Goal: Information Seeking & Learning: Compare options

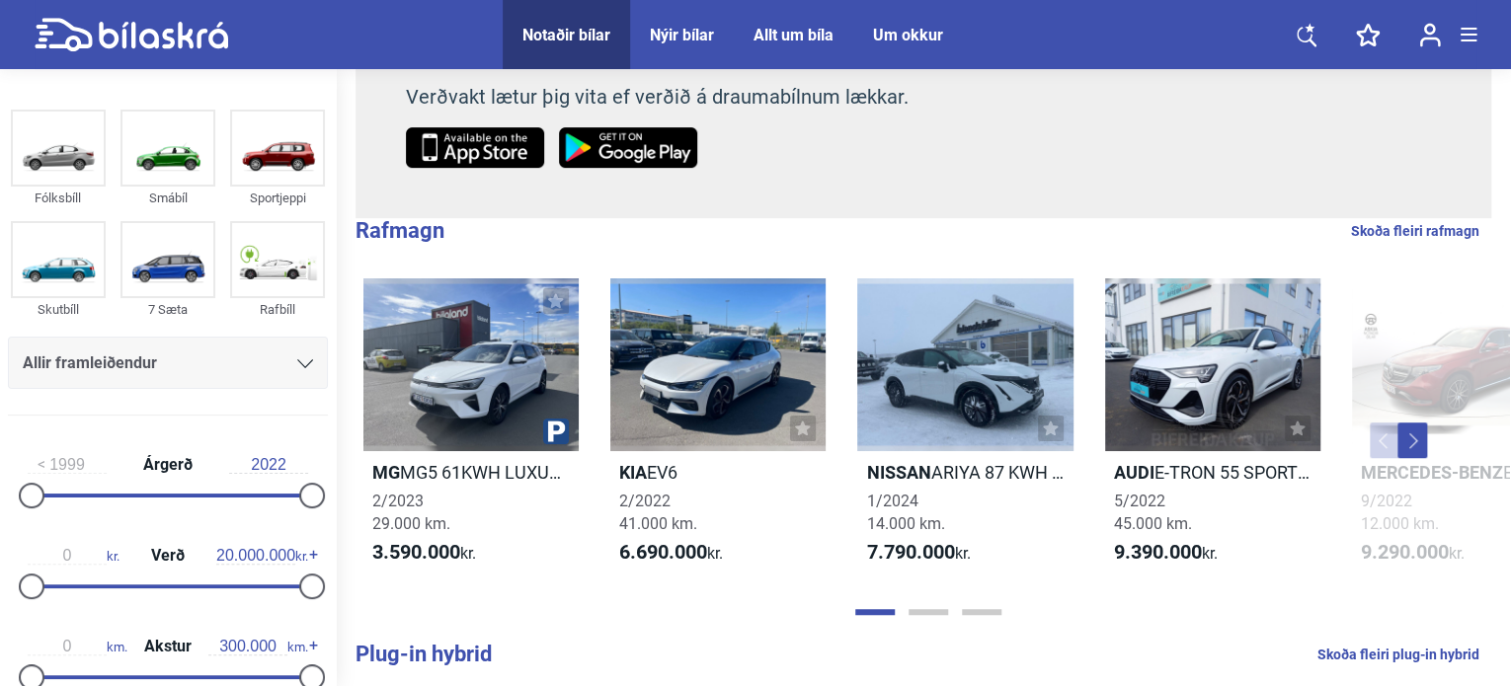
scroll to position [361, 0]
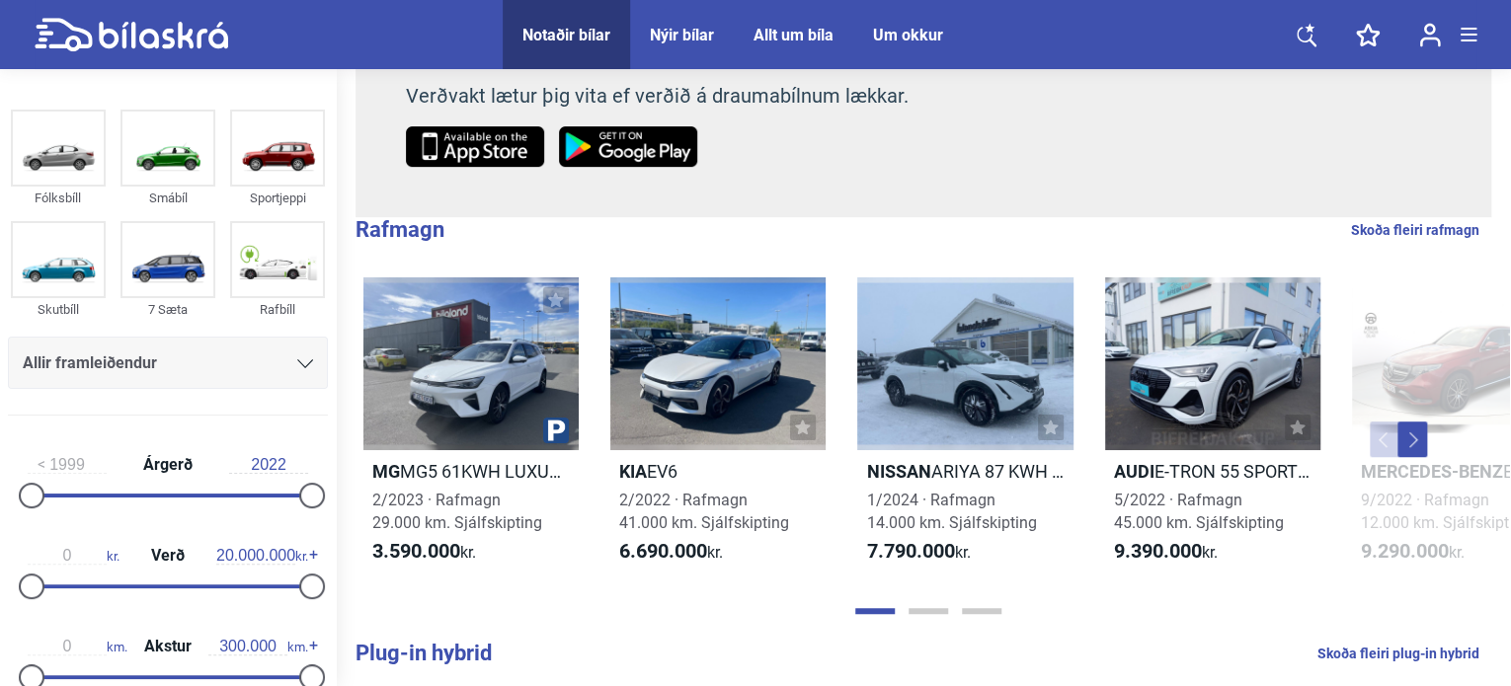
click at [1422, 440] on button "Next" at bounding box center [1412, 440] width 30 height 36
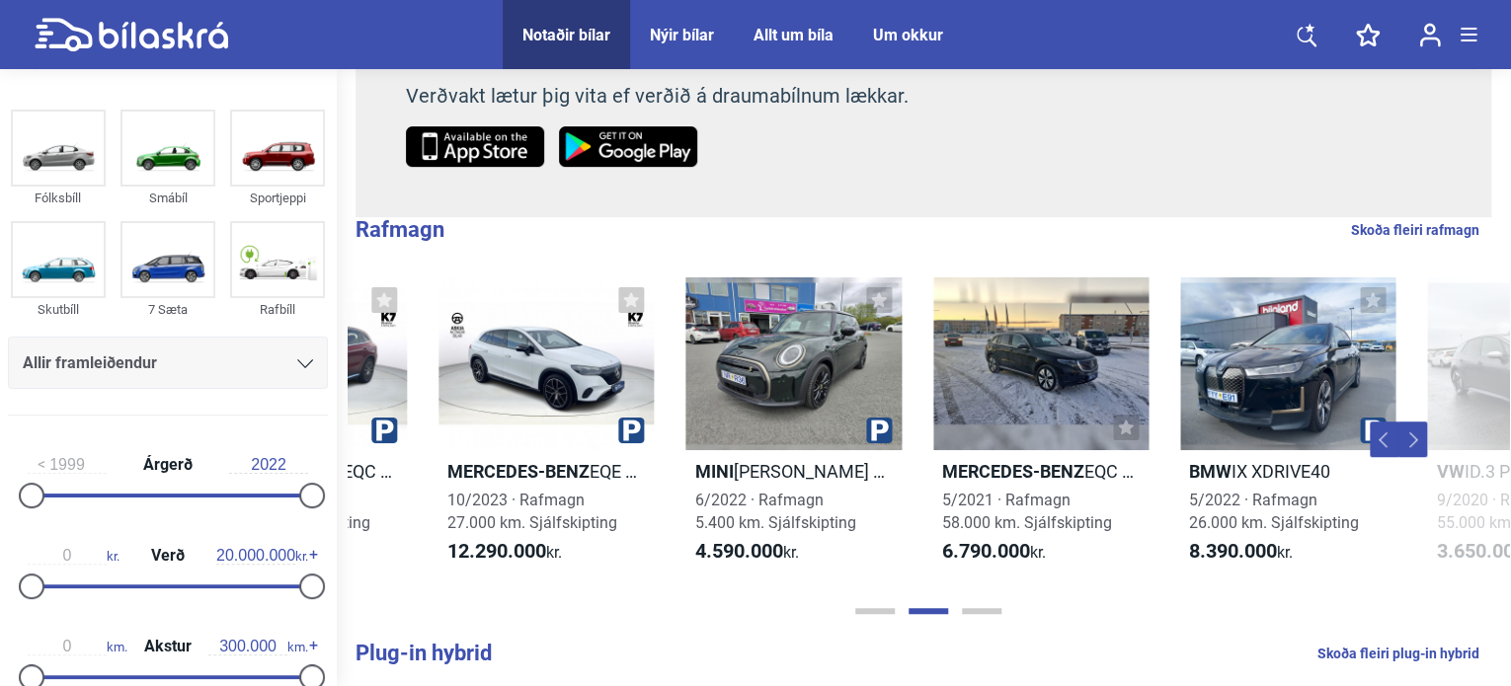
scroll to position [0, 1161]
click at [1426, 440] on div "Mg MG5 61KWH LUXURY 2/2023 · Rafmagn 29.000 km. Sjálfskipting 3.590.000 kr. Kia…" at bounding box center [923, 439] width 1171 height 363
click at [1413, 439] on button "Next" at bounding box center [1412, 440] width 30 height 36
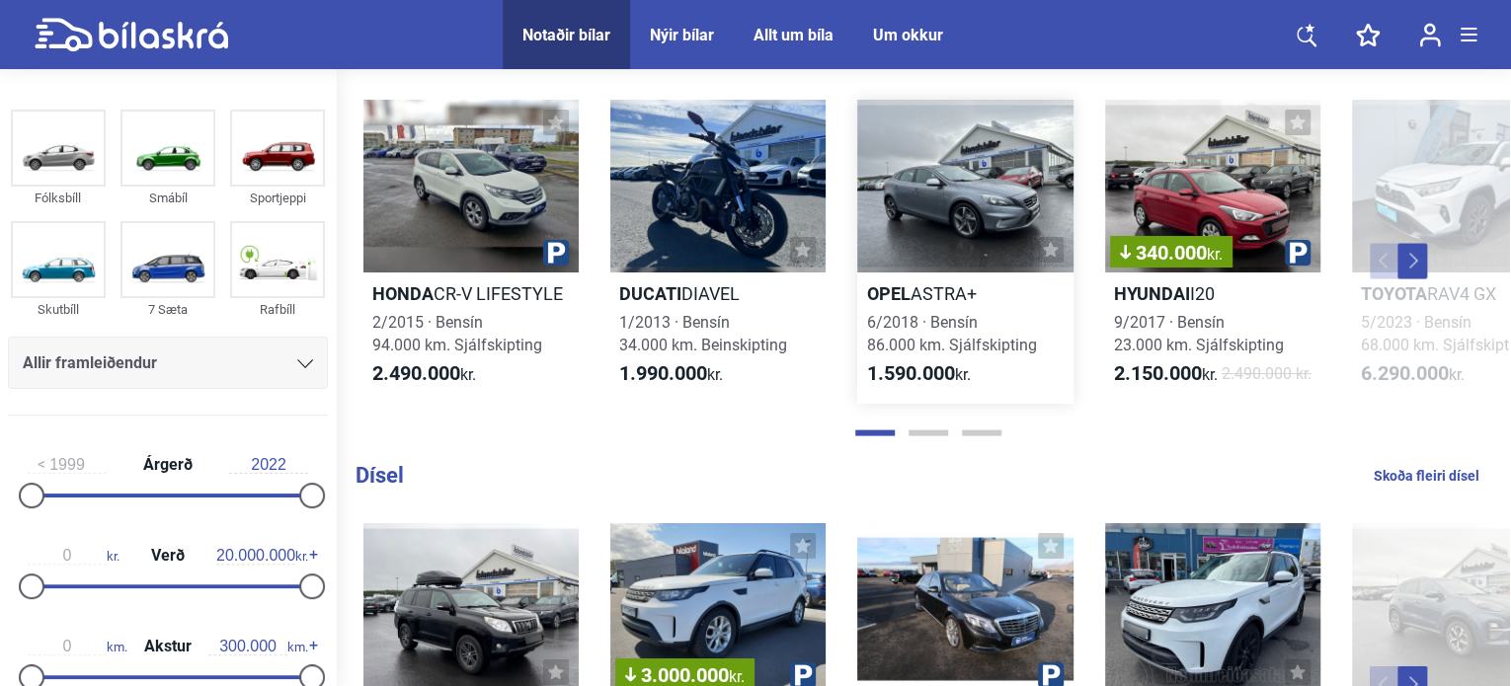
scroll to position [2172, 0]
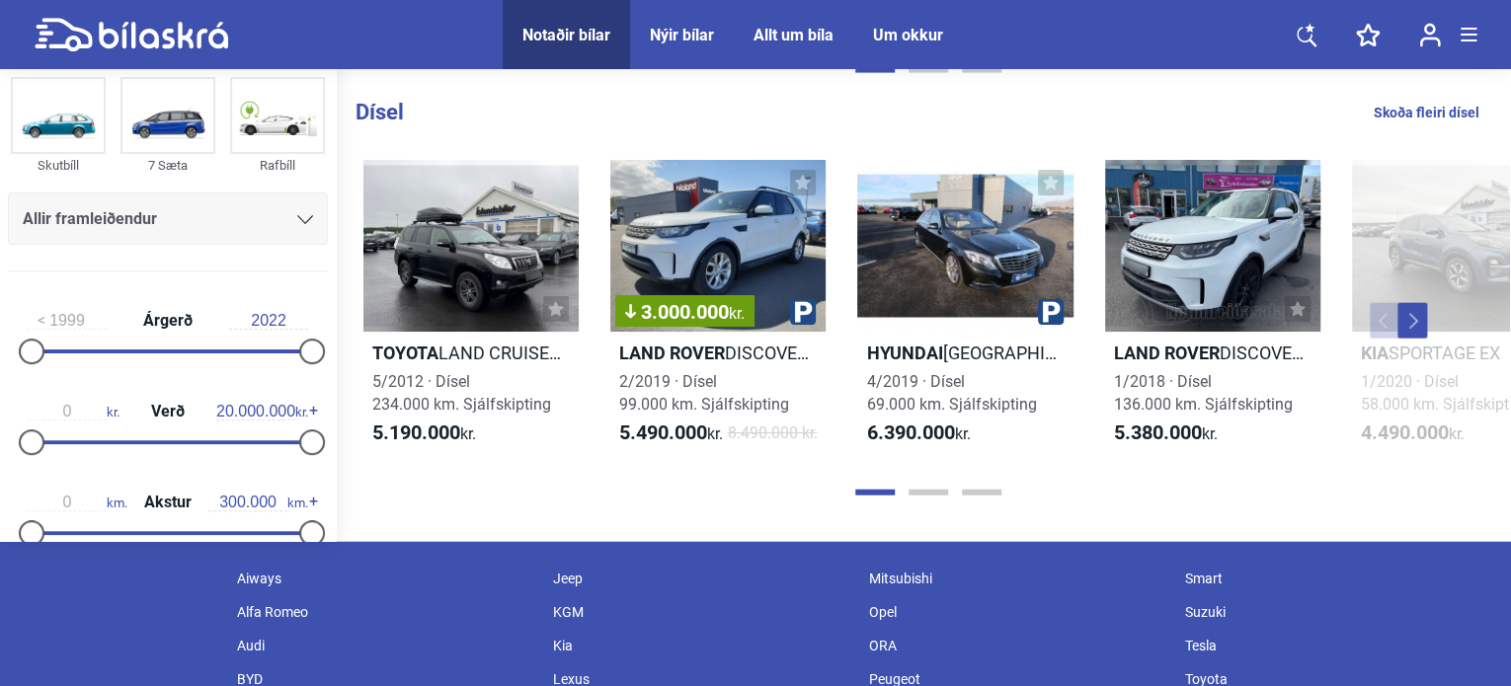
click at [1412, 339] on button "Next" at bounding box center [1412, 321] width 30 height 36
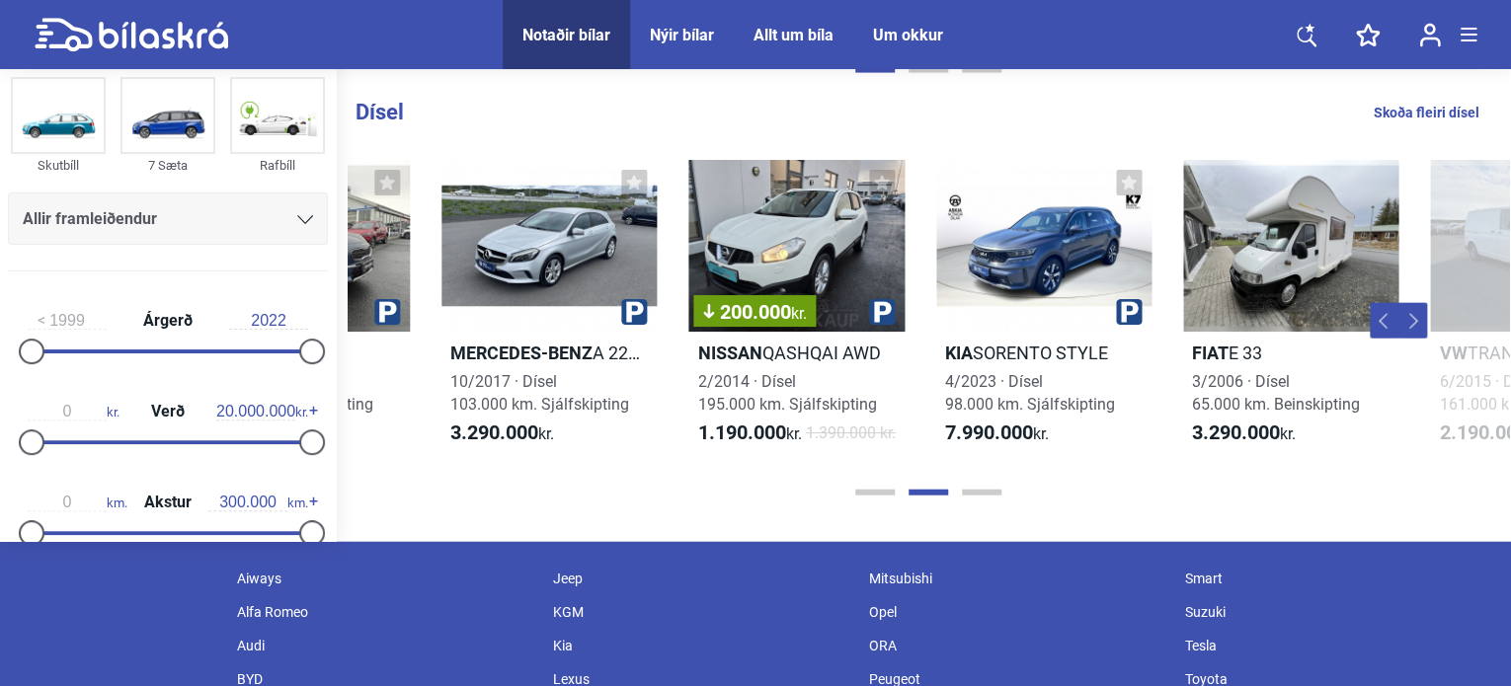
scroll to position [0, 1161]
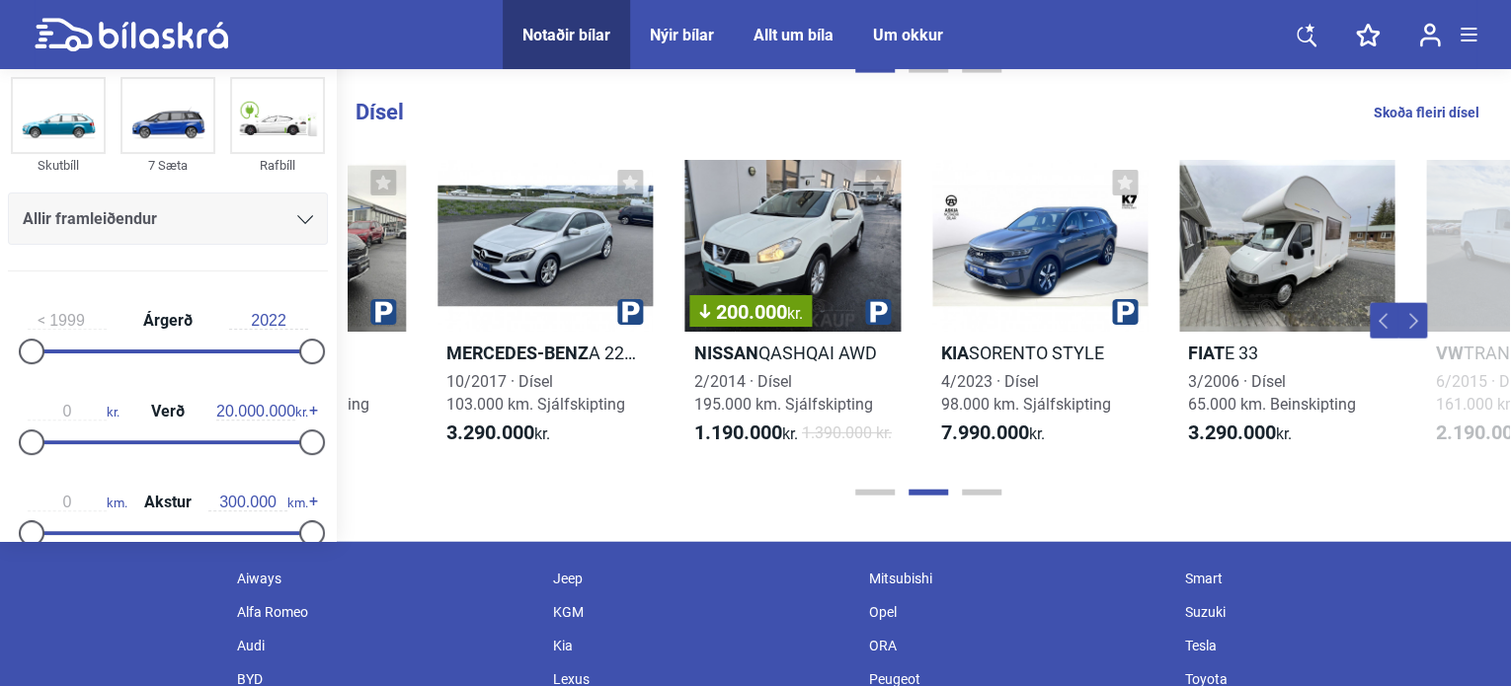
click at [1412, 339] on button "Next" at bounding box center [1412, 321] width 30 height 36
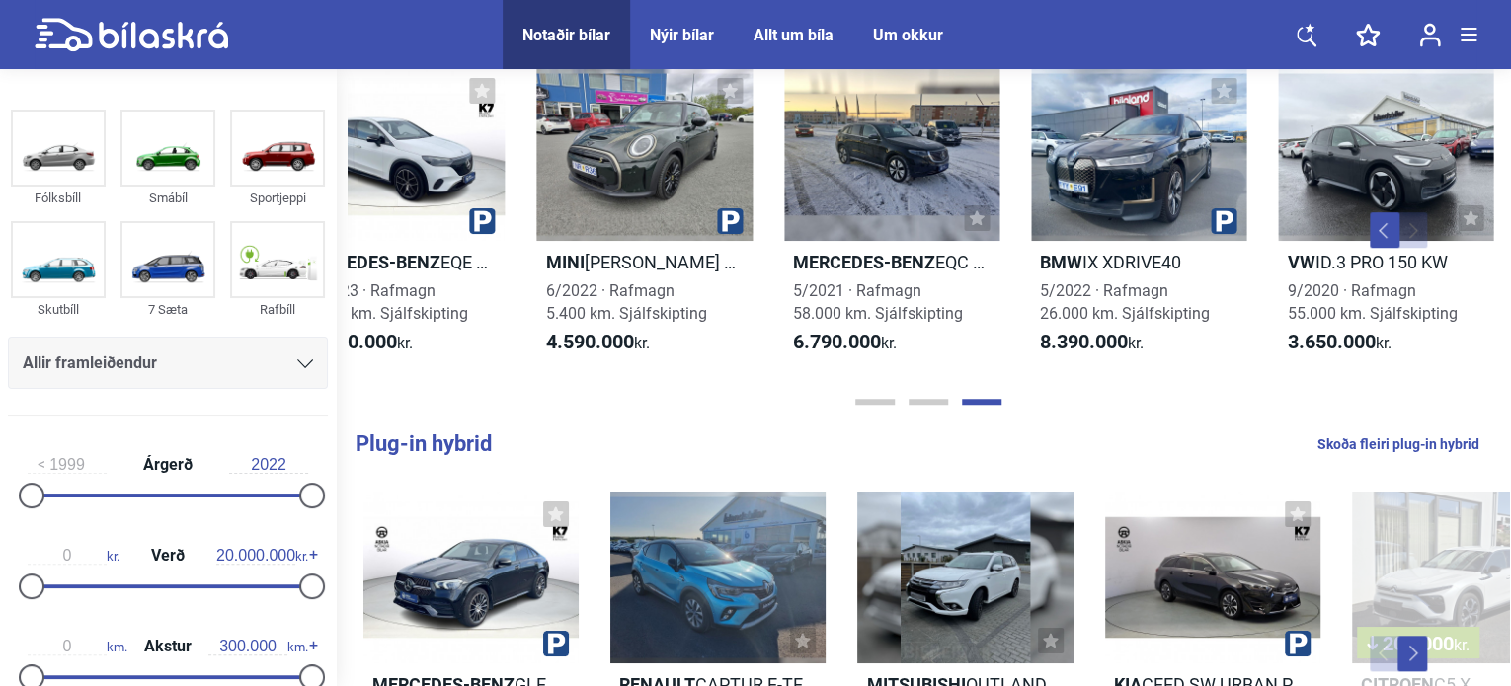
scroll to position [333, 0]
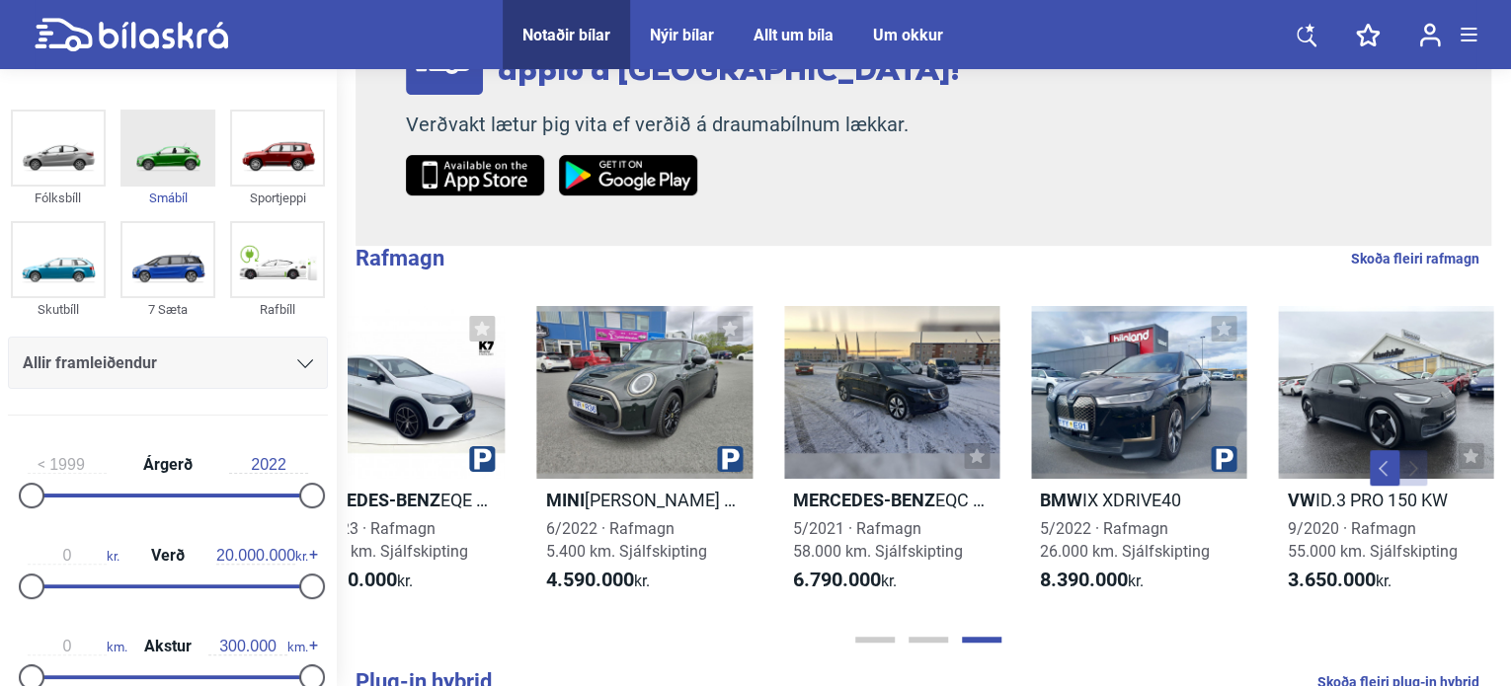
click at [169, 170] on img at bounding box center [167, 148] width 91 height 73
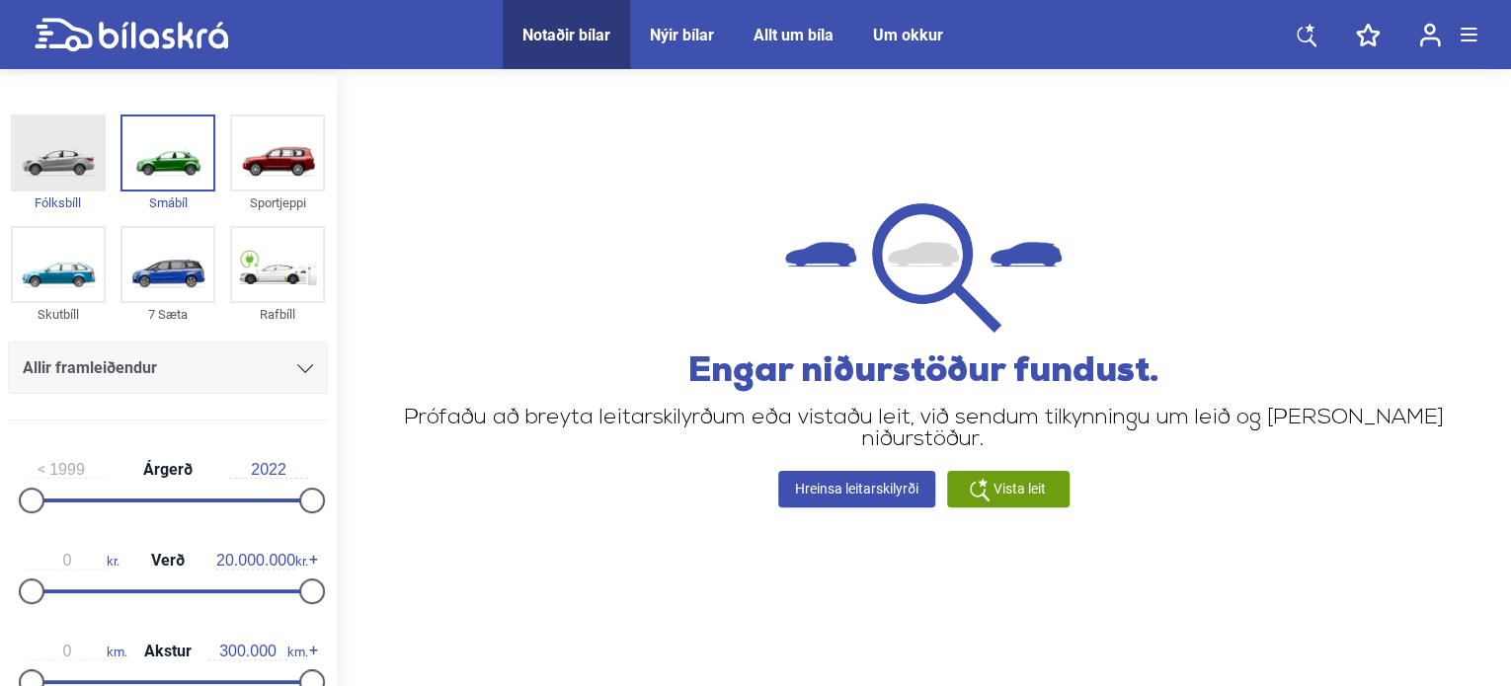
click at [39, 161] on img at bounding box center [58, 152] width 91 height 73
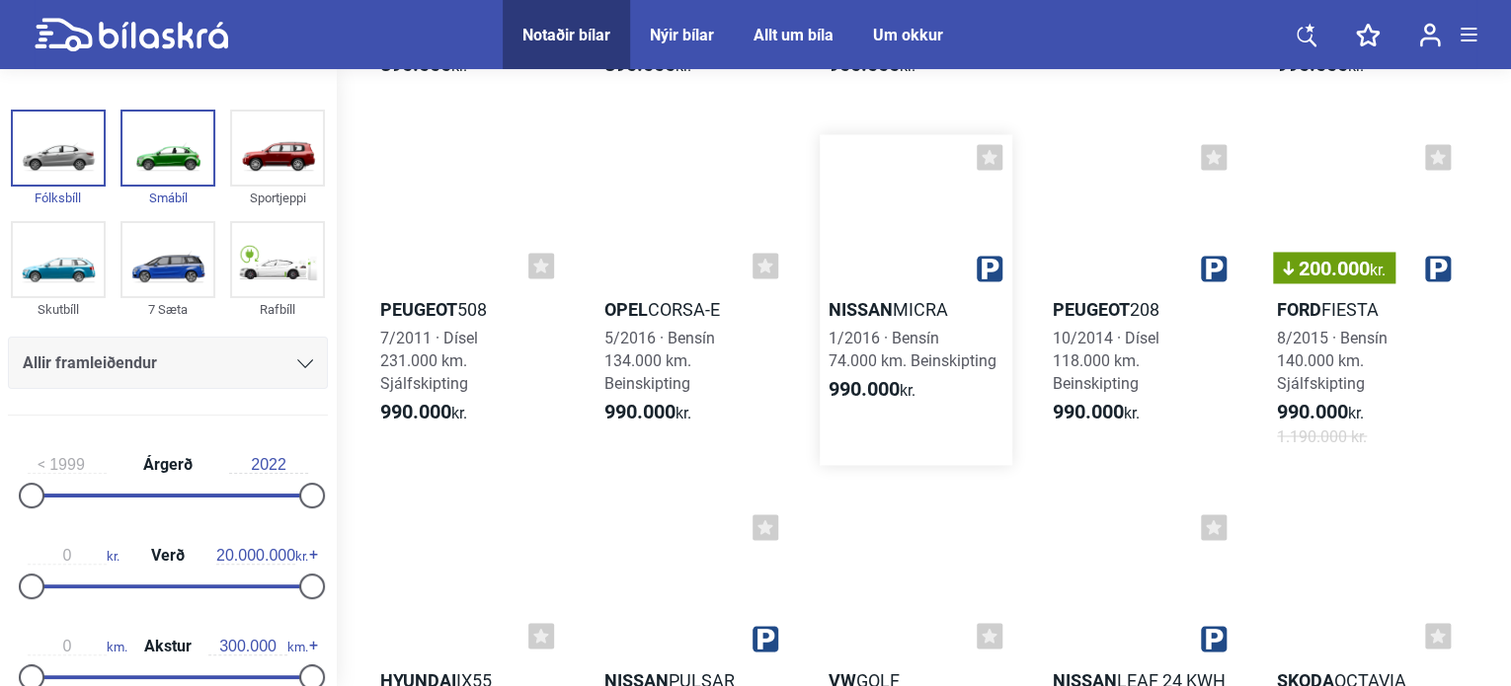
scroll to position [1810, 0]
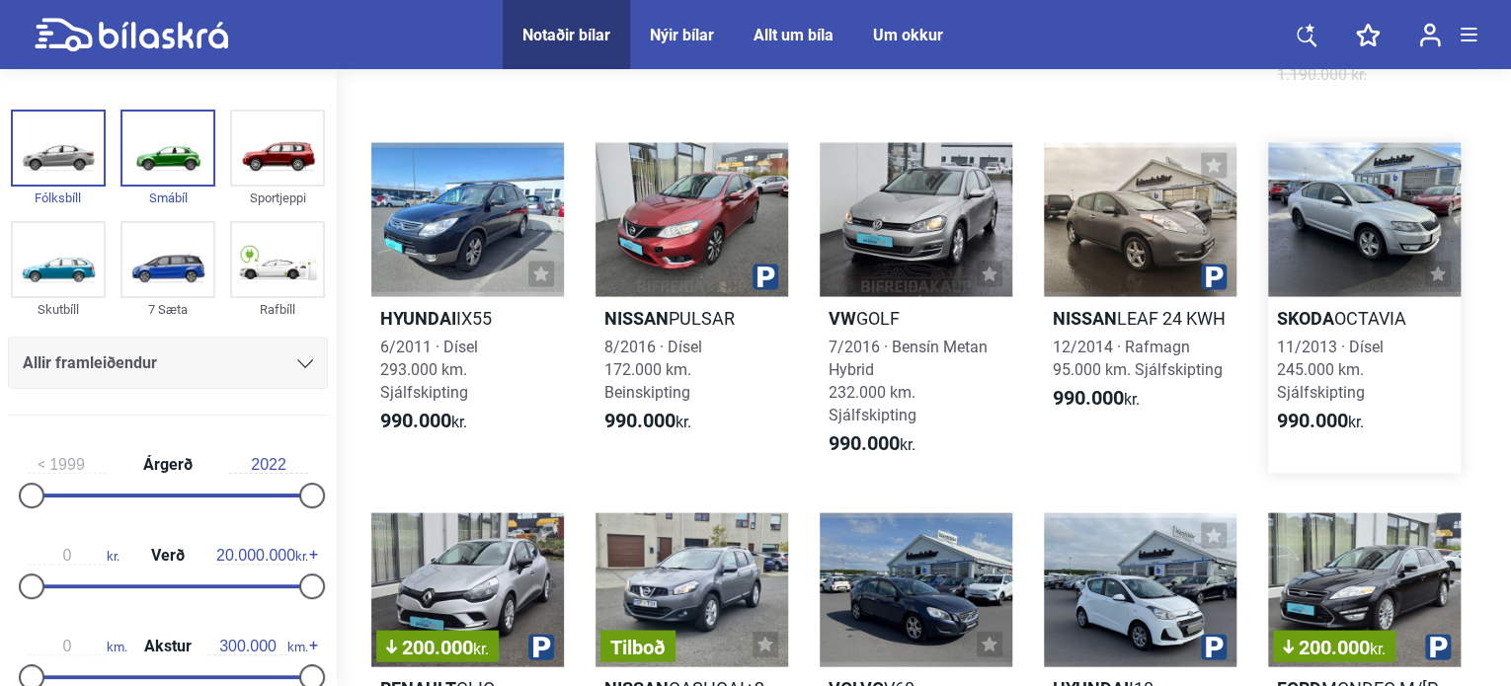
click at [1389, 259] on div at bounding box center [1364, 219] width 193 height 154
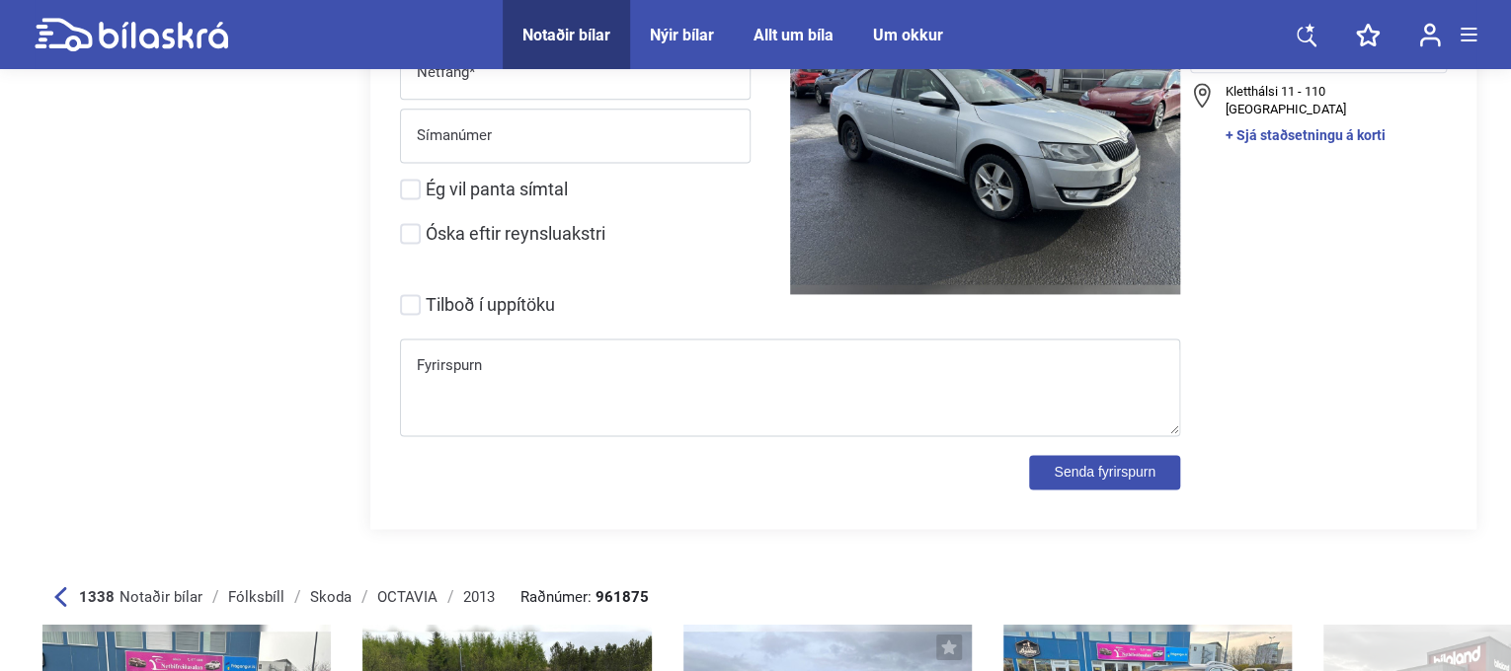
scroll to position [9412, 0]
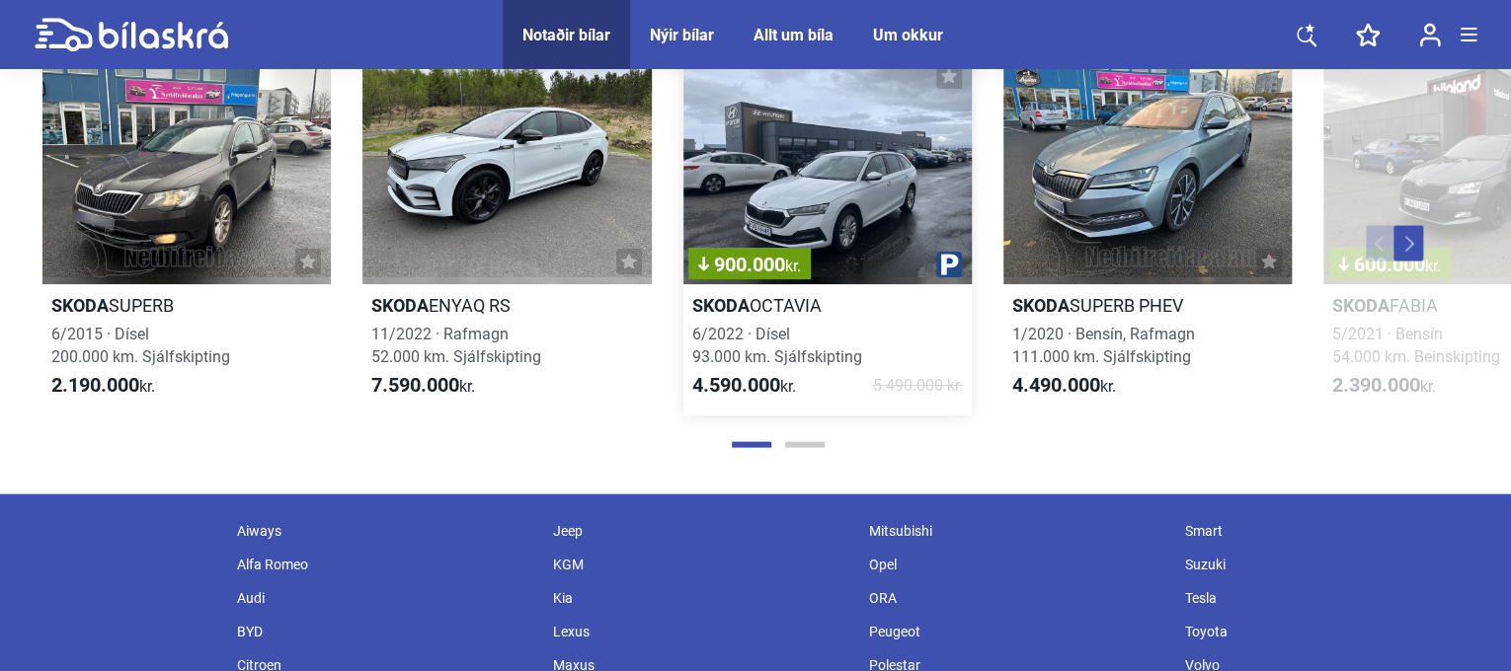
click at [806, 225] on div "900.000 kr." at bounding box center [827, 167] width 288 height 231
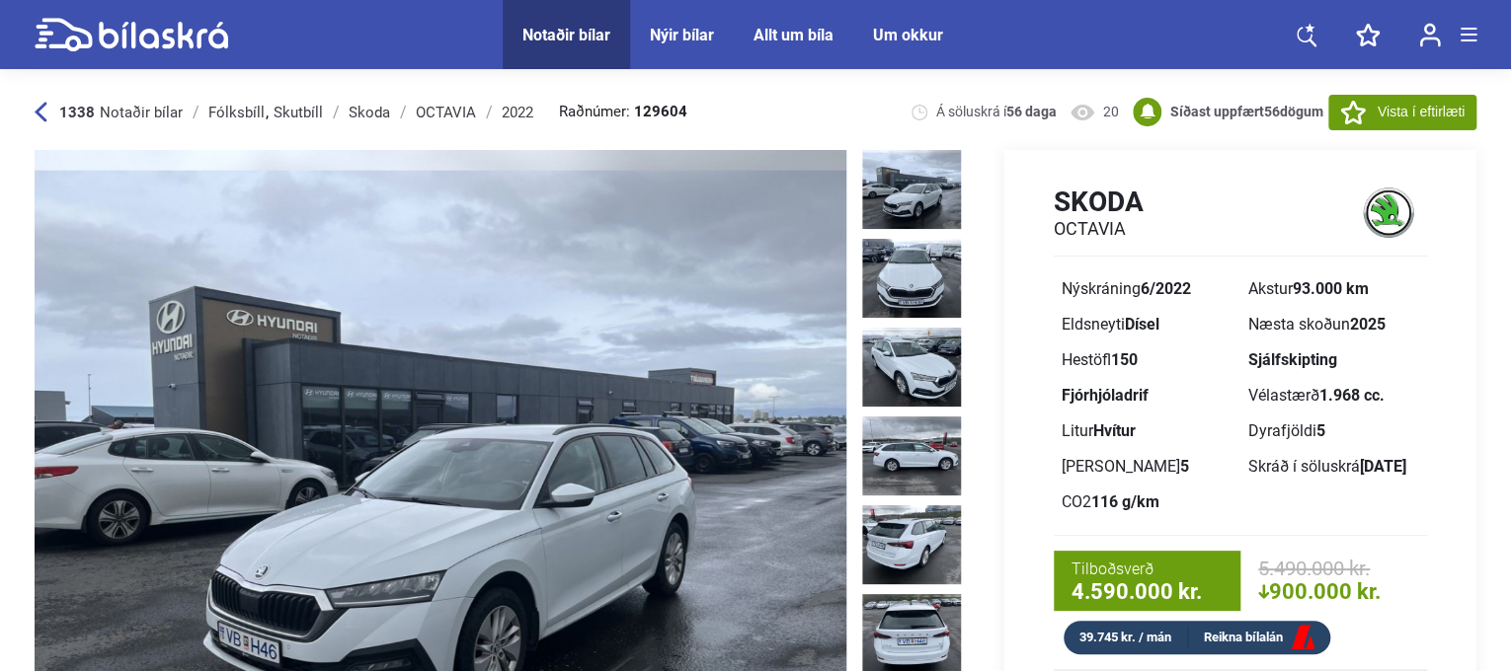
click at [896, 177] on img at bounding box center [911, 189] width 99 height 79
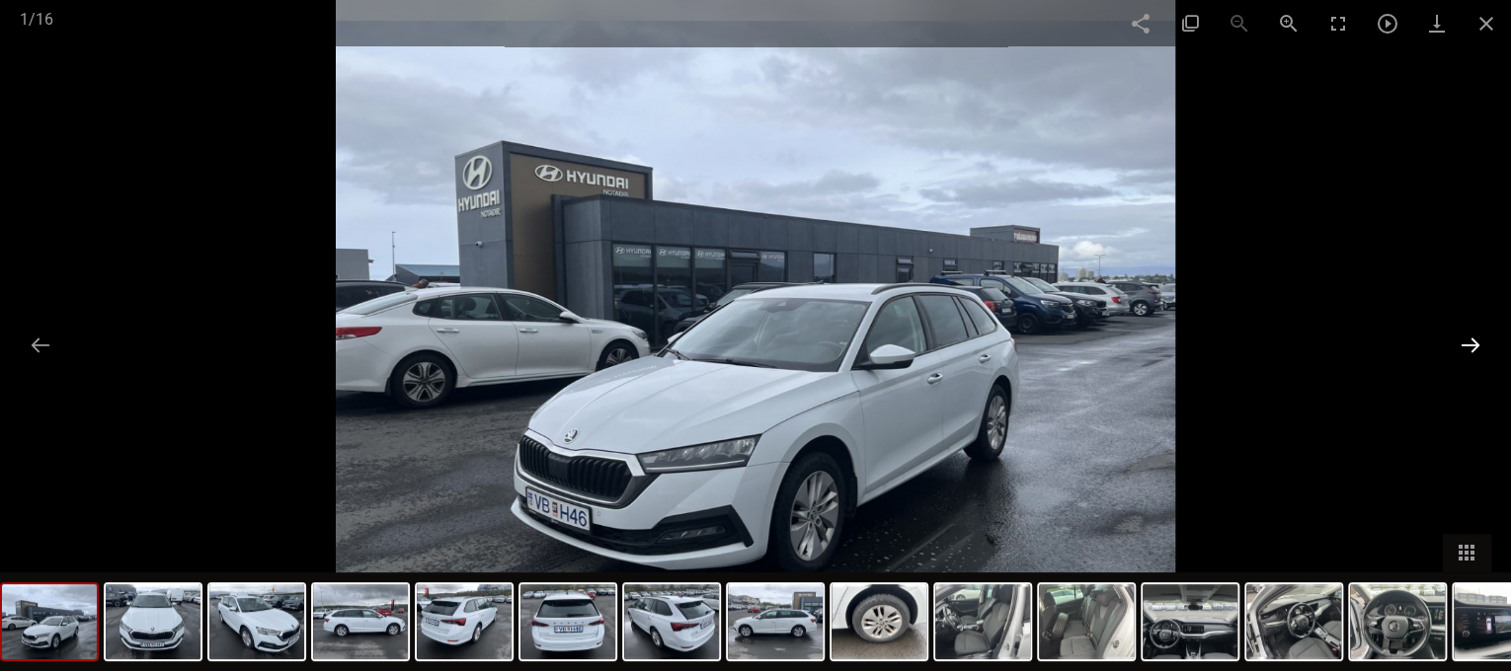
click at [1481, 348] on button at bounding box center [1469, 345] width 41 height 39
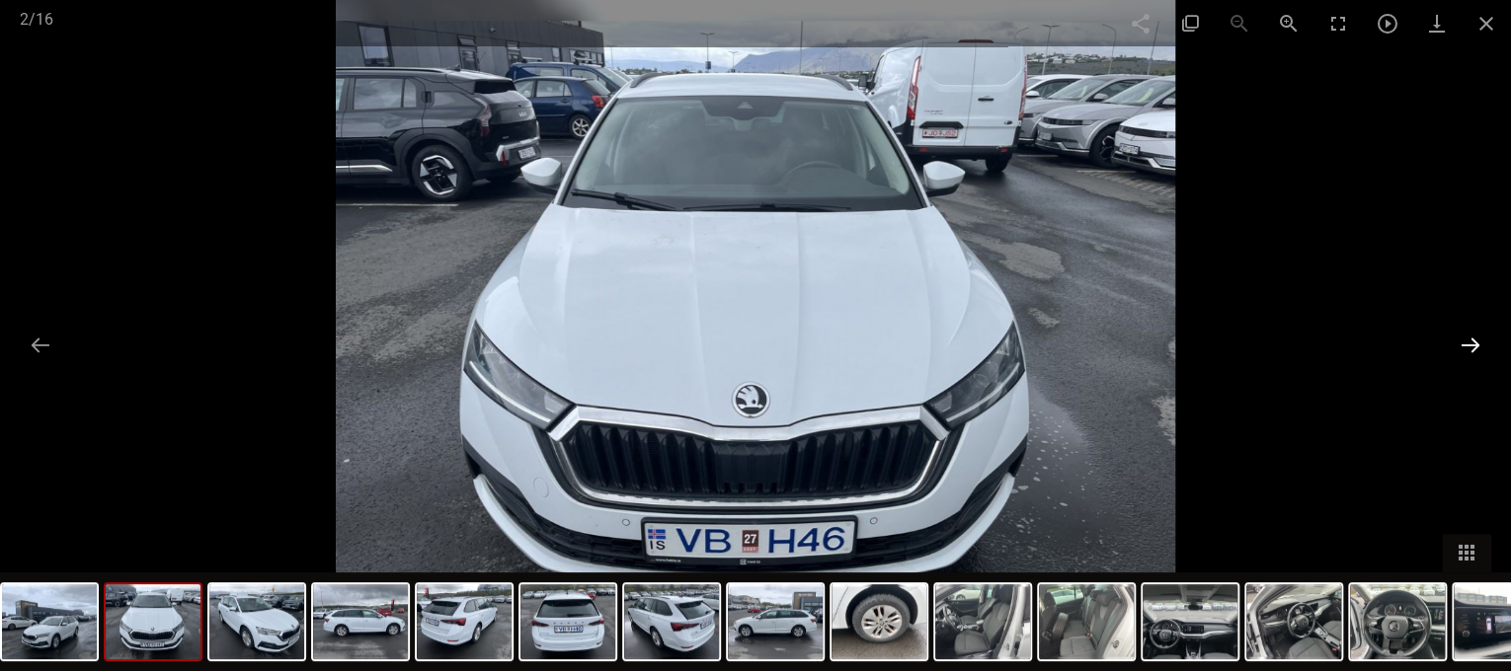
click at [1481, 348] on button at bounding box center [1469, 345] width 41 height 39
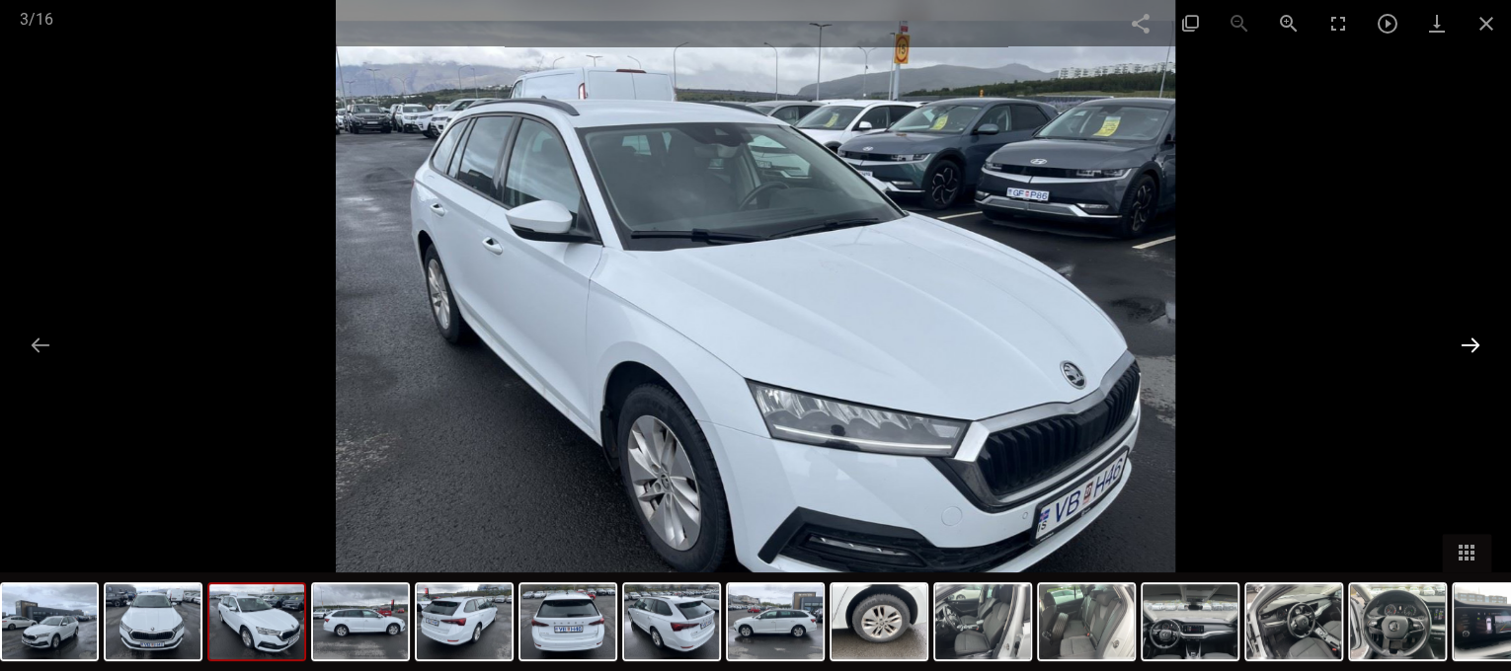
click at [1481, 348] on button at bounding box center [1469, 345] width 41 height 39
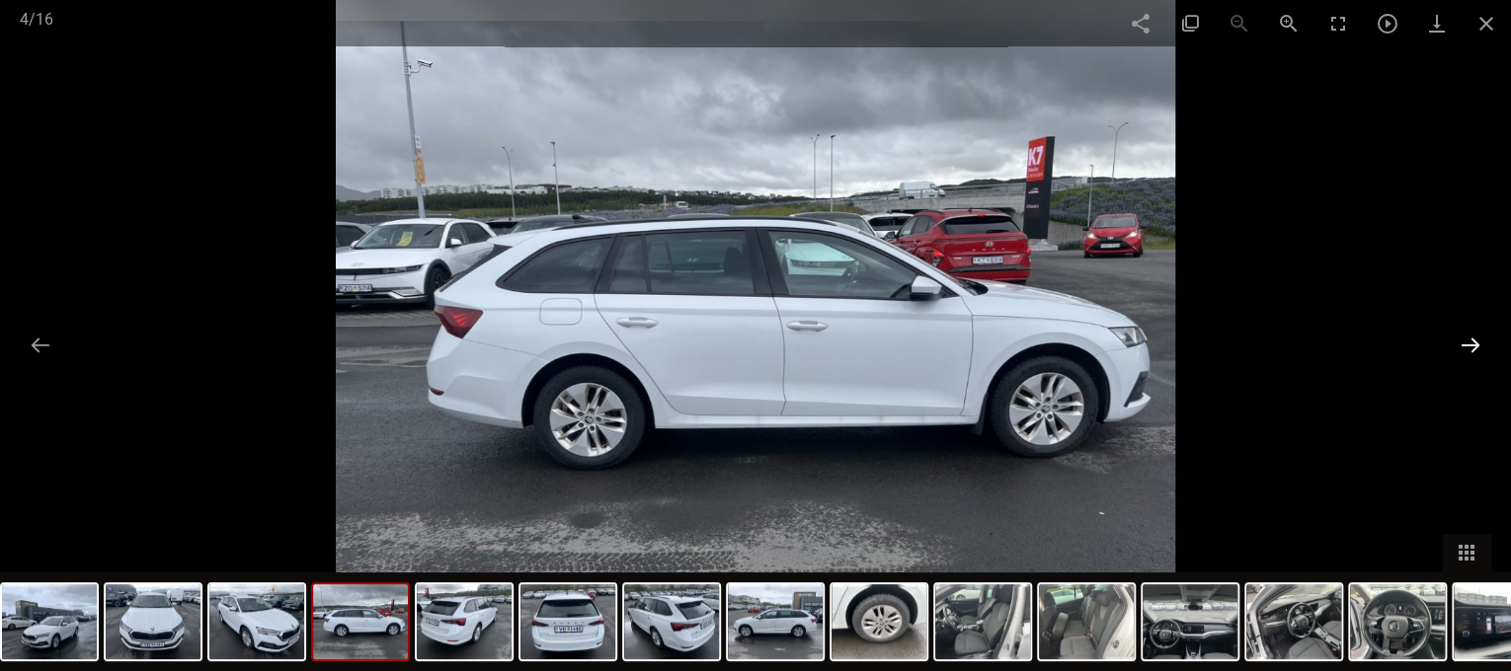
click at [1481, 348] on button at bounding box center [1469, 345] width 41 height 39
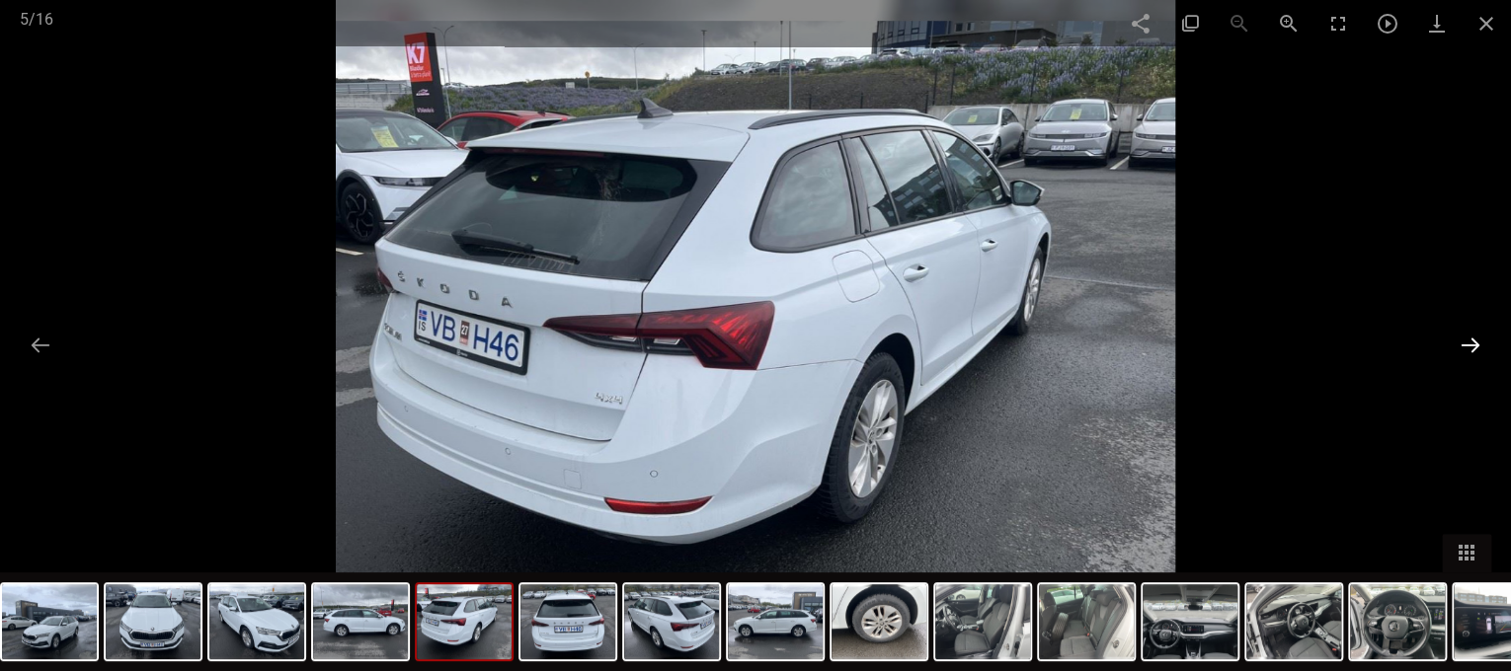
click at [1481, 348] on button at bounding box center [1469, 345] width 41 height 39
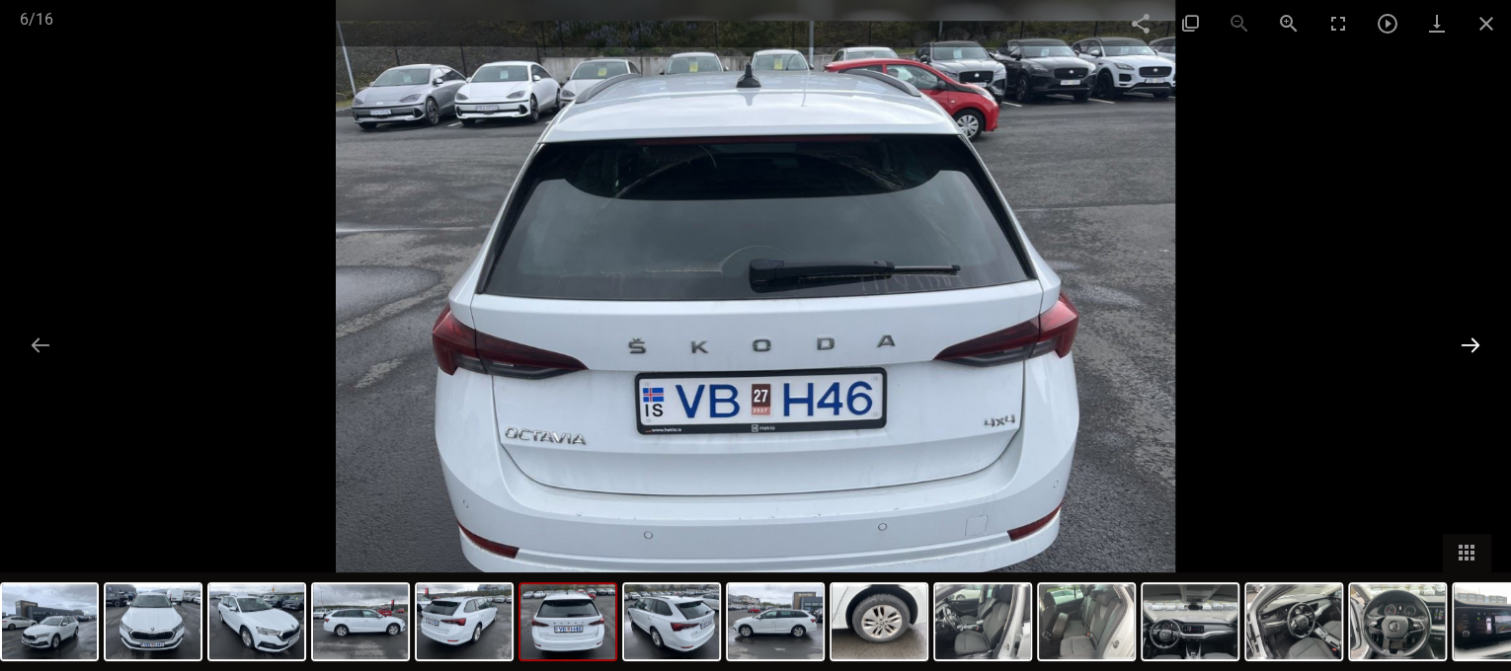
click at [1481, 348] on button at bounding box center [1469, 345] width 41 height 39
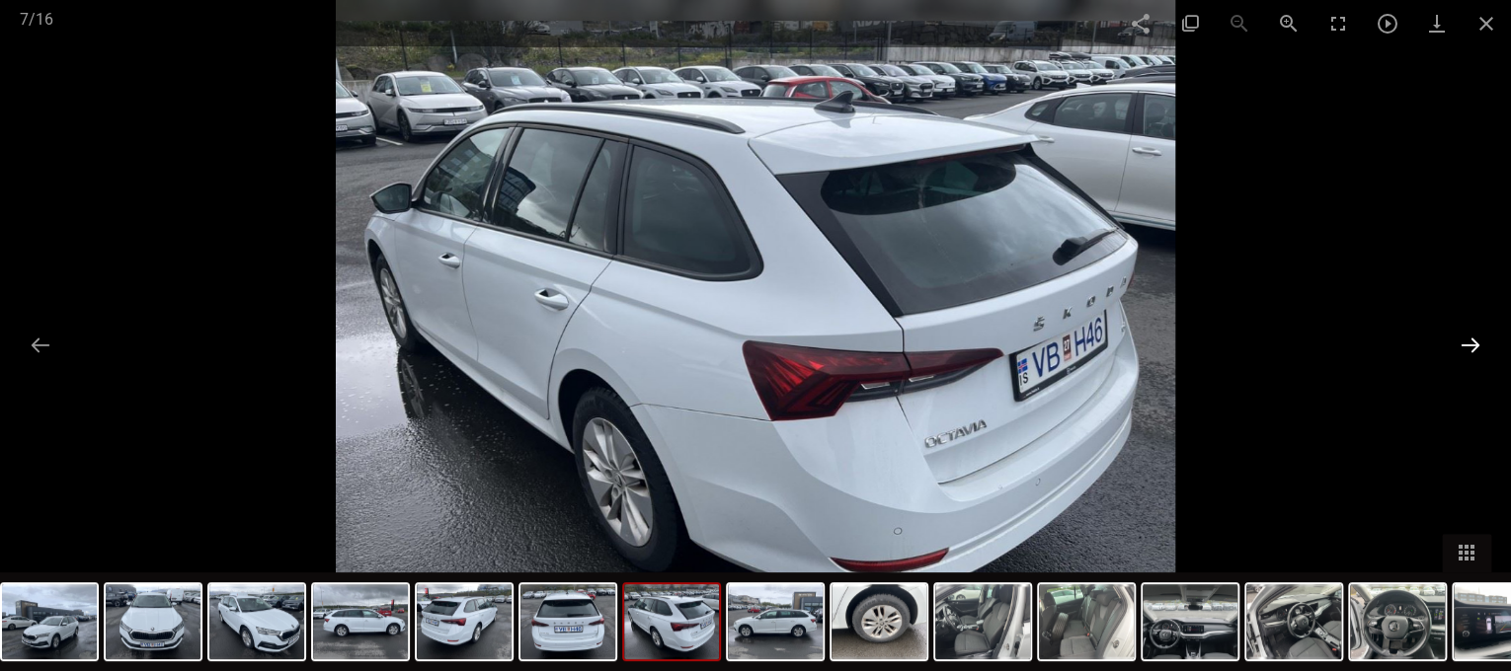
click at [1481, 348] on button at bounding box center [1469, 345] width 41 height 39
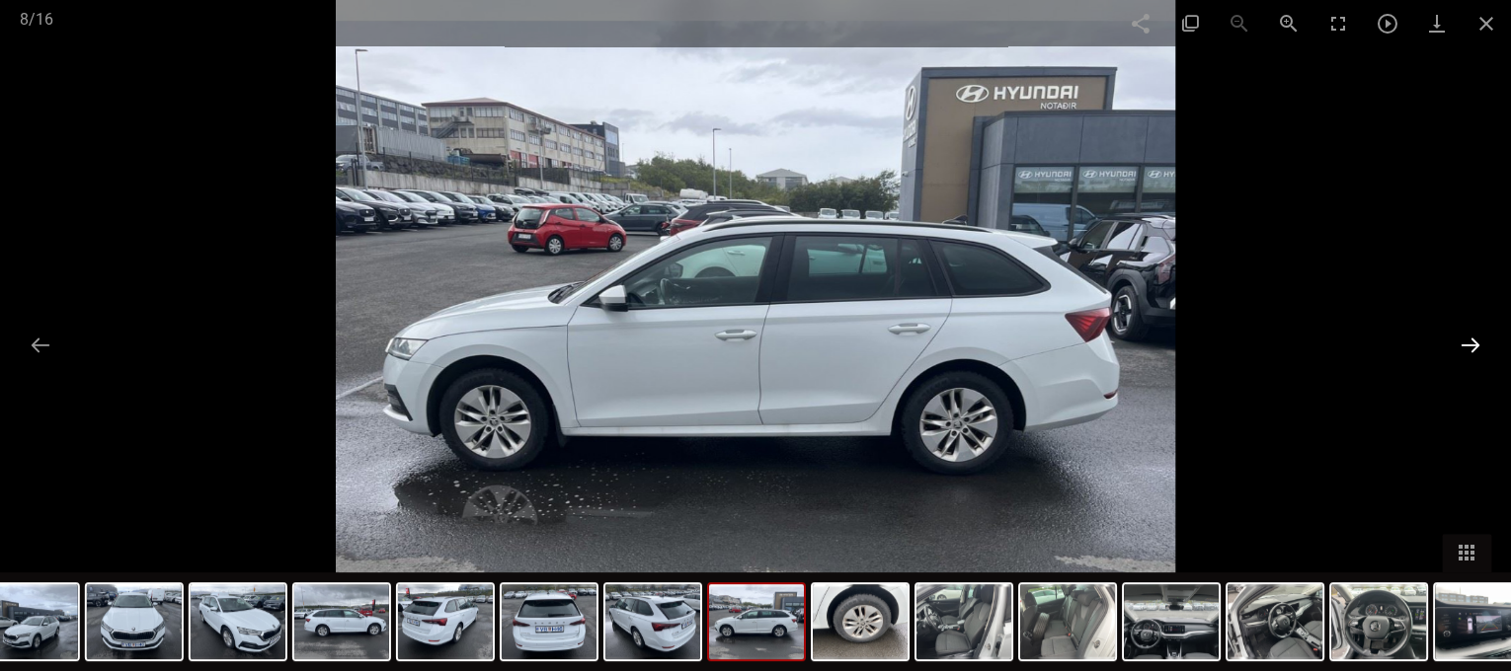
click at [1481, 348] on button at bounding box center [1469, 345] width 41 height 39
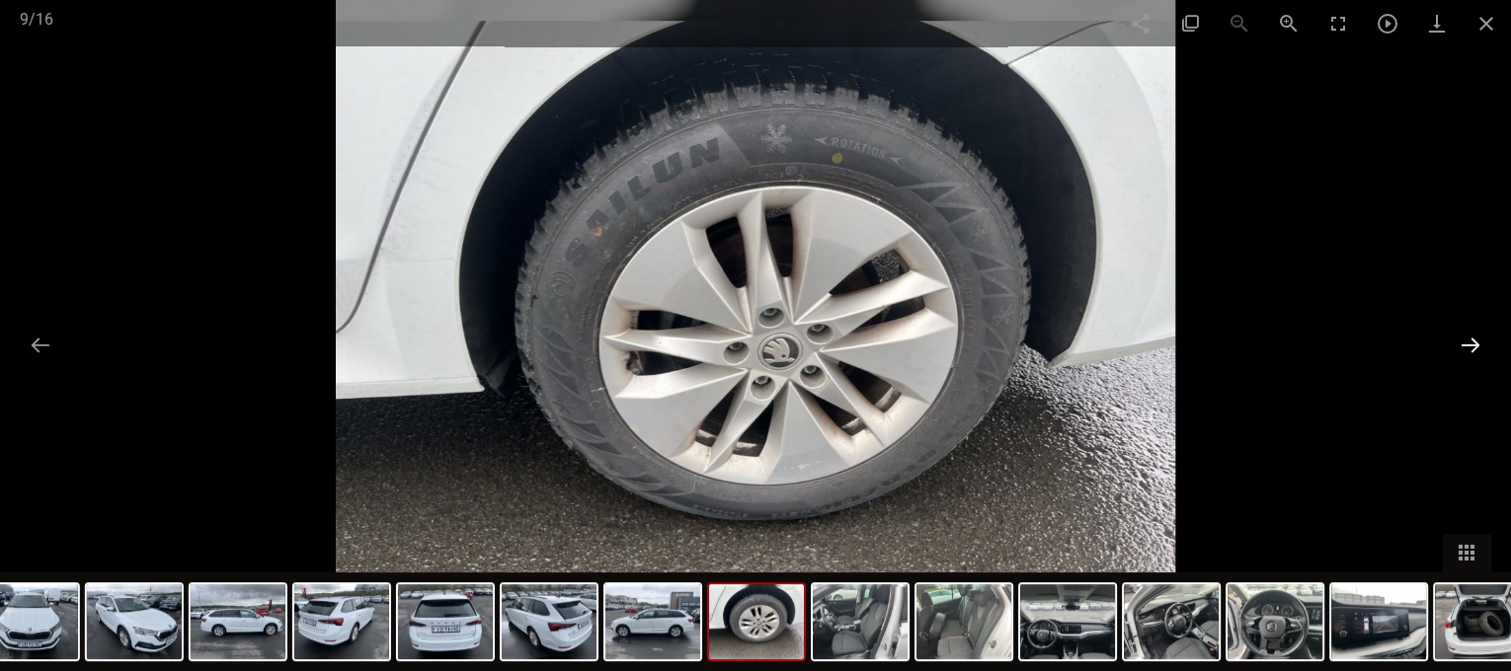
click at [1481, 348] on button at bounding box center [1469, 345] width 41 height 39
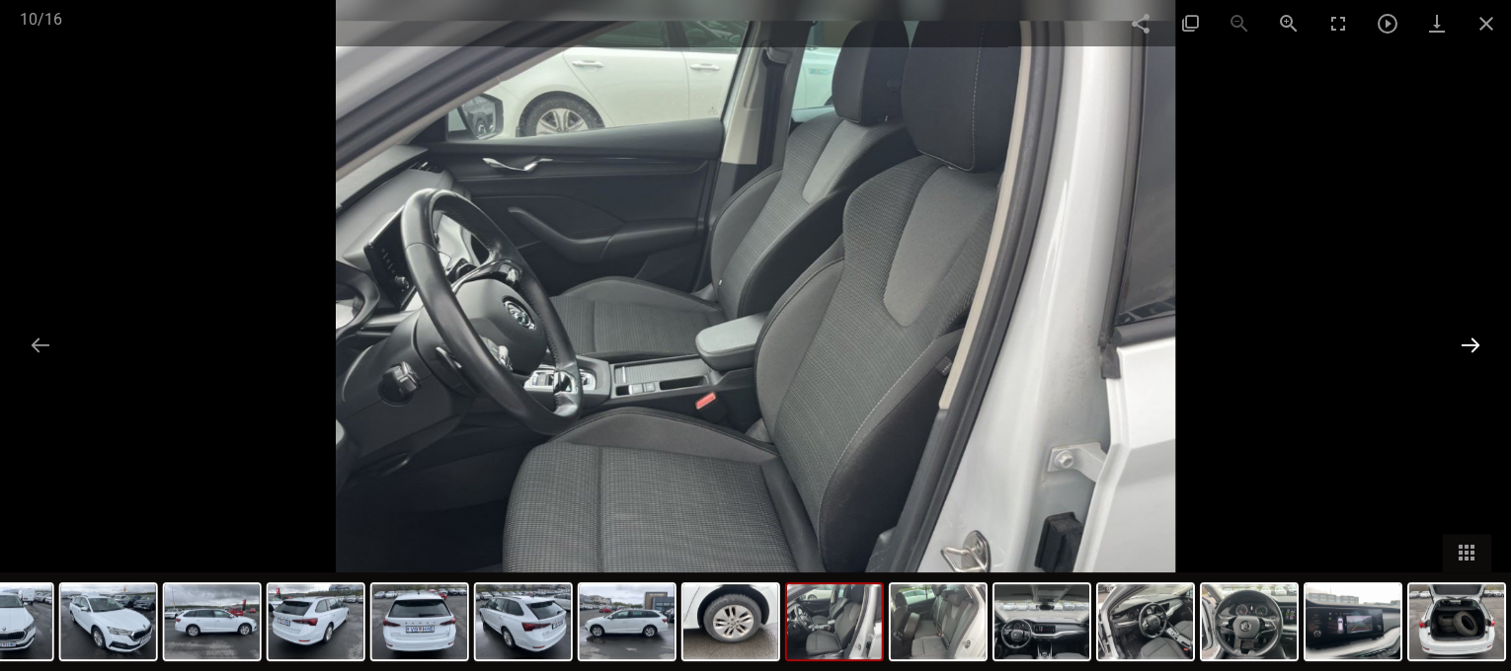
click at [1482, 348] on button at bounding box center [1469, 345] width 41 height 39
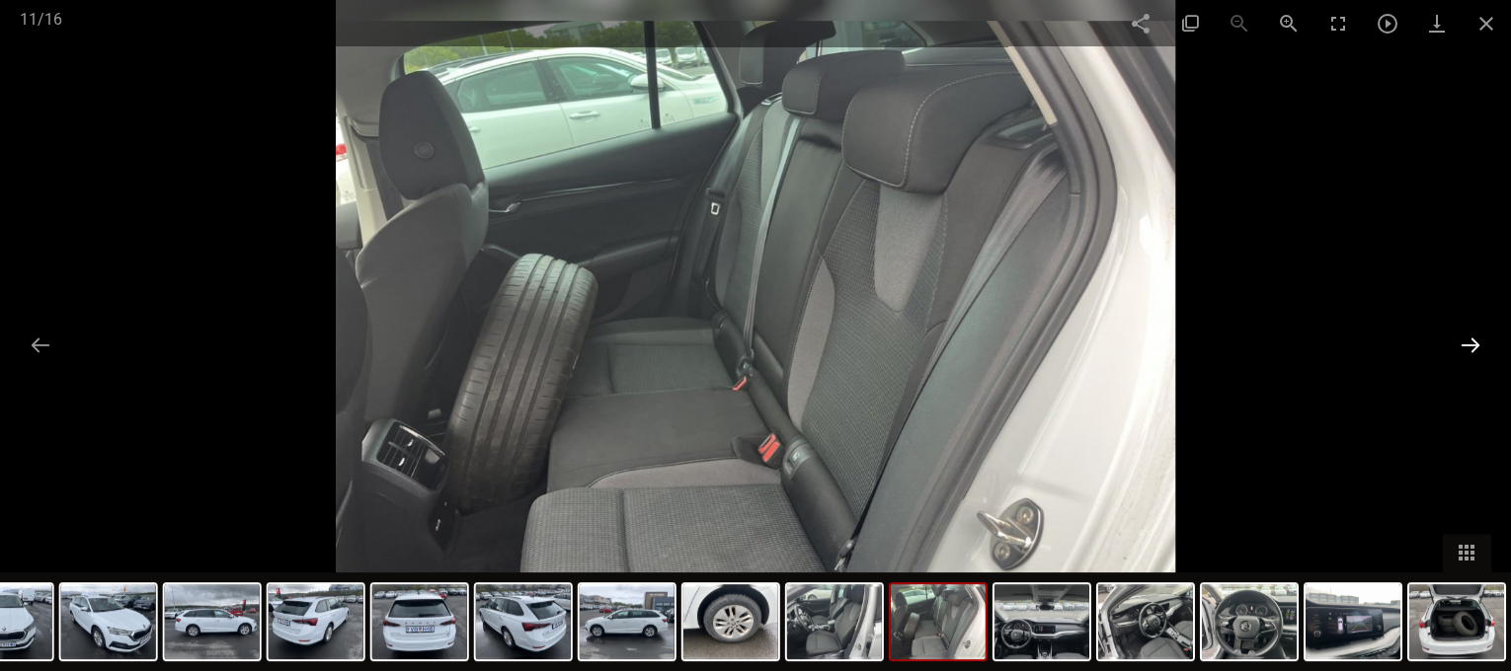
click at [1482, 348] on button at bounding box center [1469, 345] width 41 height 39
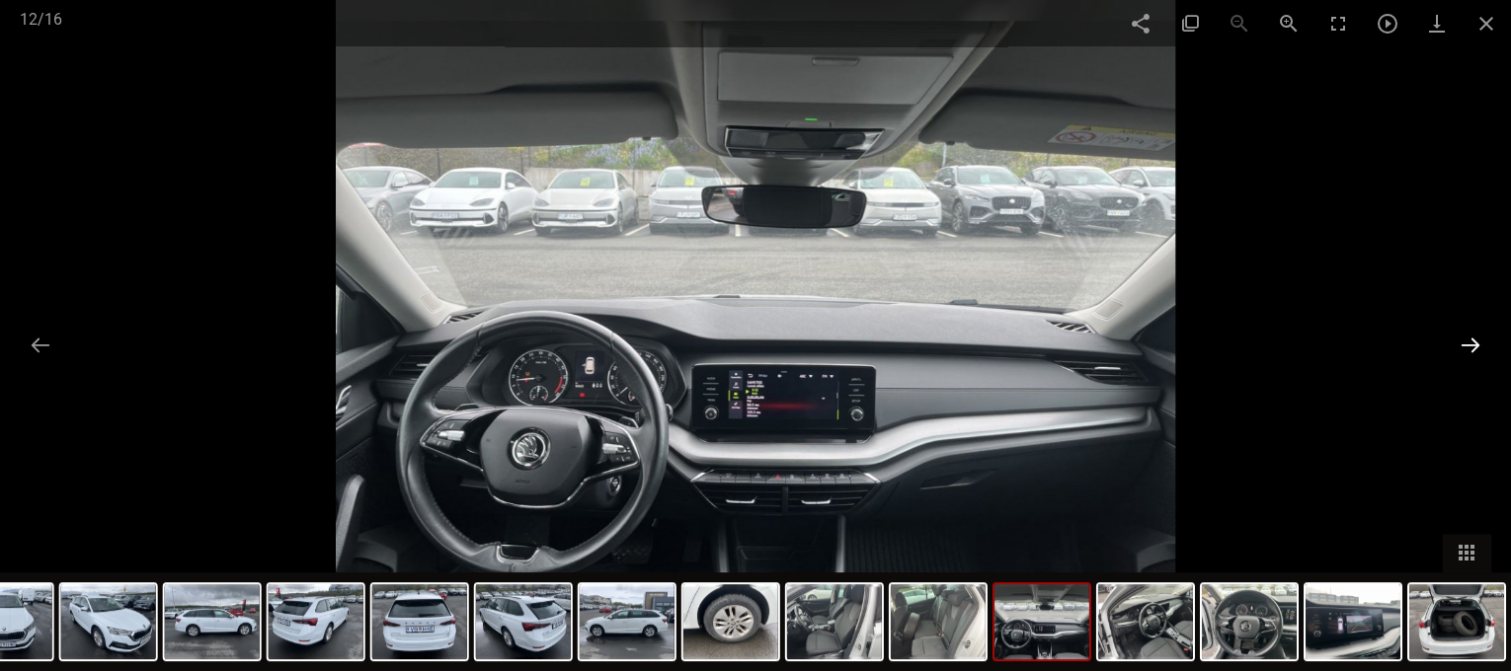
click at [1482, 348] on button at bounding box center [1469, 345] width 41 height 39
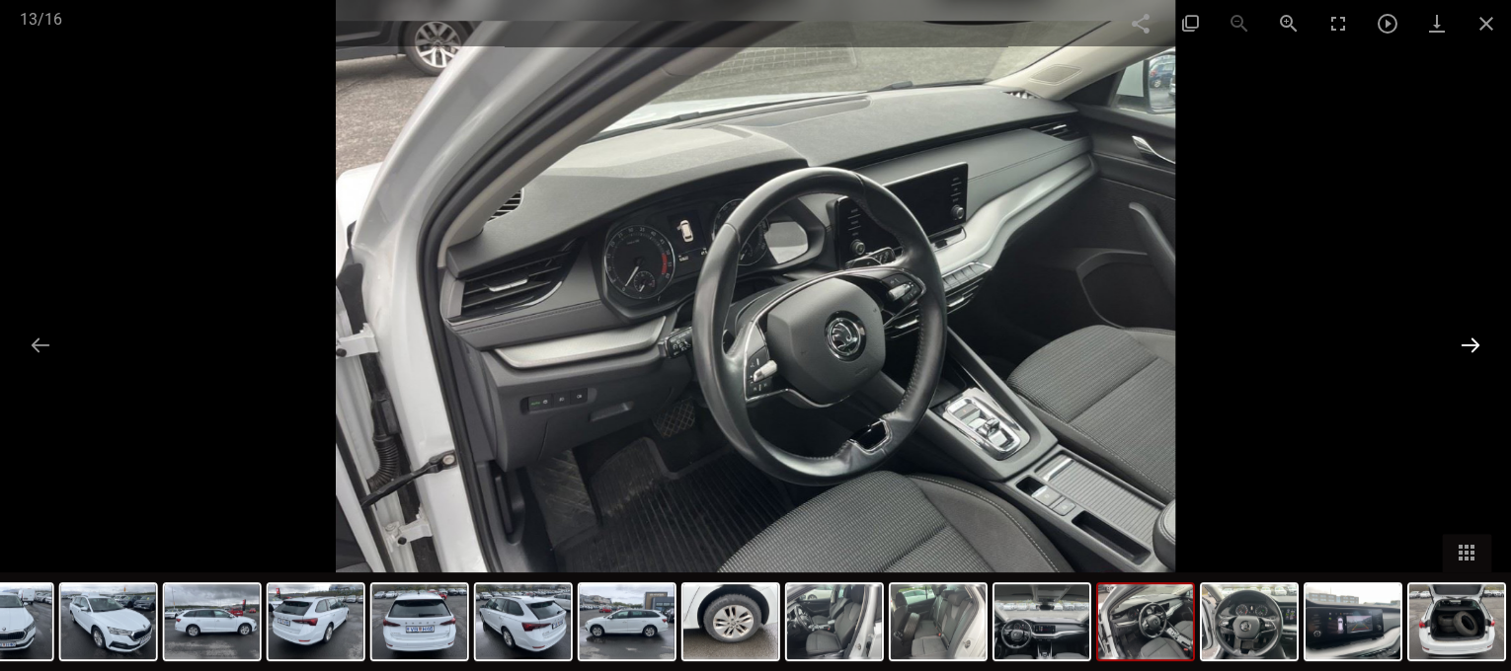
click at [1482, 348] on button at bounding box center [1469, 345] width 41 height 39
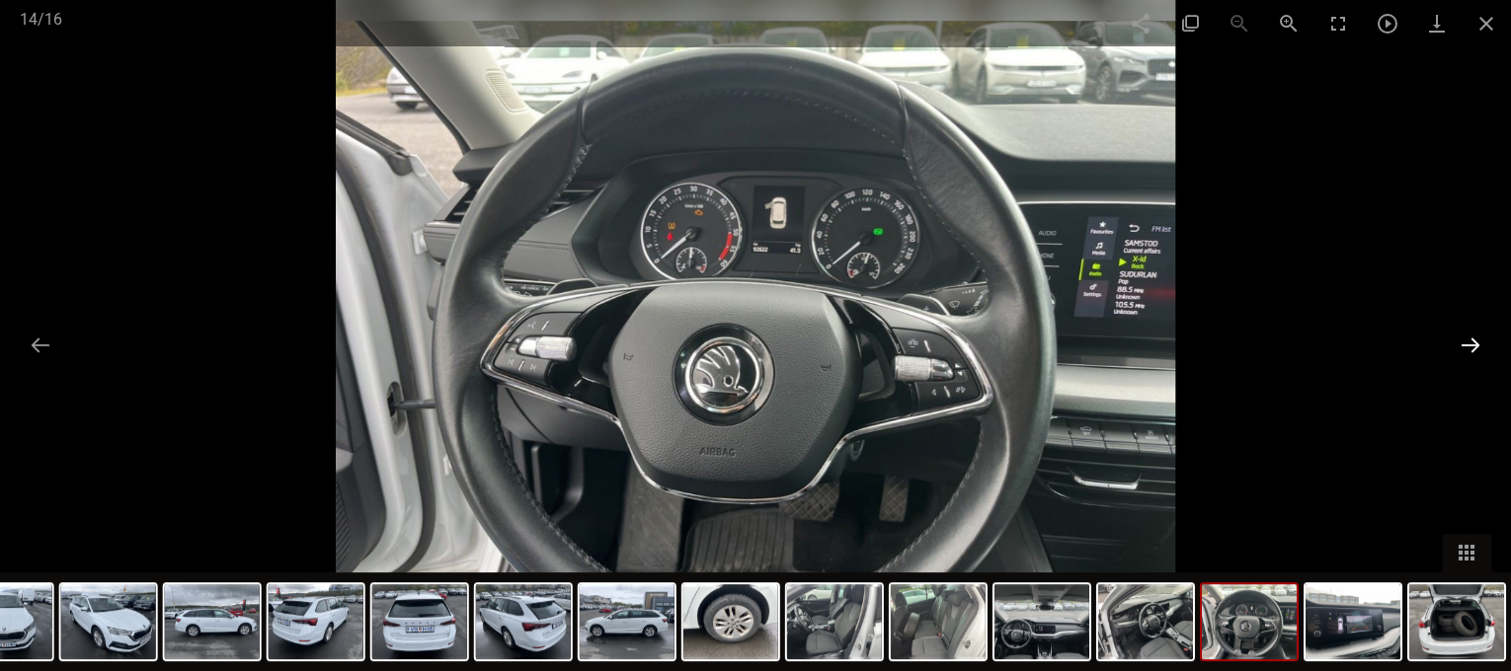
click at [1482, 348] on button at bounding box center [1469, 345] width 41 height 39
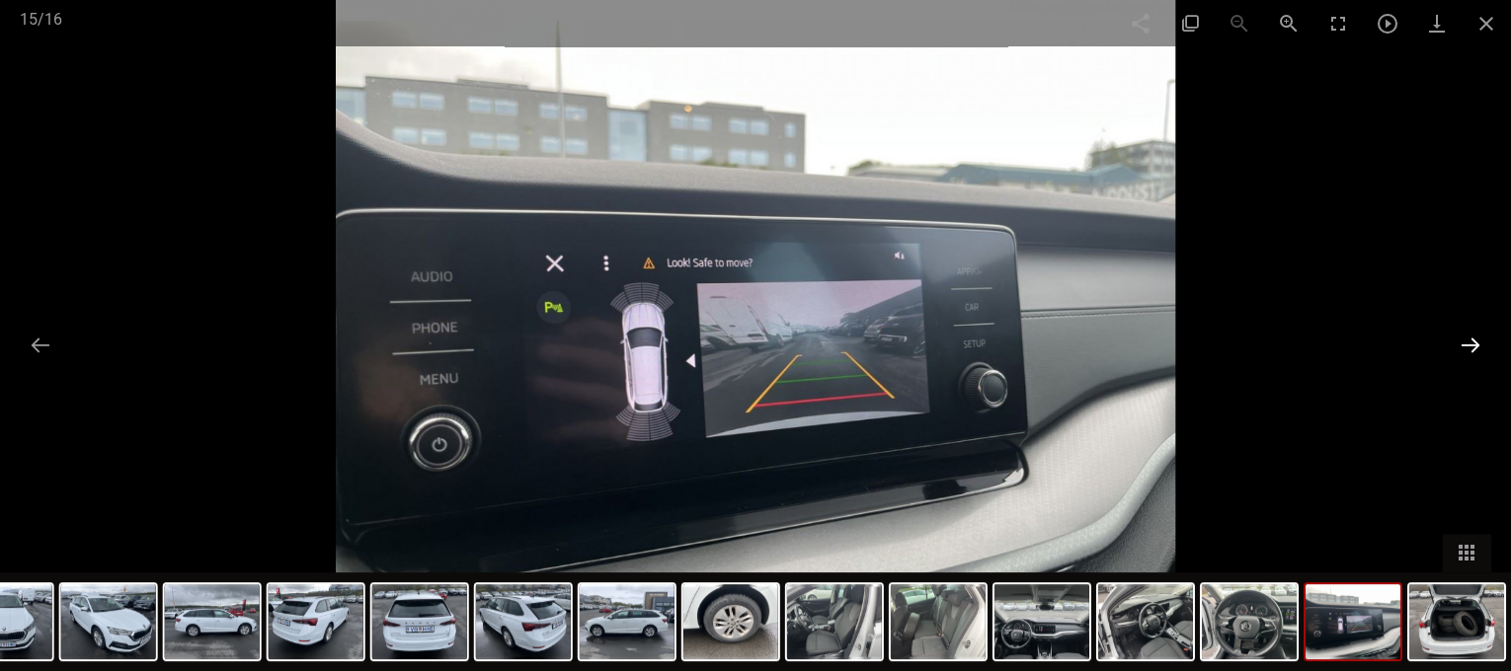
click at [1482, 348] on button at bounding box center [1469, 345] width 41 height 39
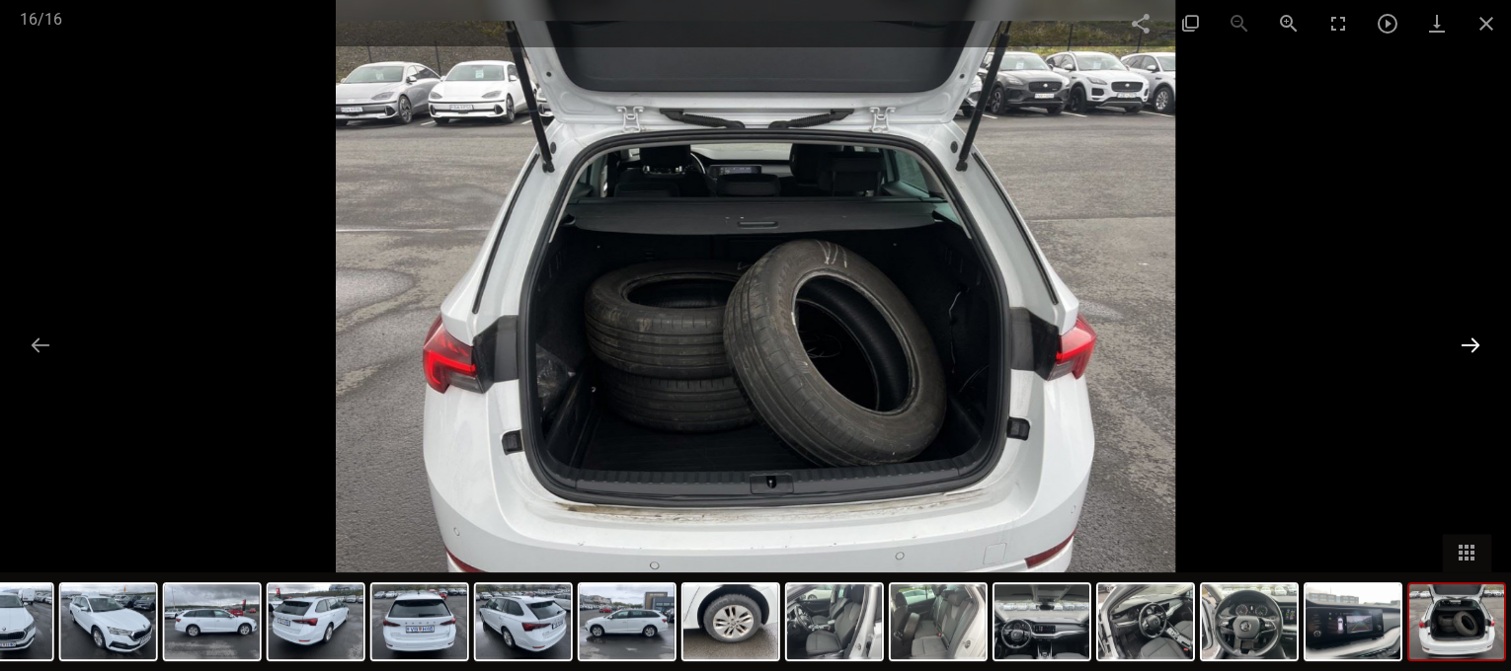
click at [1482, 348] on button at bounding box center [1469, 345] width 41 height 39
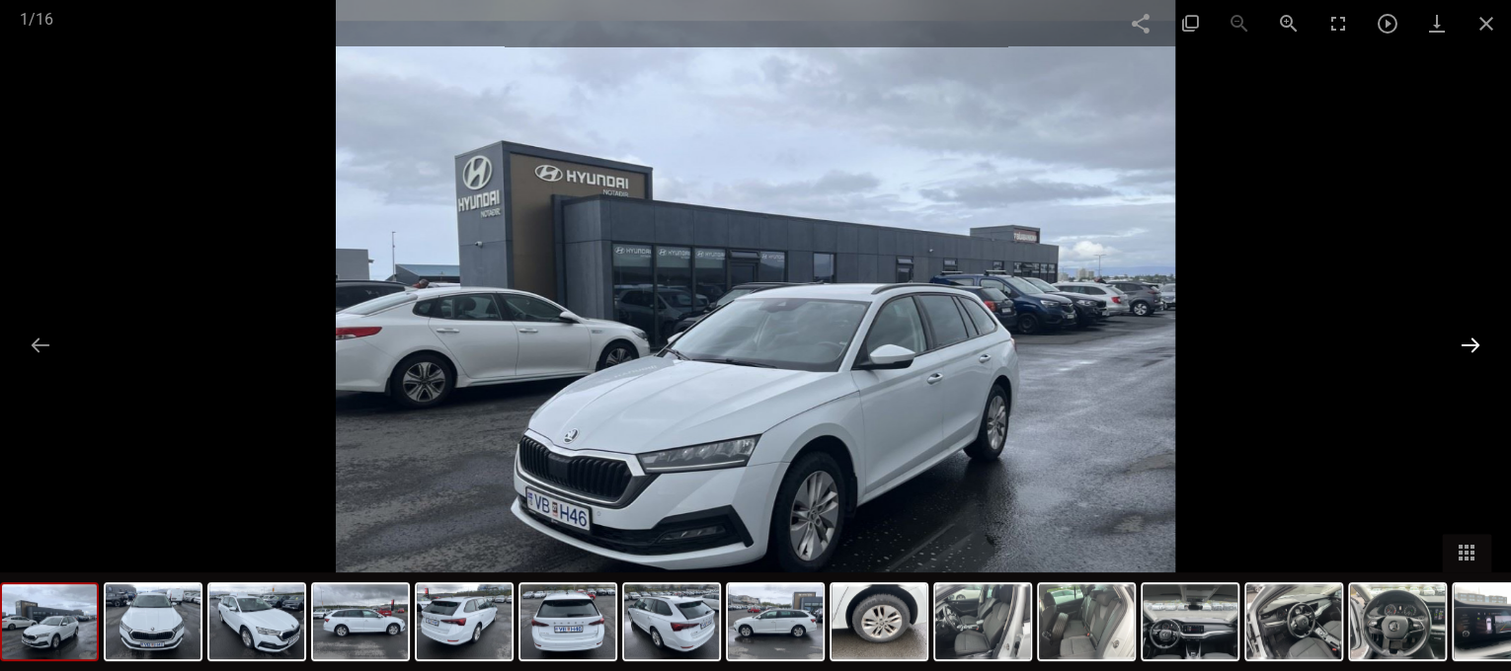
click at [1482, 348] on button at bounding box center [1469, 345] width 41 height 39
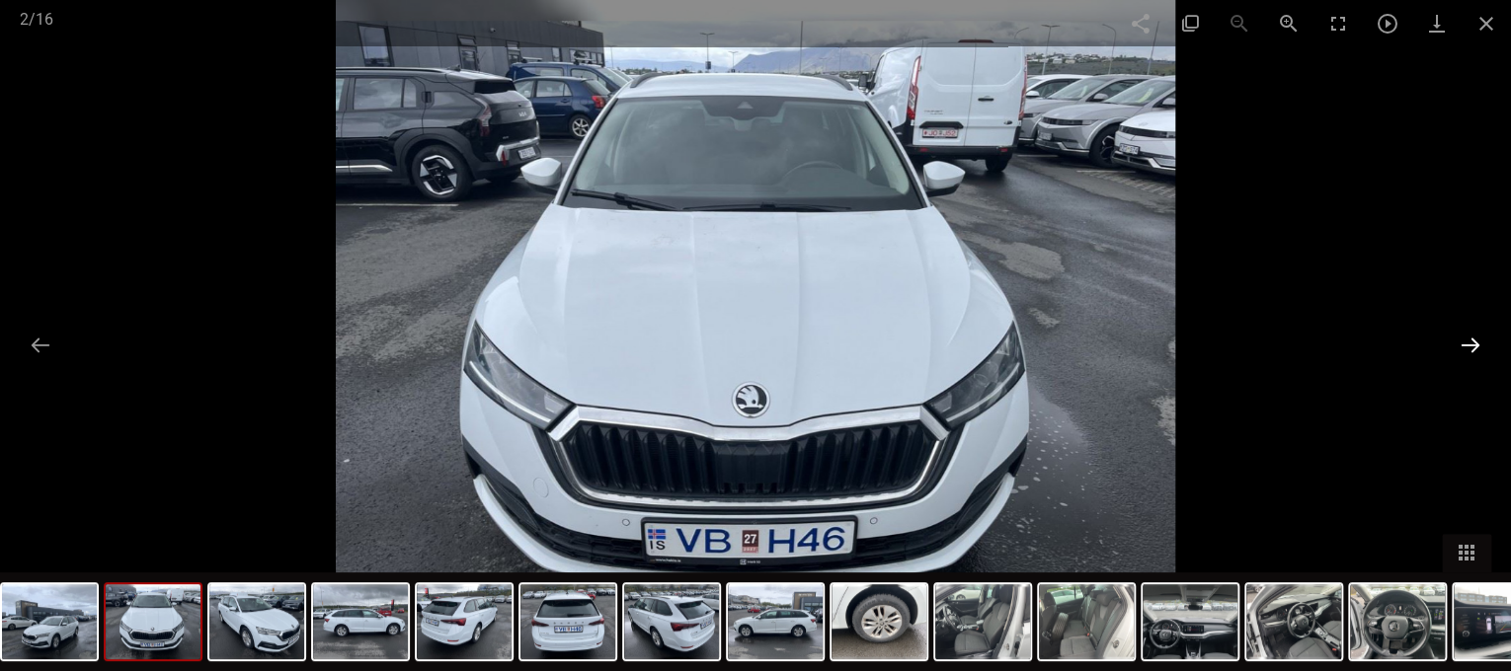
click at [1482, 348] on button at bounding box center [1469, 345] width 41 height 39
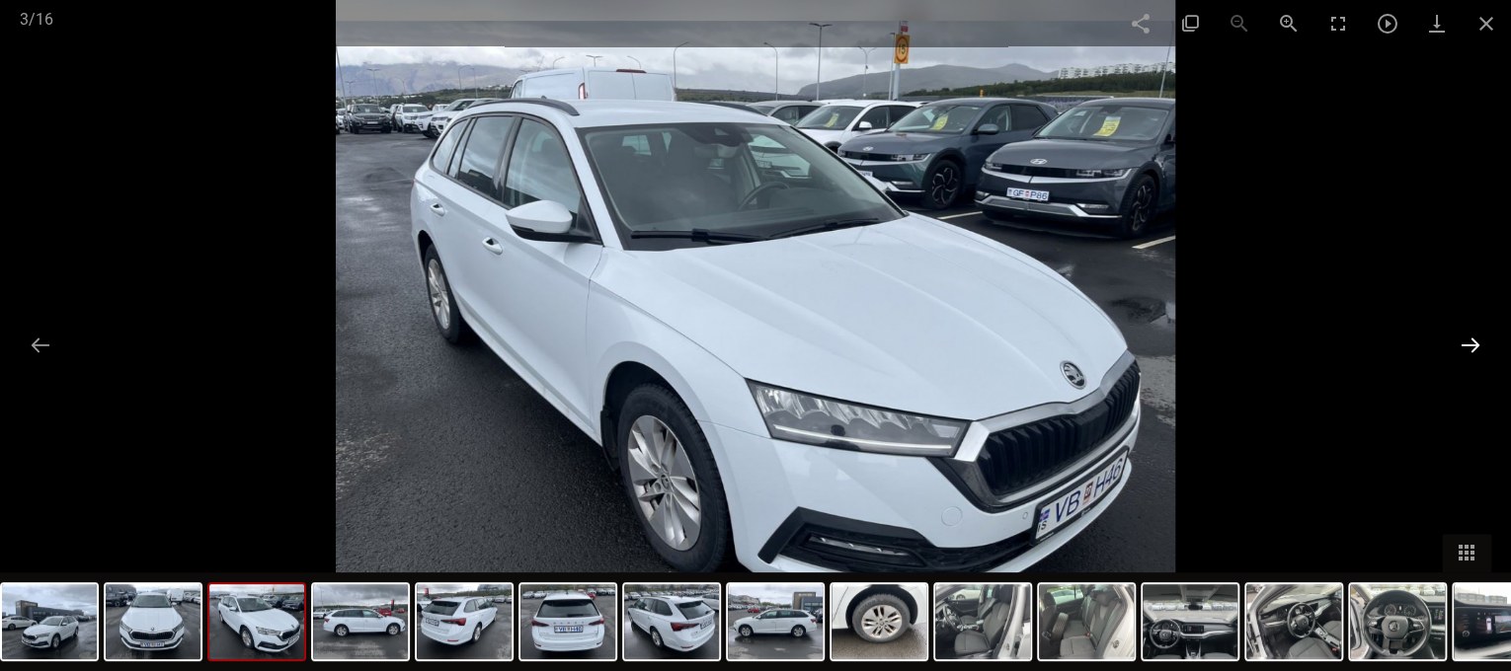
click at [1482, 348] on button at bounding box center [1469, 345] width 41 height 39
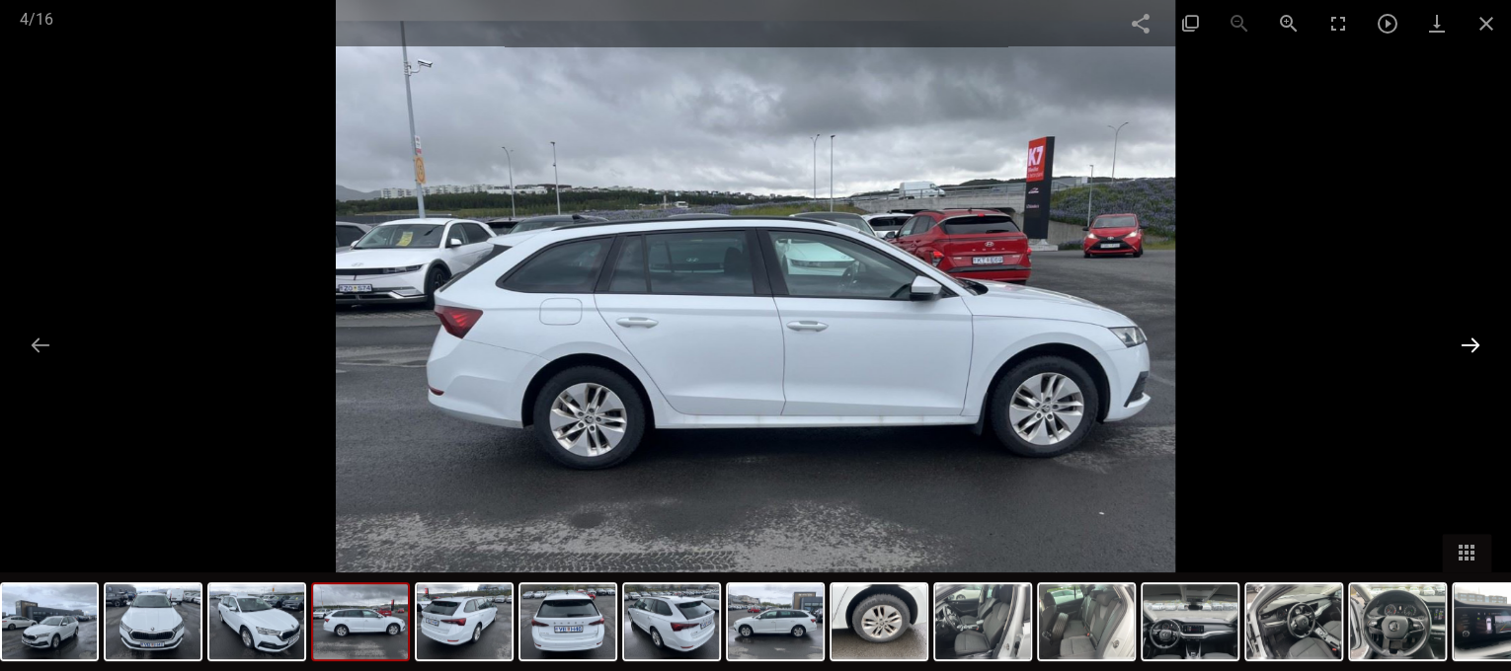
click at [1482, 348] on button at bounding box center [1469, 345] width 41 height 39
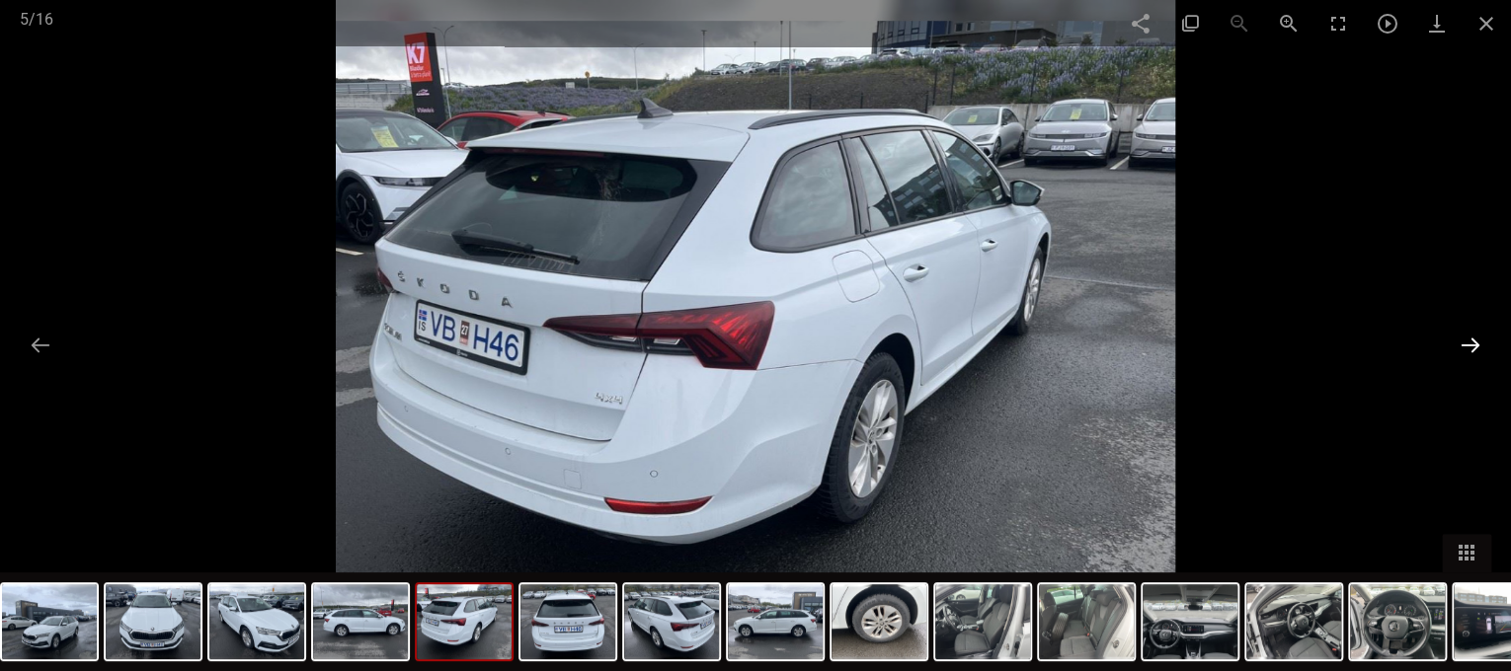
click at [1482, 348] on button at bounding box center [1469, 345] width 41 height 39
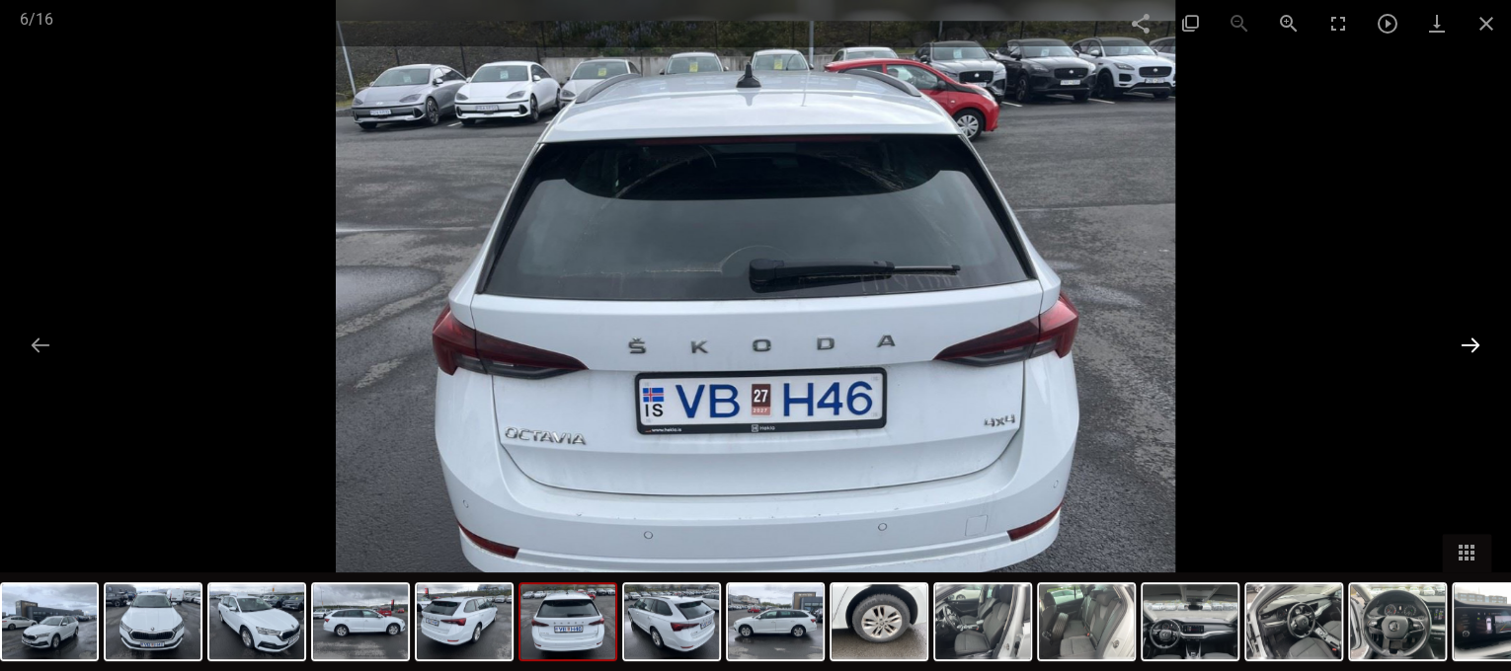
click at [1482, 348] on button at bounding box center [1469, 345] width 41 height 39
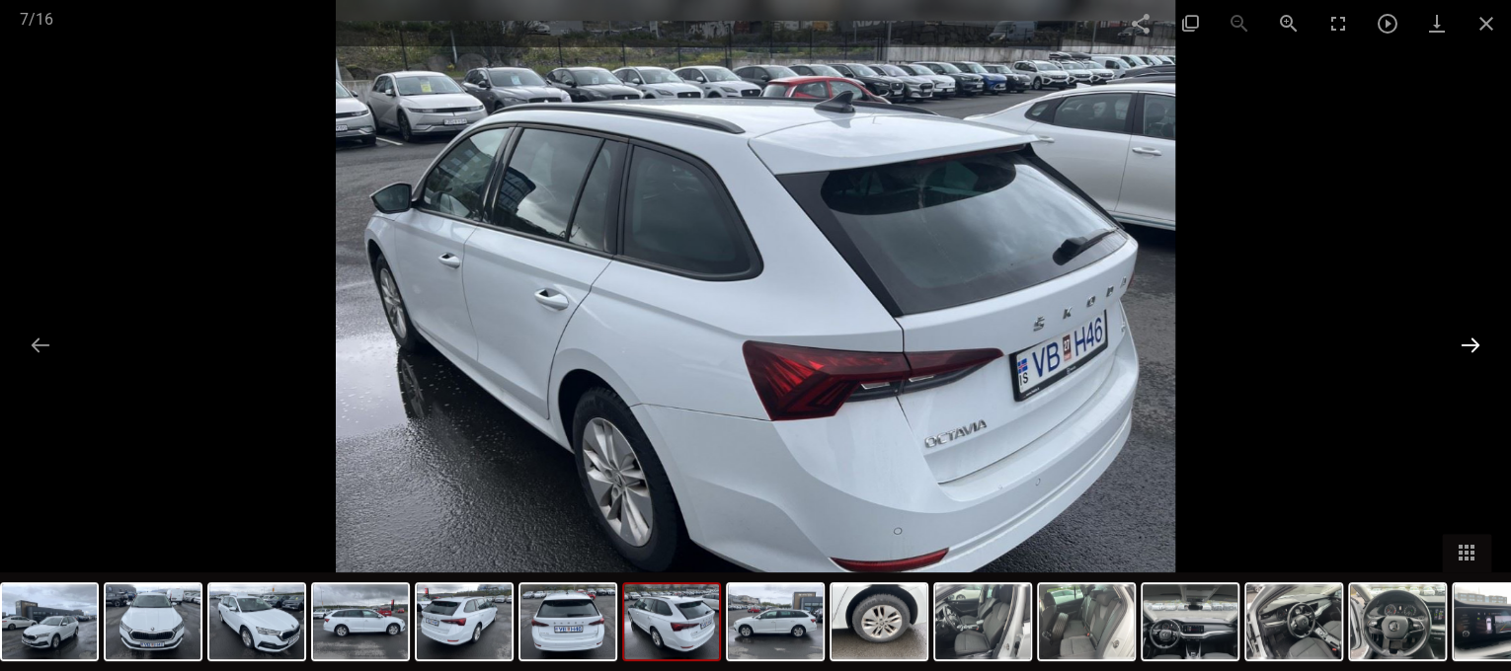
click at [1482, 348] on button at bounding box center [1469, 345] width 41 height 39
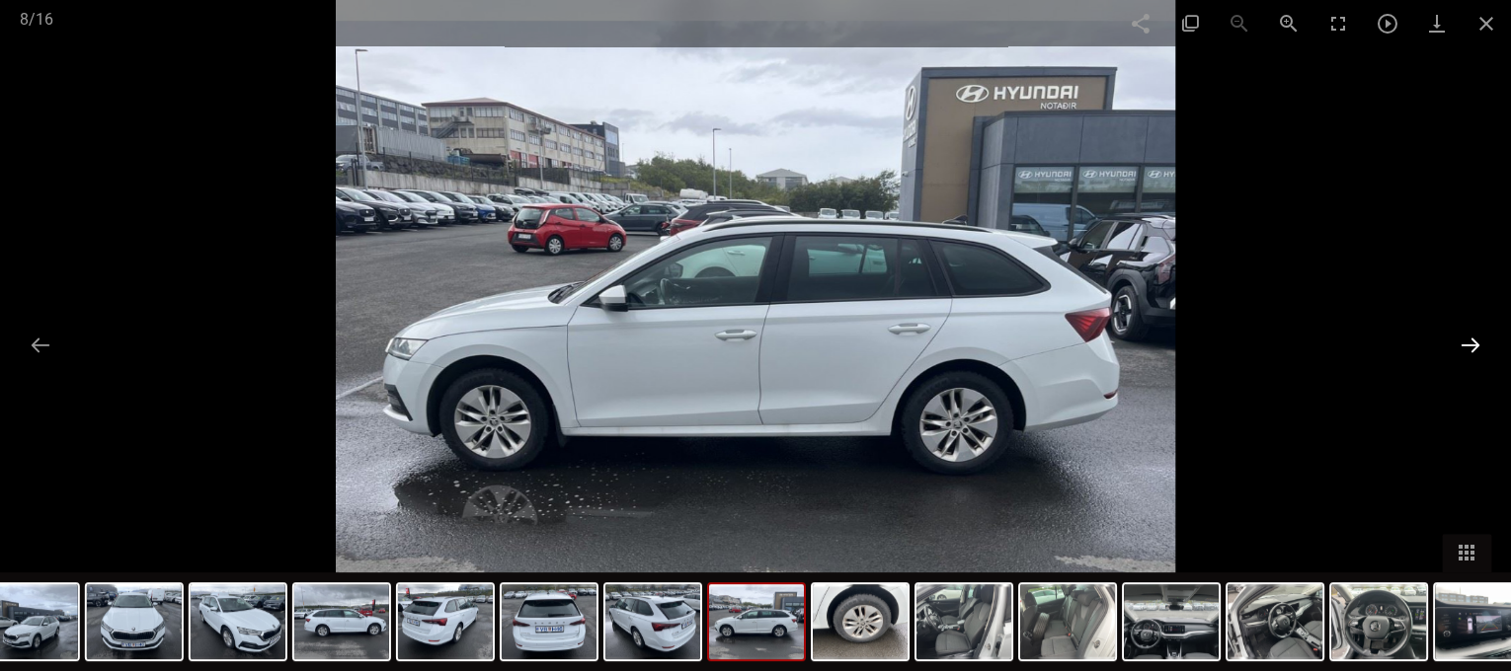
click at [1482, 348] on button at bounding box center [1469, 345] width 41 height 39
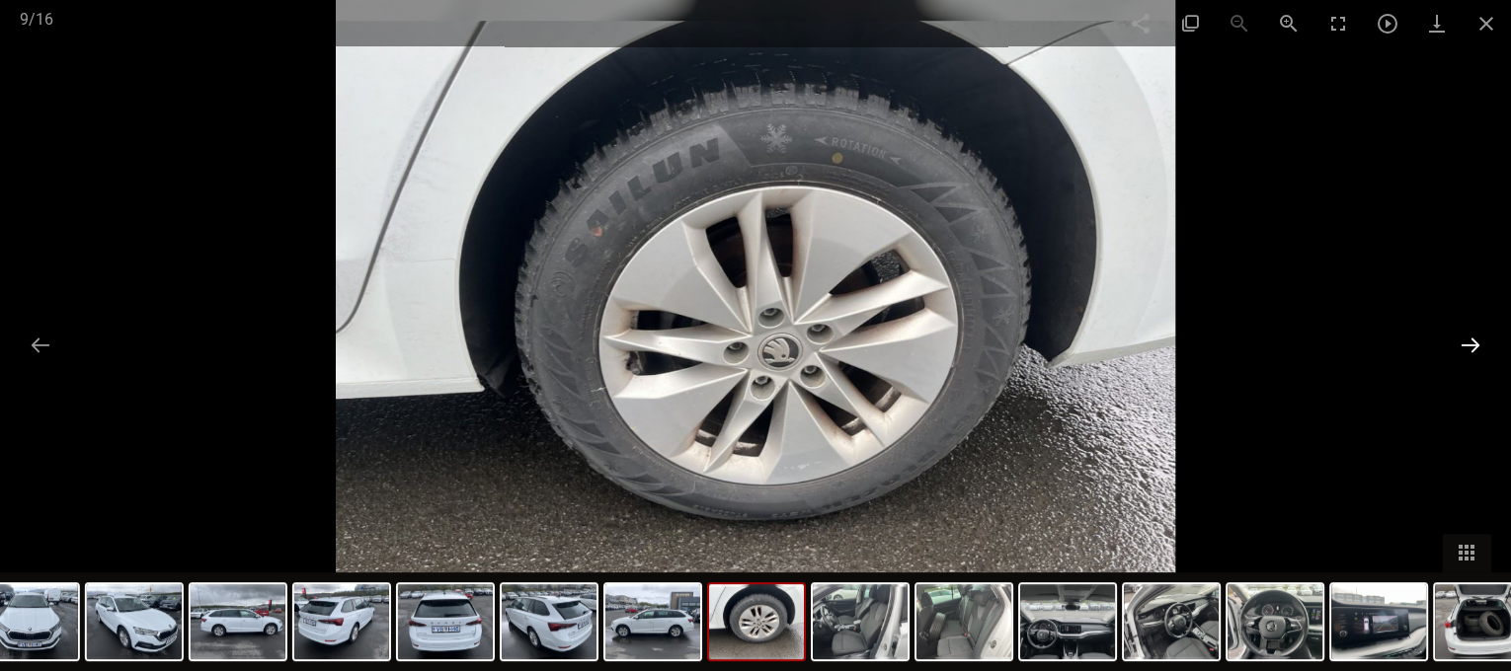
click at [1482, 348] on button at bounding box center [1469, 345] width 41 height 39
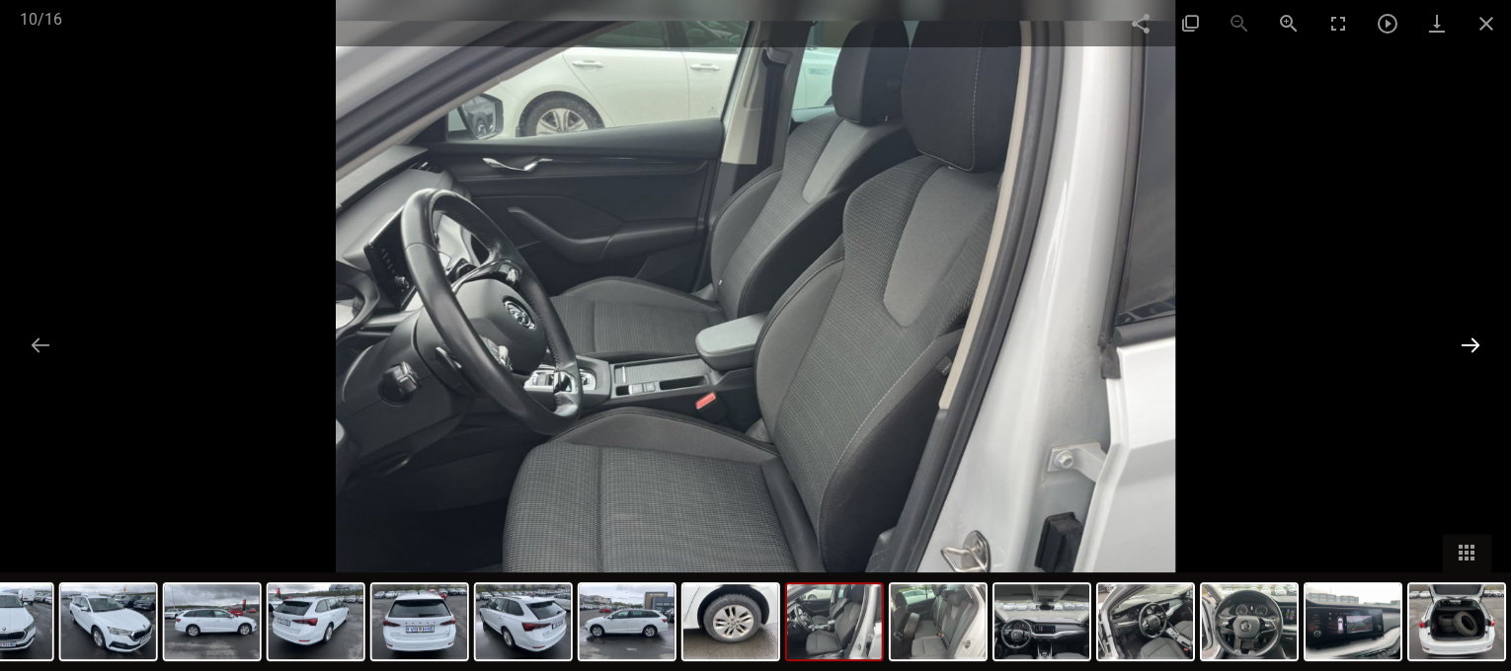
click at [1482, 348] on button at bounding box center [1469, 345] width 41 height 39
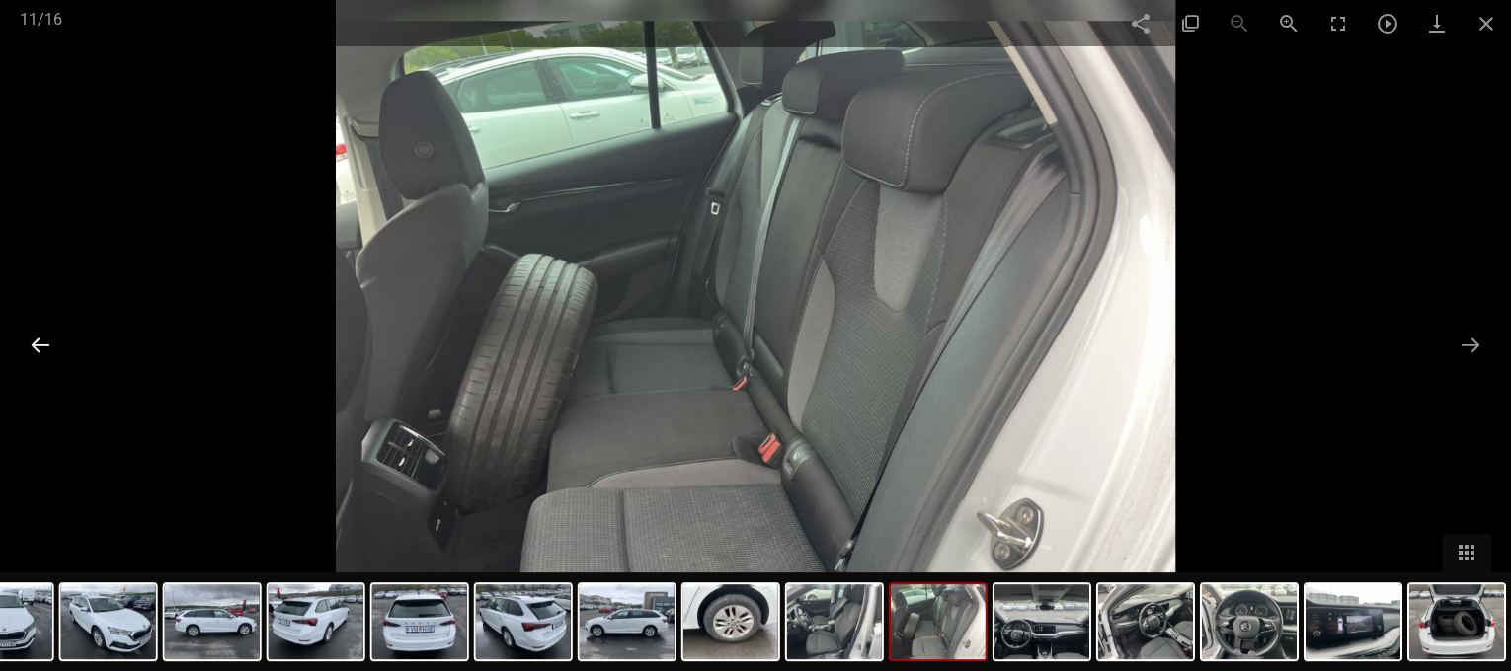
click at [39, 343] on button at bounding box center [40, 345] width 41 height 39
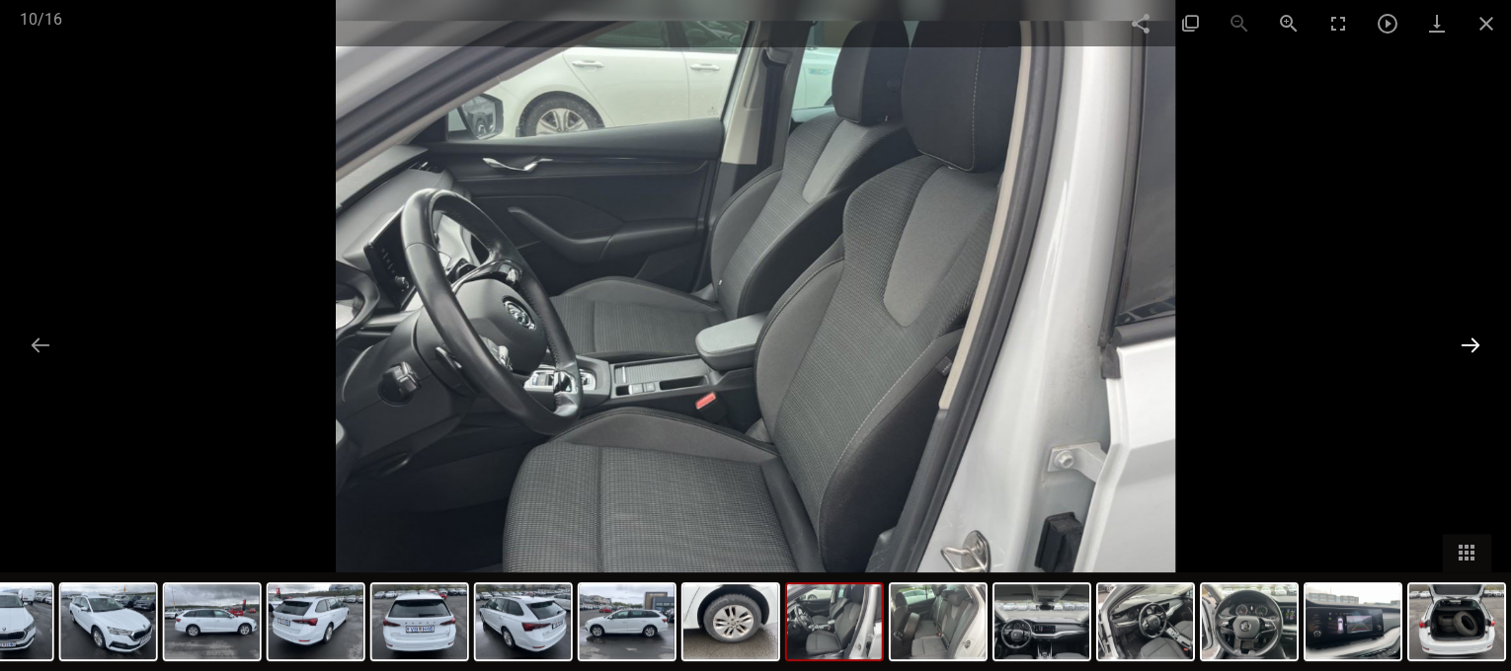
click at [1460, 348] on button at bounding box center [1469, 345] width 41 height 39
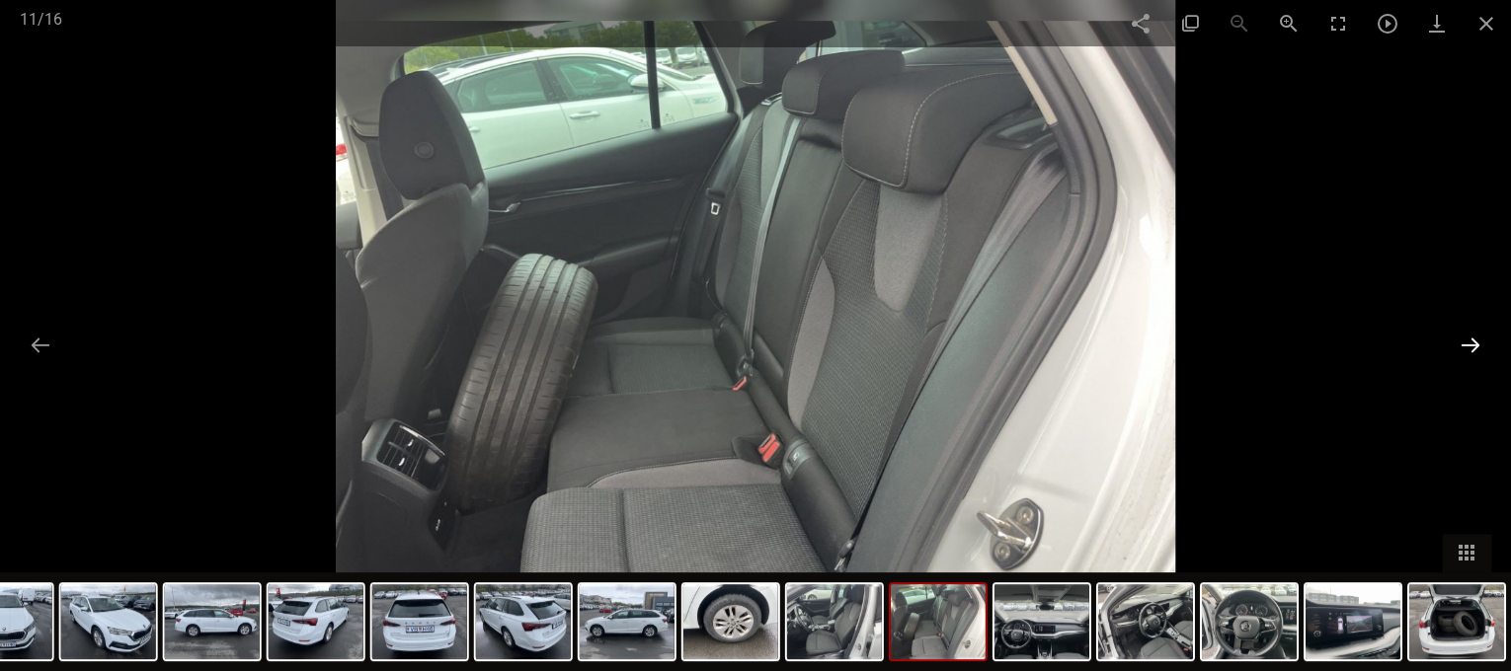
click at [1461, 348] on button at bounding box center [1469, 345] width 41 height 39
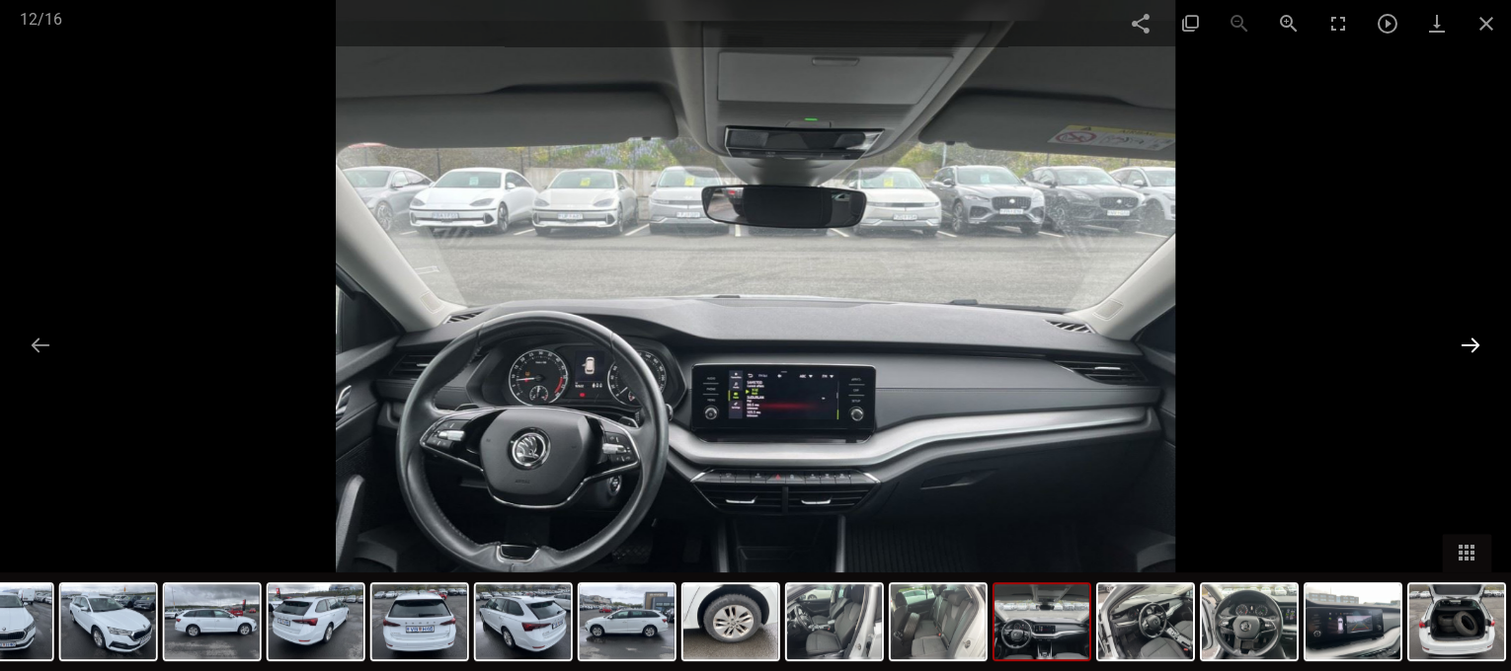
click at [1461, 348] on button at bounding box center [1469, 345] width 41 height 39
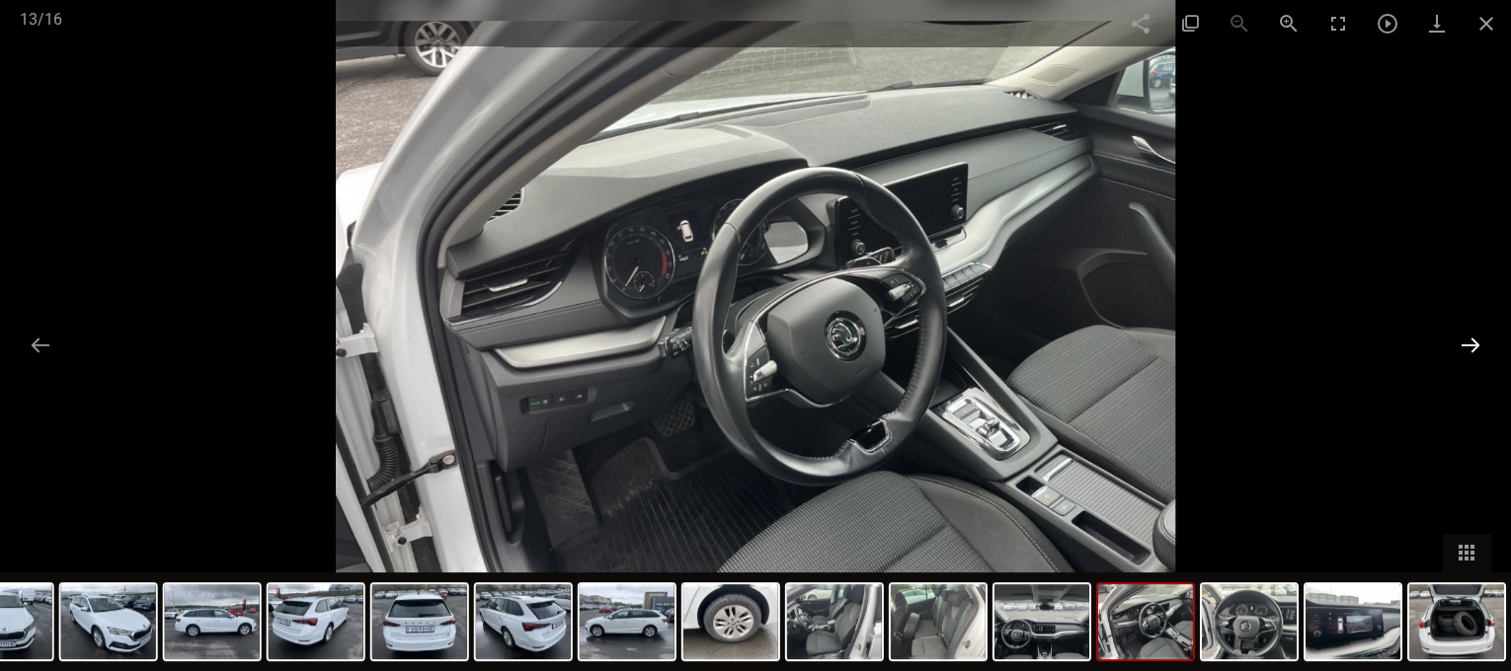
click at [1461, 348] on button at bounding box center [1469, 345] width 41 height 39
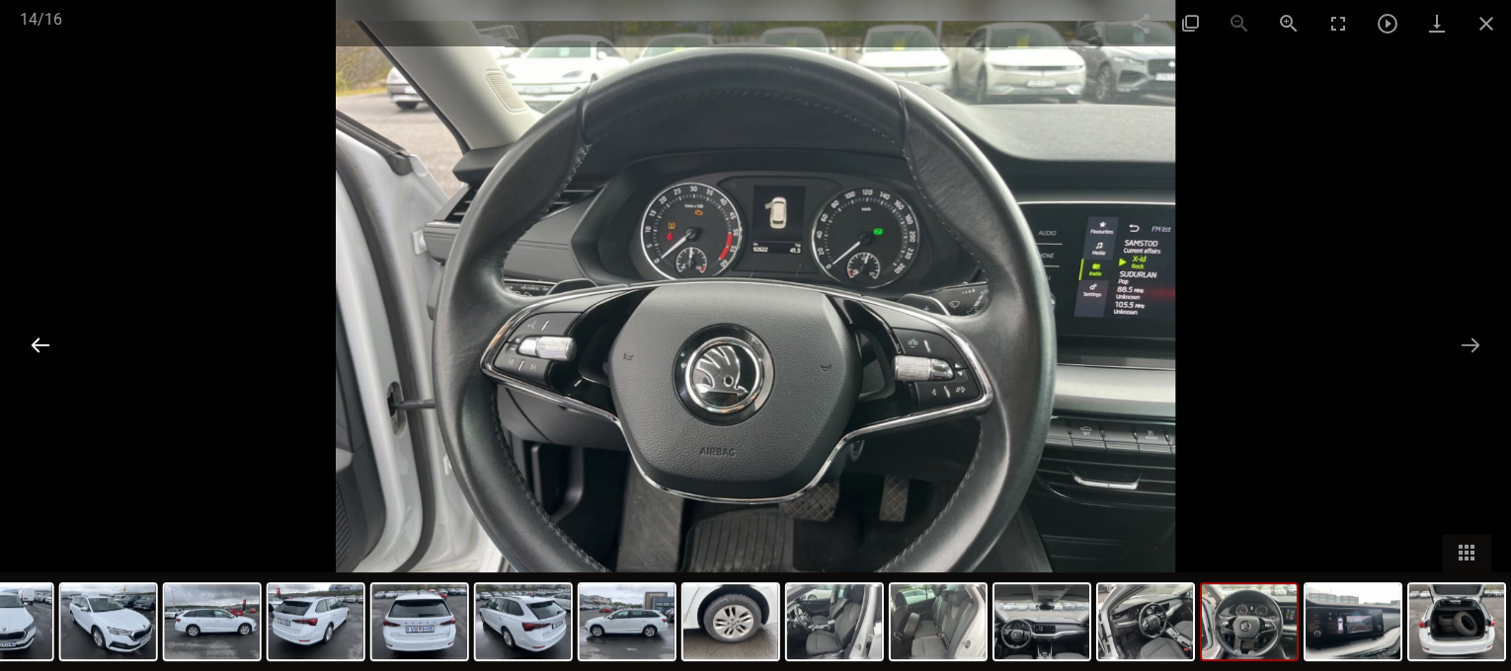
click at [43, 343] on button at bounding box center [40, 345] width 41 height 39
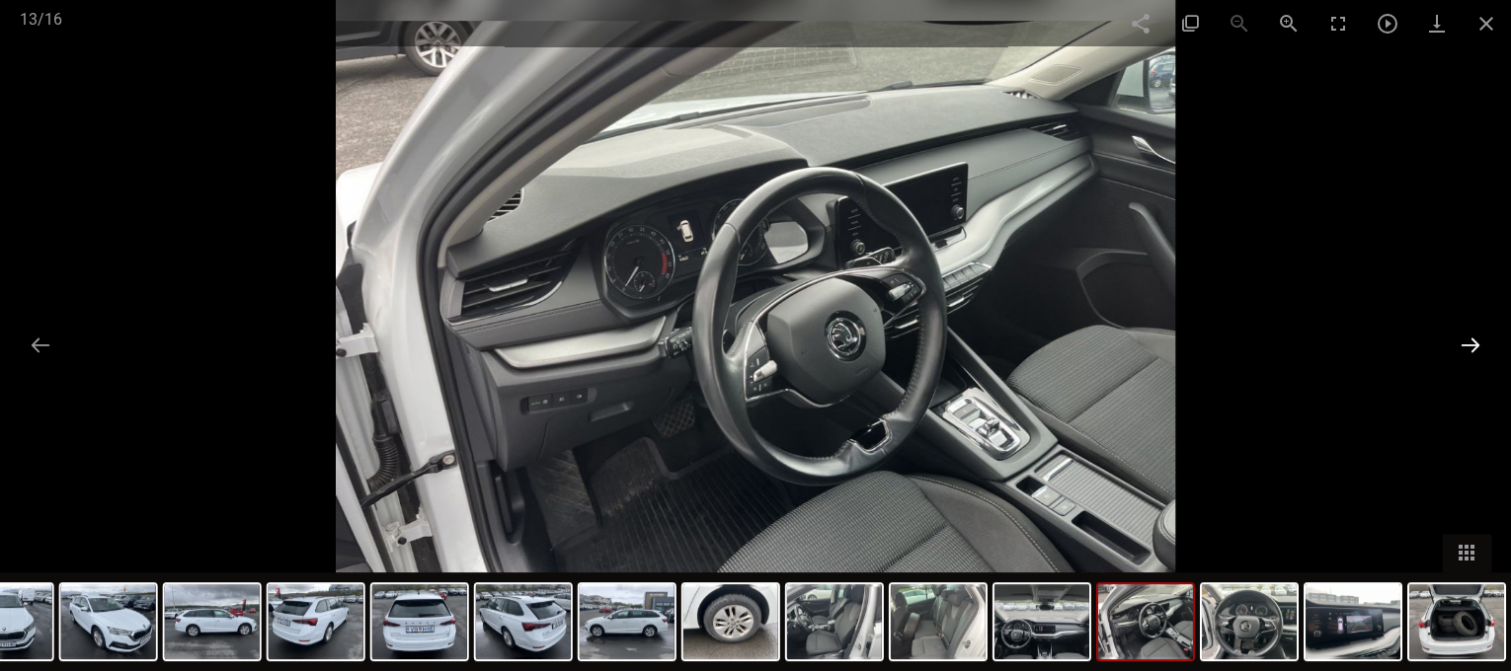
click at [1473, 349] on button at bounding box center [1469, 345] width 41 height 39
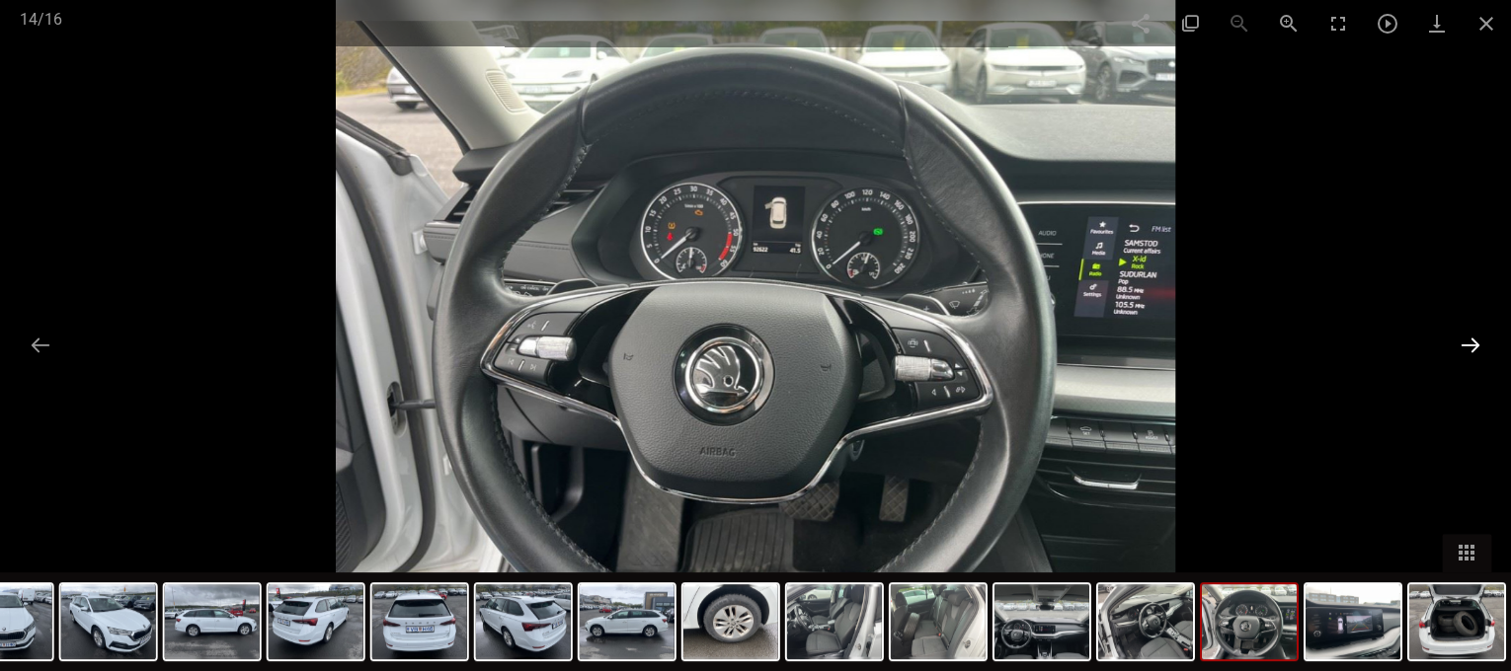
click at [1469, 349] on button at bounding box center [1469, 345] width 41 height 39
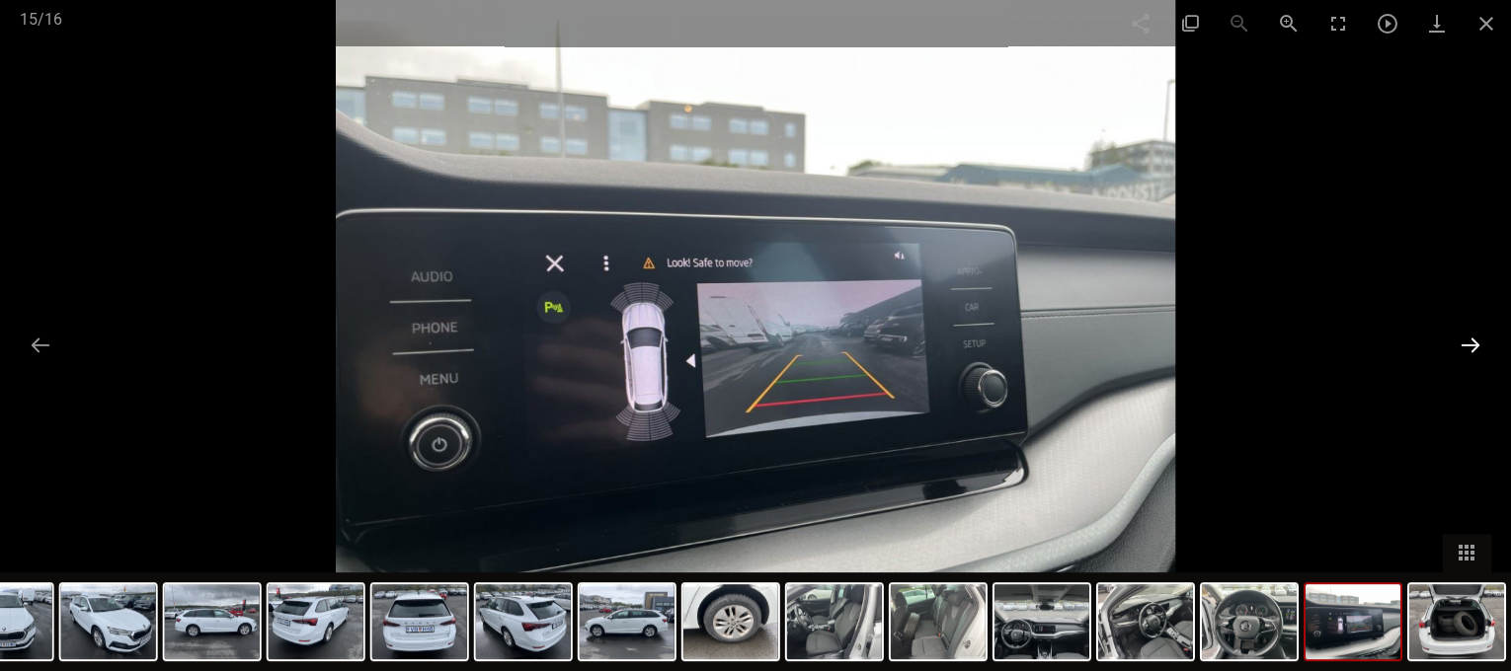
click at [1470, 344] on button at bounding box center [1469, 345] width 41 height 39
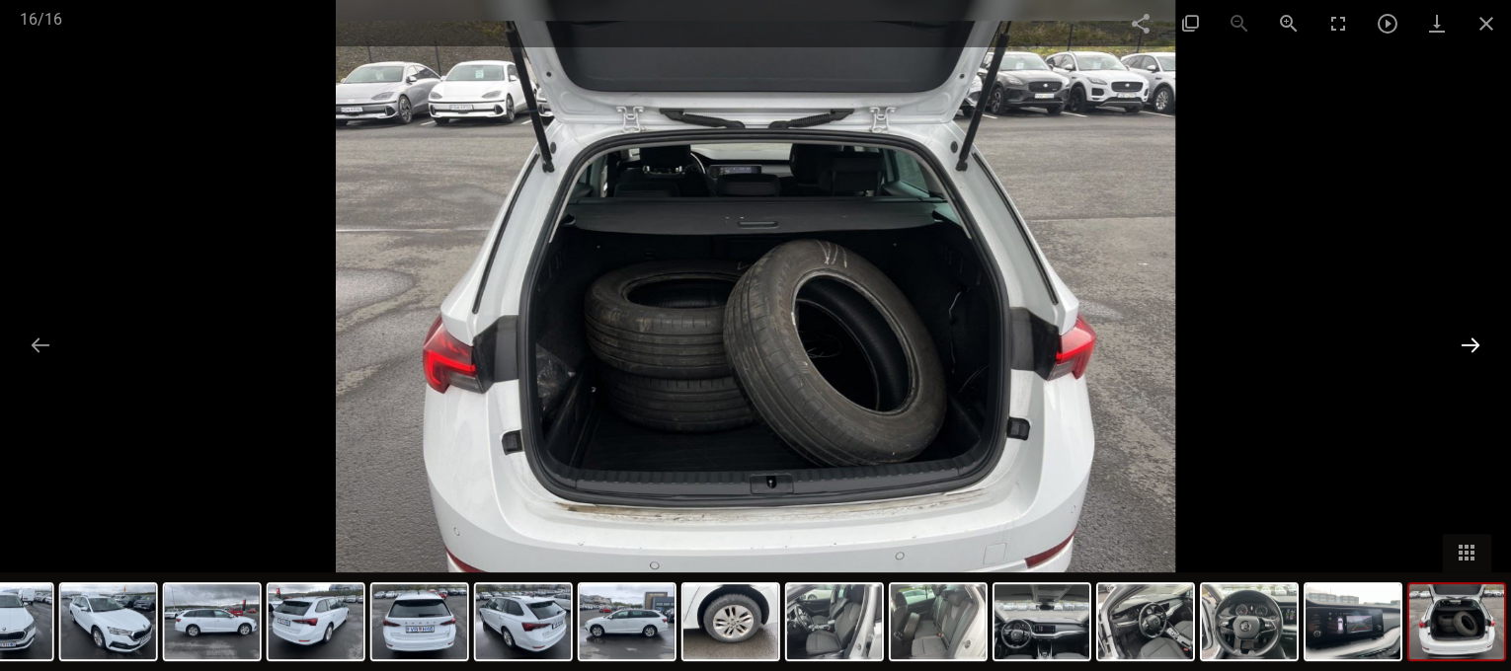
click at [1470, 344] on button at bounding box center [1469, 345] width 41 height 39
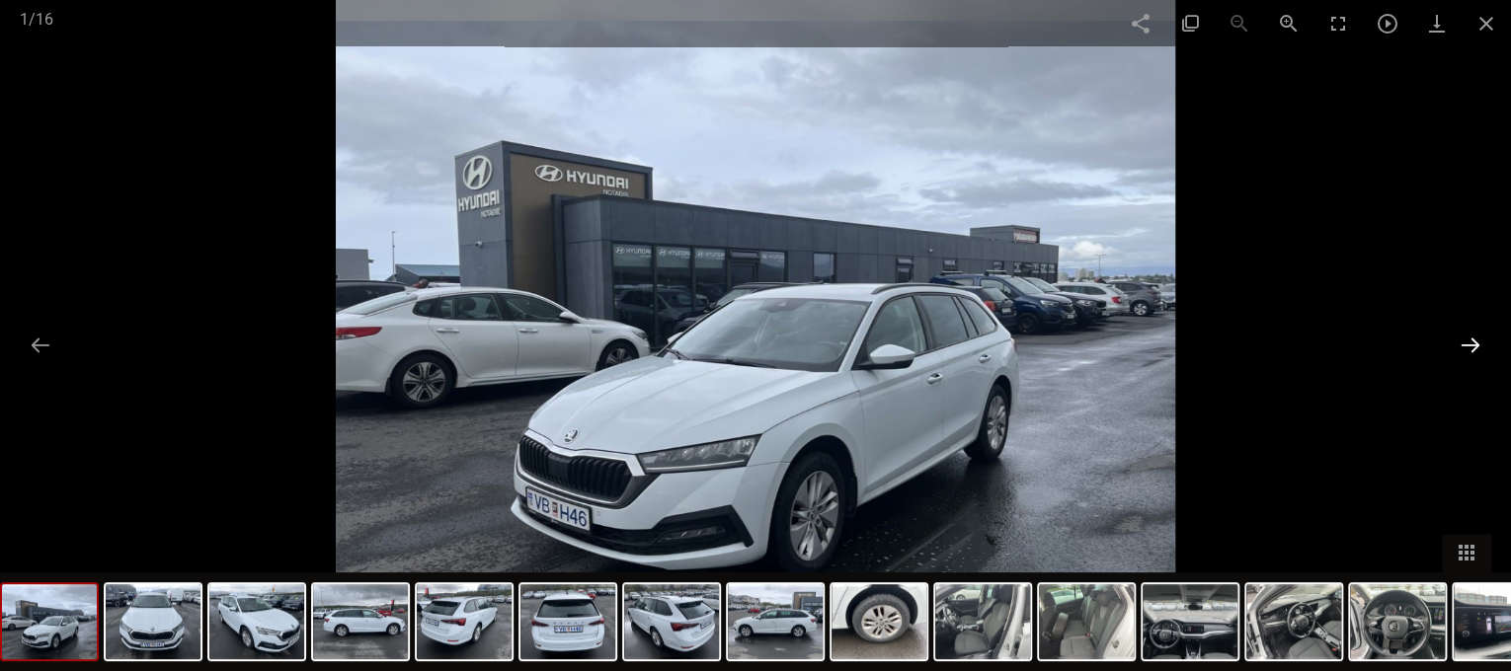
click at [1470, 344] on button at bounding box center [1469, 345] width 41 height 39
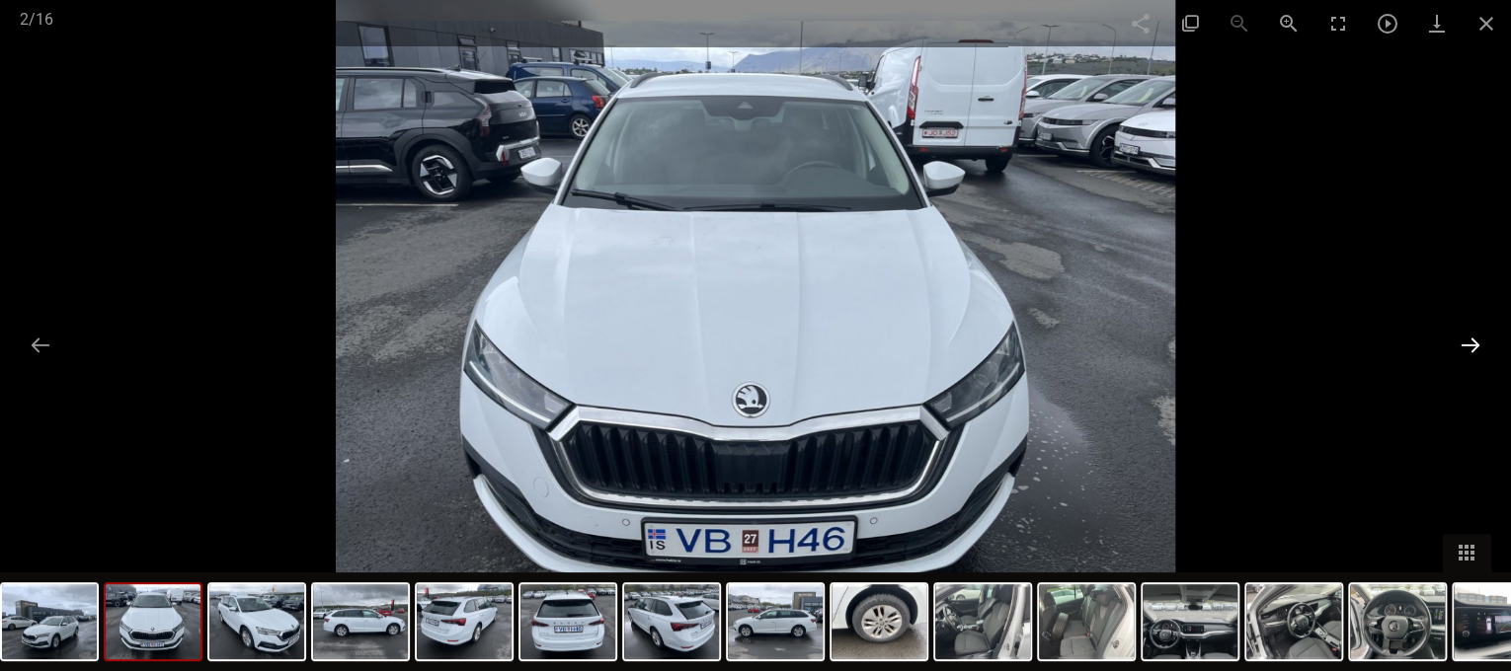
click at [1470, 344] on button at bounding box center [1469, 345] width 41 height 39
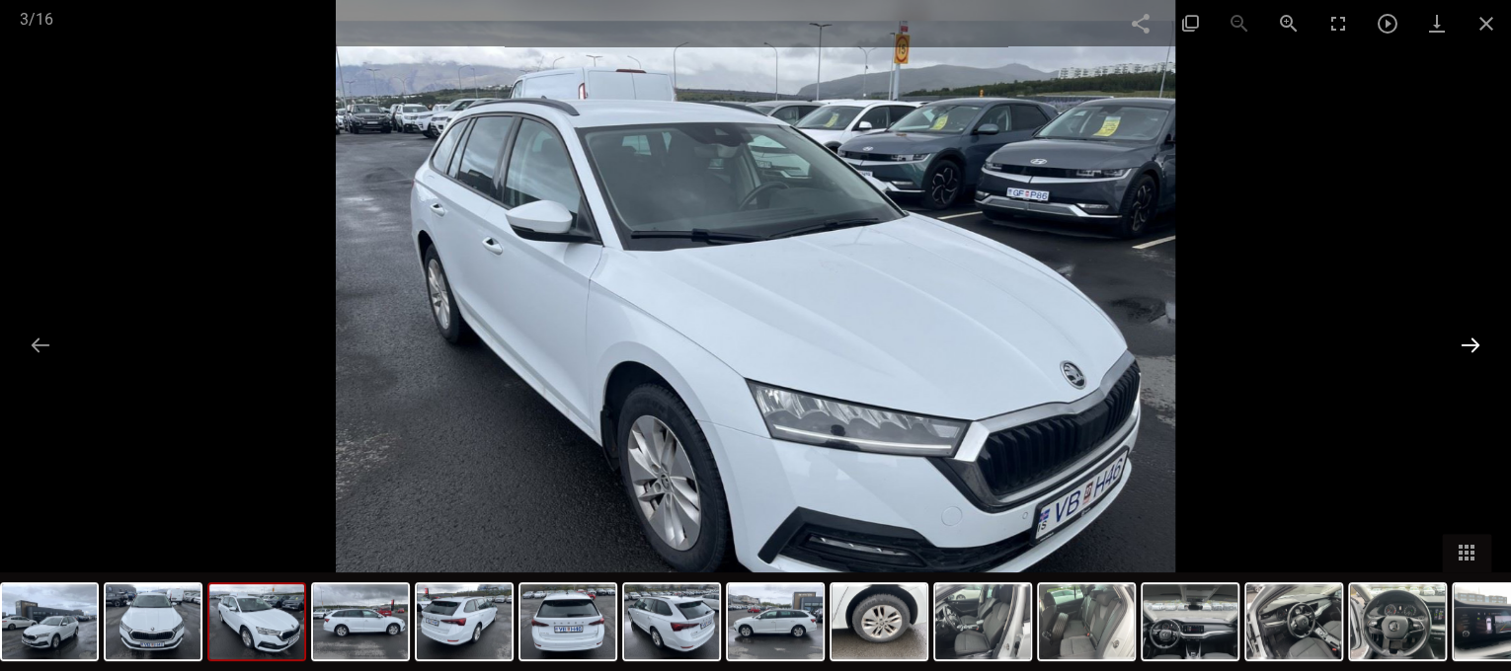
click at [1470, 343] on button at bounding box center [1469, 345] width 41 height 39
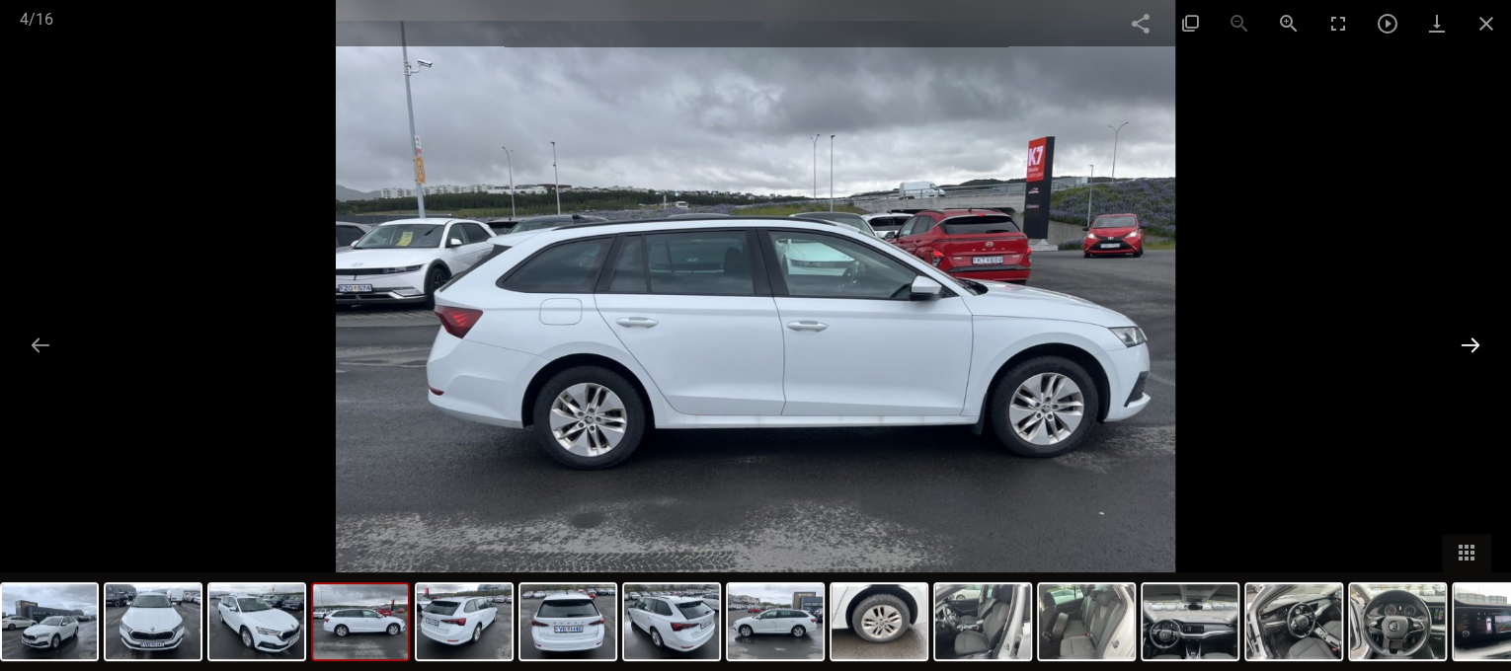
click at [1470, 343] on button at bounding box center [1469, 345] width 41 height 39
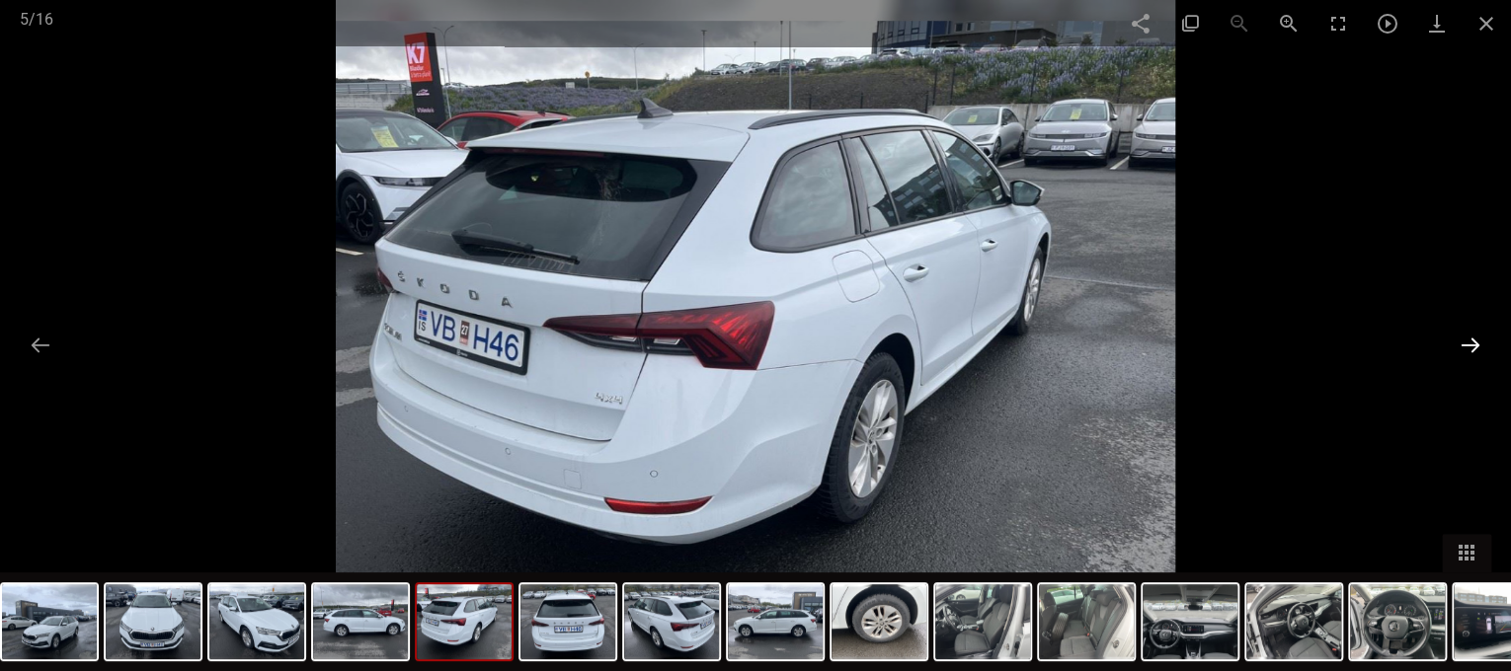
click at [1470, 343] on button at bounding box center [1469, 345] width 41 height 39
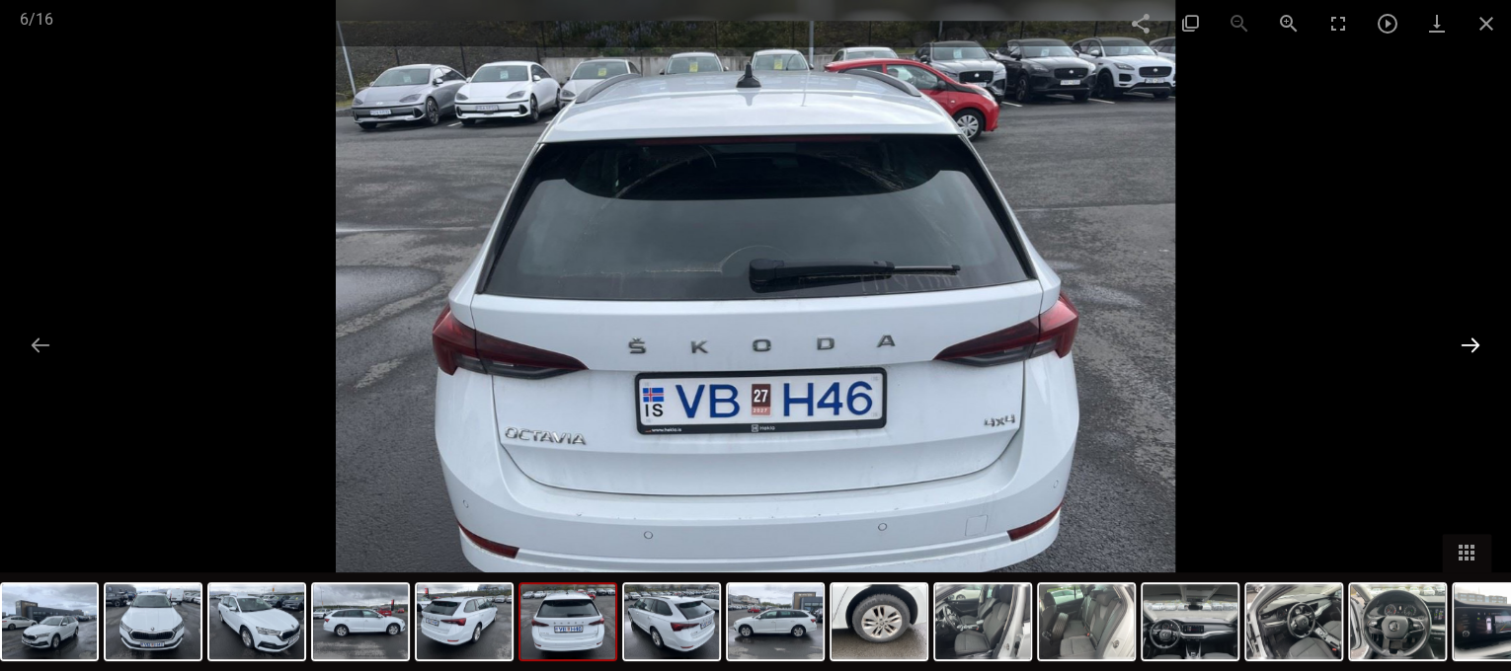
click at [1470, 343] on button at bounding box center [1469, 345] width 41 height 39
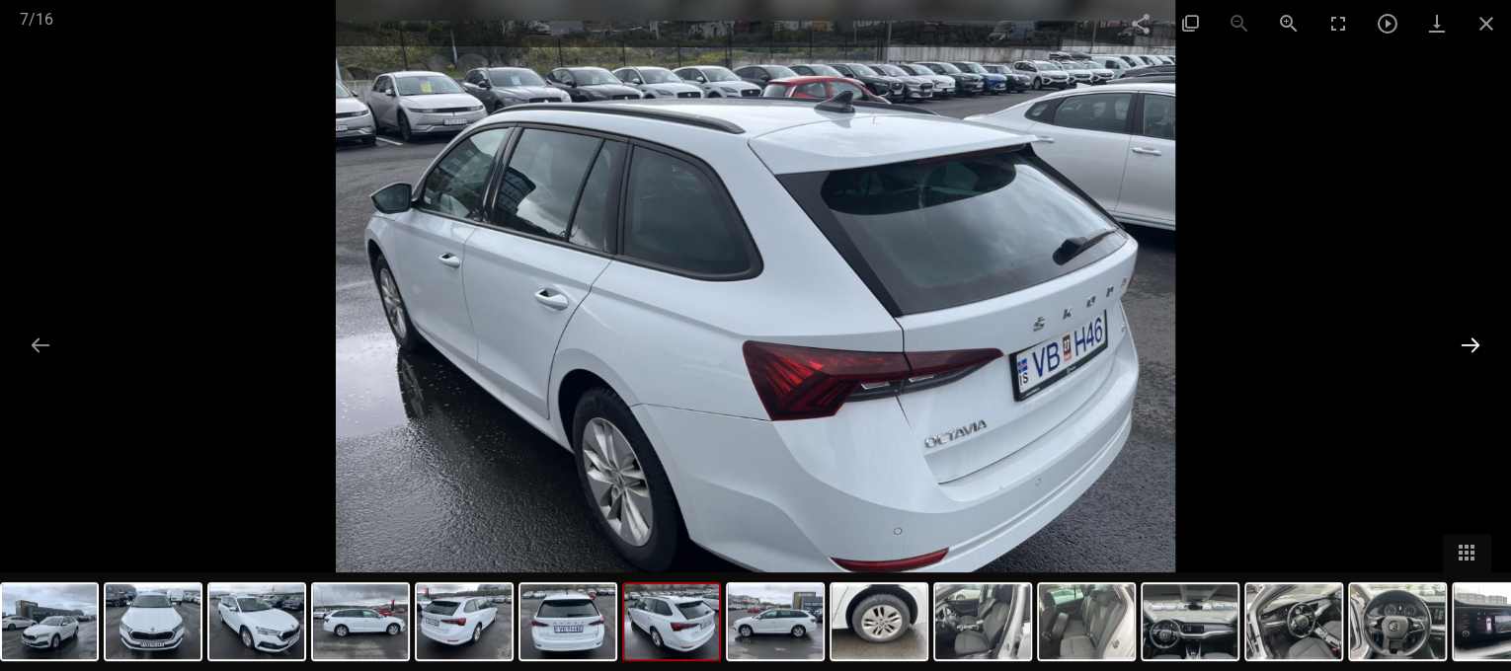
click at [1470, 343] on button at bounding box center [1469, 345] width 41 height 39
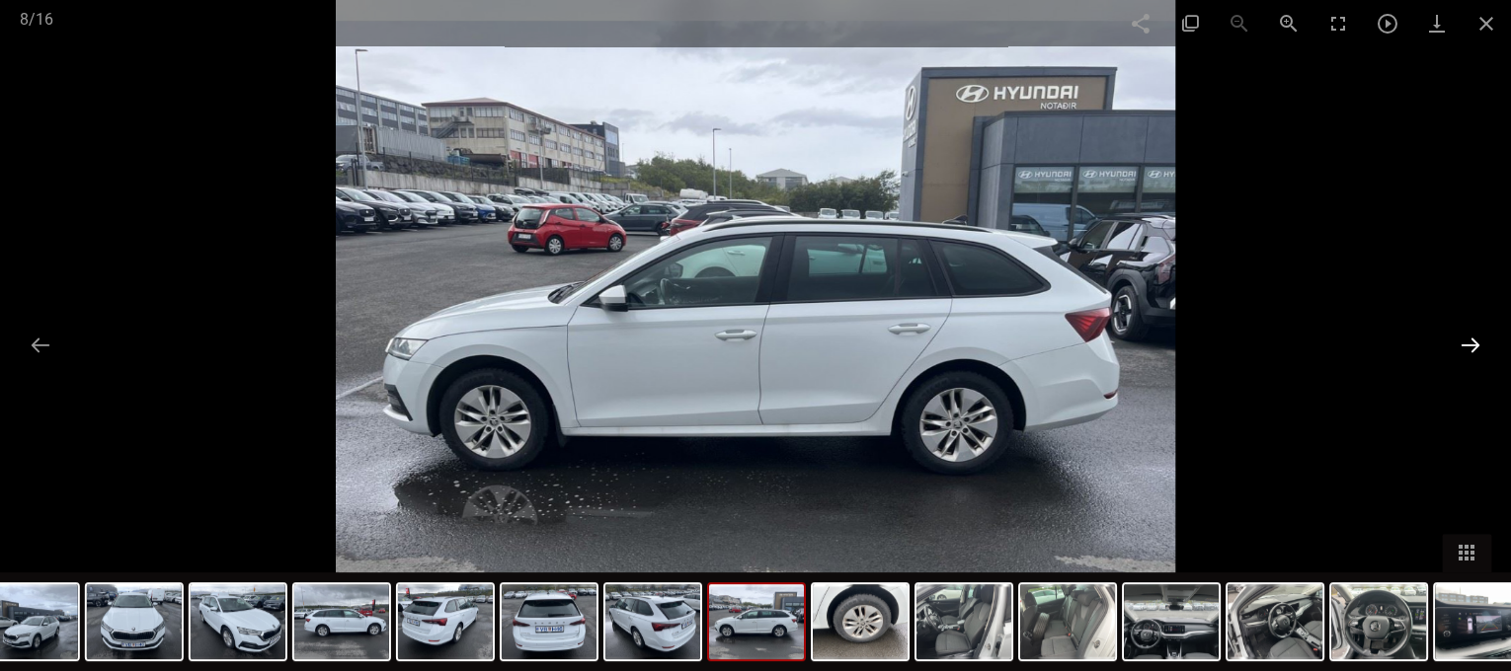
click at [1470, 343] on button at bounding box center [1469, 345] width 41 height 39
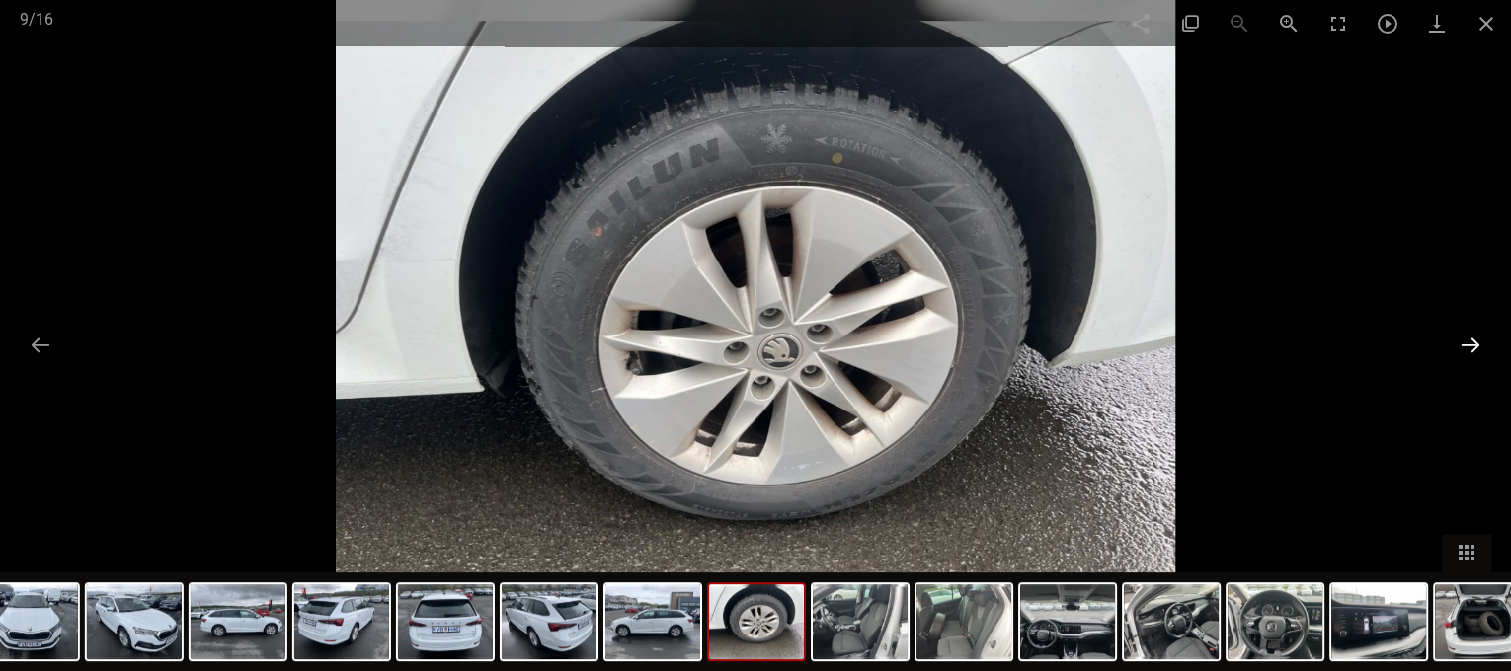
click at [1470, 343] on button at bounding box center [1469, 345] width 41 height 39
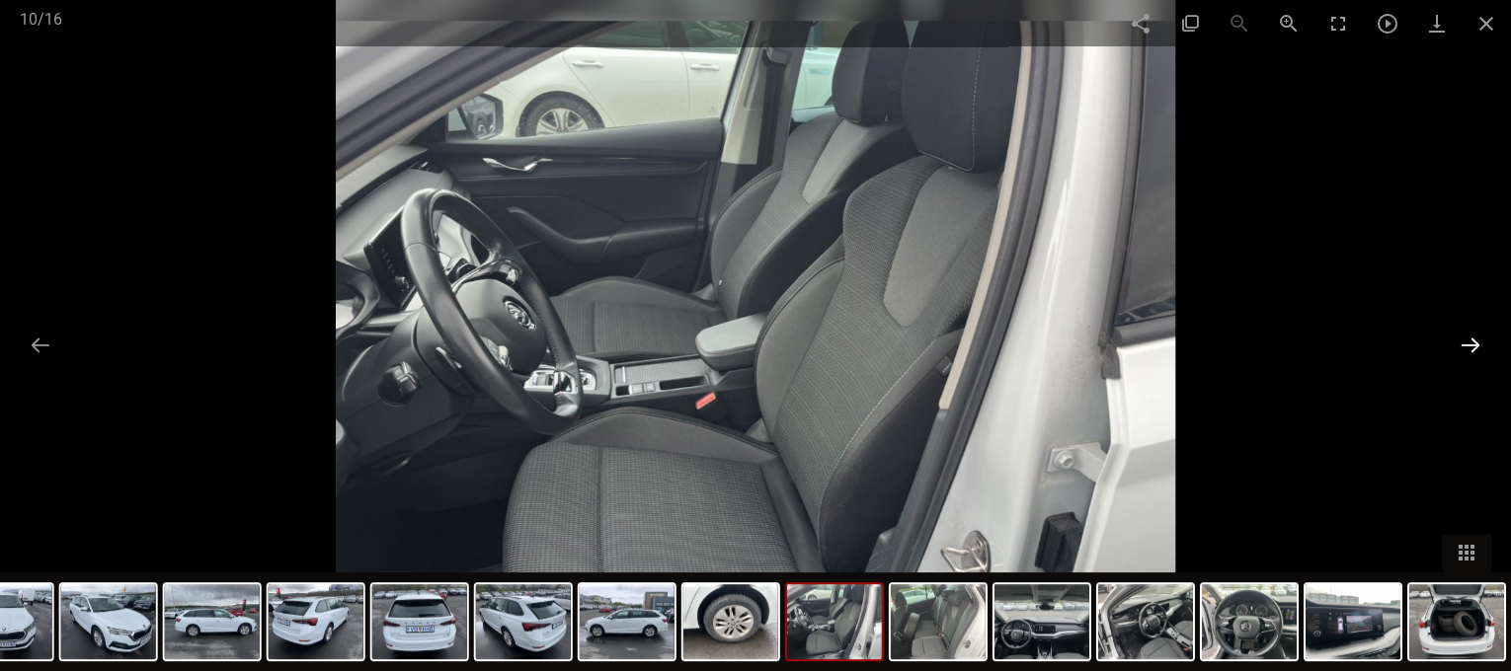
click at [1470, 343] on button at bounding box center [1469, 345] width 41 height 39
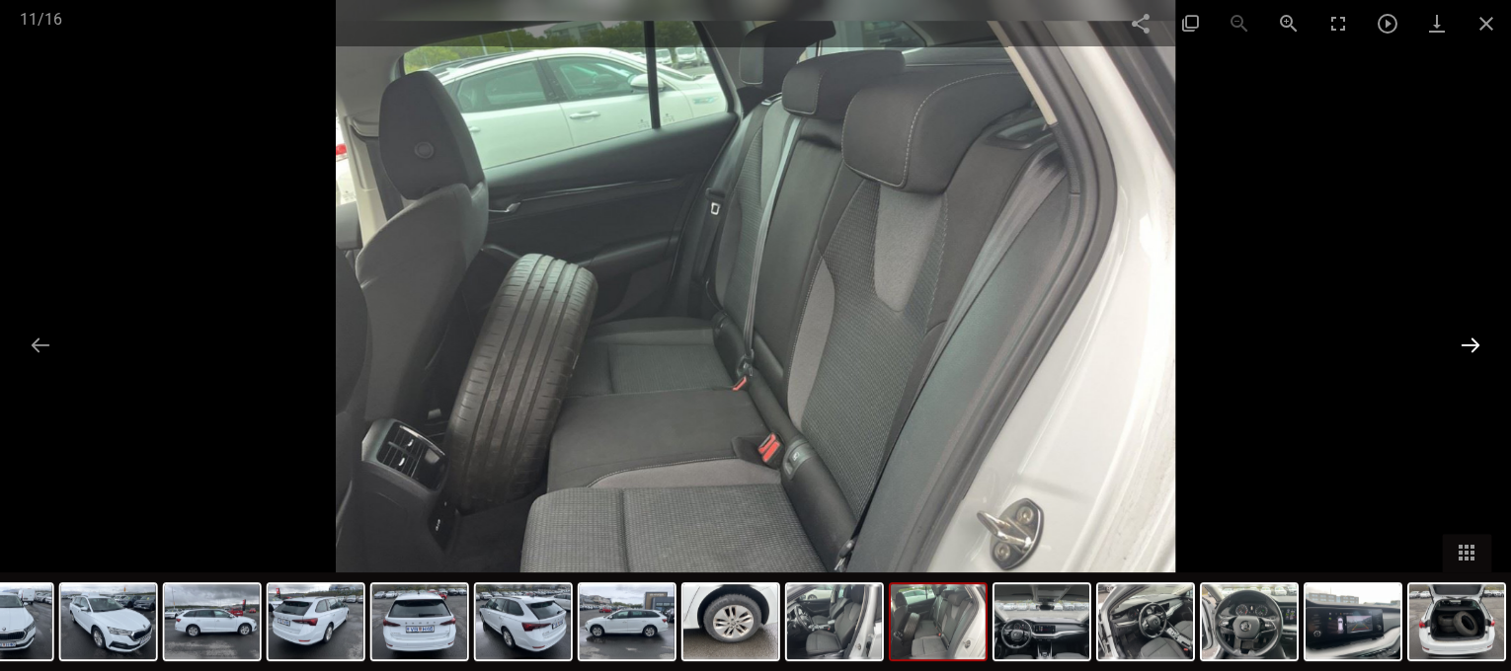
click at [1470, 343] on button at bounding box center [1469, 345] width 41 height 39
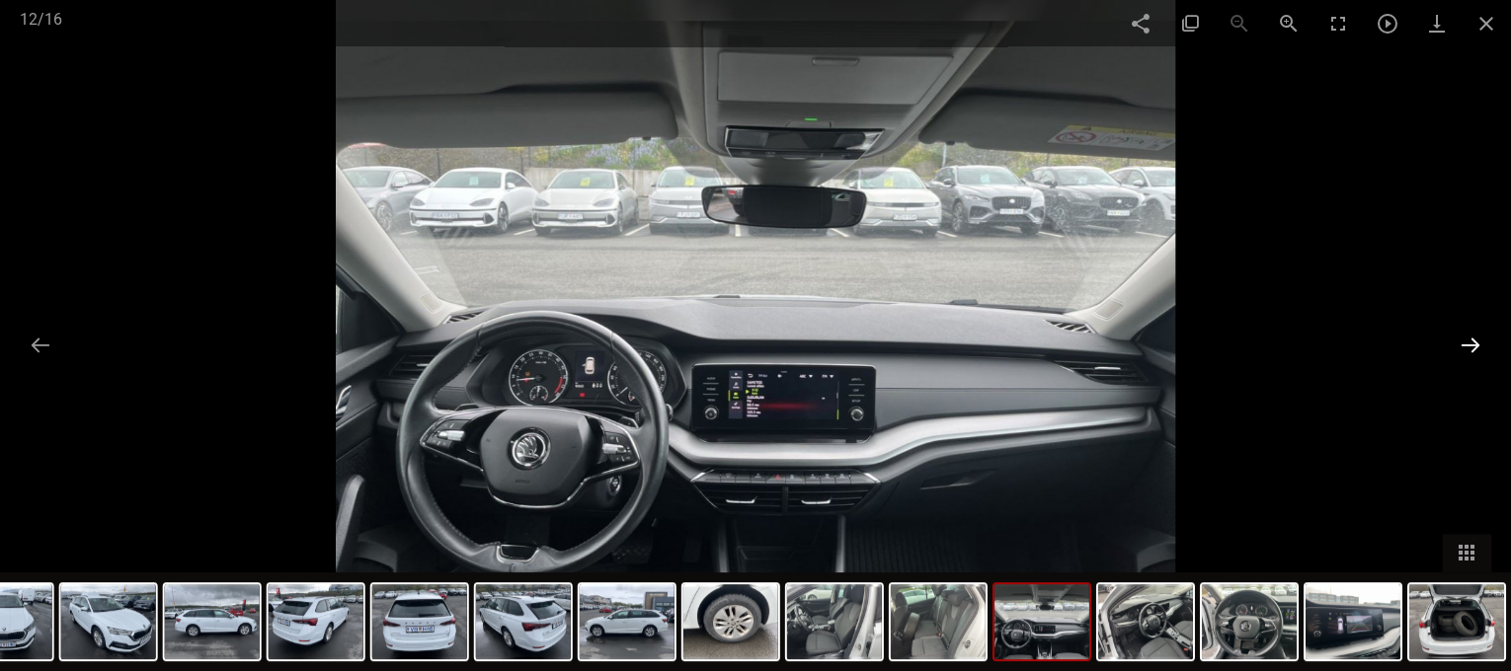
click at [1470, 343] on button at bounding box center [1469, 345] width 41 height 39
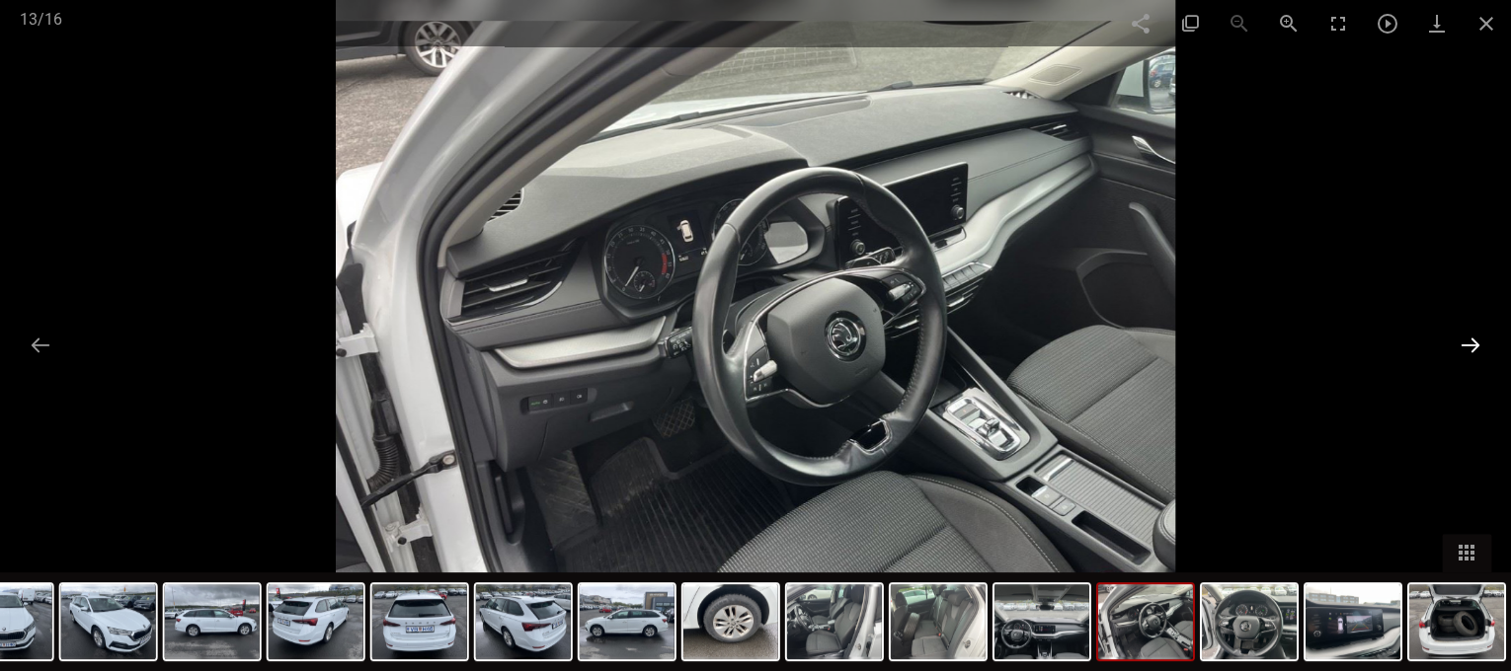
click at [1470, 343] on button at bounding box center [1469, 345] width 41 height 39
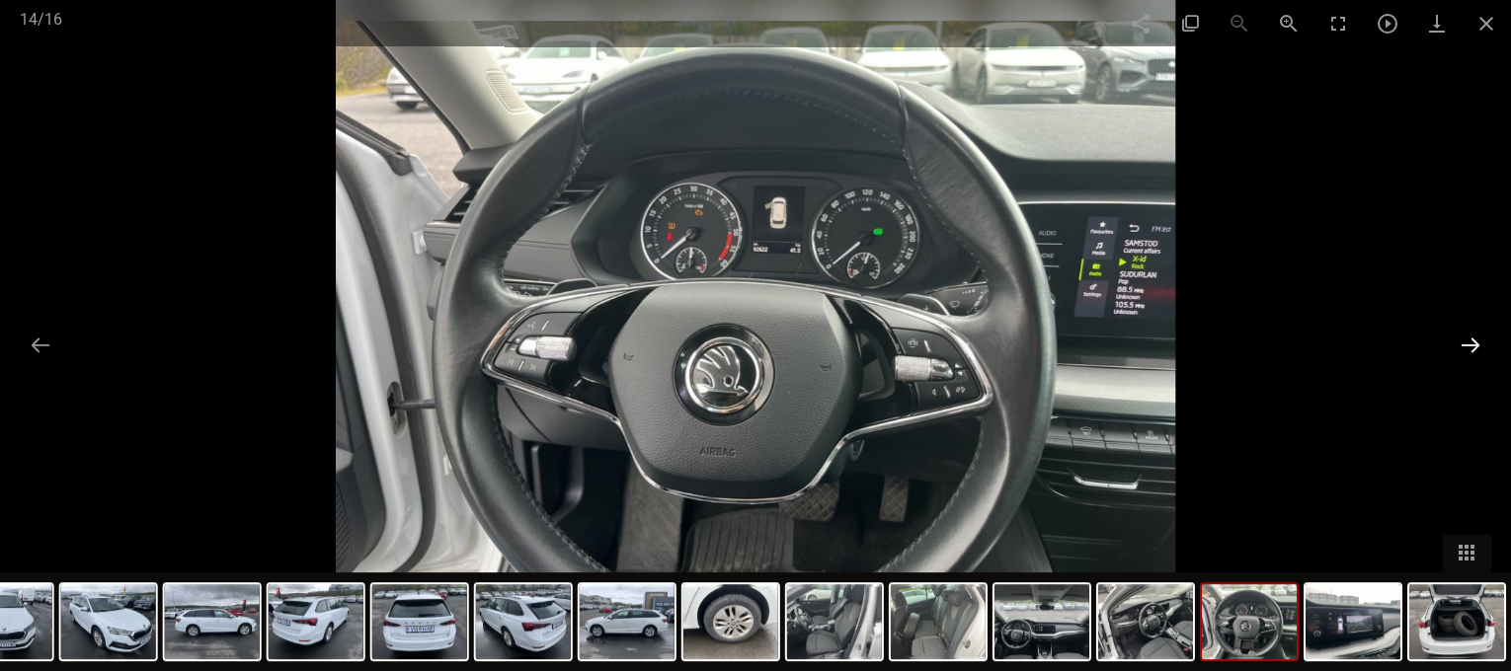
click at [1470, 343] on button at bounding box center [1469, 345] width 41 height 39
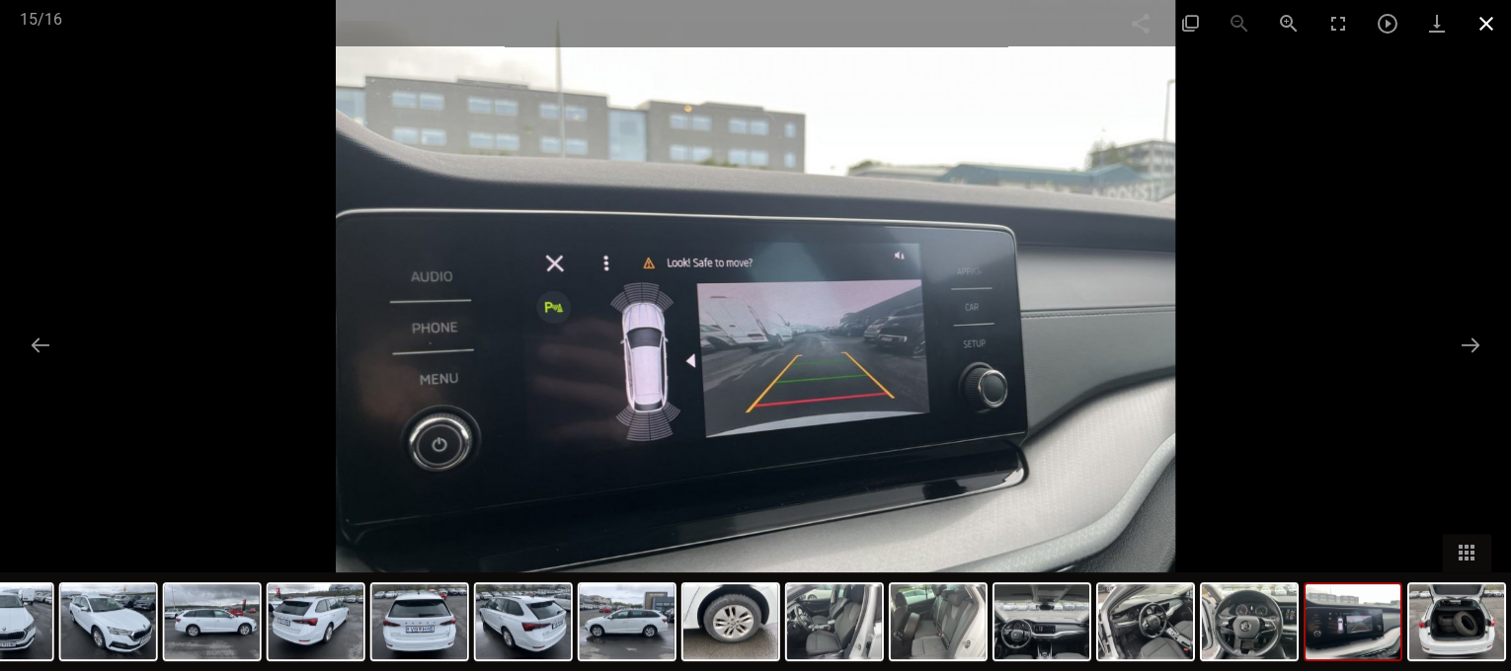
click at [1481, 27] on span at bounding box center [1485, 23] width 49 height 46
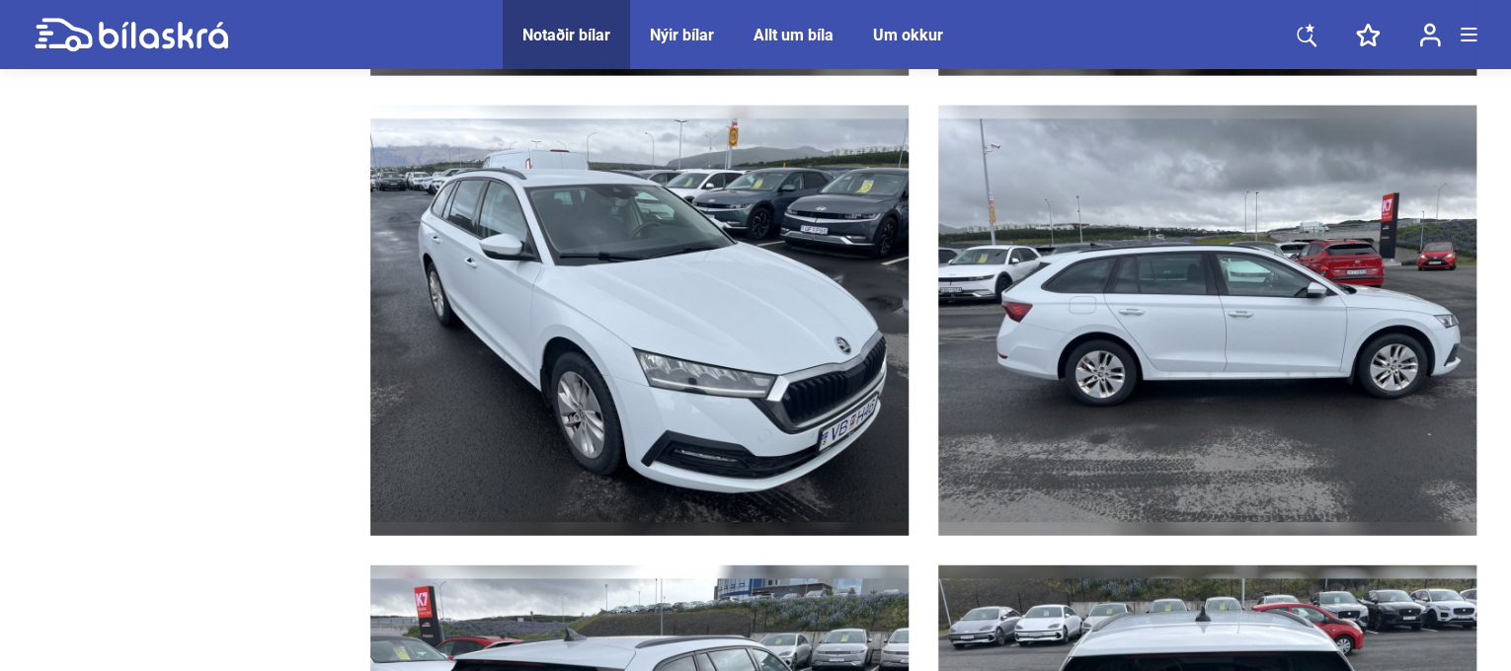
scroll to position [2896, 0]
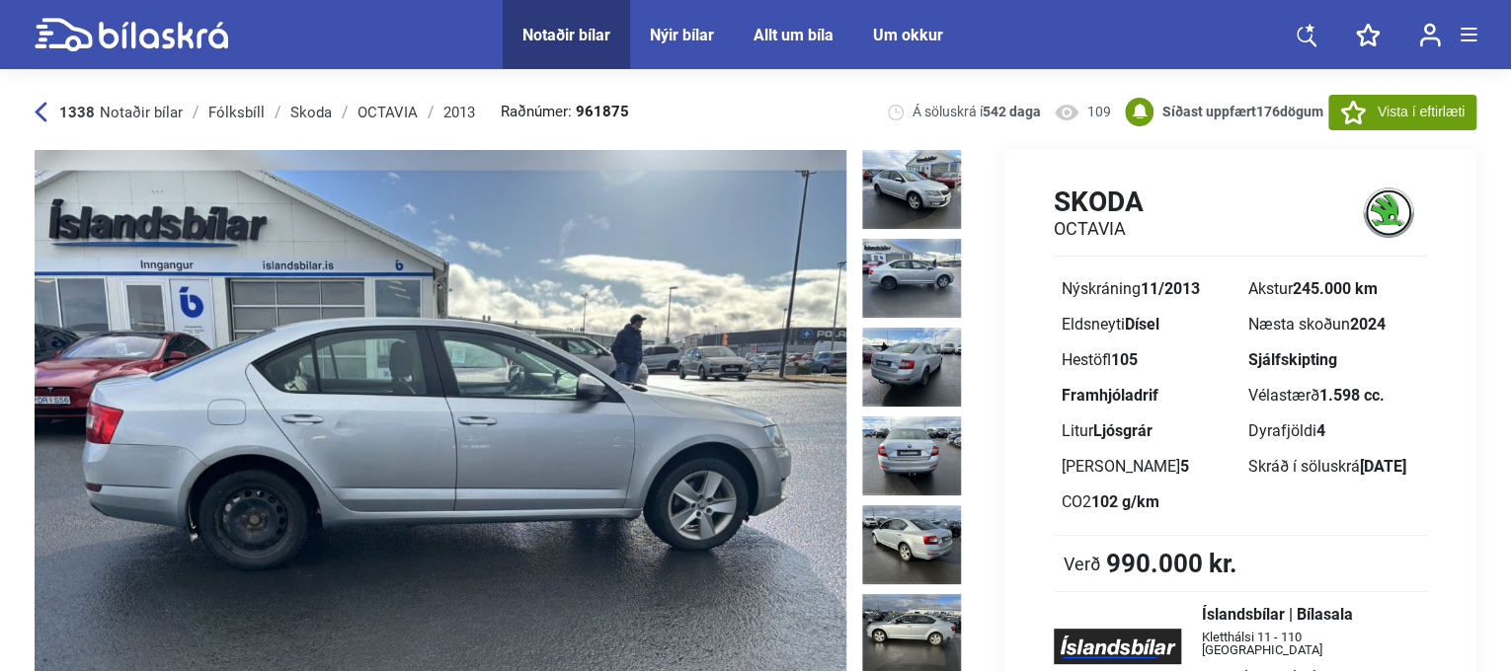
click at [226, 110] on div "Fólksbíll" at bounding box center [236, 113] width 56 height 16
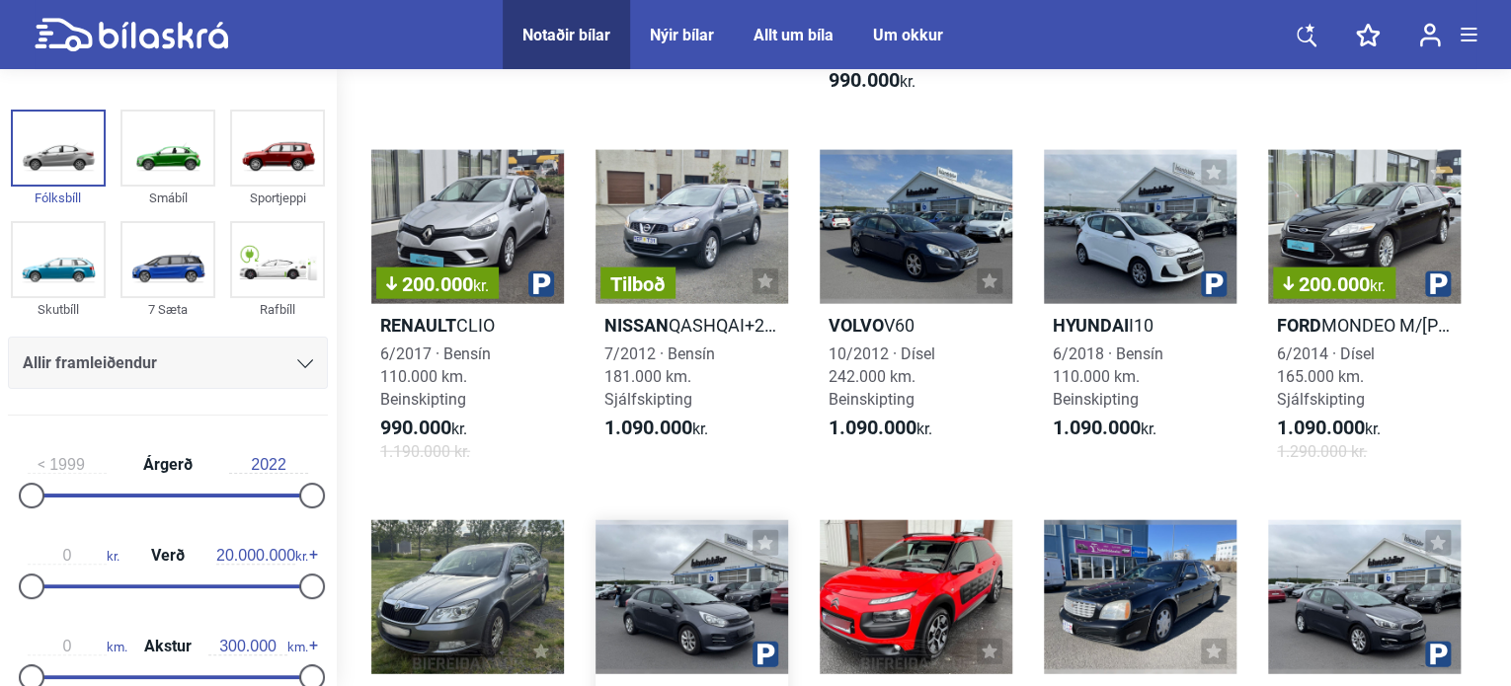
scroll to position [2534, 0]
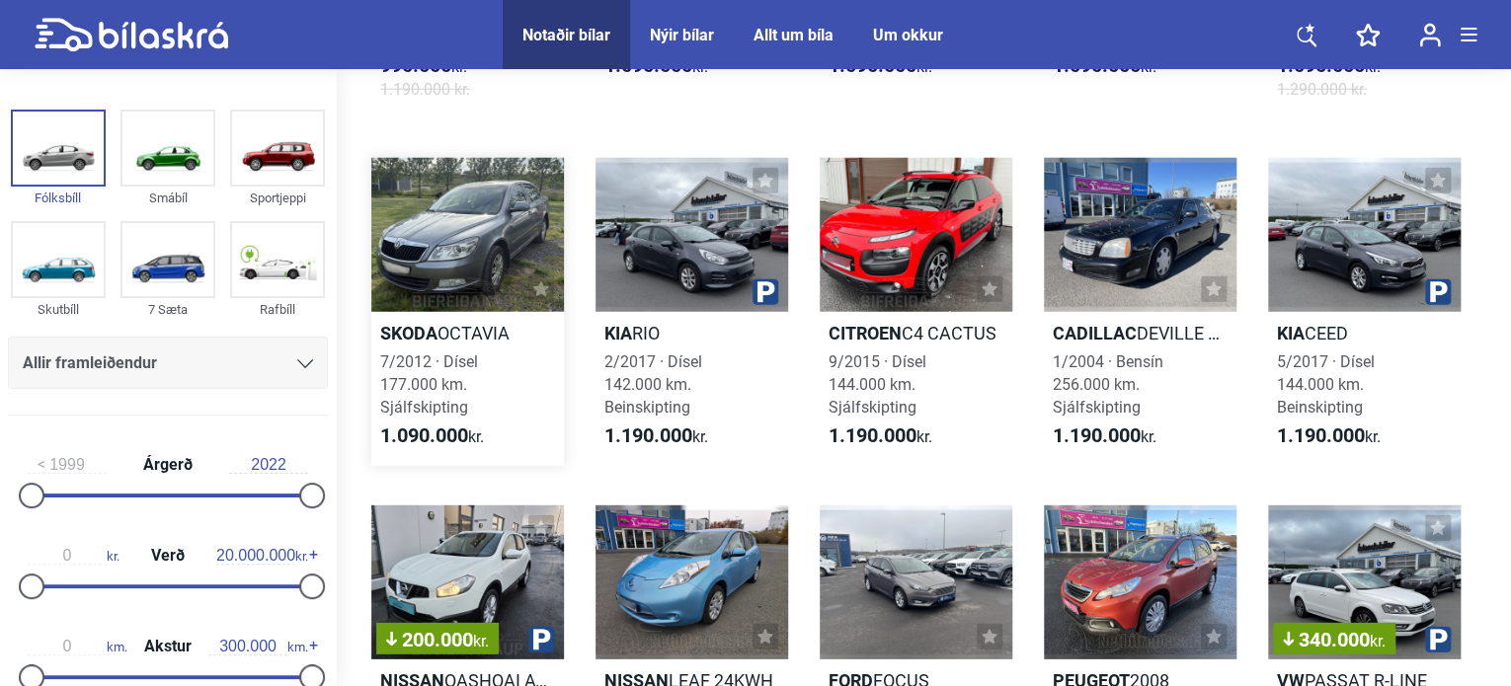
click at [471, 283] on div at bounding box center [467, 235] width 193 height 154
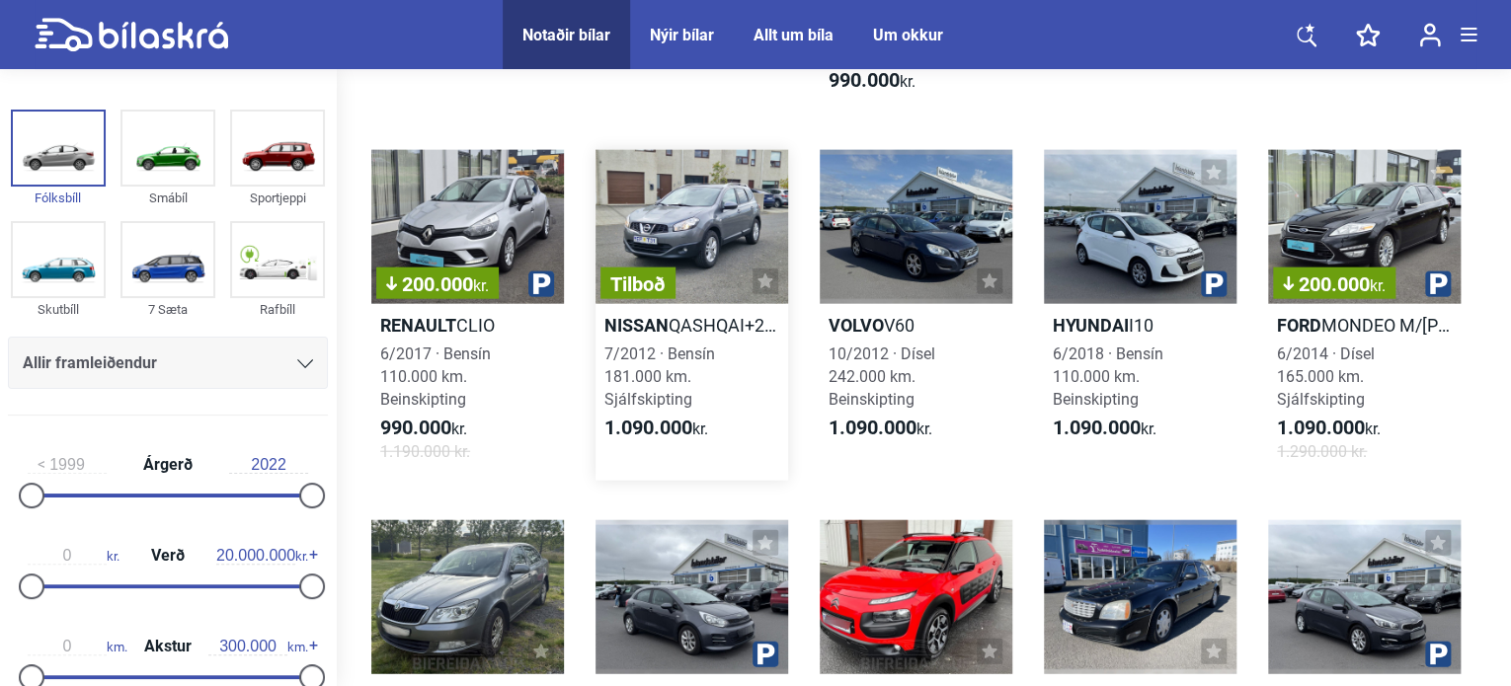
scroll to position [2534, 0]
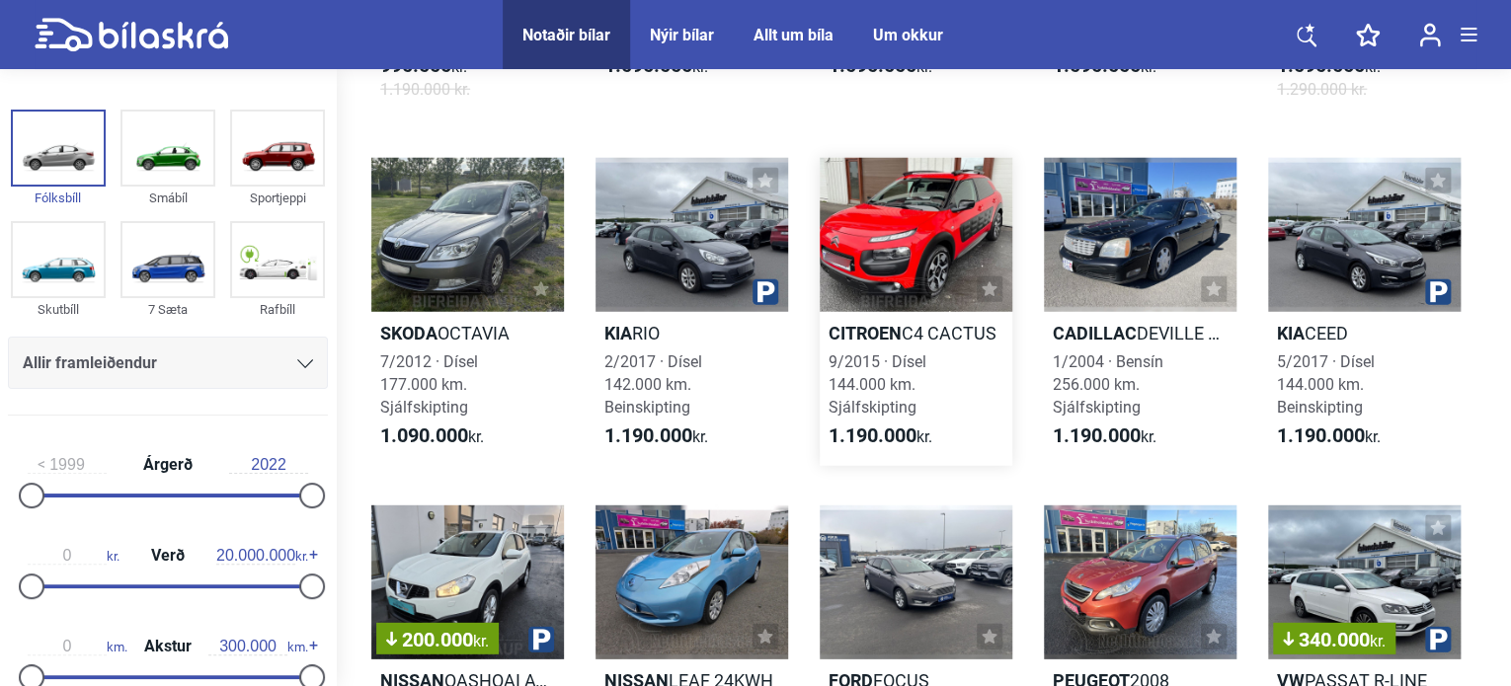
click at [885, 275] on div at bounding box center [915, 235] width 193 height 154
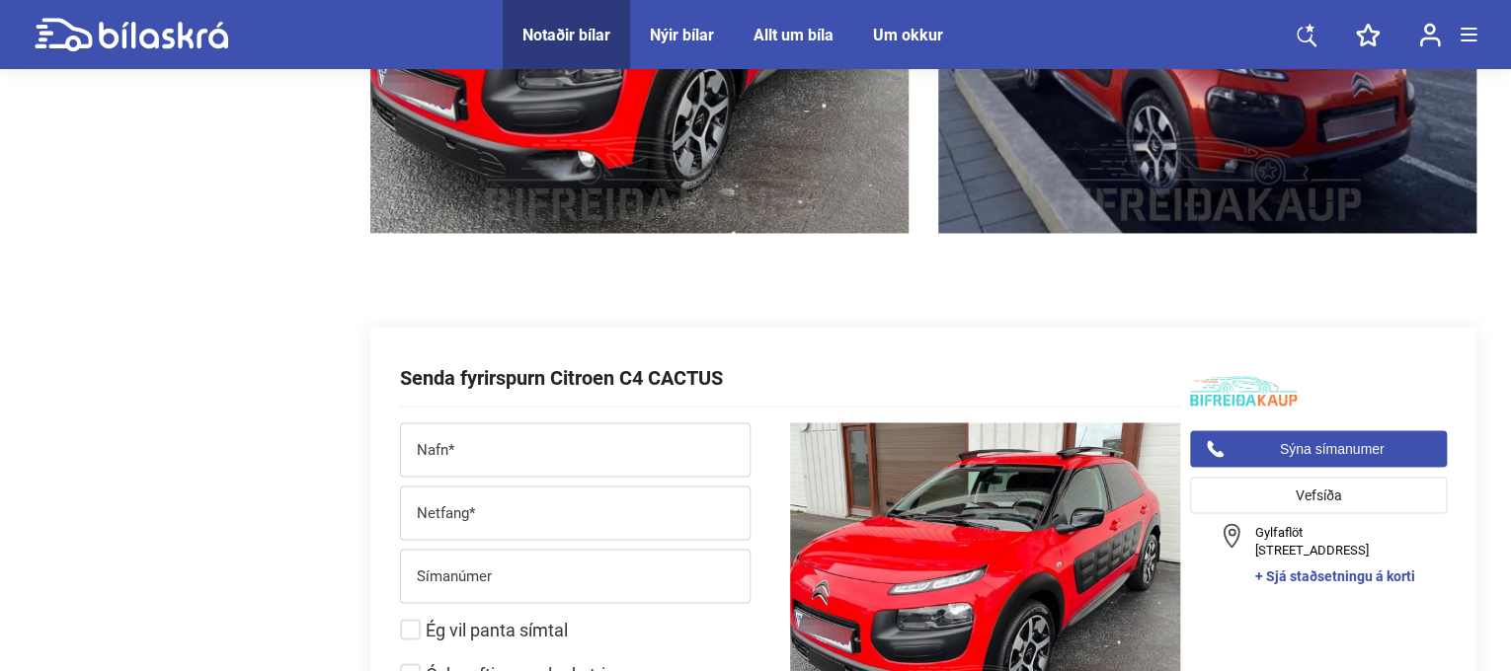
scroll to position [1086, 0]
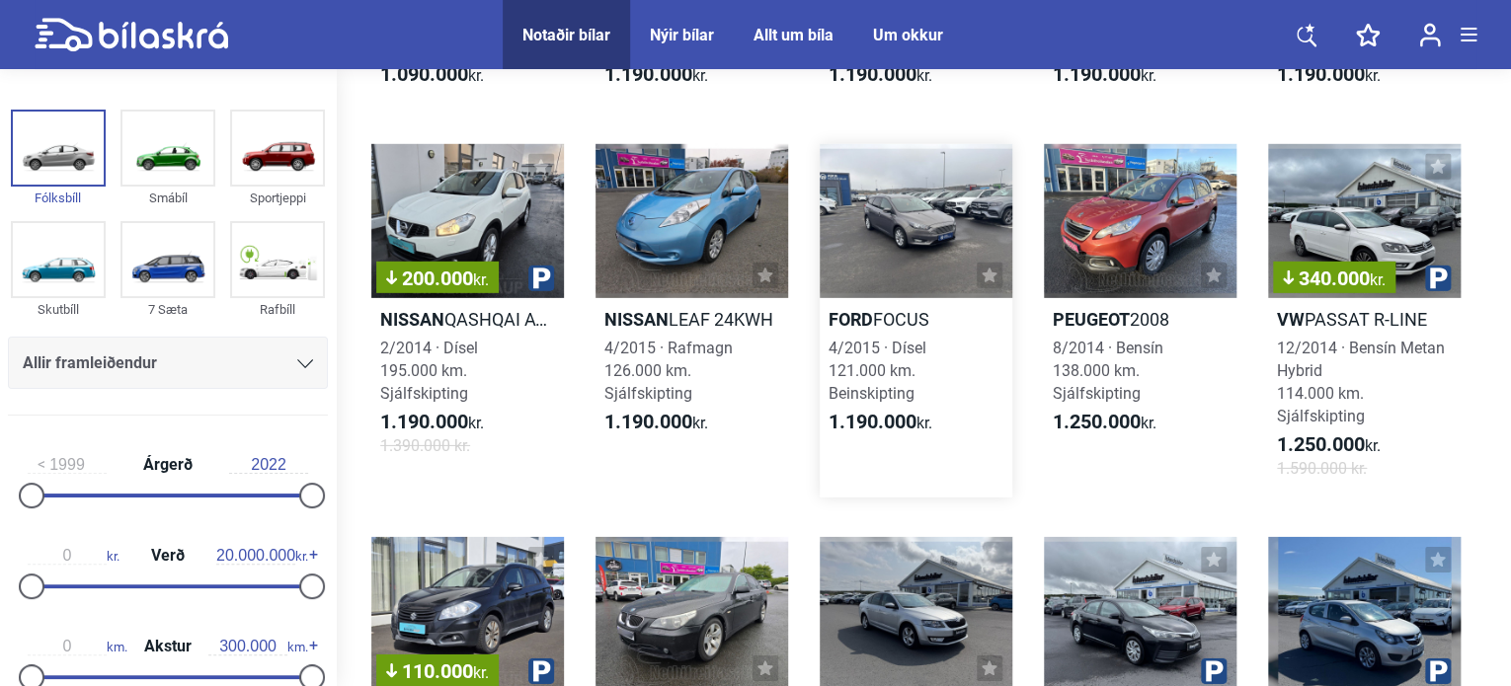
scroll to position [3258, 0]
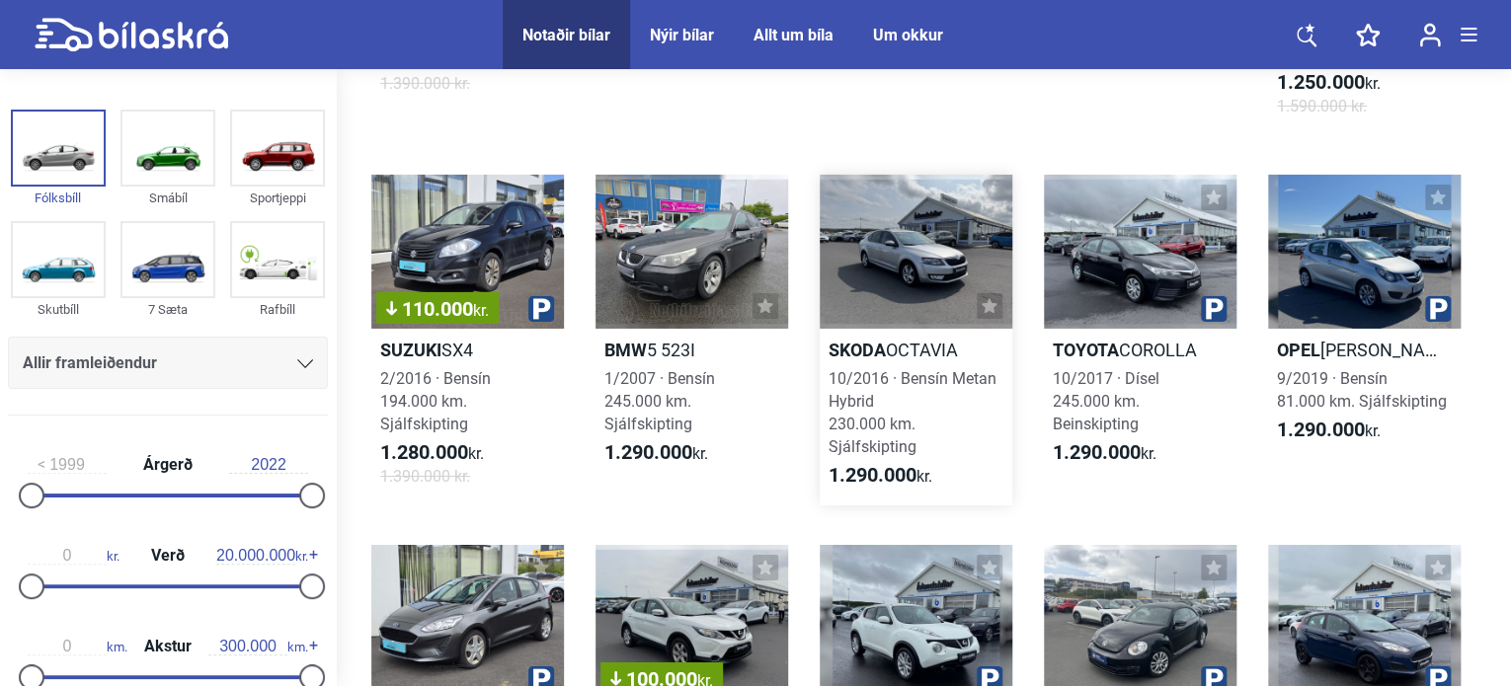
click at [916, 272] on div at bounding box center [915, 252] width 193 height 154
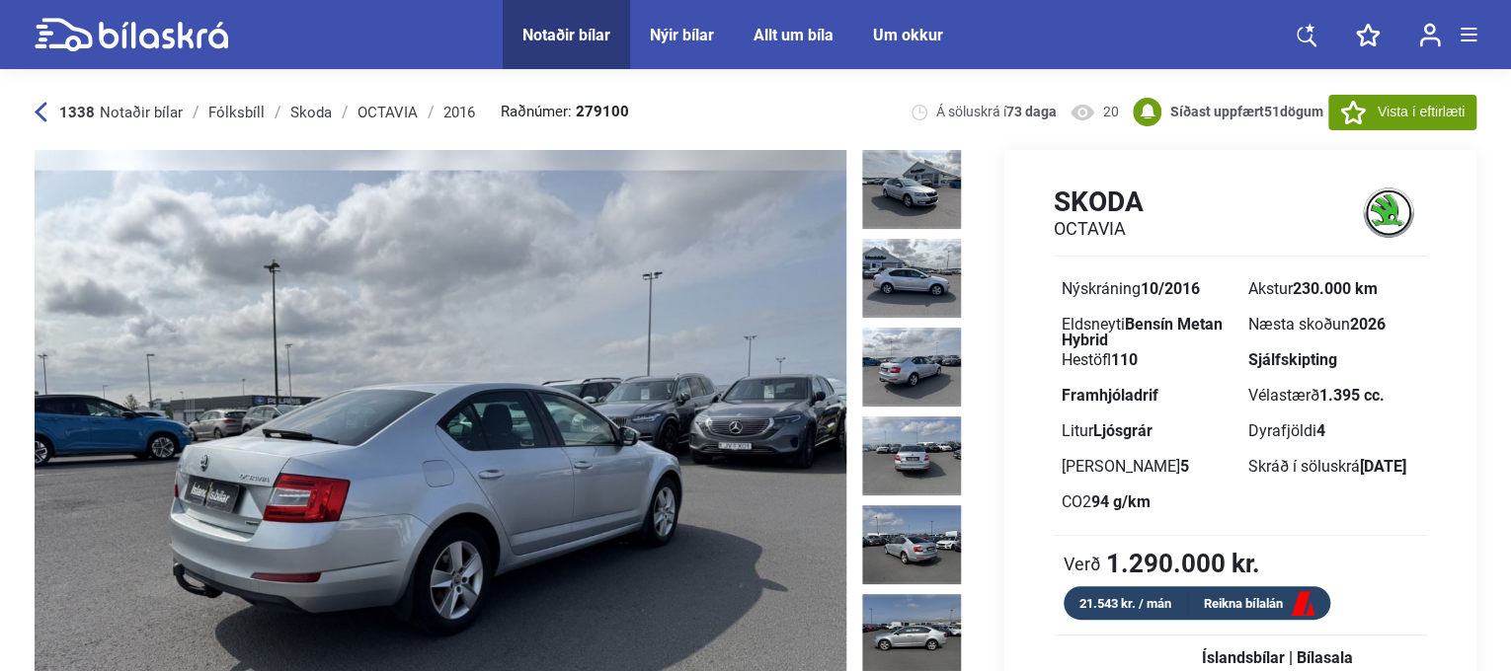
click at [37, 110] on icon at bounding box center [41, 113] width 12 height 20
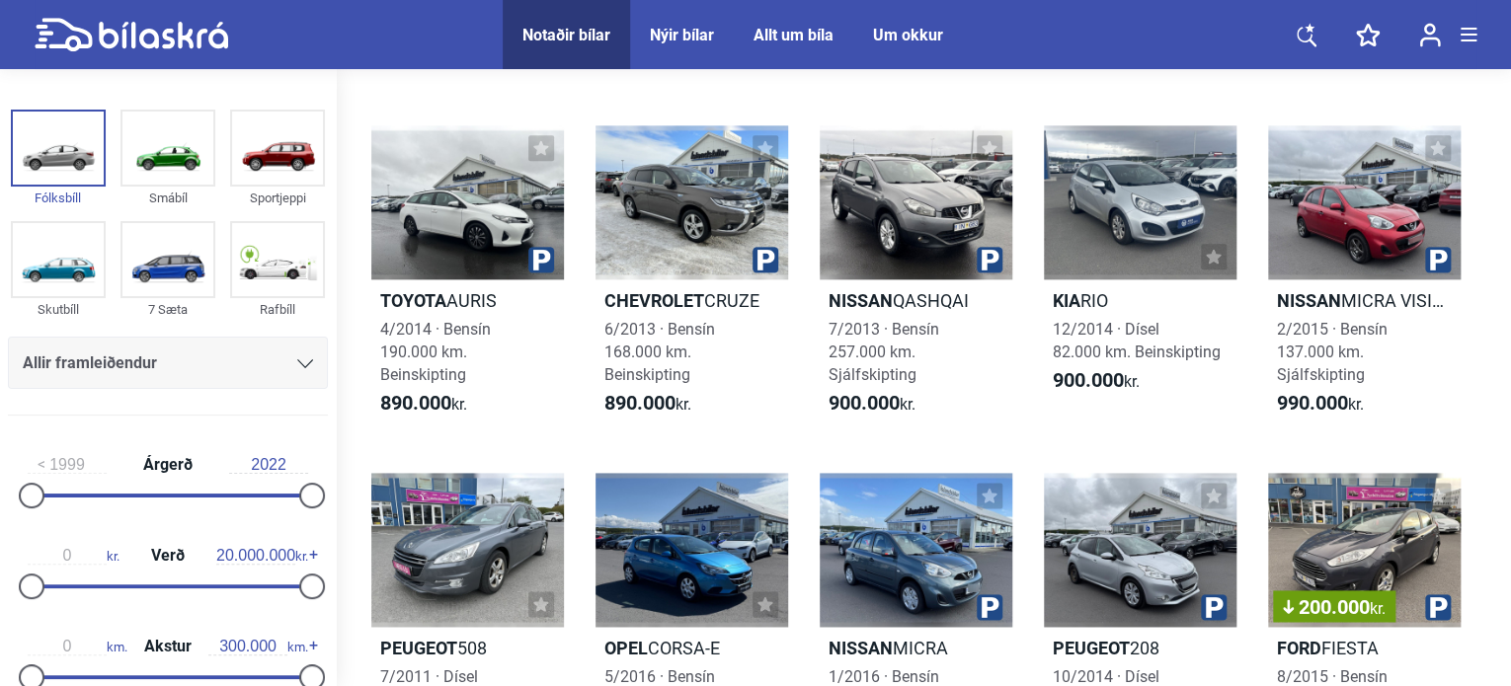
scroll to position [3258, 0]
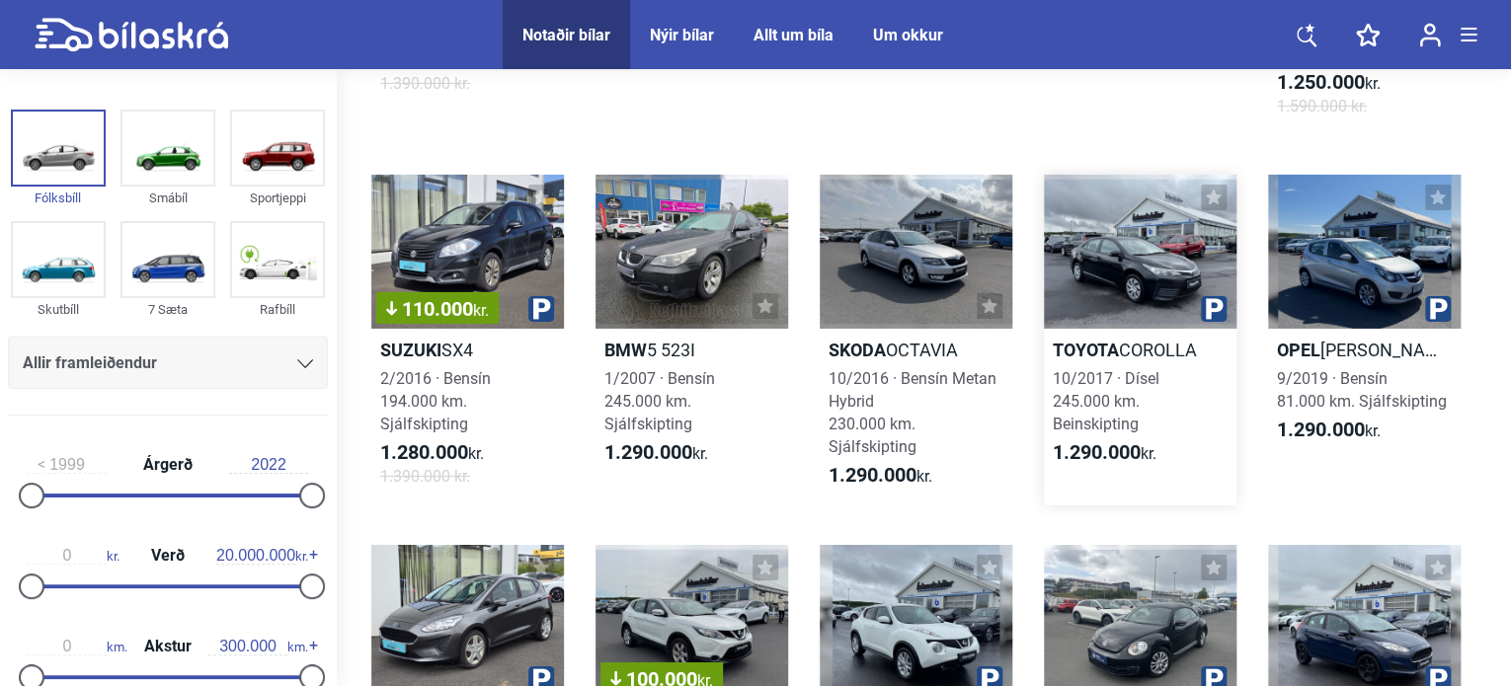
click at [1101, 297] on div at bounding box center [1140, 252] width 193 height 154
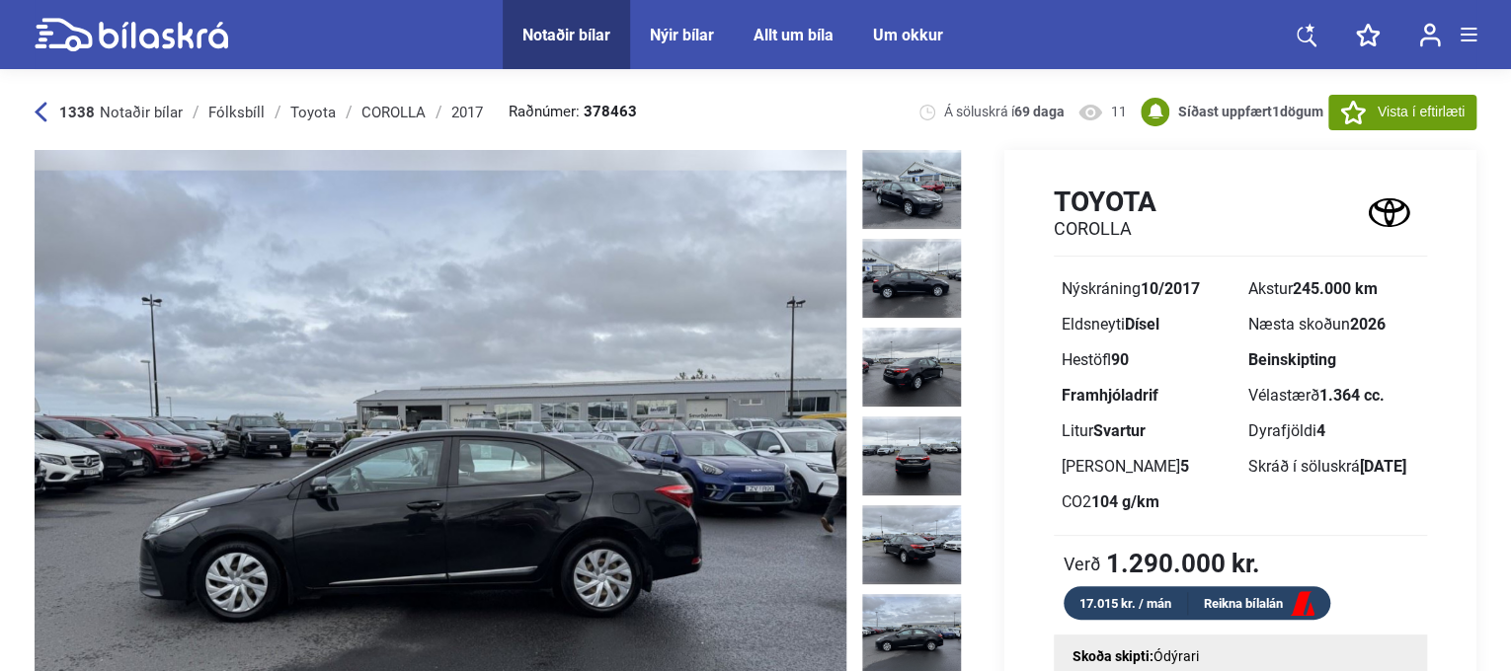
click at [44, 110] on icon at bounding box center [41, 112] width 13 height 21
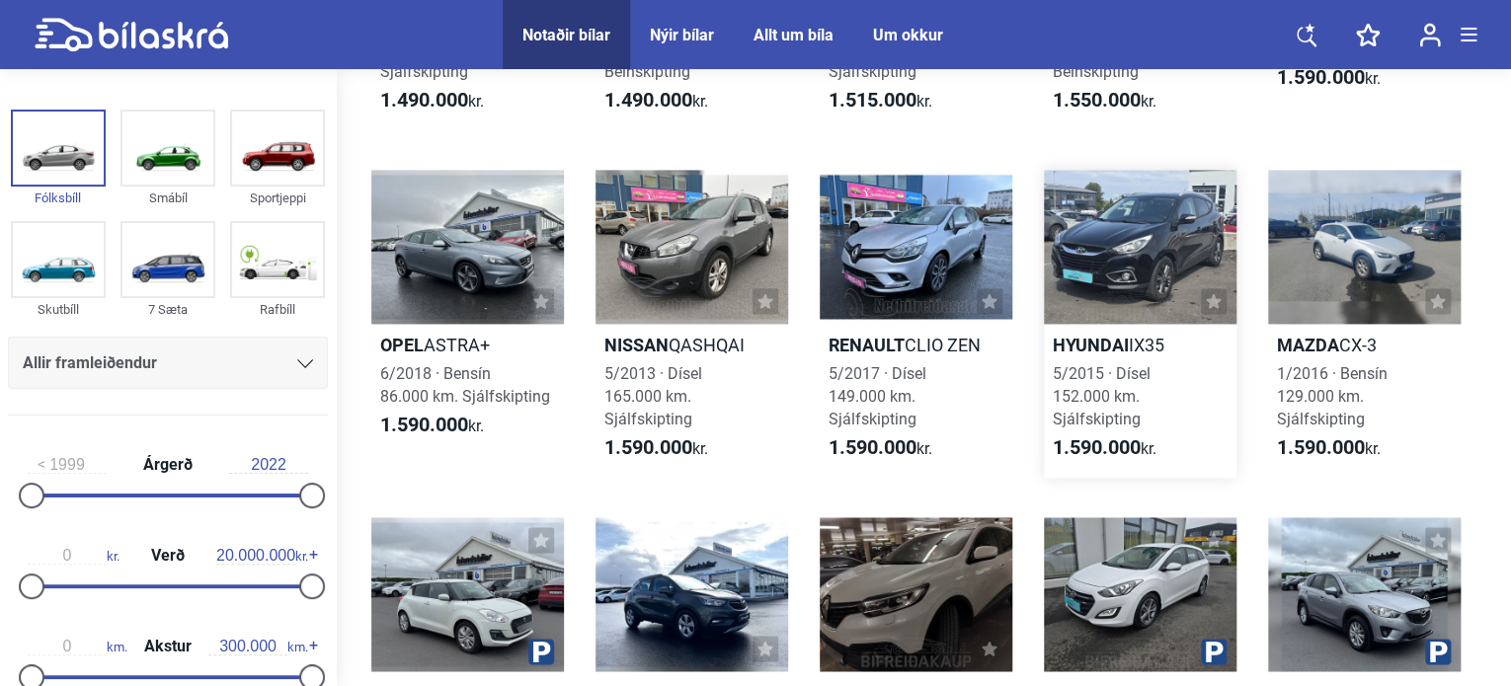
scroll to position [5430, 0]
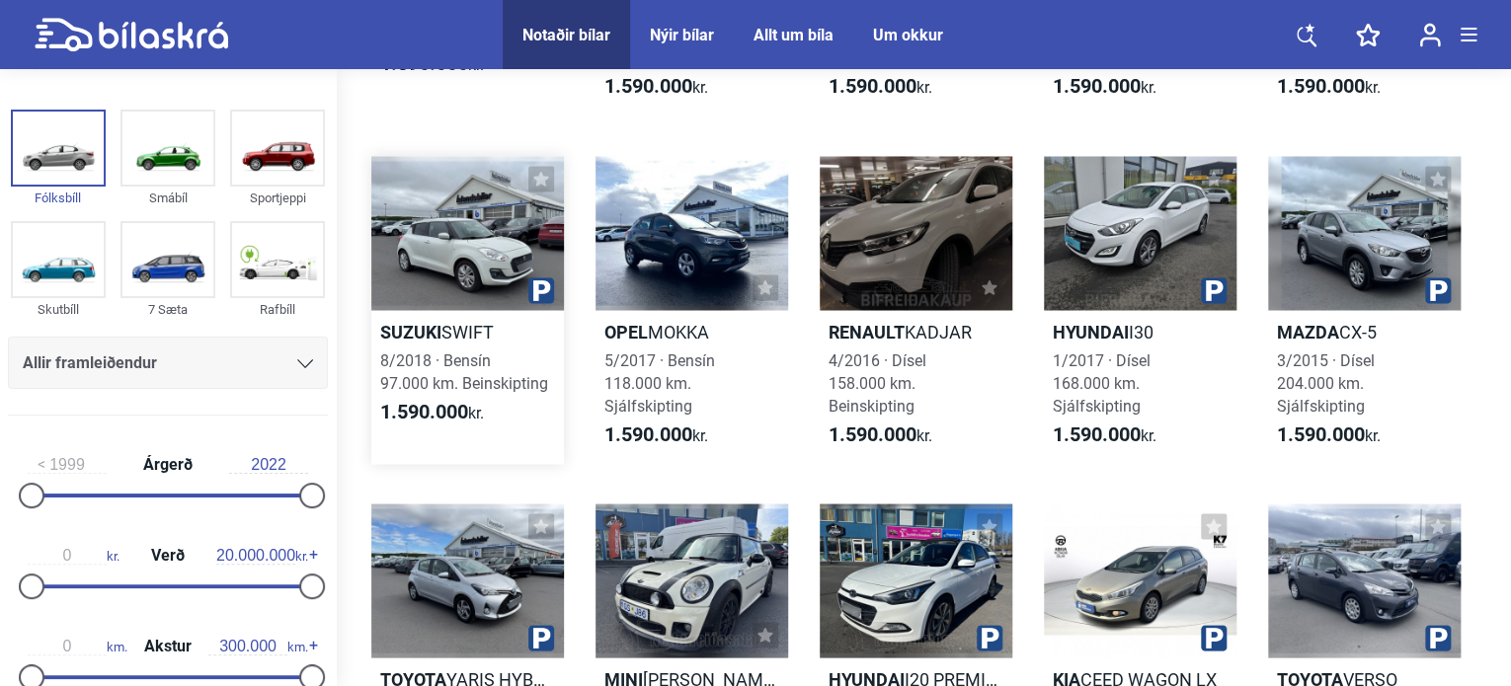
click at [470, 290] on div at bounding box center [467, 233] width 193 height 154
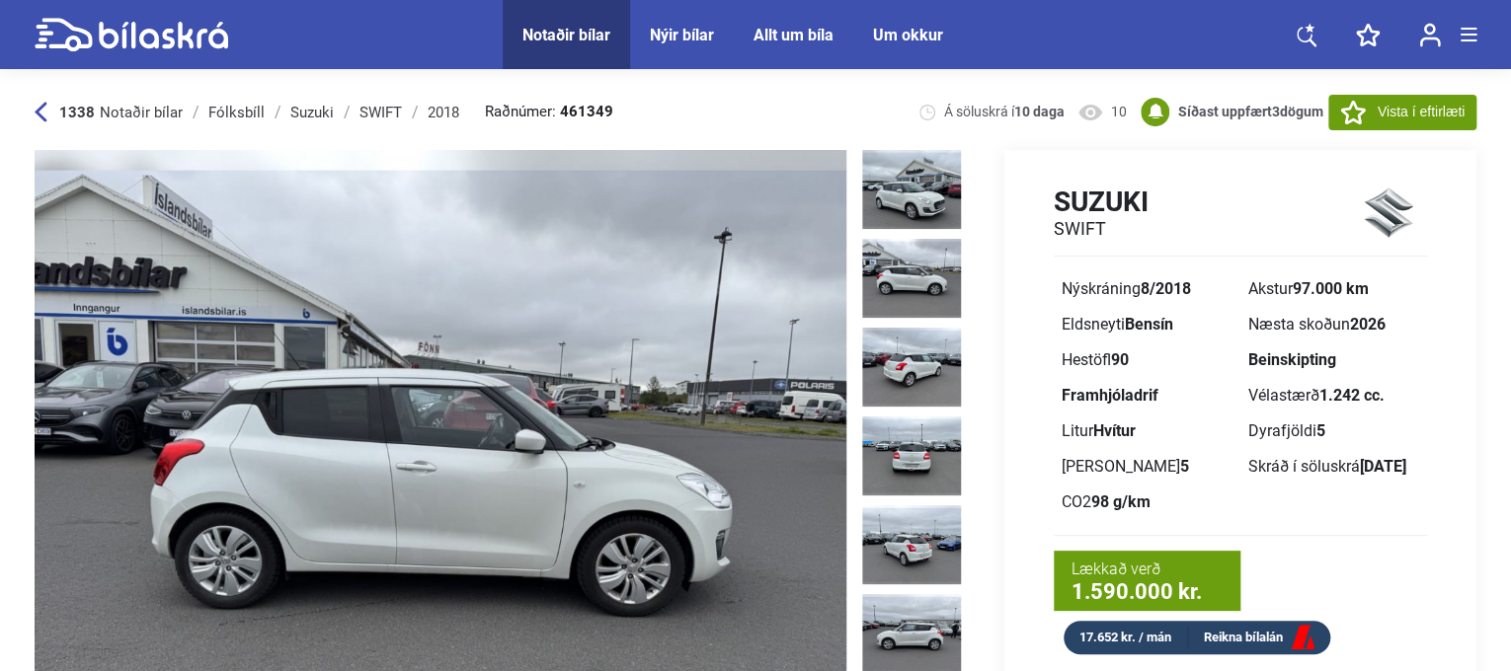
click at [919, 284] on img at bounding box center [911, 278] width 99 height 79
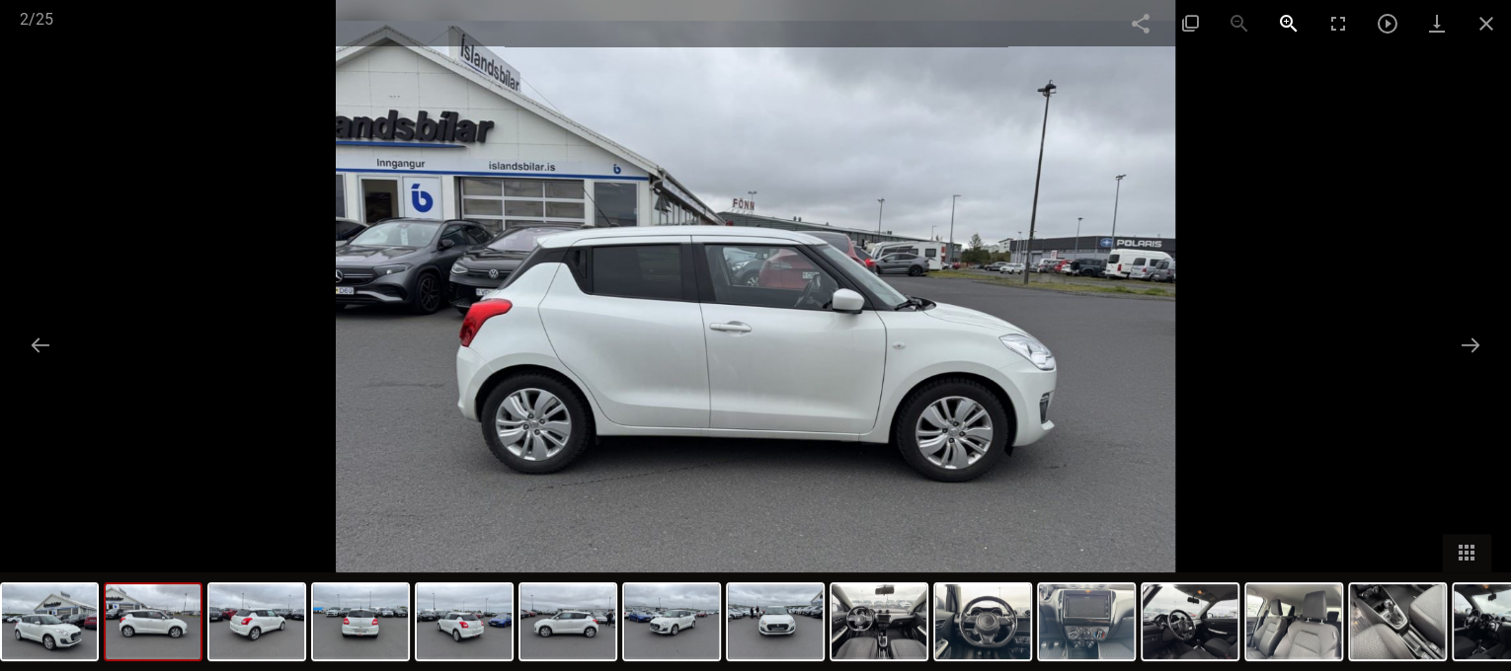
click at [1281, 23] on span at bounding box center [1288, 23] width 49 height 46
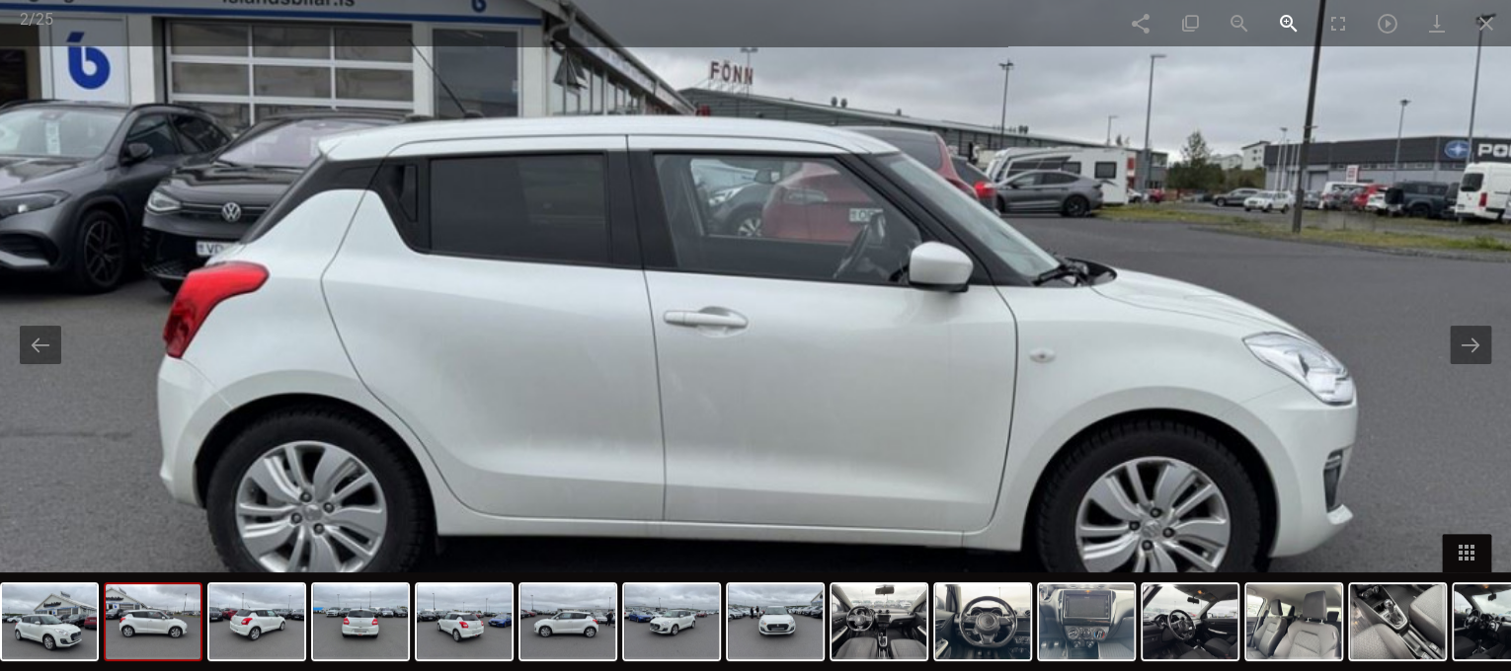
click at [1281, 23] on span at bounding box center [1288, 23] width 49 height 46
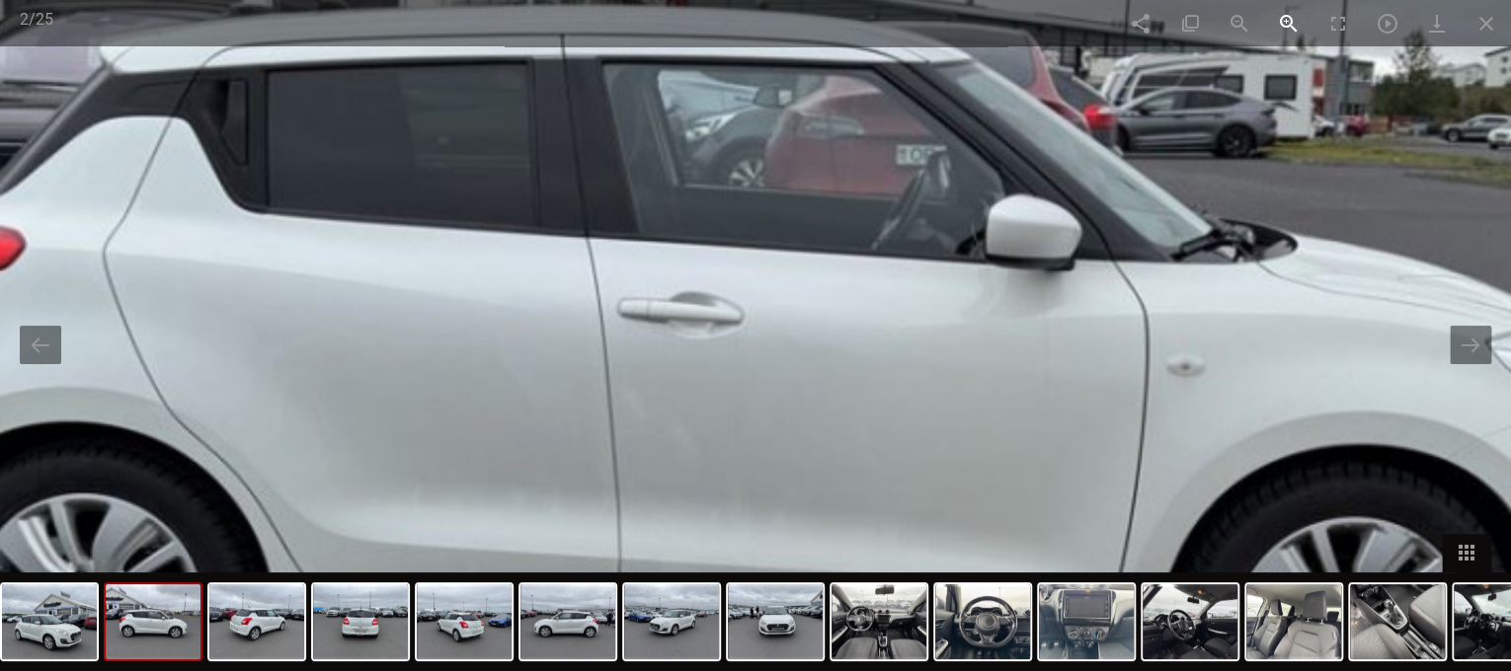
click at [1281, 23] on span at bounding box center [1288, 23] width 49 height 46
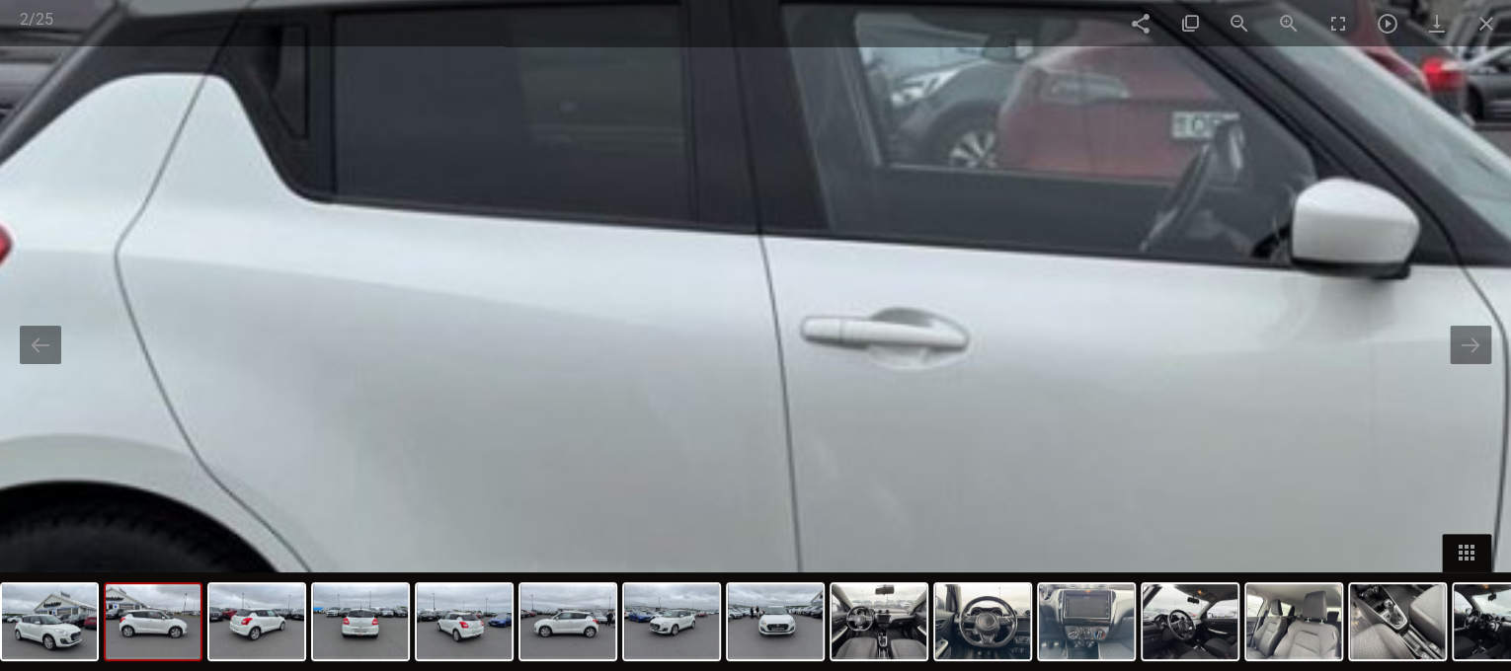
drag, startPoint x: 533, startPoint y: 248, endPoint x: 727, endPoint y: 267, distance: 194.4
click at [760, 277] on img at bounding box center [984, 366] width 3357 height 2685
click at [1280, 19] on span at bounding box center [1288, 23] width 49 height 46
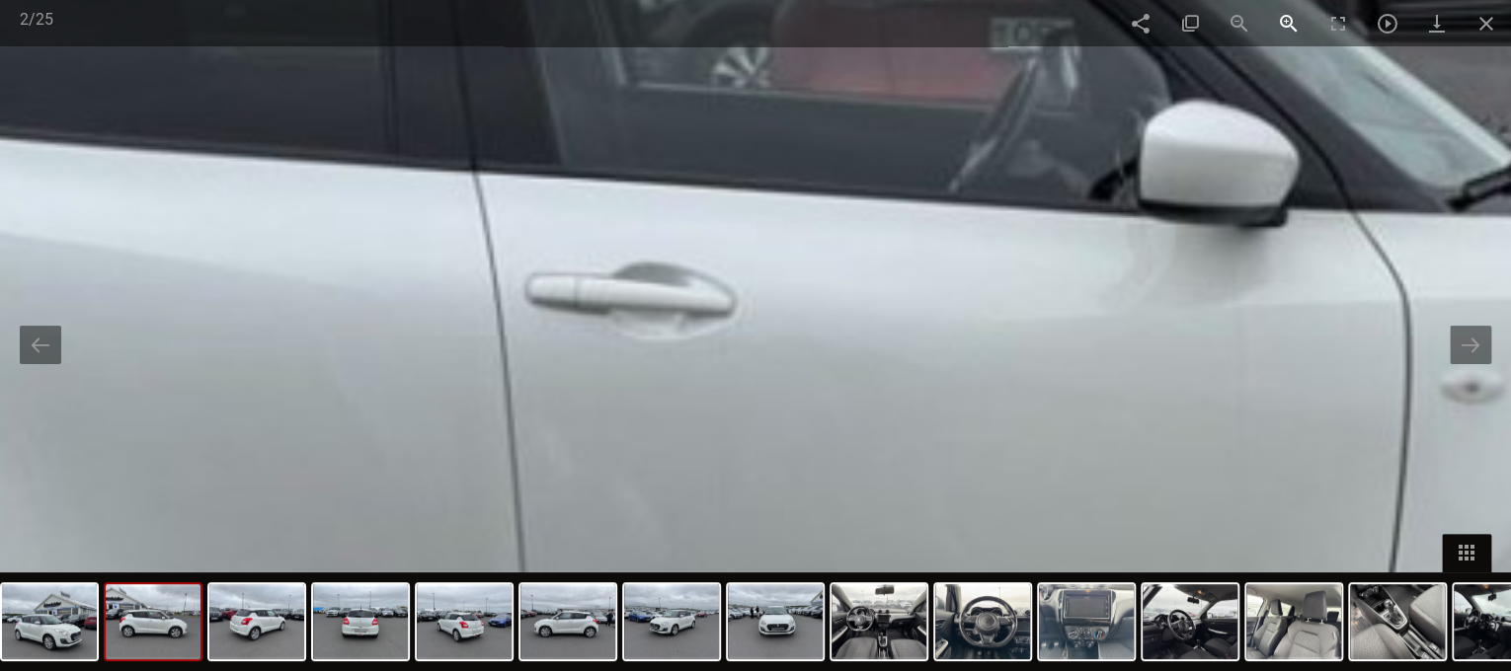
click at [1280, 19] on span at bounding box center [1288, 23] width 49 height 46
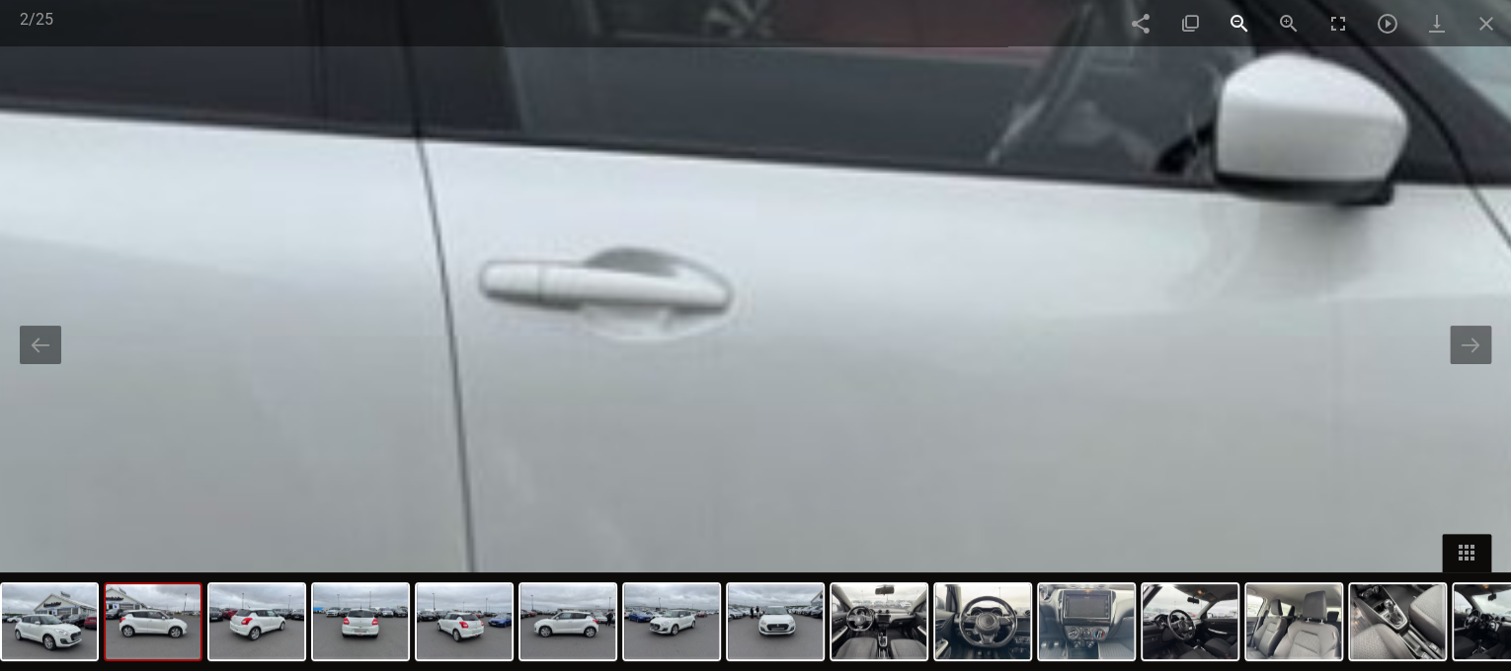
click at [1241, 21] on span at bounding box center [1238, 23] width 49 height 46
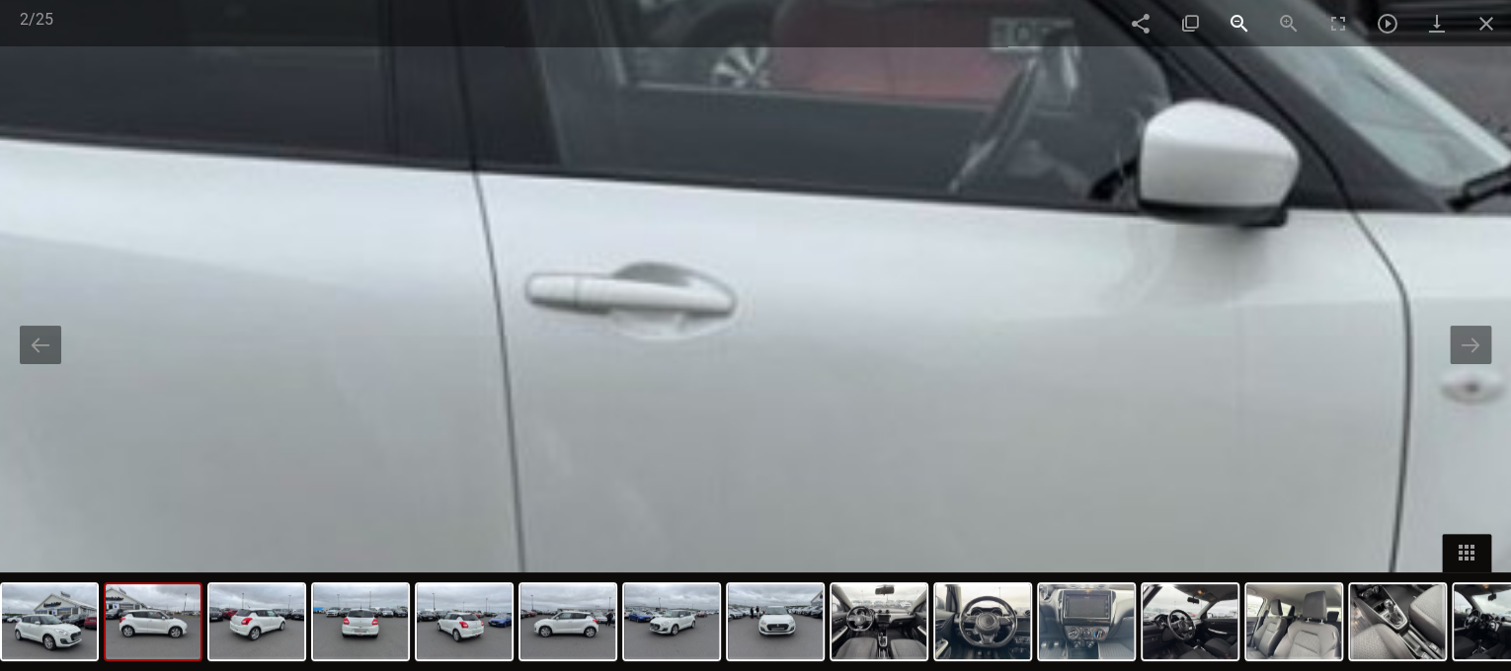
click at [1241, 21] on span at bounding box center [1238, 23] width 49 height 46
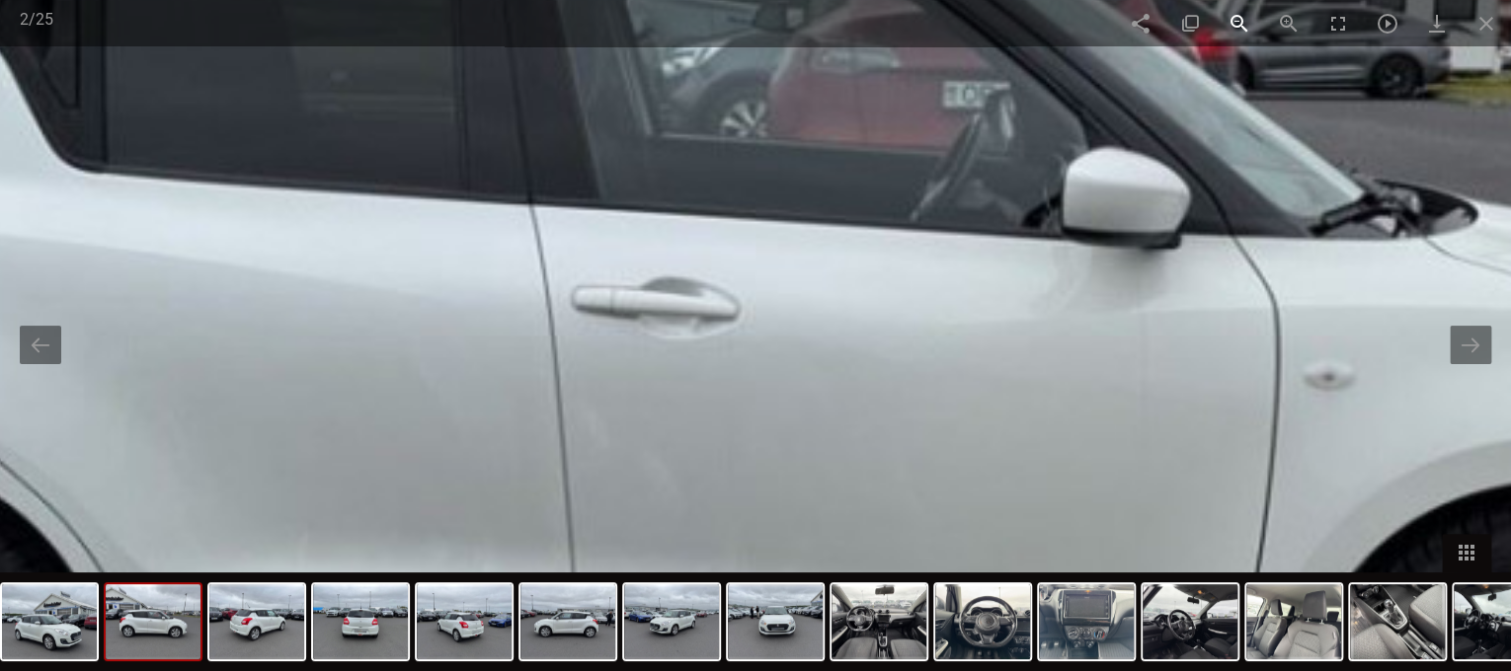
click at [1241, 21] on span at bounding box center [1238, 23] width 49 height 46
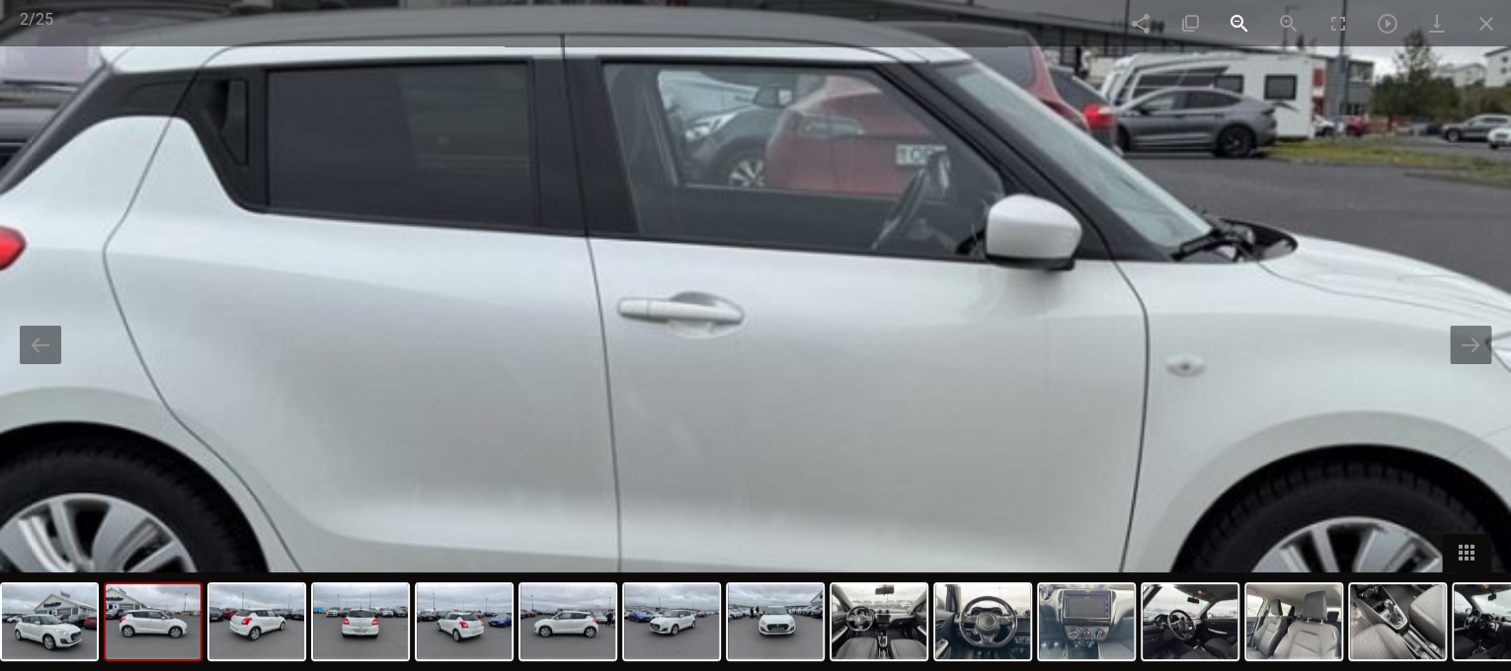
click at [1240, 21] on span at bounding box center [1238, 23] width 49 height 46
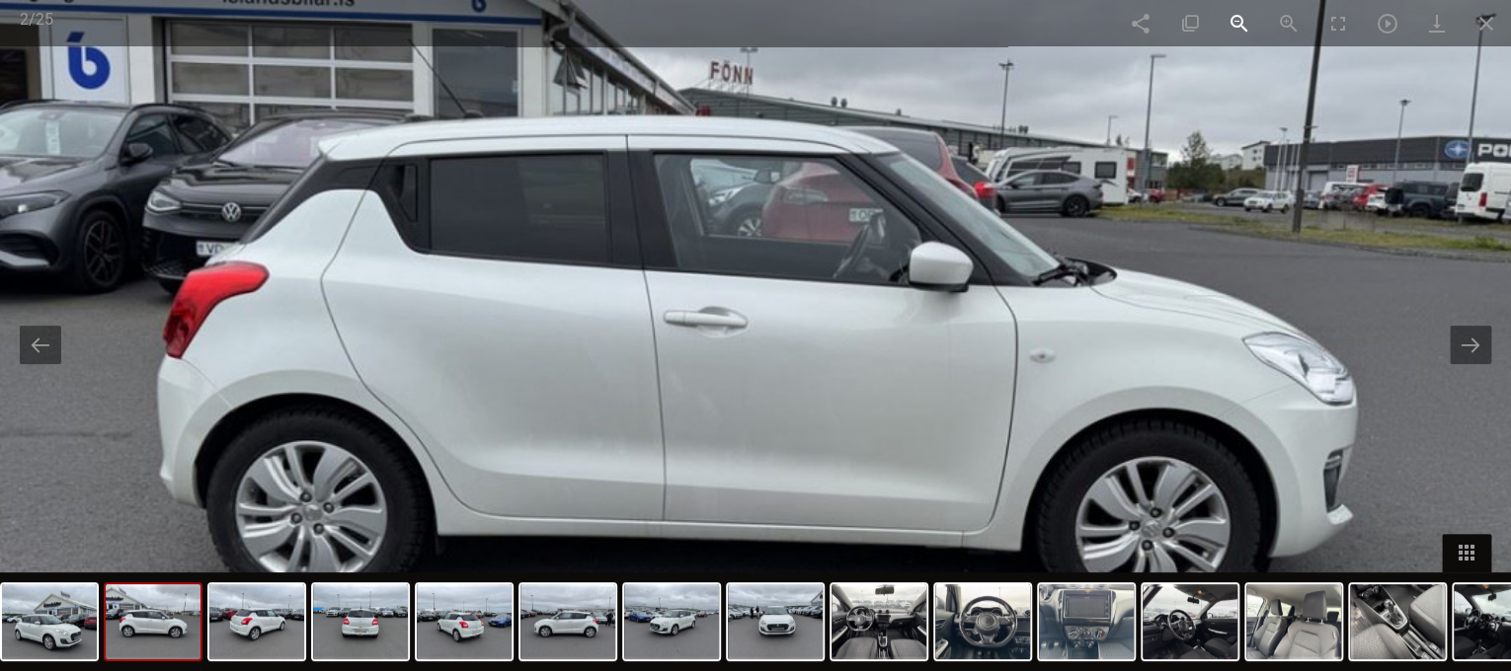
click at [1239, 22] on span at bounding box center [1238, 23] width 49 height 46
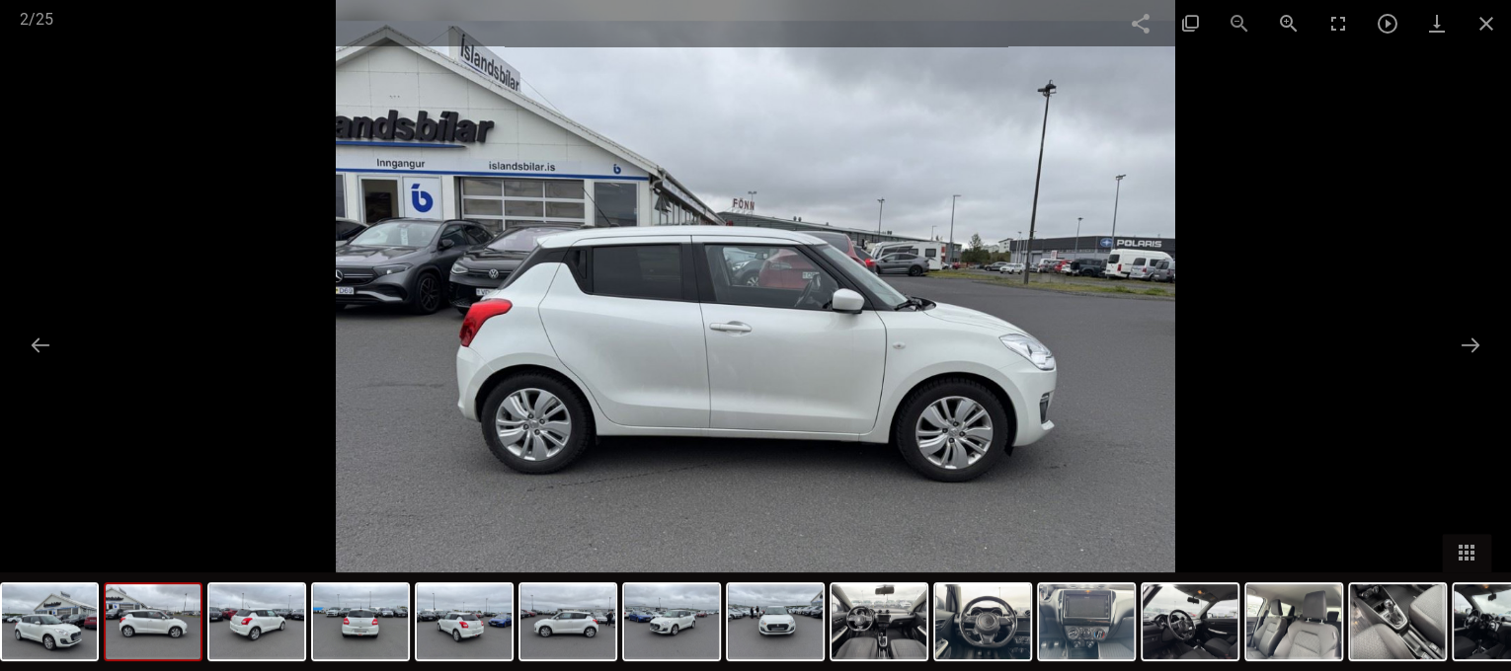
click at [1239, 22] on div "Facebook Twitter GooglePlus Pinterest 2 / 25" at bounding box center [755, 23] width 1511 height 46
click at [1456, 339] on button at bounding box center [1469, 345] width 41 height 39
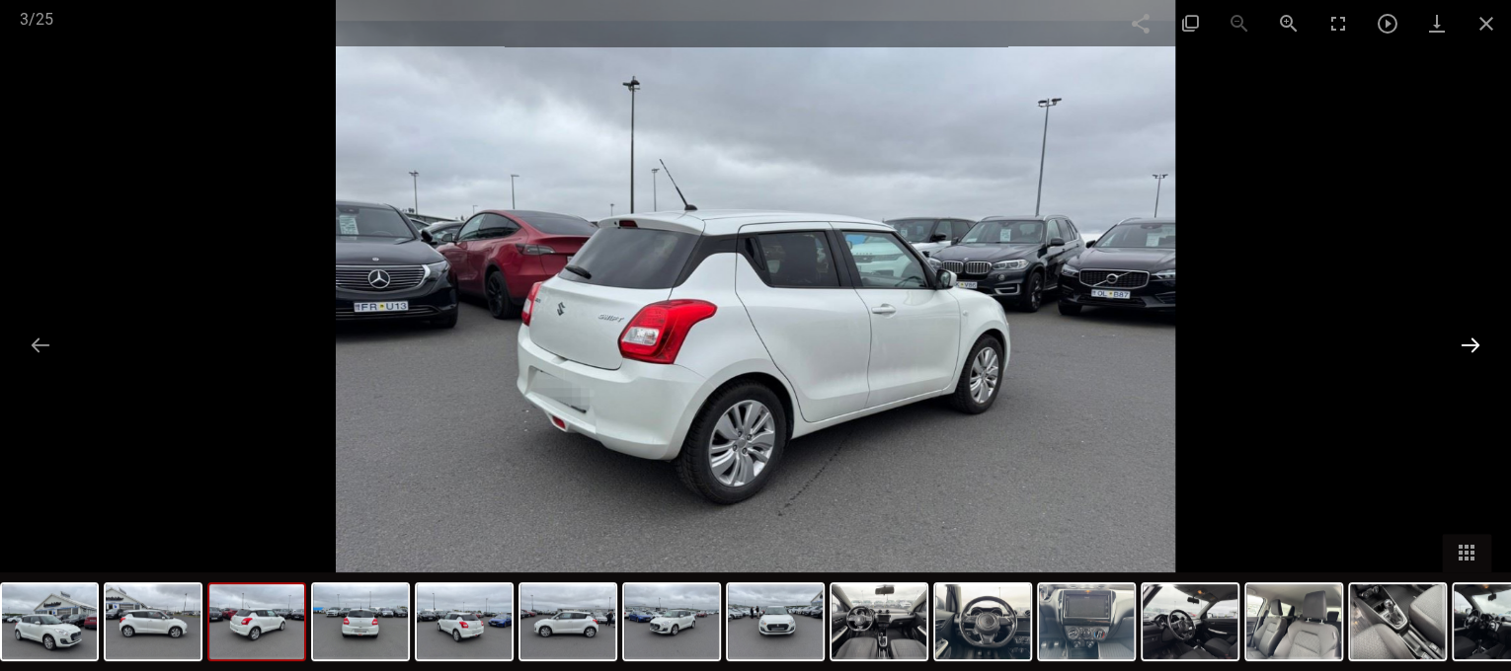
click at [1459, 339] on button at bounding box center [1469, 345] width 41 height 39
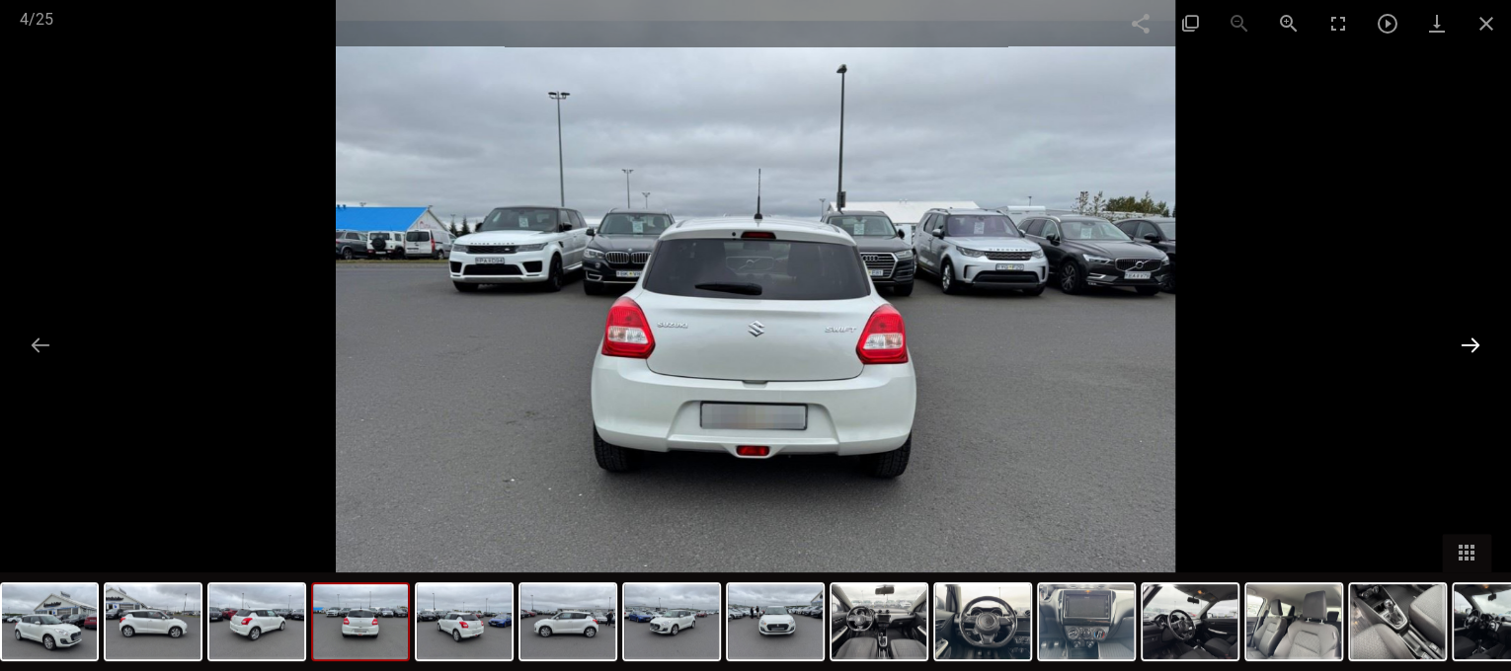
click at [1459, 339] on button at bounding box center [1469, 345] width 41 height 39
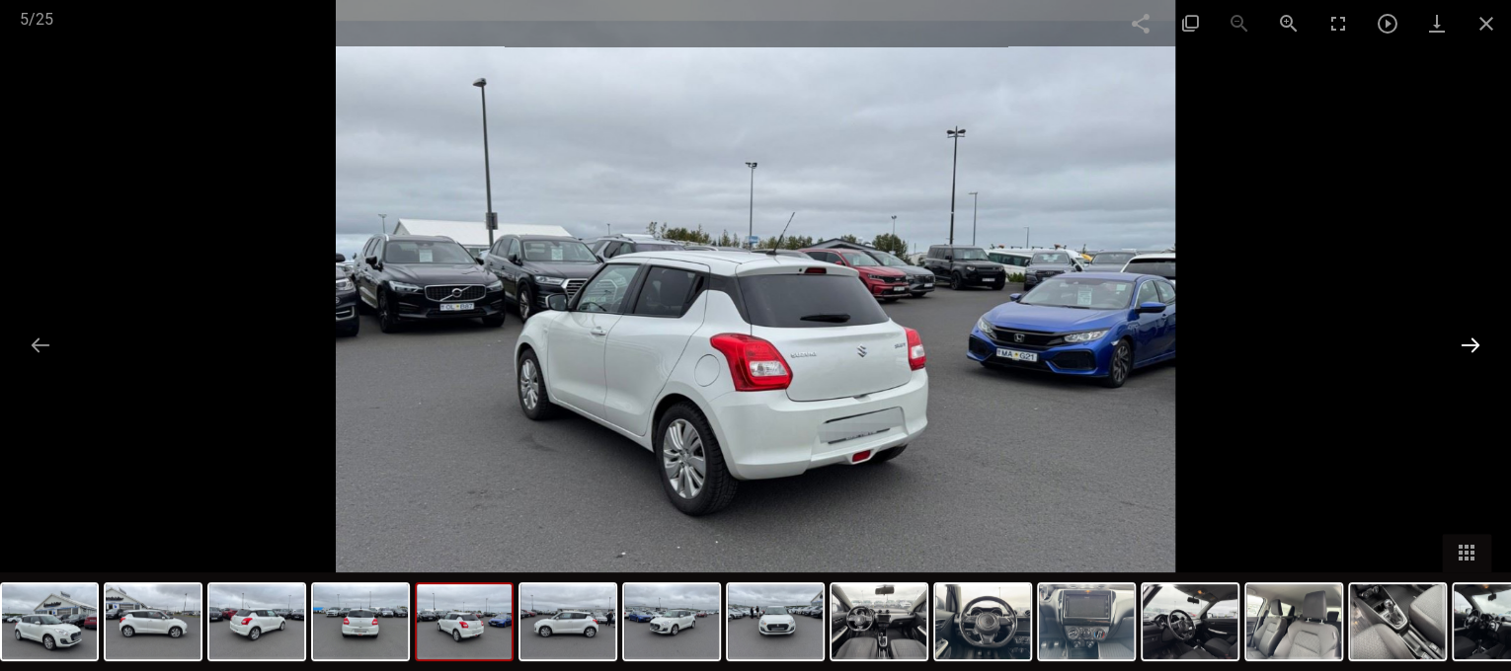
click at [1456, 337] on button at bounding box center [1469, 345] width 41 height 39
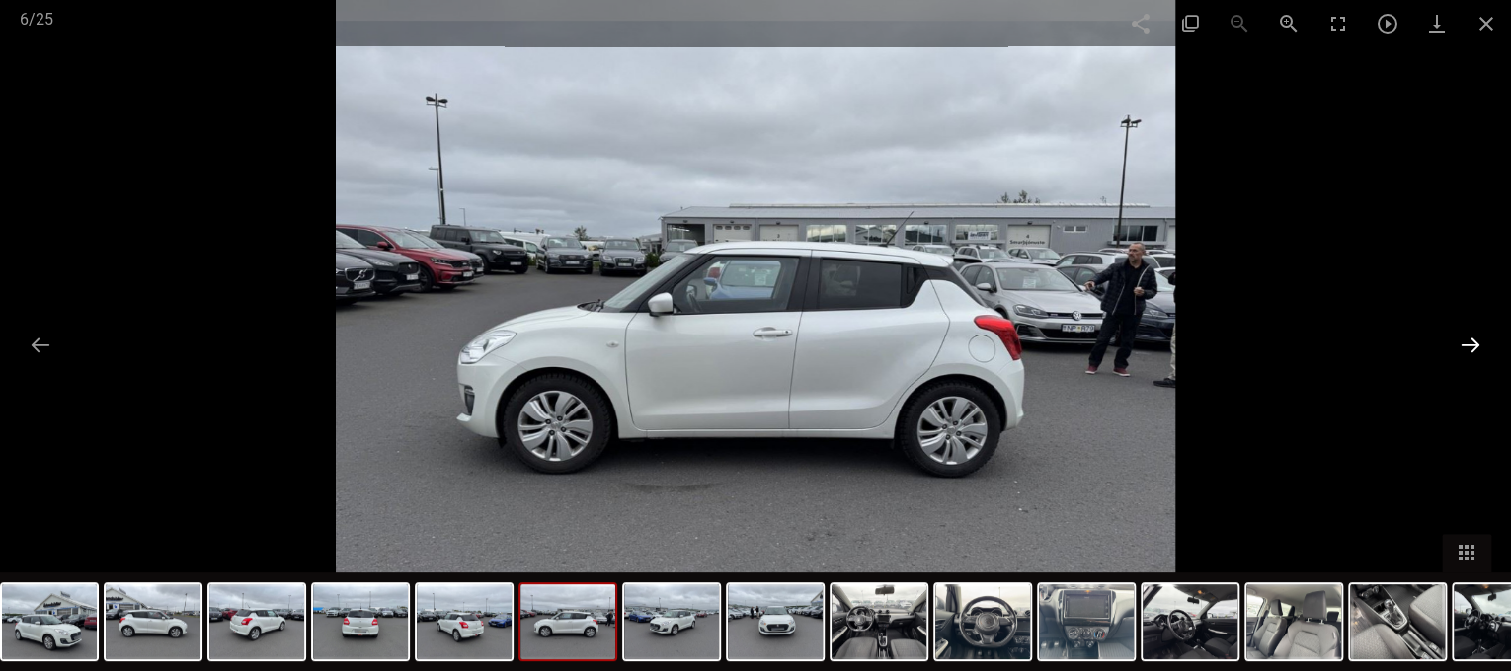
click at [1454, 337] on button at bounding box center [1469, 345] width 41 height 39
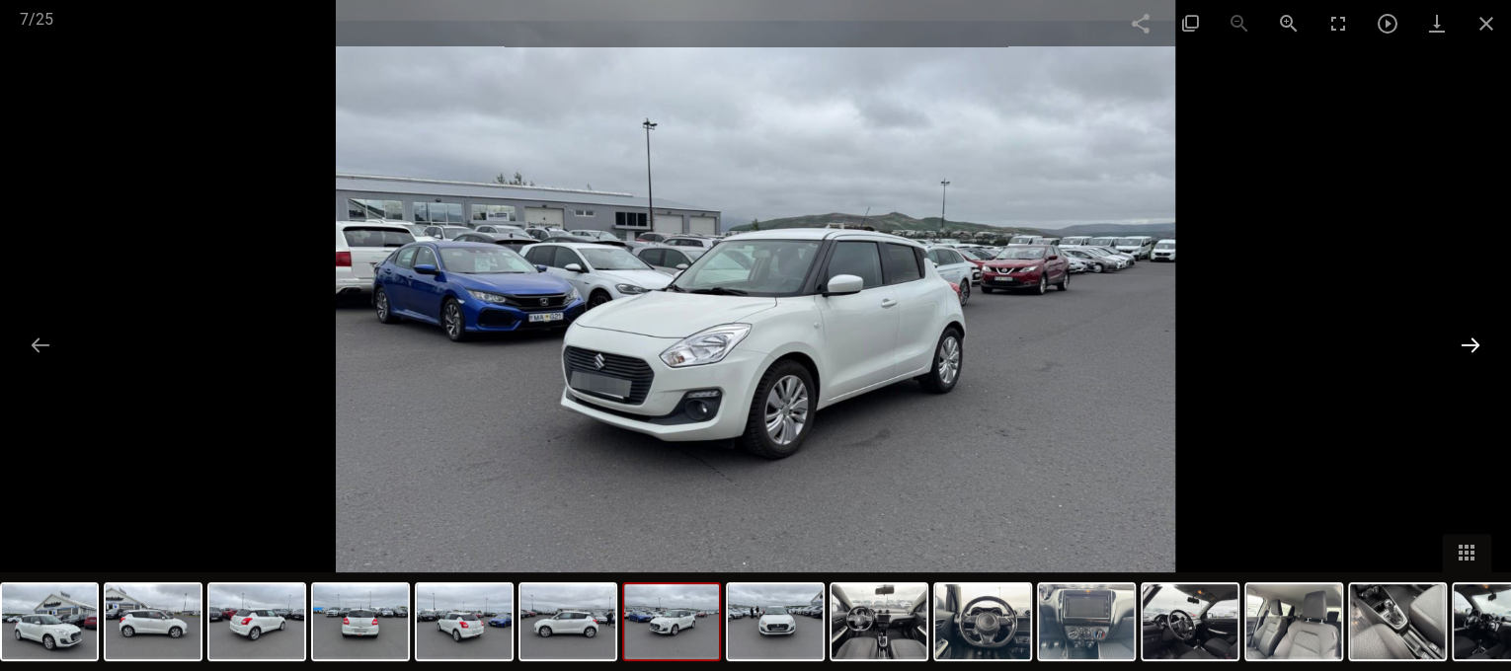
click at [1454, 337] on button at bounding box center [1469, 345] width 41 height 39
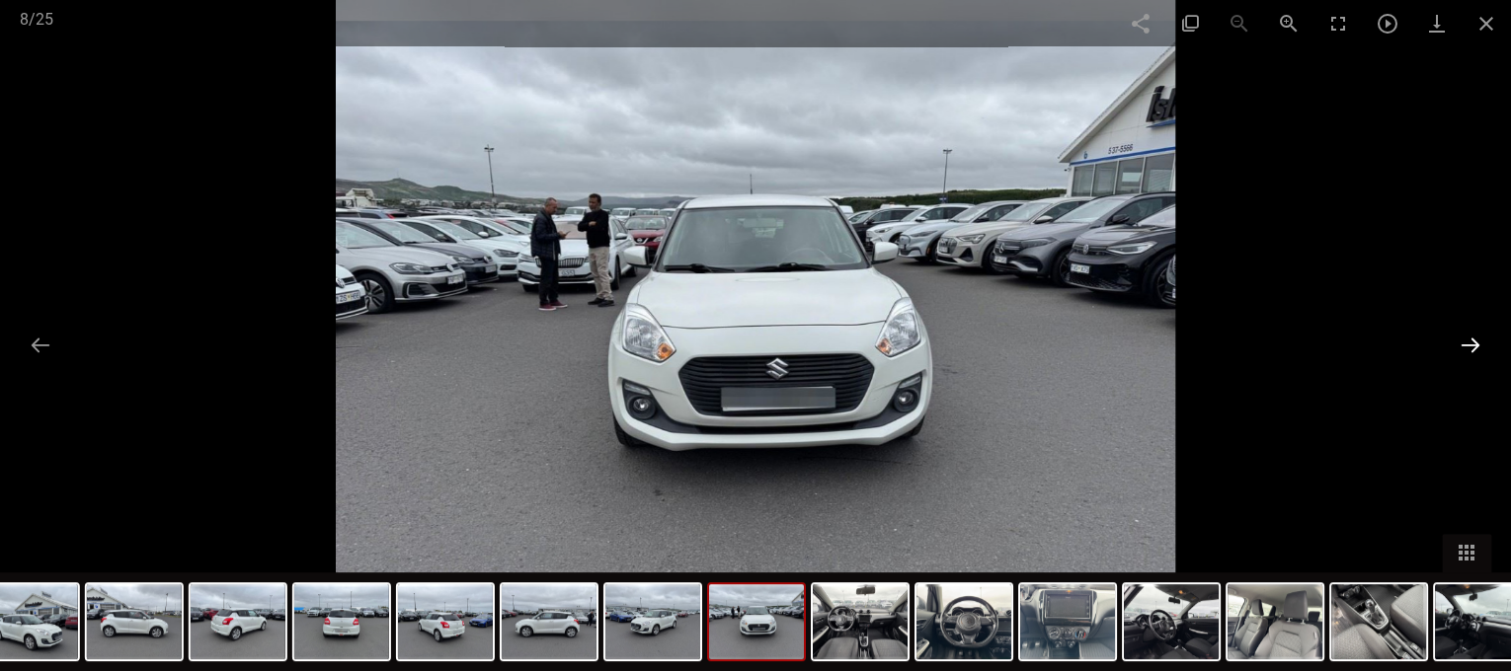
click at [1454, 337] on button at bounding box center [1469, 345] width 41 height 39
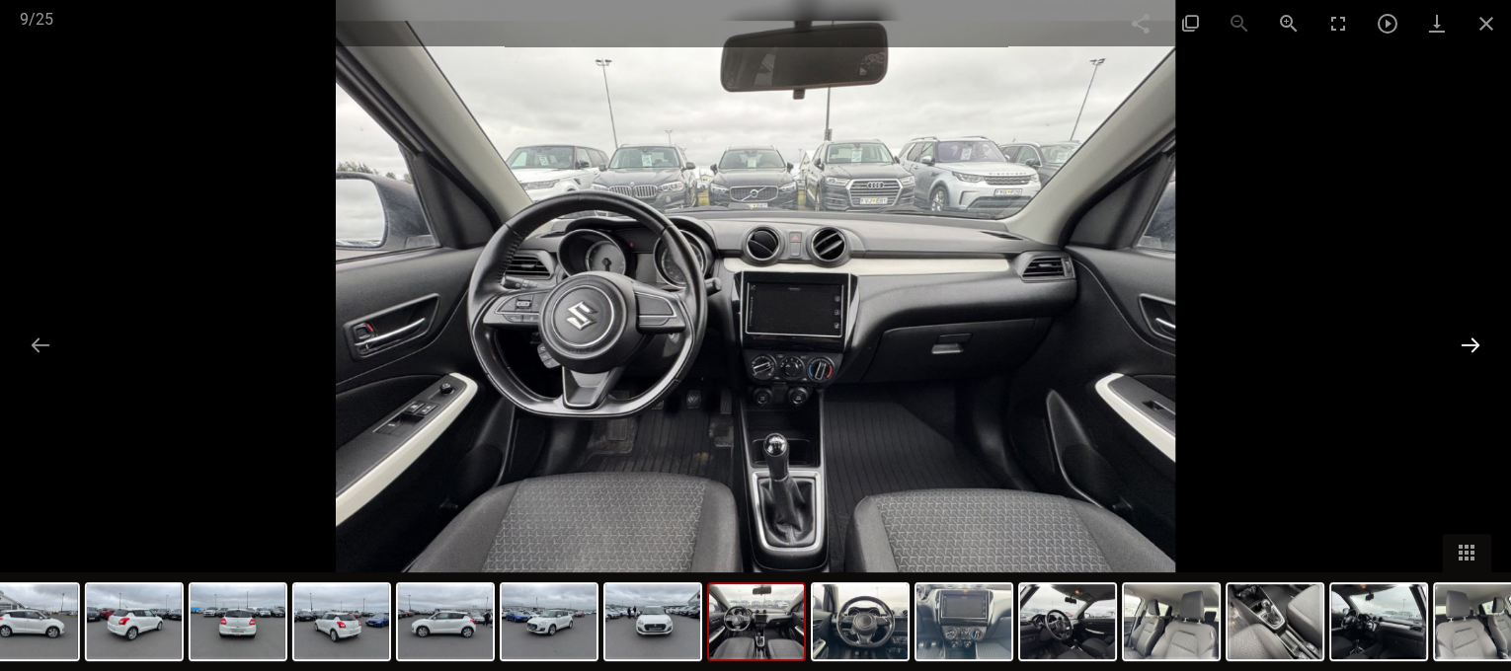
click at [1453, 335] on button at bounding box center [1469, 345] width 41 height 39
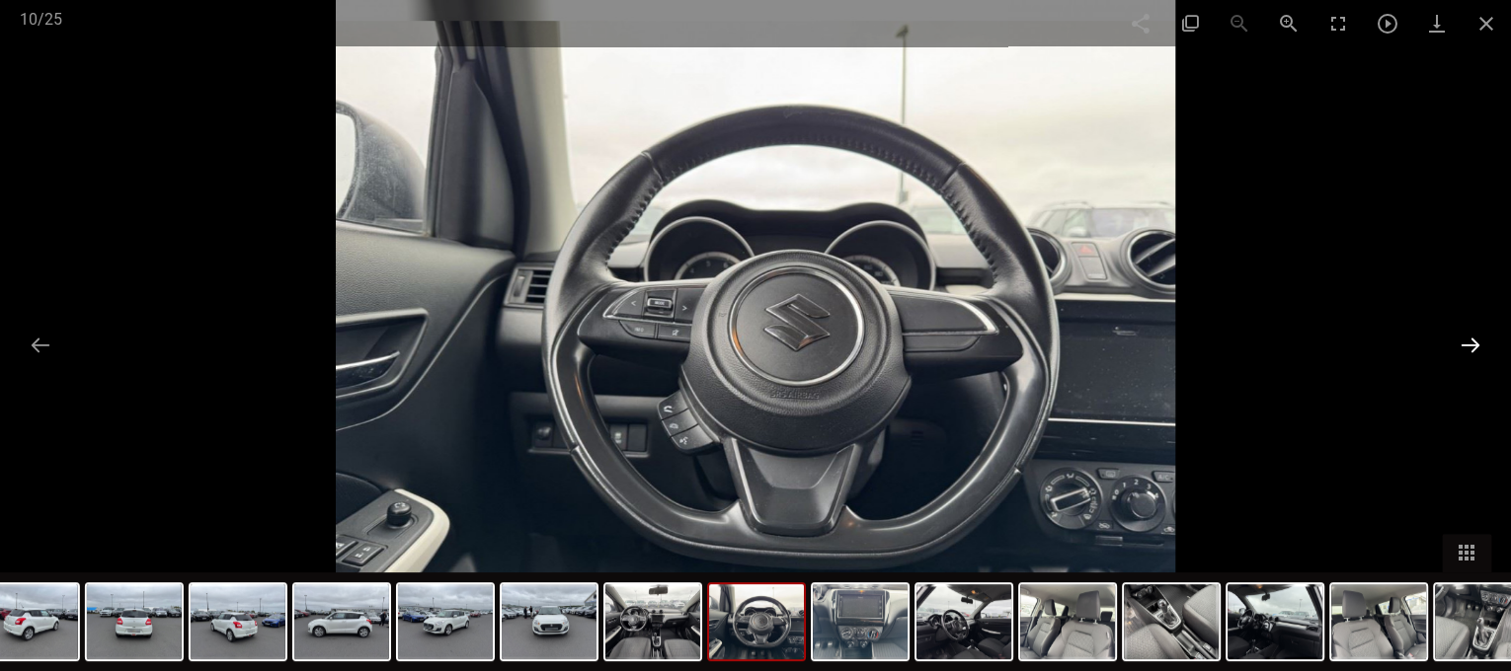
click at [1453, 335] on button at bounding box center [1469, 345] width 41 height 39
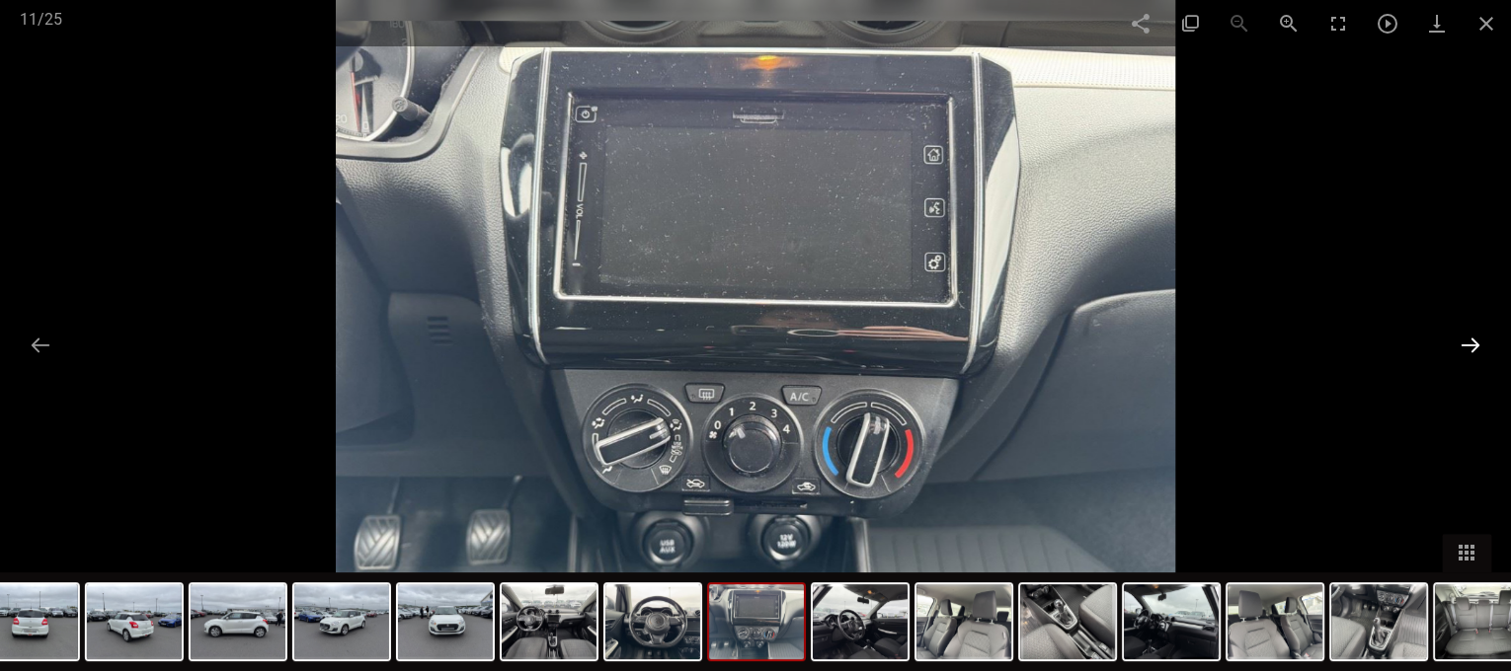
click at [1453, 335] on button at bounding box center [1469, 345] width 41 height 39
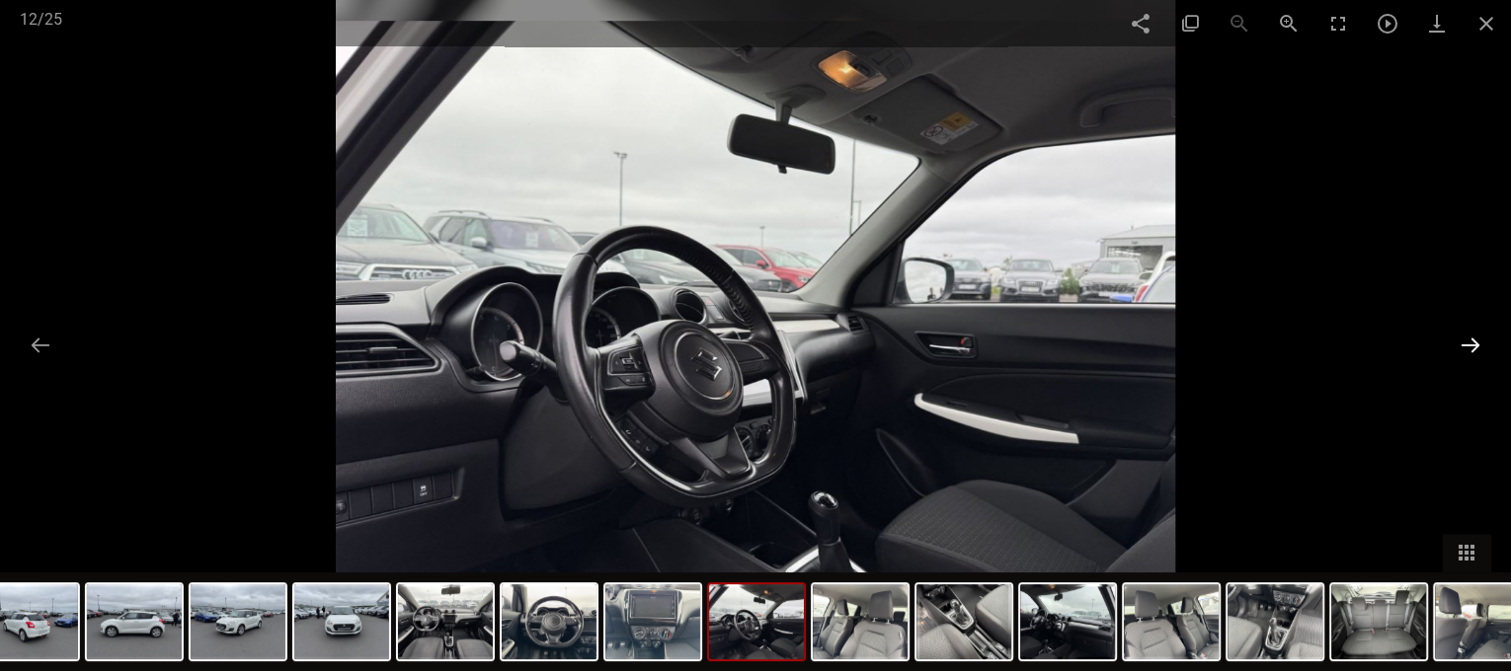
click at [1453, 335] on button at bounding box center [1469, 345] width 41 height 39
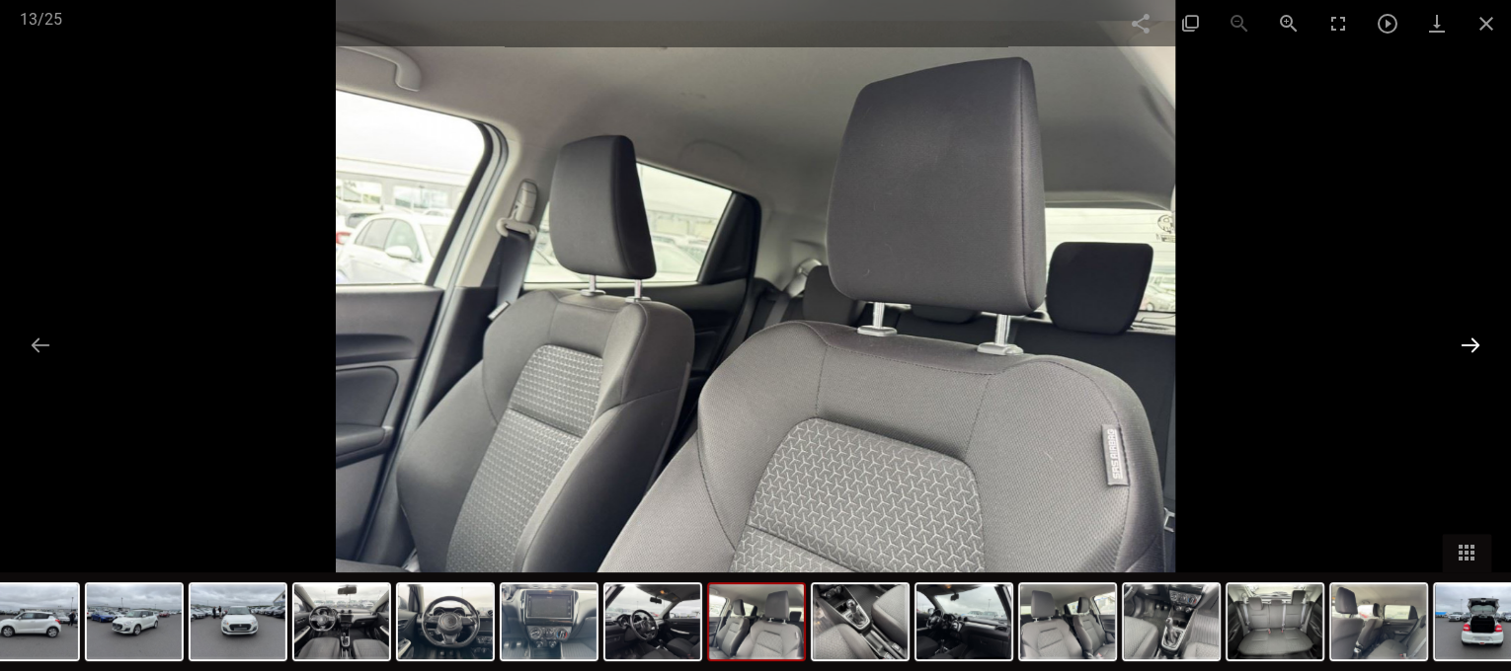
click at [1453, 335] on button at bounding box center [1469, 345] width 41 height 39
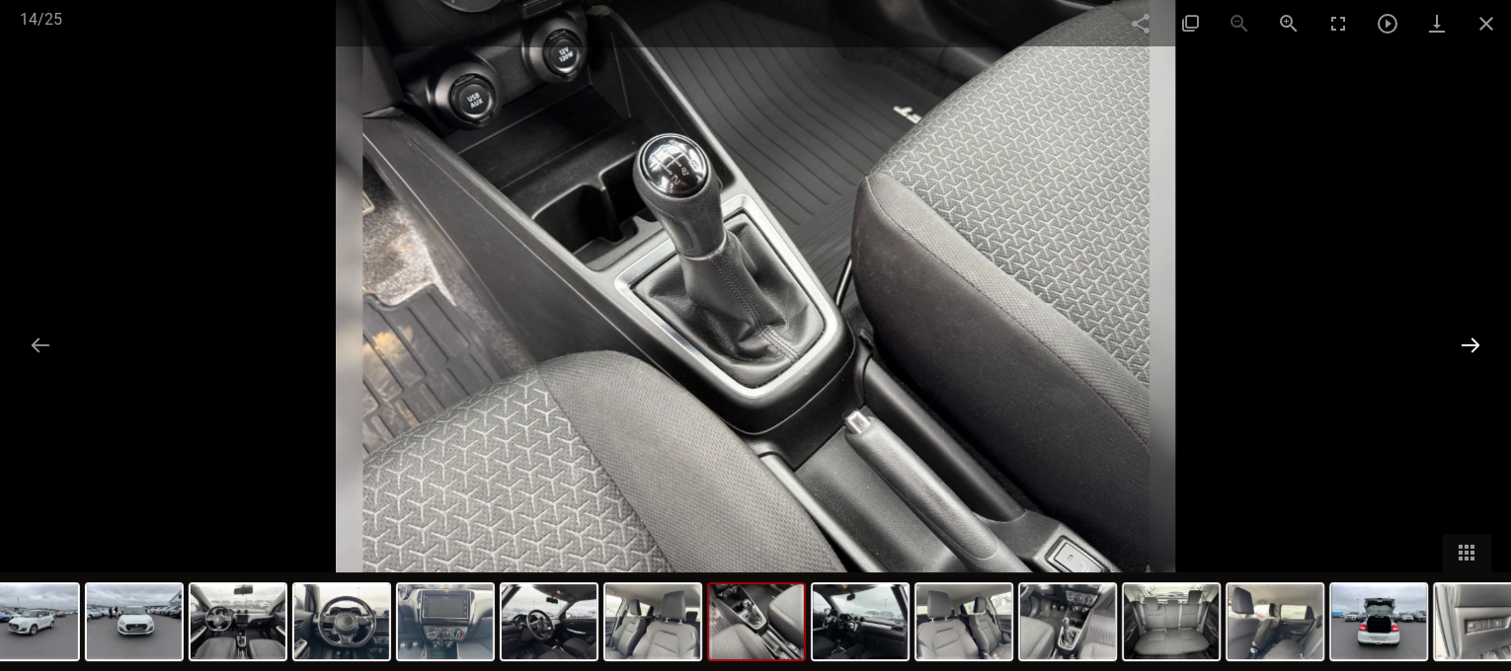
click at [1453, 335] on button at bounding box center [1469, 345] width 41 height 39
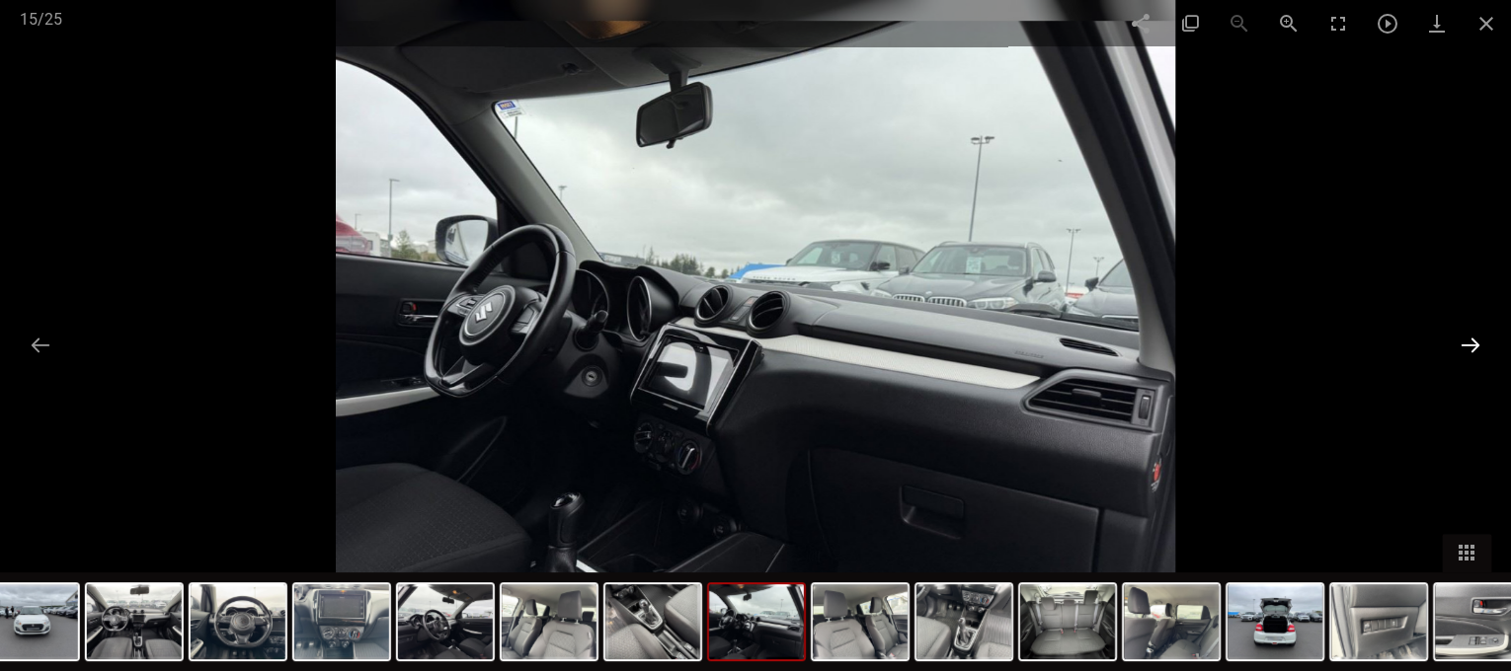
click at [1453, 335] on button at bounding box center [1469, 345] width 41 height 39
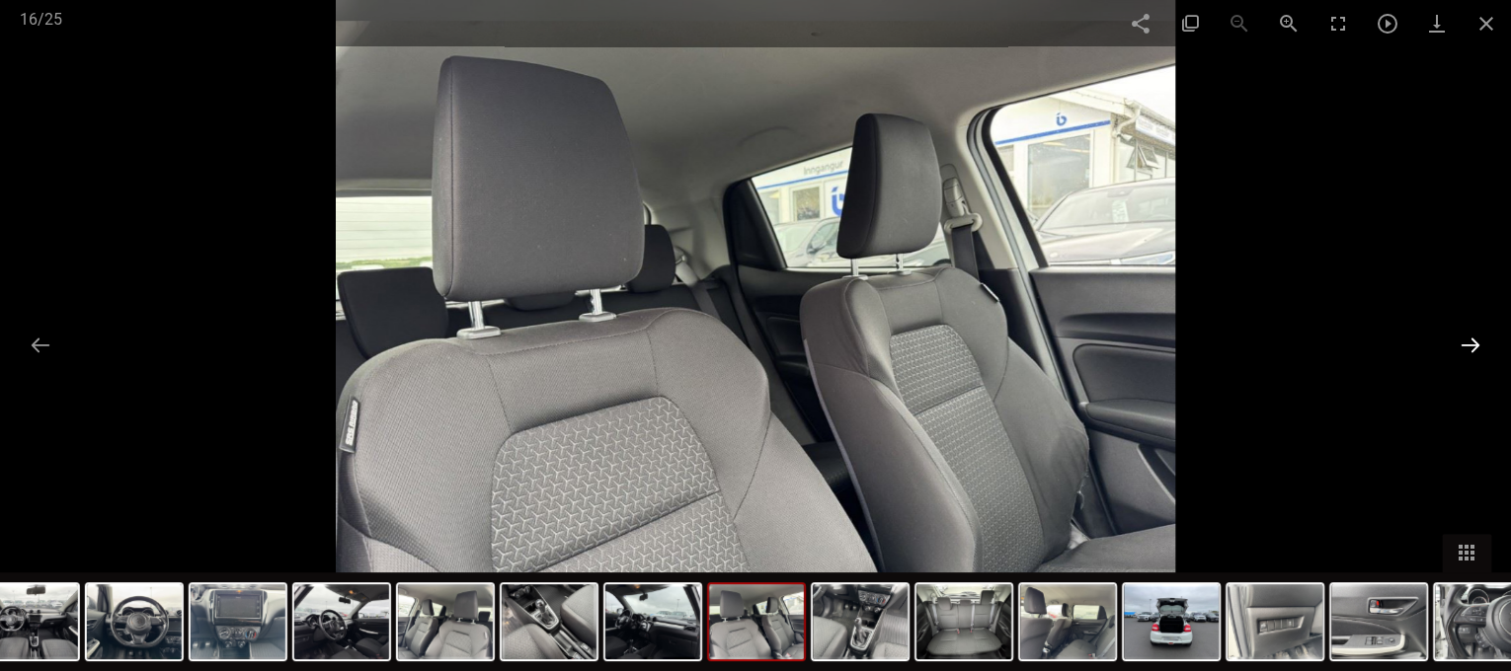
click at [1453, 335] on button at bounding box center [1469, 345] width 41 height 39
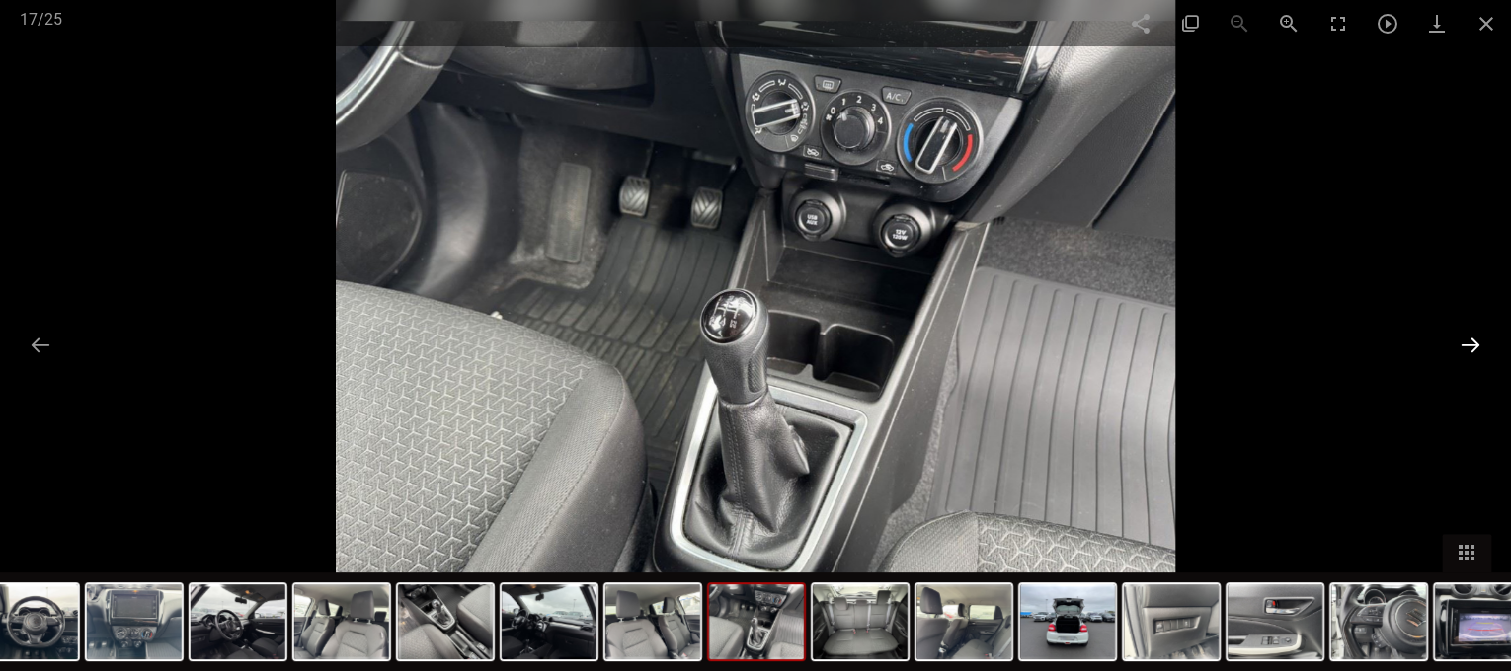
click at [1453, 335] on button at bounding box center [1469, 345] width 41 height 39
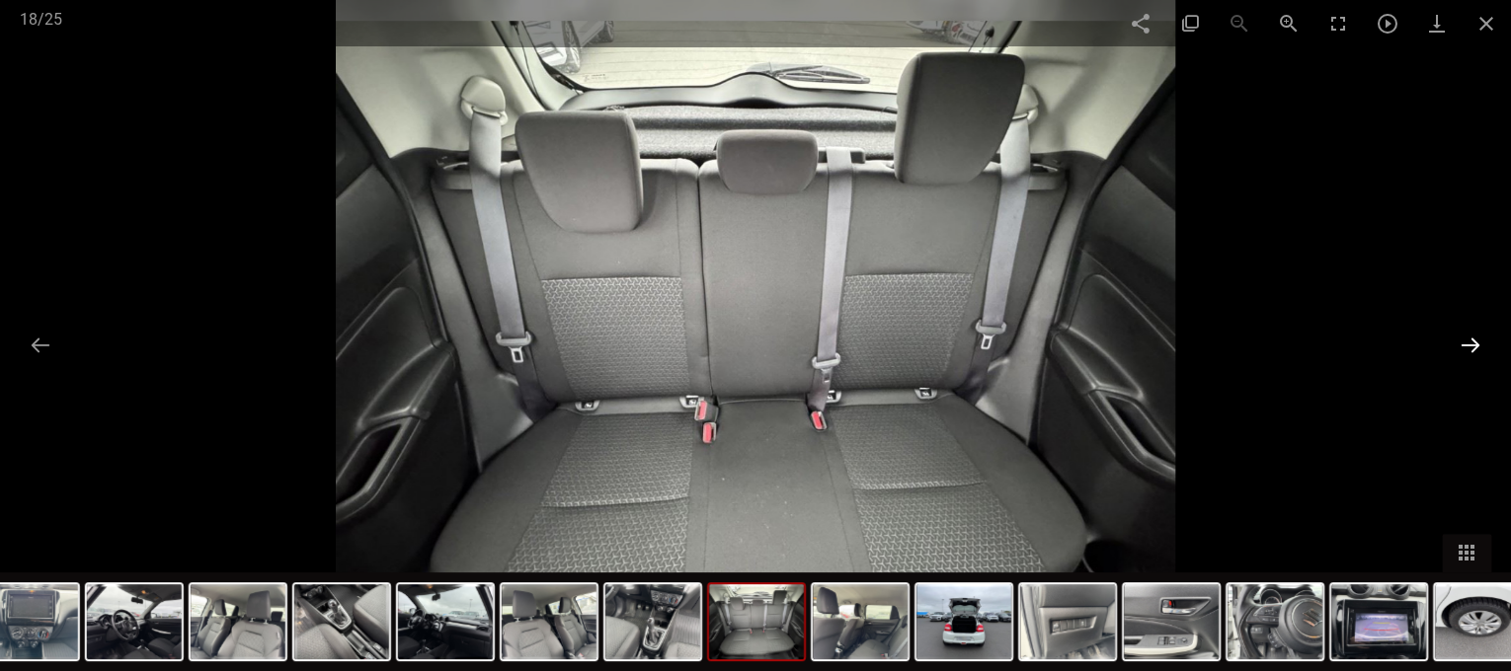
click at [1453, 335] on button at bounding box center [1469, 345] width 41 height 39
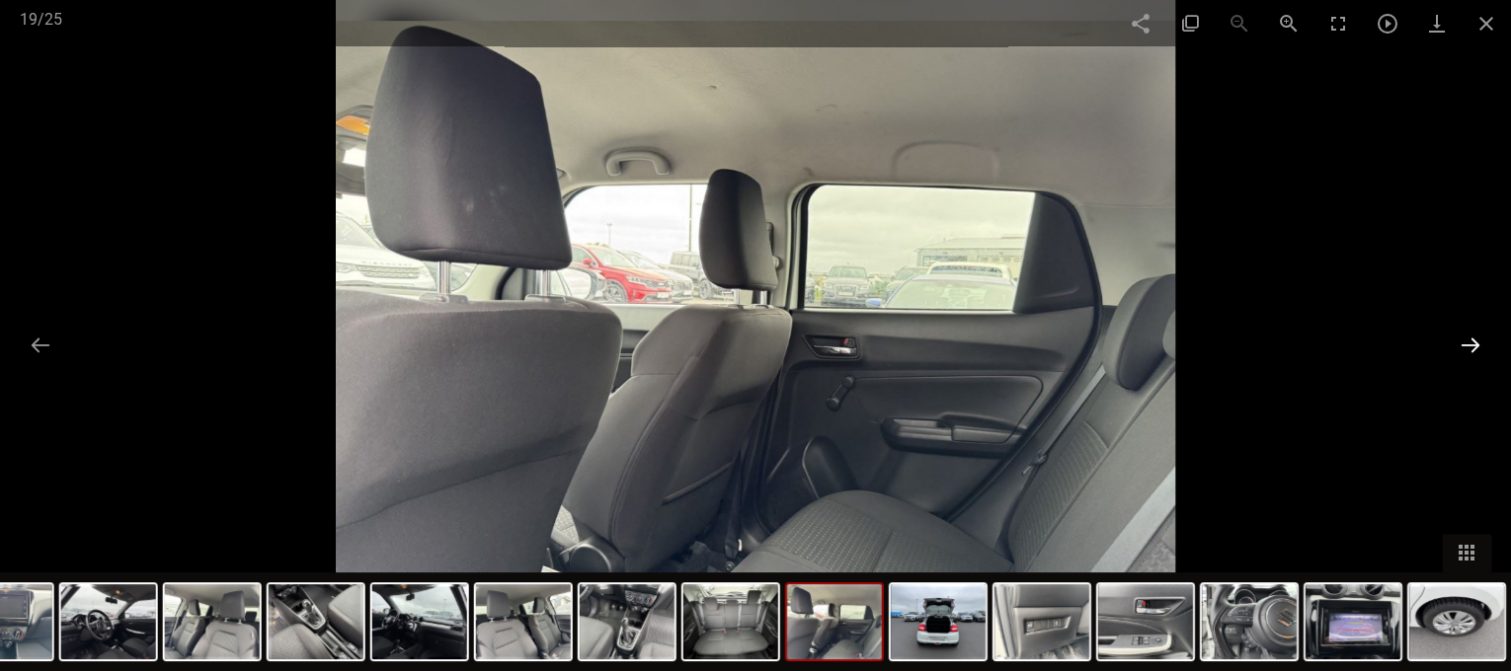
click at [1453, 335] on button at bounding box center [1469, 345] width 41 height 39
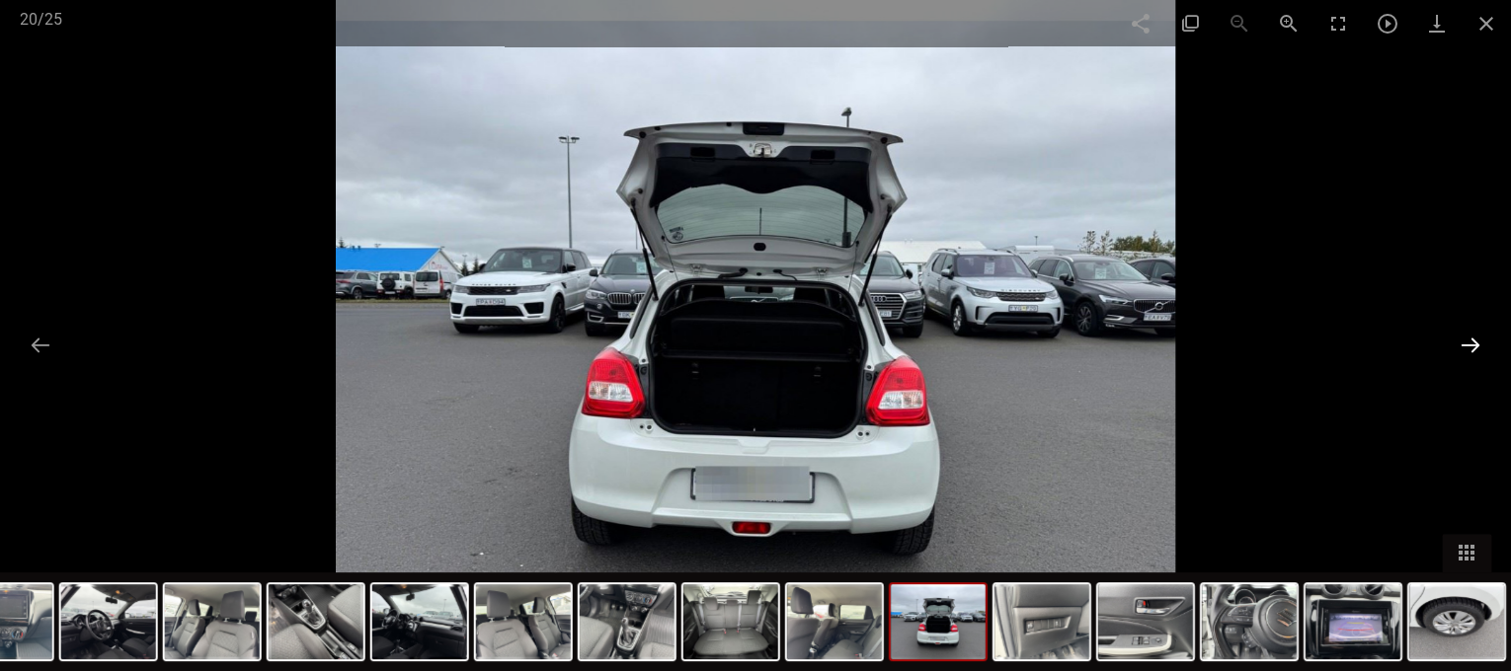
click at [1452, 333] on button at bounding box center [1469, 345] width 41 height 39
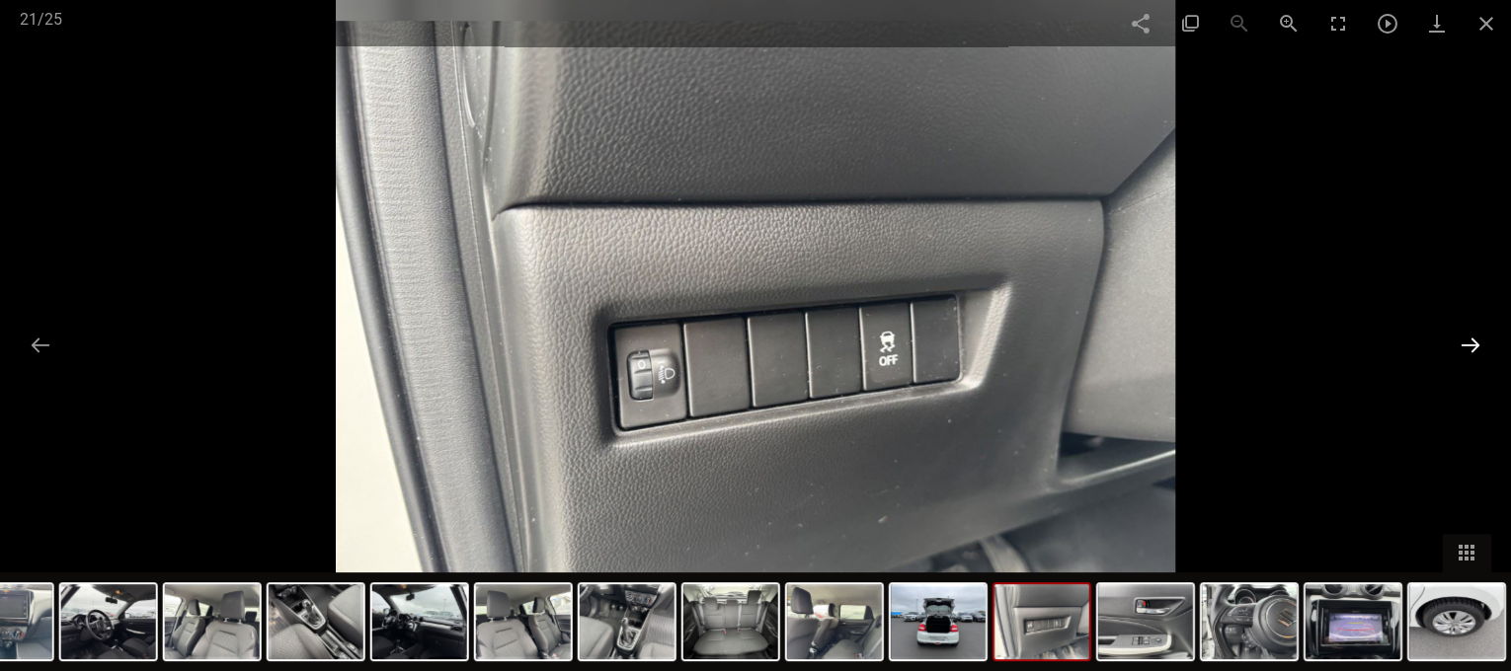
click at [1452, 333] on button at bounding box center [1469, 345] width 41 height 39
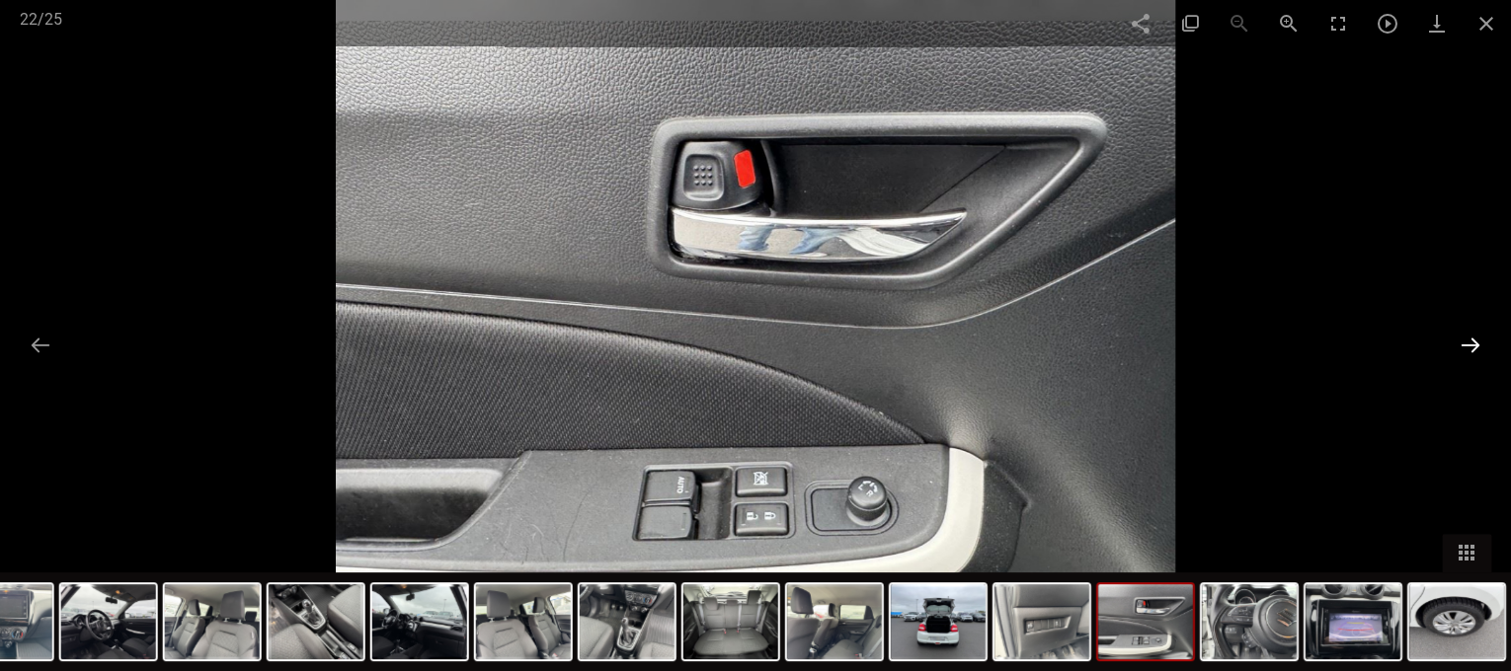
click at [1452, 333] on button at bounding box center [1469, 345] width 41 height 39
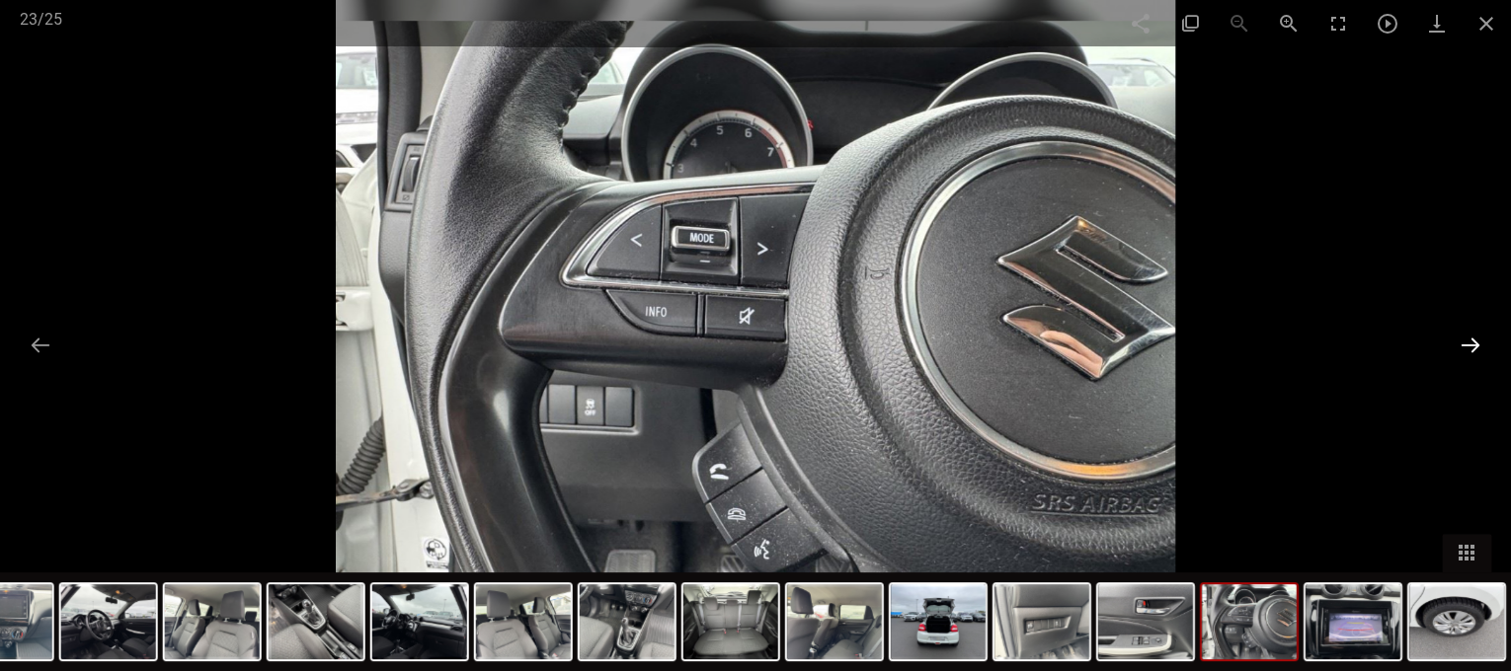
click at [1452, 333] on button at bounding box center [1469, 345] width 41 height 39
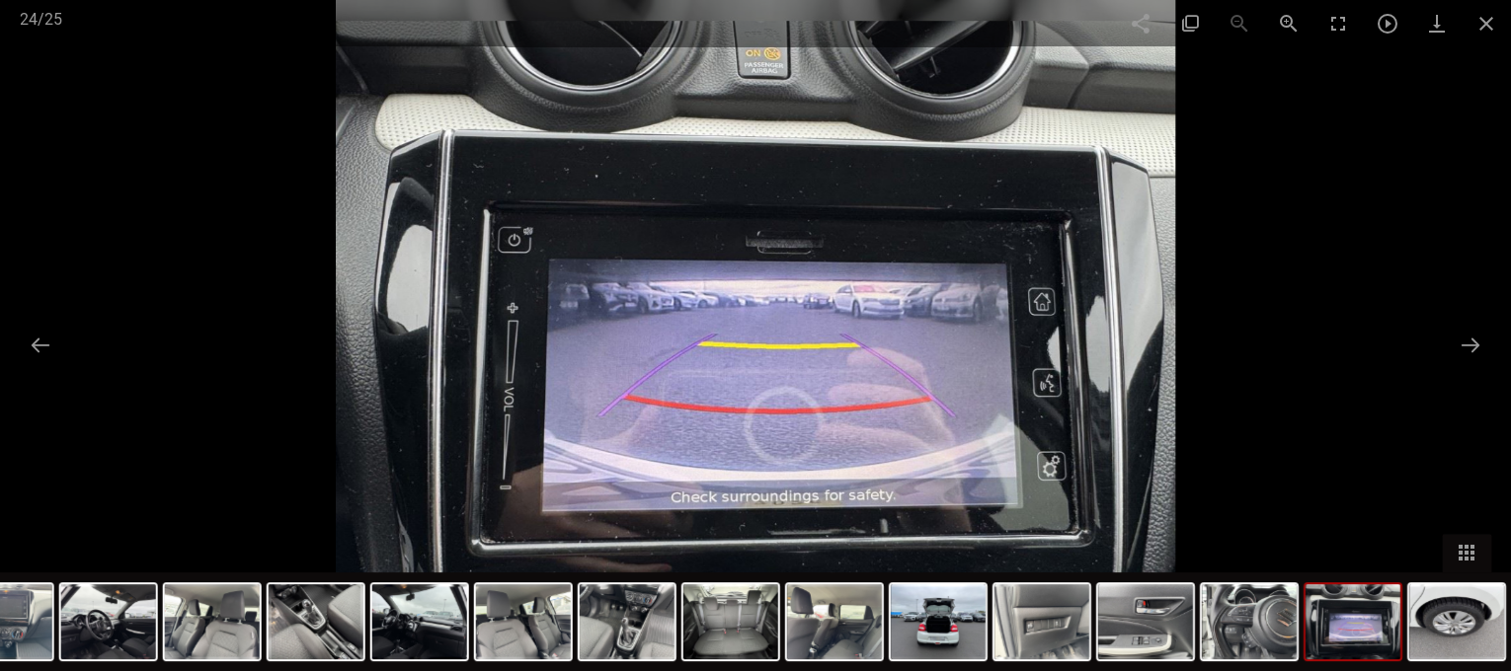
click at [1445, 339] on div at bounding box center [755, 335] width 1511 height 671
click at [1471, 344] on button at bounding box center [1469, 345] width 41 height 39
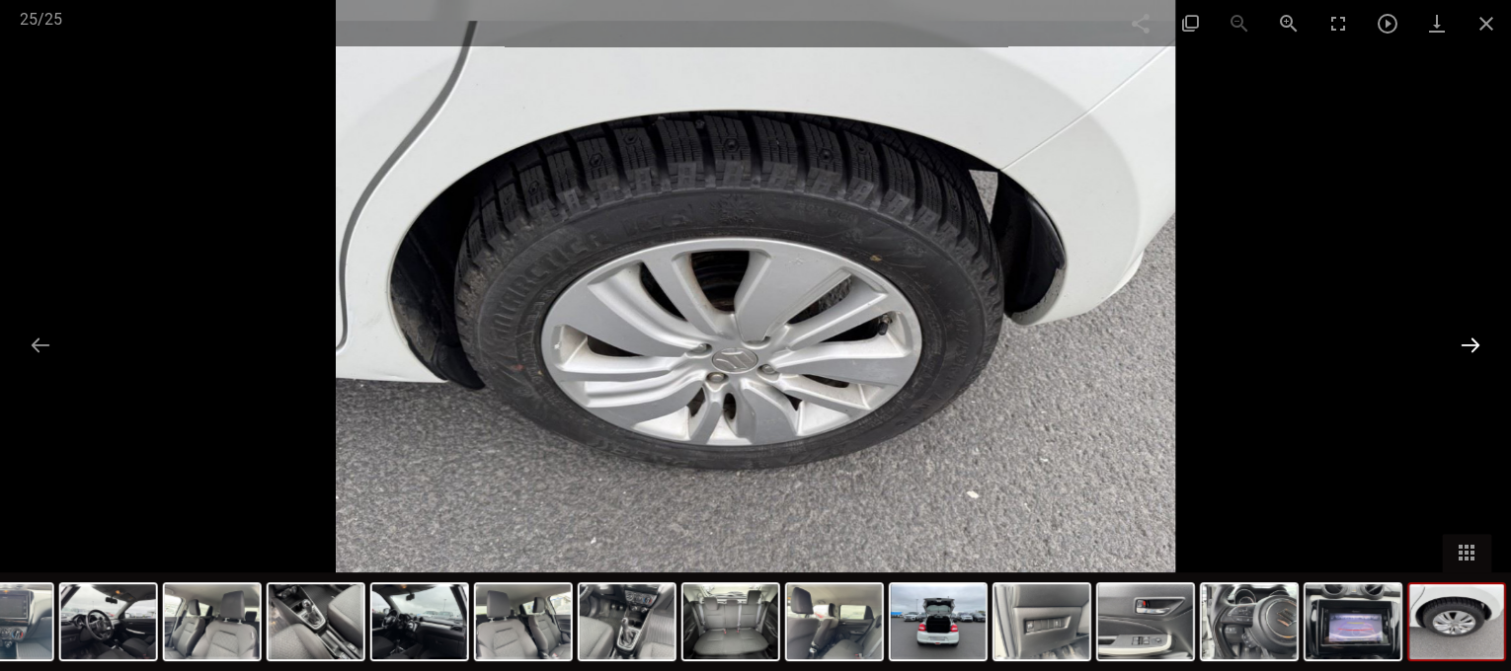
click at [1465, 335] on button at bounding box center [1469, 345] width 41 height 39
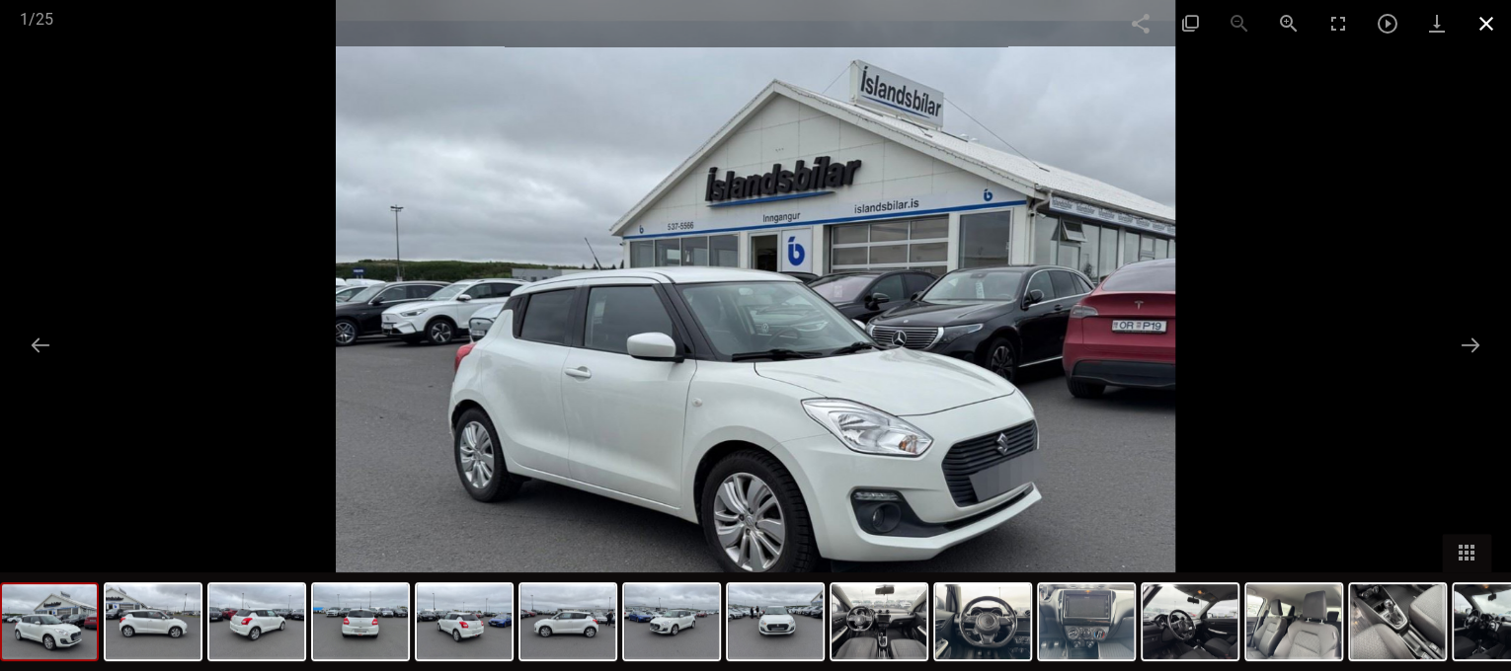
click at [1484, 25] on span at bounding box center [1485, 23] width 49 height 46
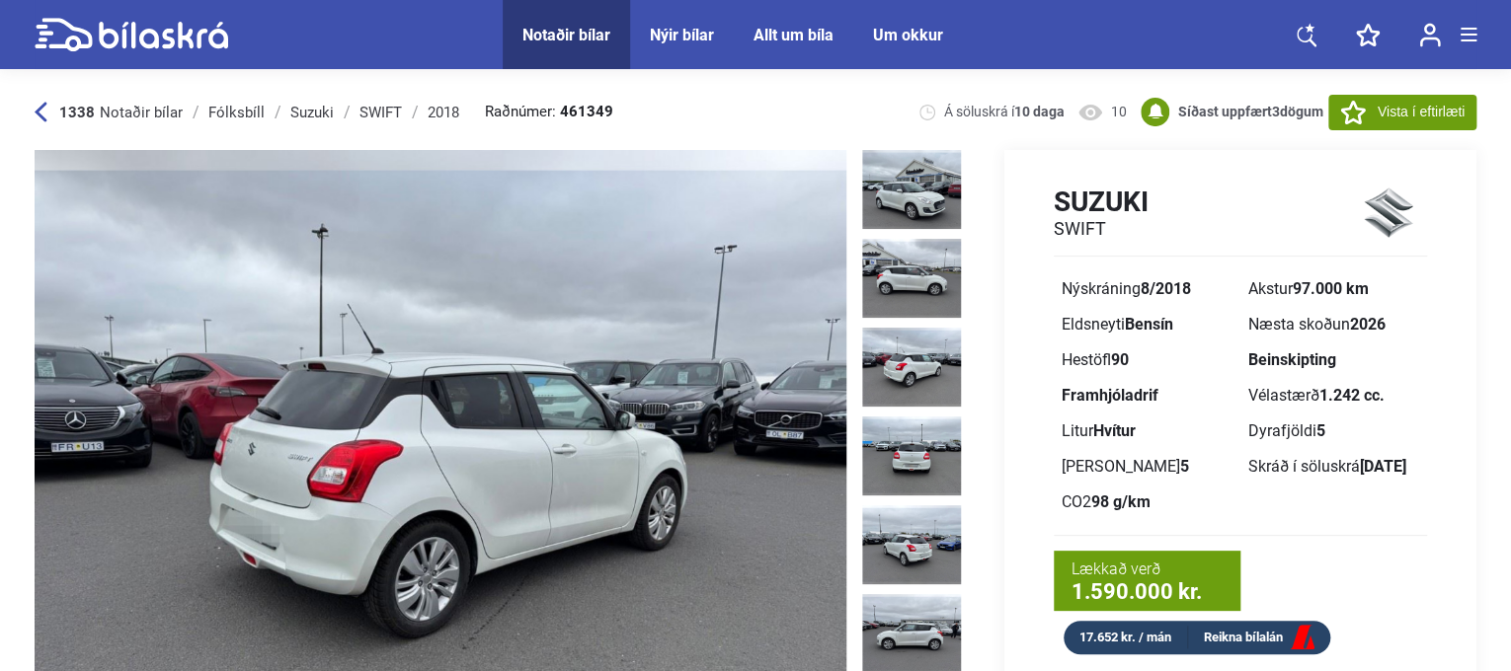
click at [42, 117] on icon at bounding box center [41, 113] width 12 height 20
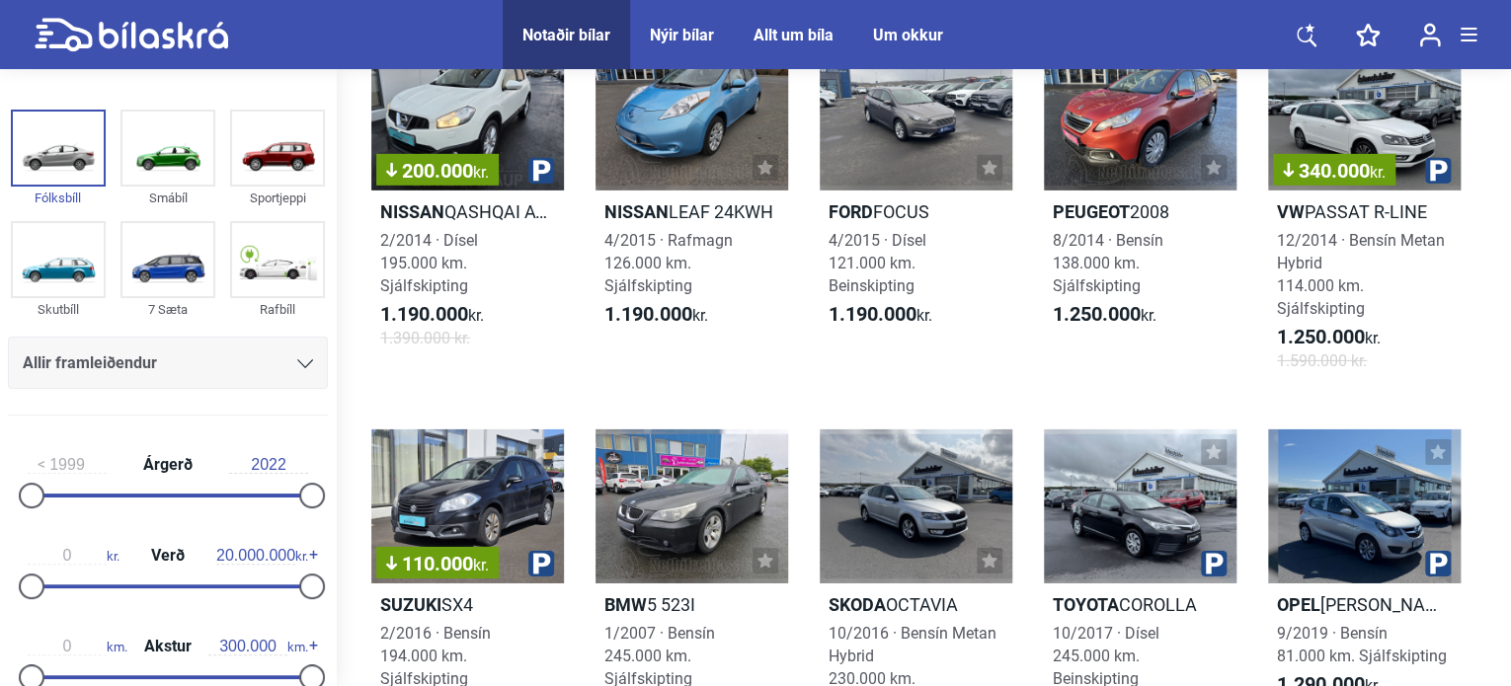
scroll to position [3144, 0]
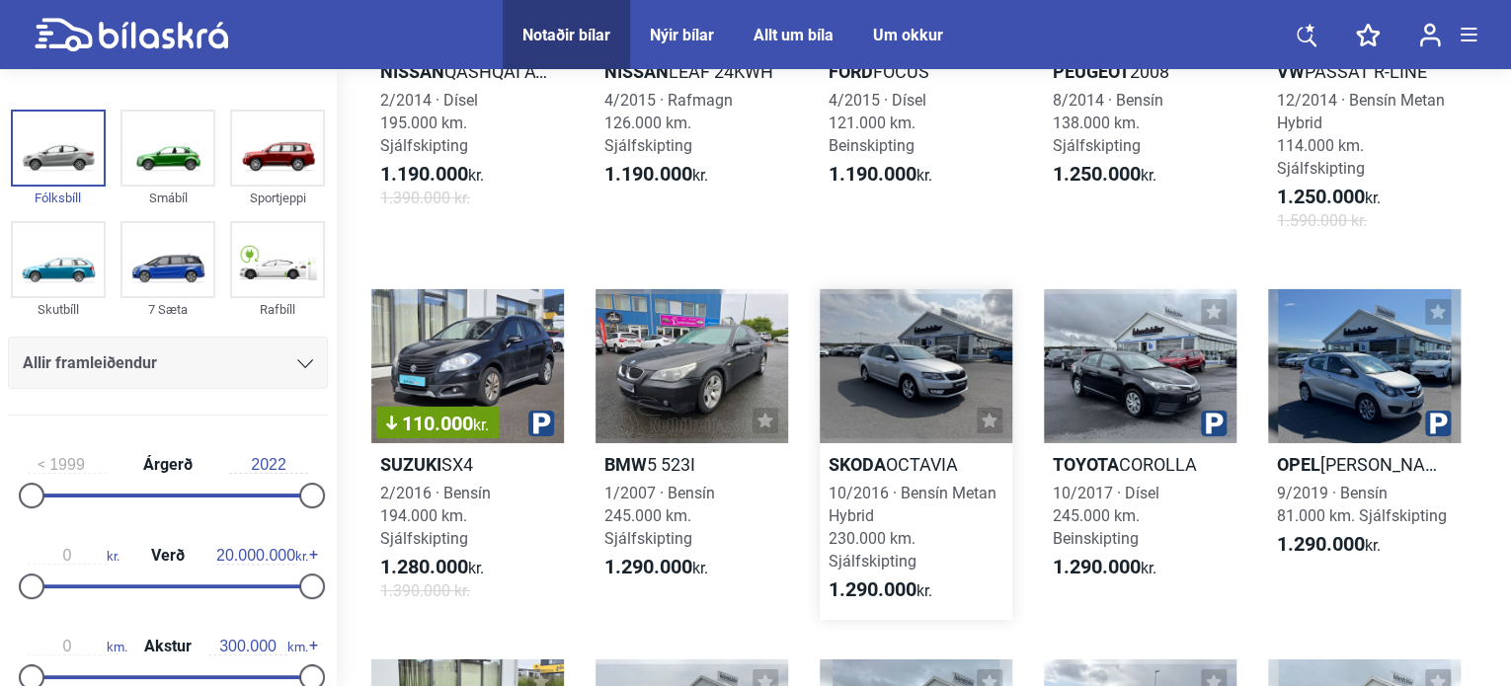
click at [895, 397] on div at bounding box center [915, 366] width 193 height 154
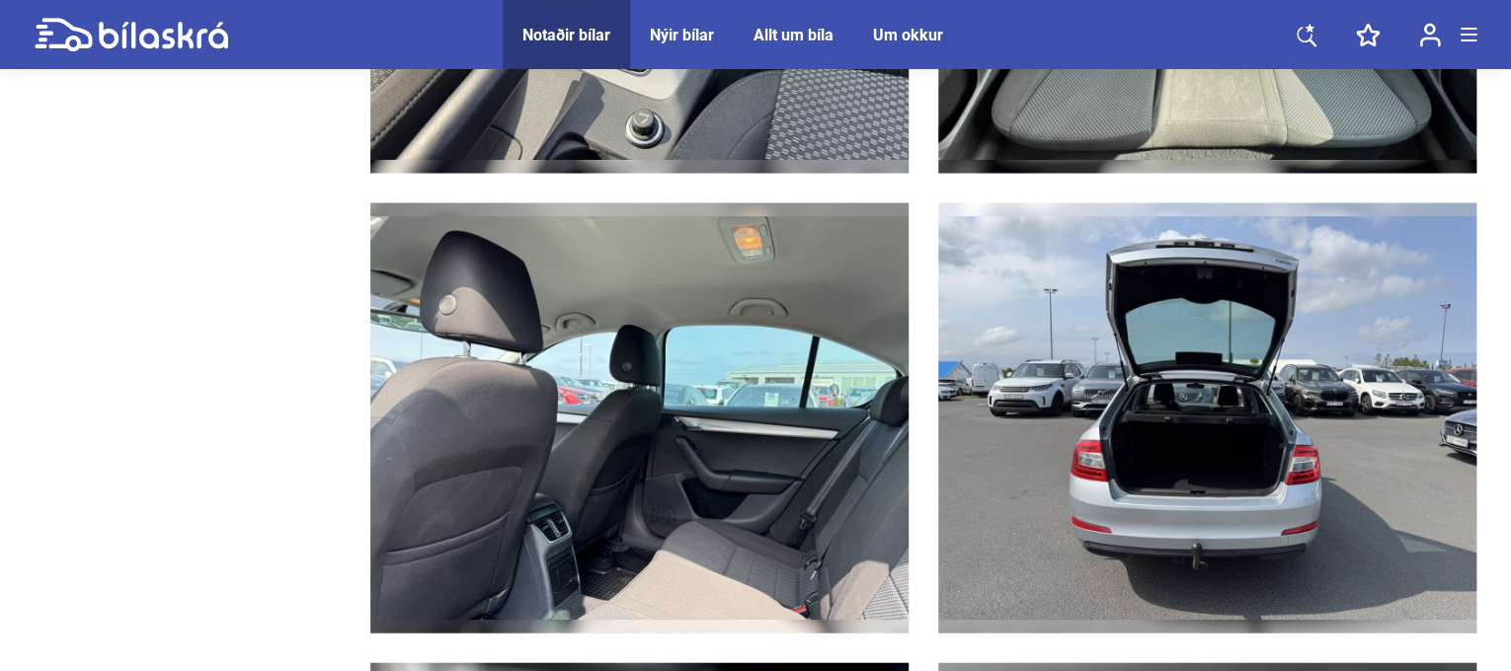
scroll to position [6154, 0]
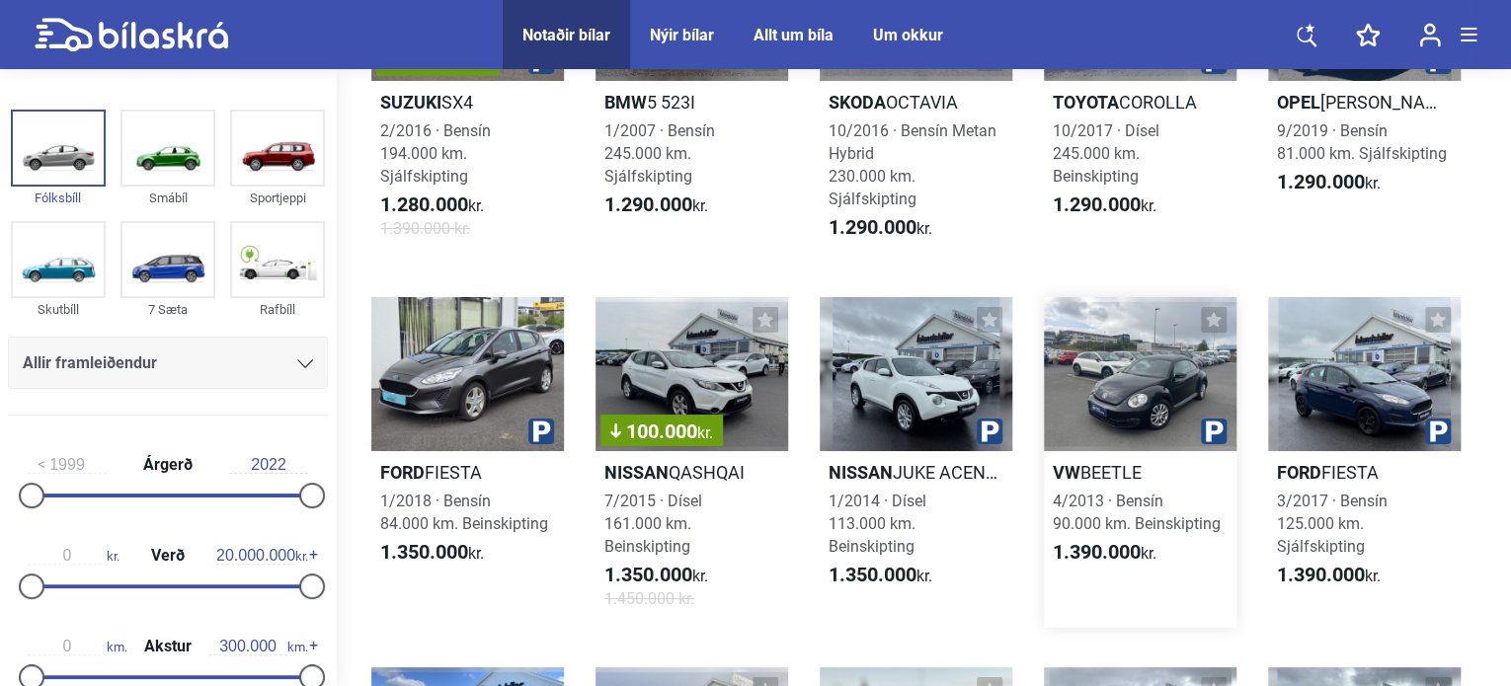
scroll to position [3868, 0]
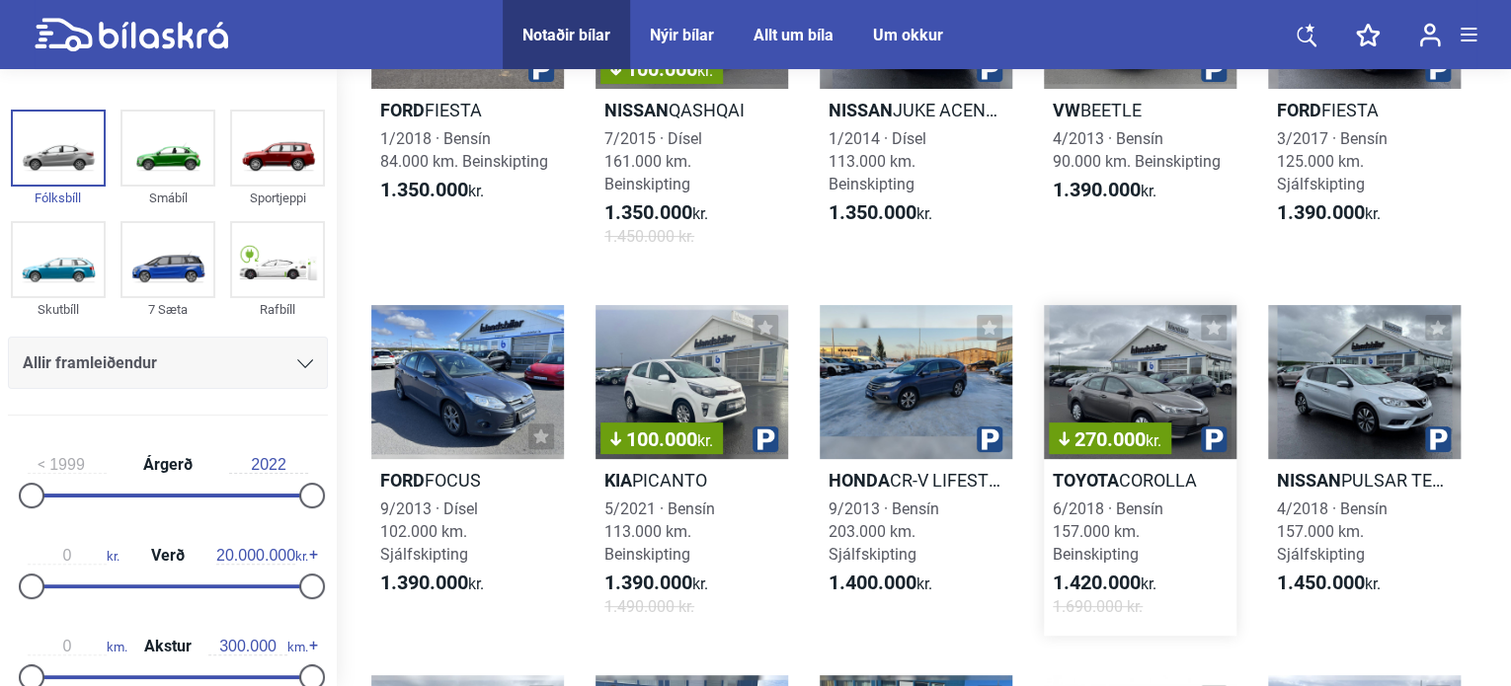
click at [1132, 414] on div "270.000 kr." at bounding box center [1140, 382] width 193 height 154
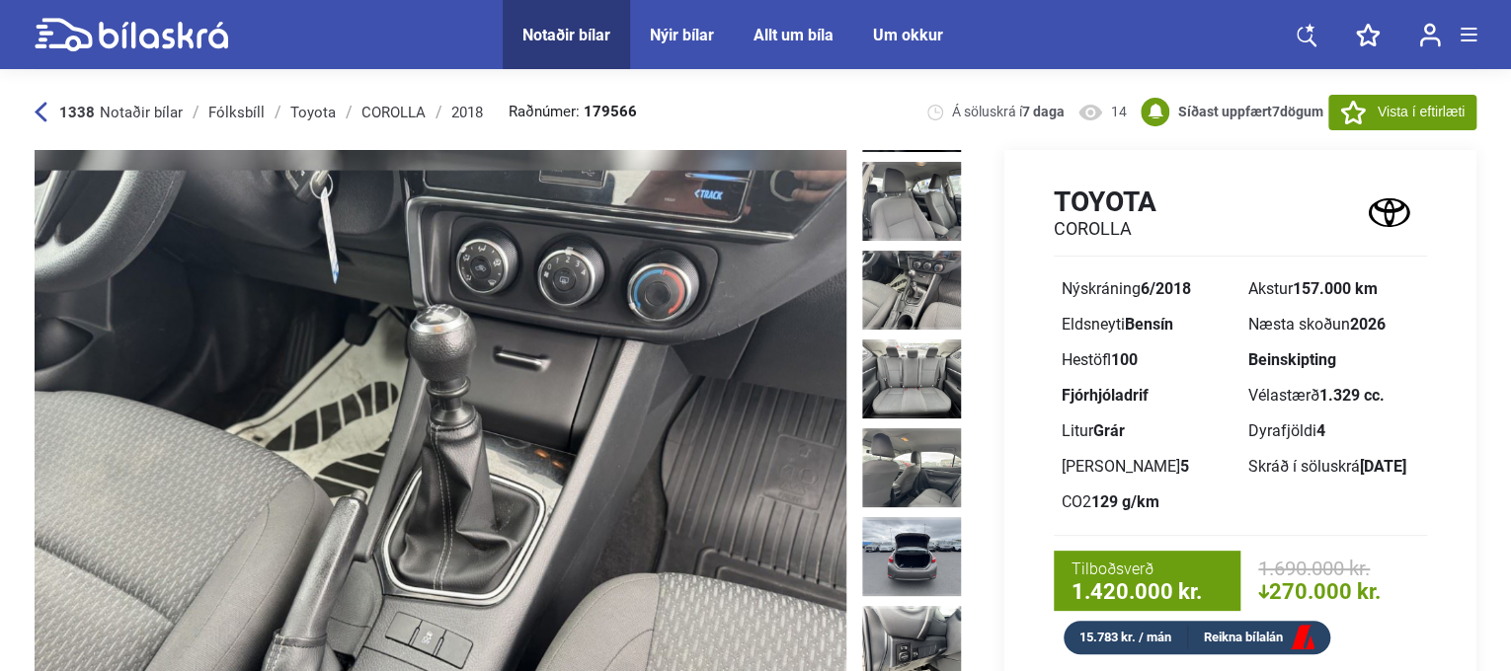
click at [894, 251] on img at bounding box center [911, 290] width 99 height 79
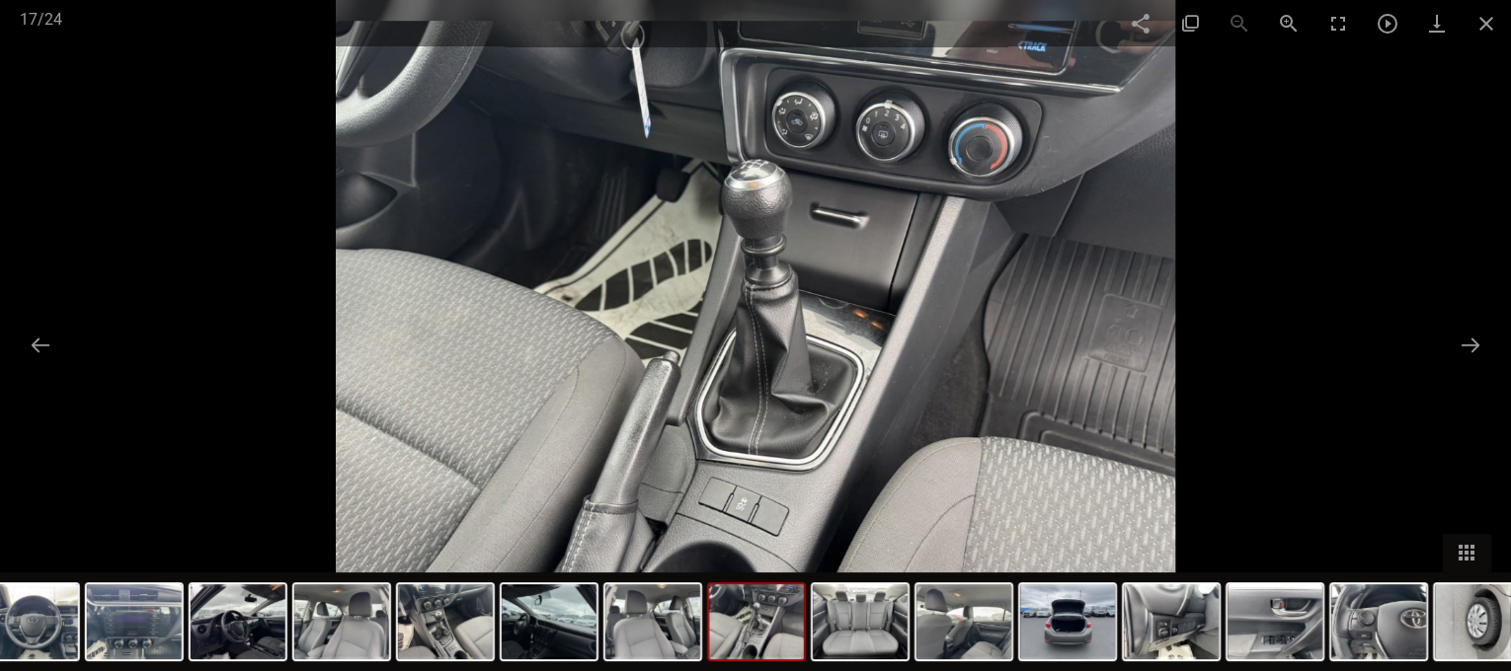
scroll to position [361, 0]
click at [793, 544] on img at bounding box center [755, 335] width 839 height 671
click at [1090, 379] on img at bounding box center [755, 335] width 839 height 671
drag, startPoint x: 1070, startPoint y: 380, endPoint x: 1071, endPoint y: 285, distance: 94.8
click at [1071, 285] on img at bounding box center [755, 335] width 839 height 671
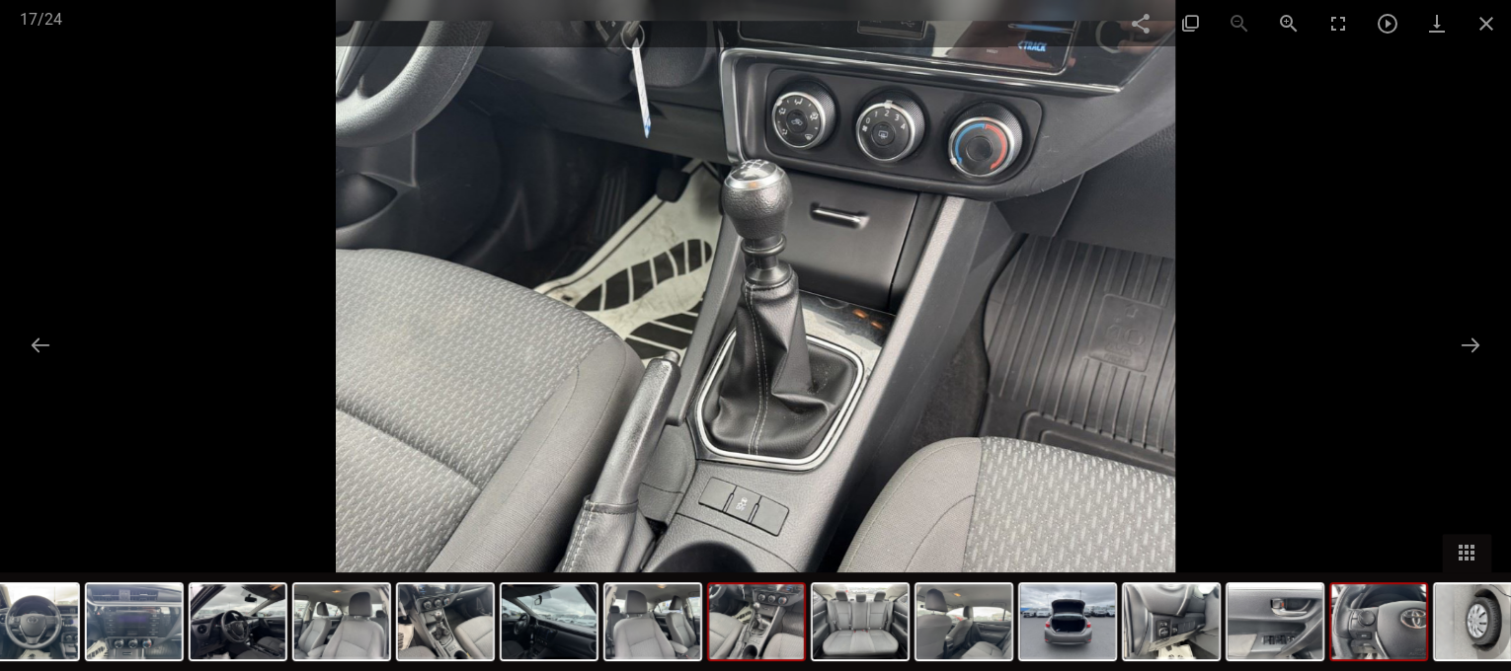
click at [1388, 654] on img at bounding box center [1378, 621] width 95 height 75
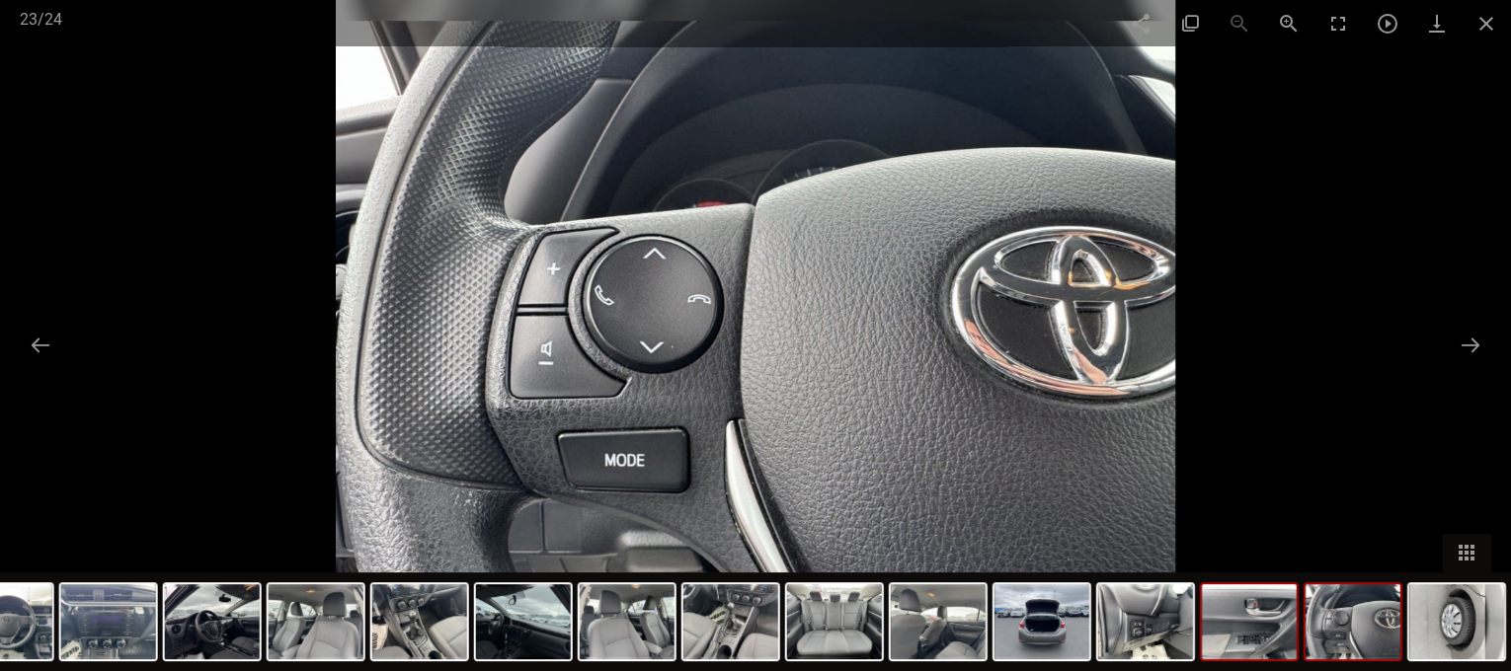
click at [1275, 653] on img at bounding box center [1249, 621] width 95 height 75
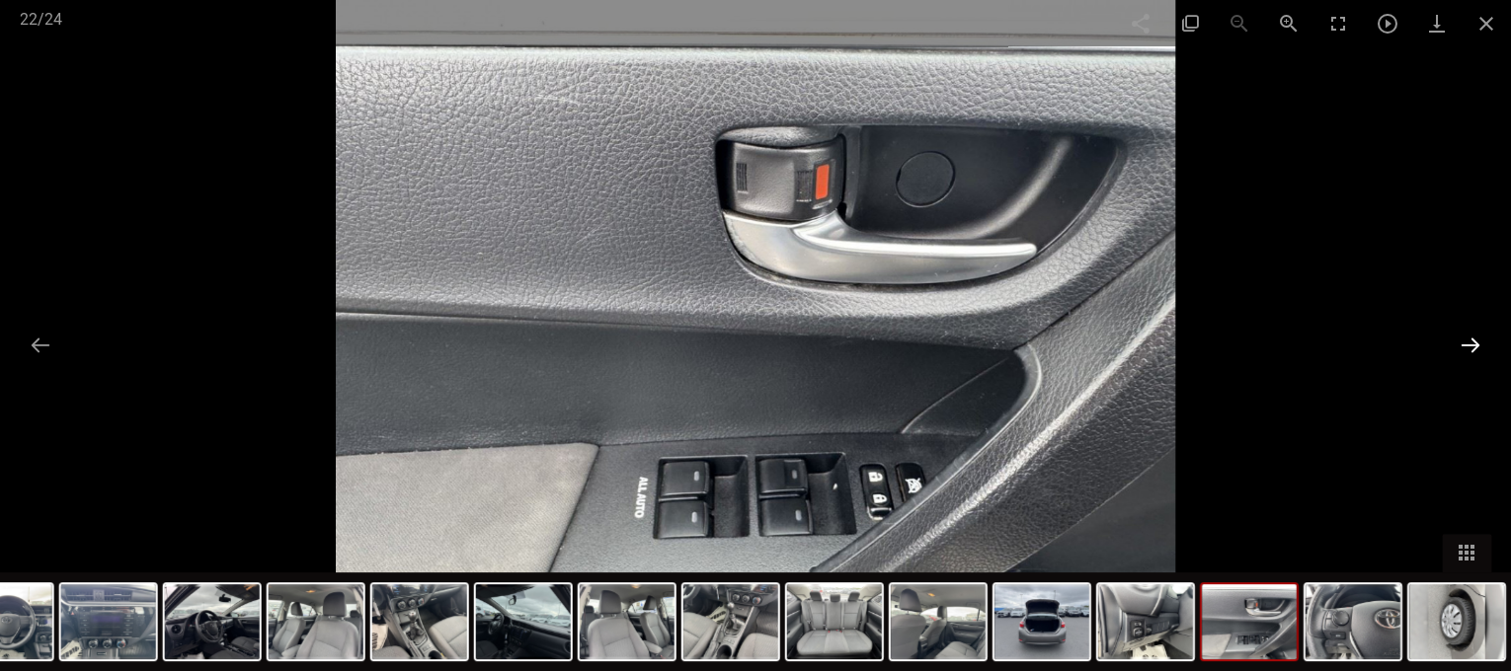
click at [1477, 354] on button at bounding box center [1469, 345] width 41 height 39
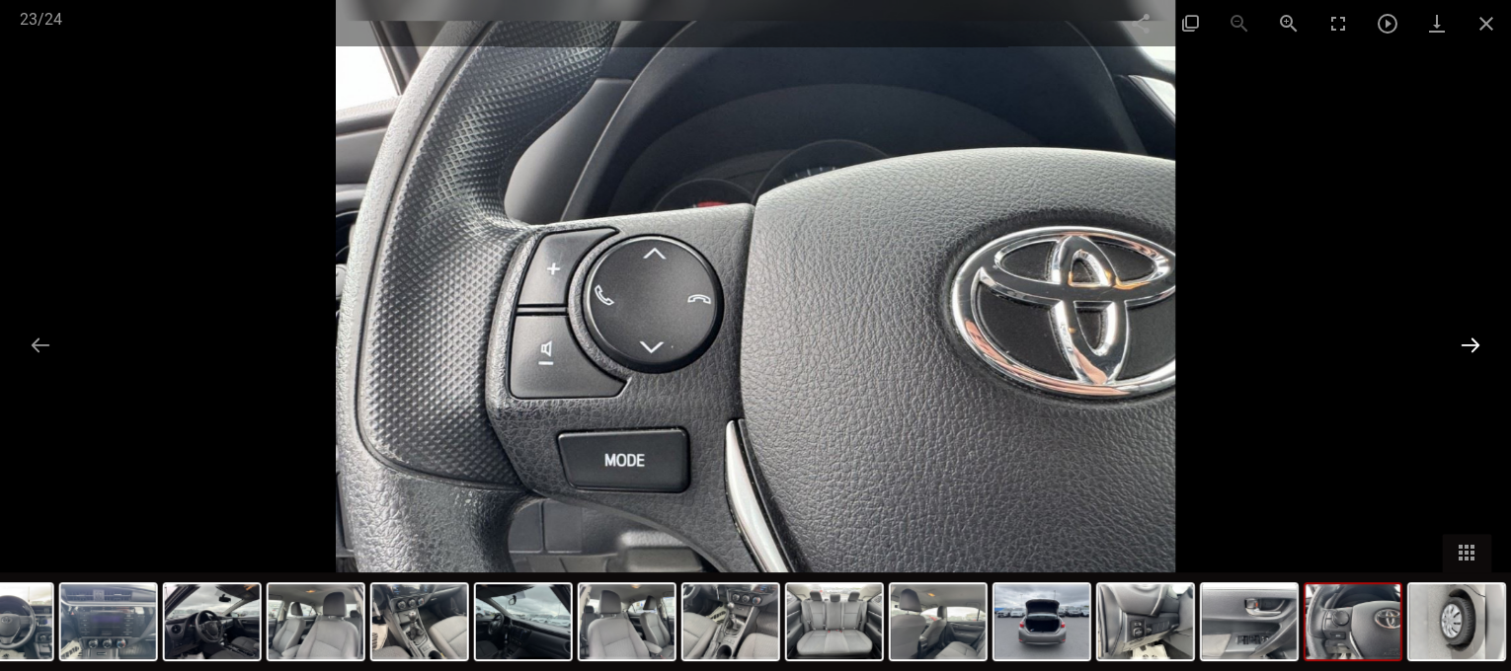
click at [1474, 354] on button at bounding box center [1469, 345] width 41 height 39
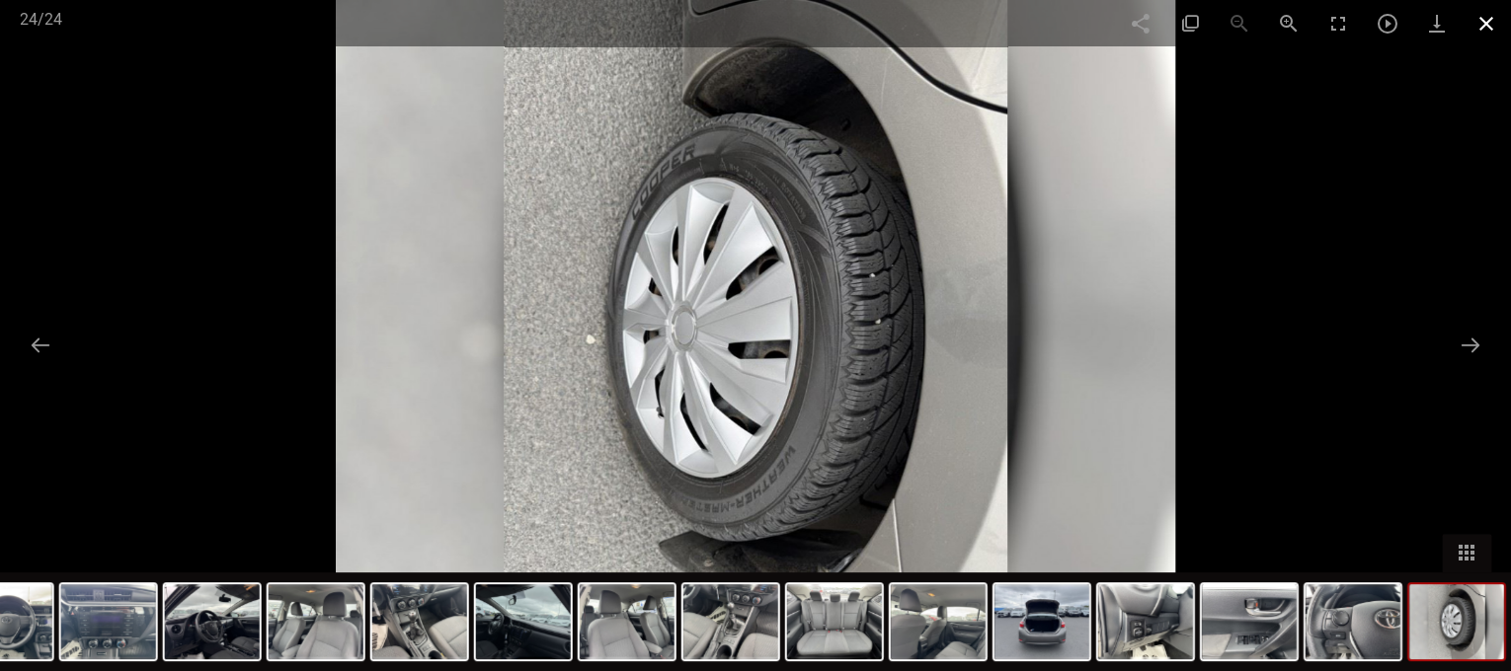
click at [1477, 26] on span at bounding box center [1485, 23] width 49 height 46
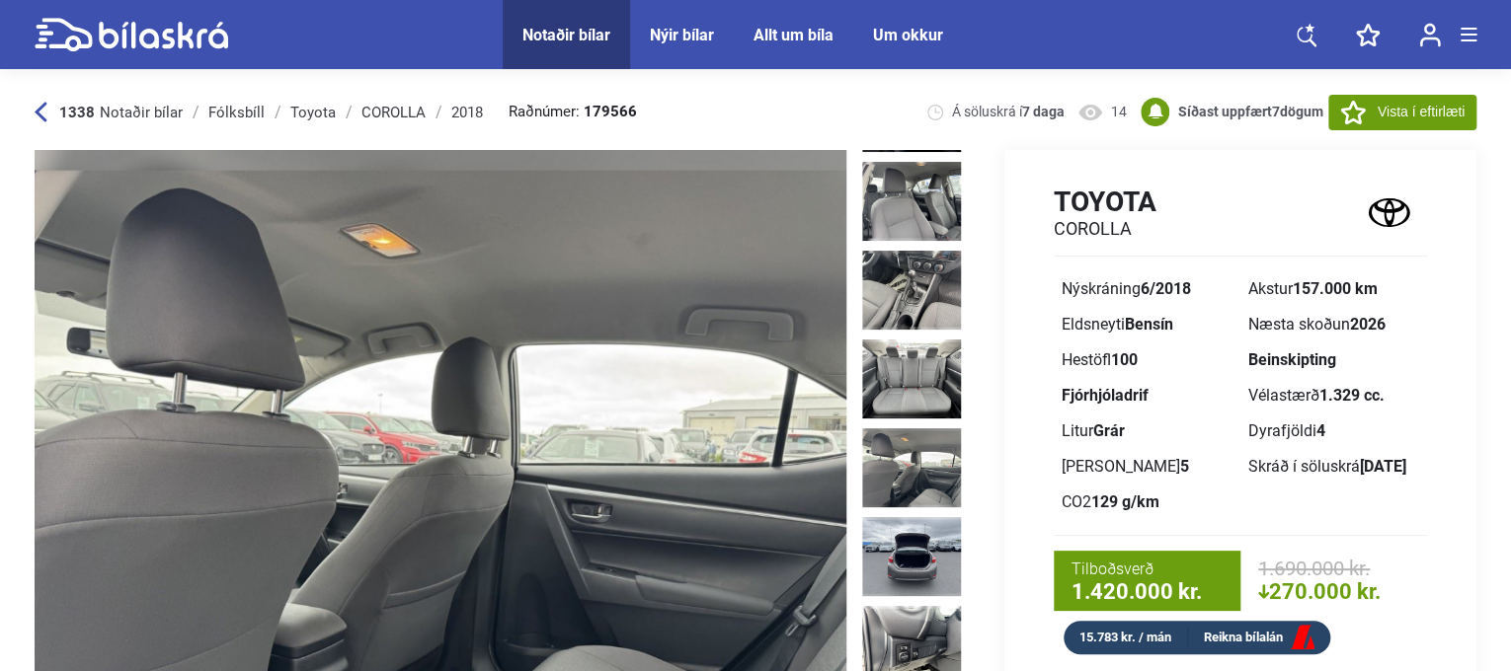
click at [47, 113] on div "1338 Notaðir bílar" at bounding box center [109, 113] width 148 height 16
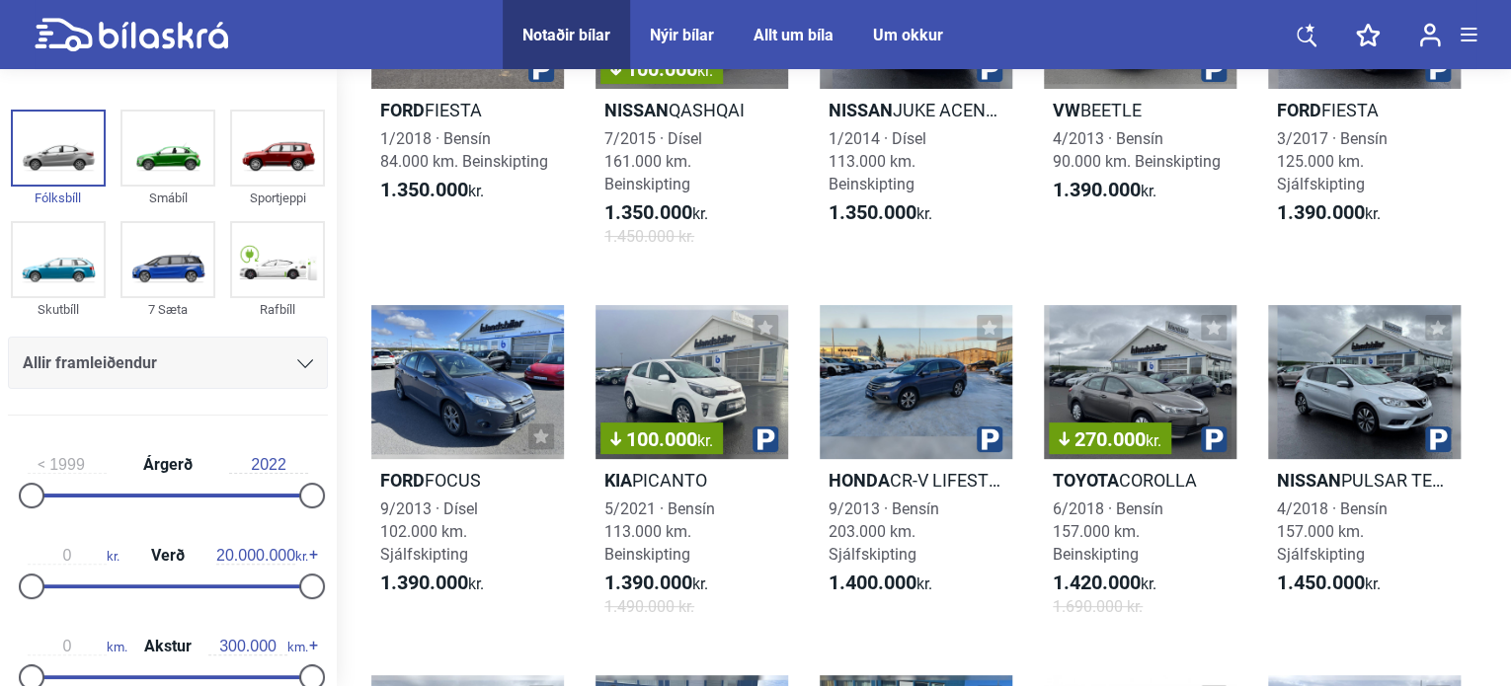
scroll to position [4230, 0]
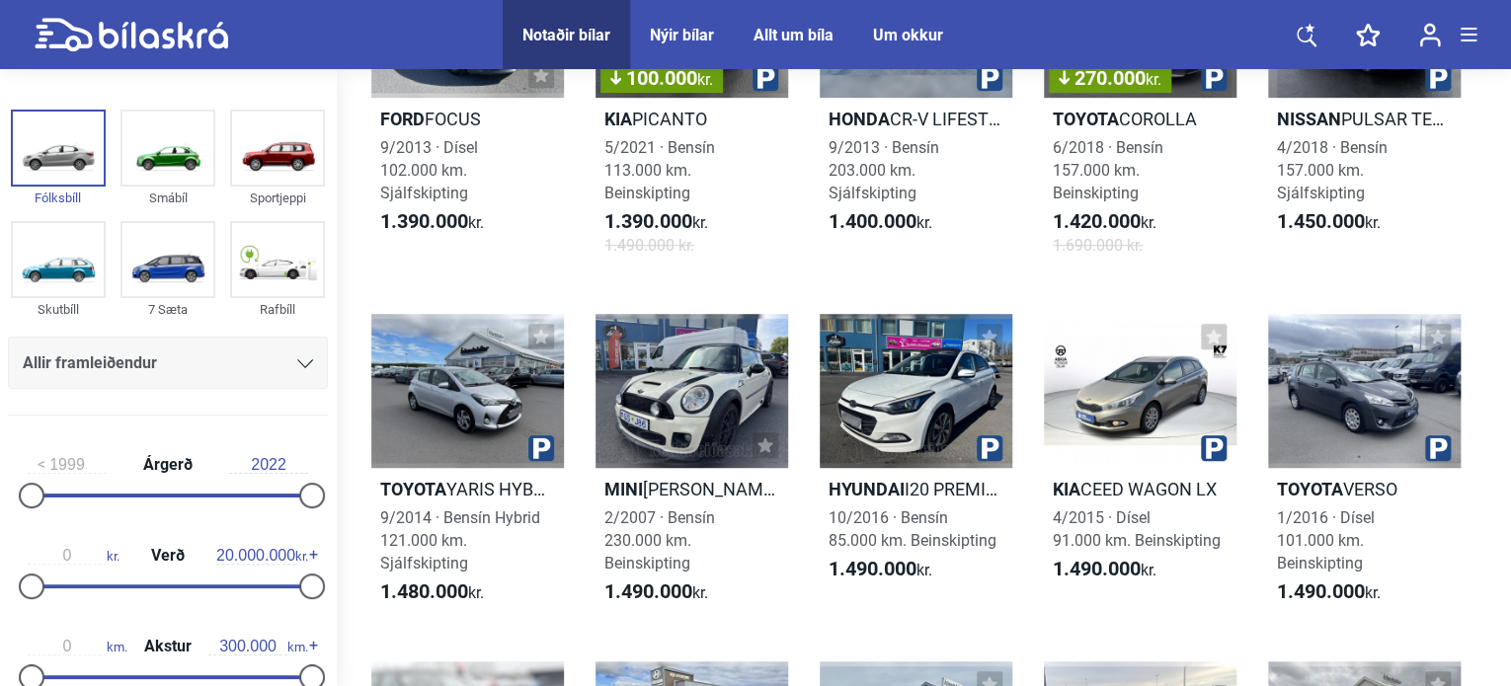
click at [1358, 377] on div at bounding box center [1364, 391] width 193 height 154
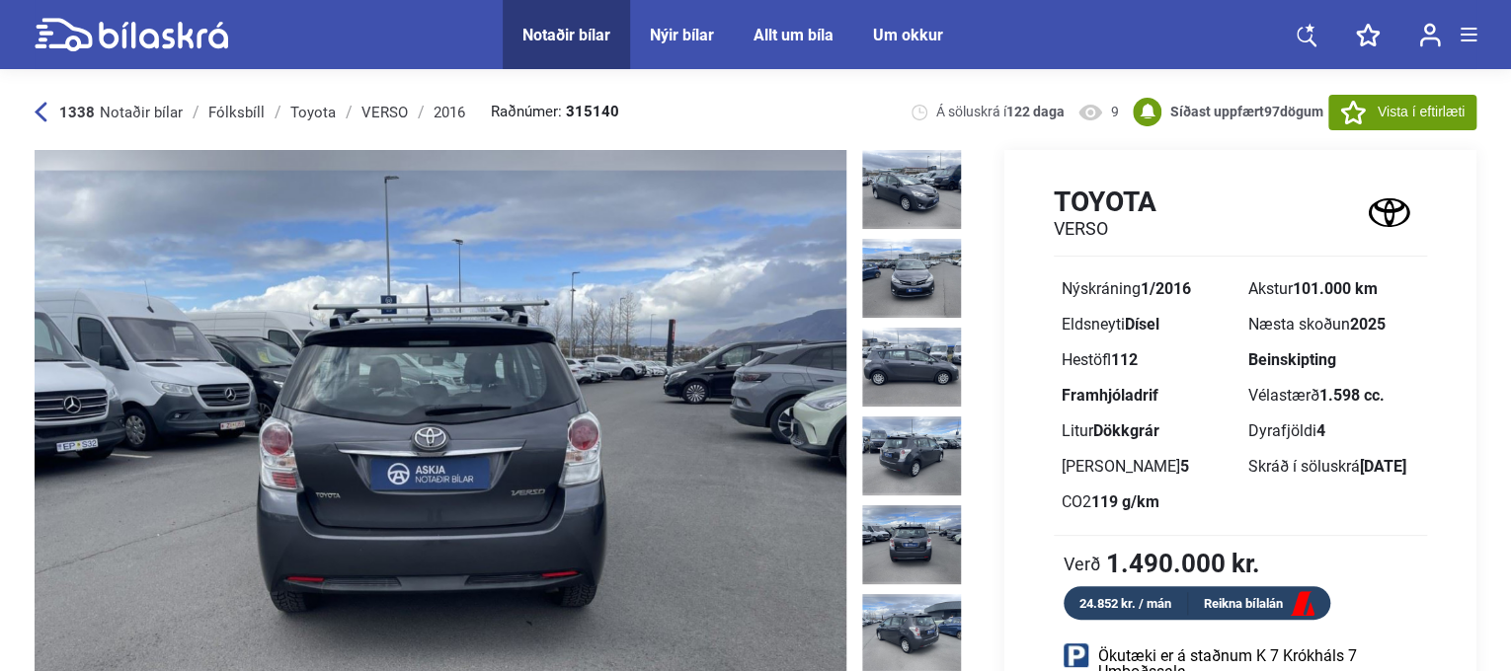
click at [38, 115] on icon at bounding box center [41, 113] width 12 height 20
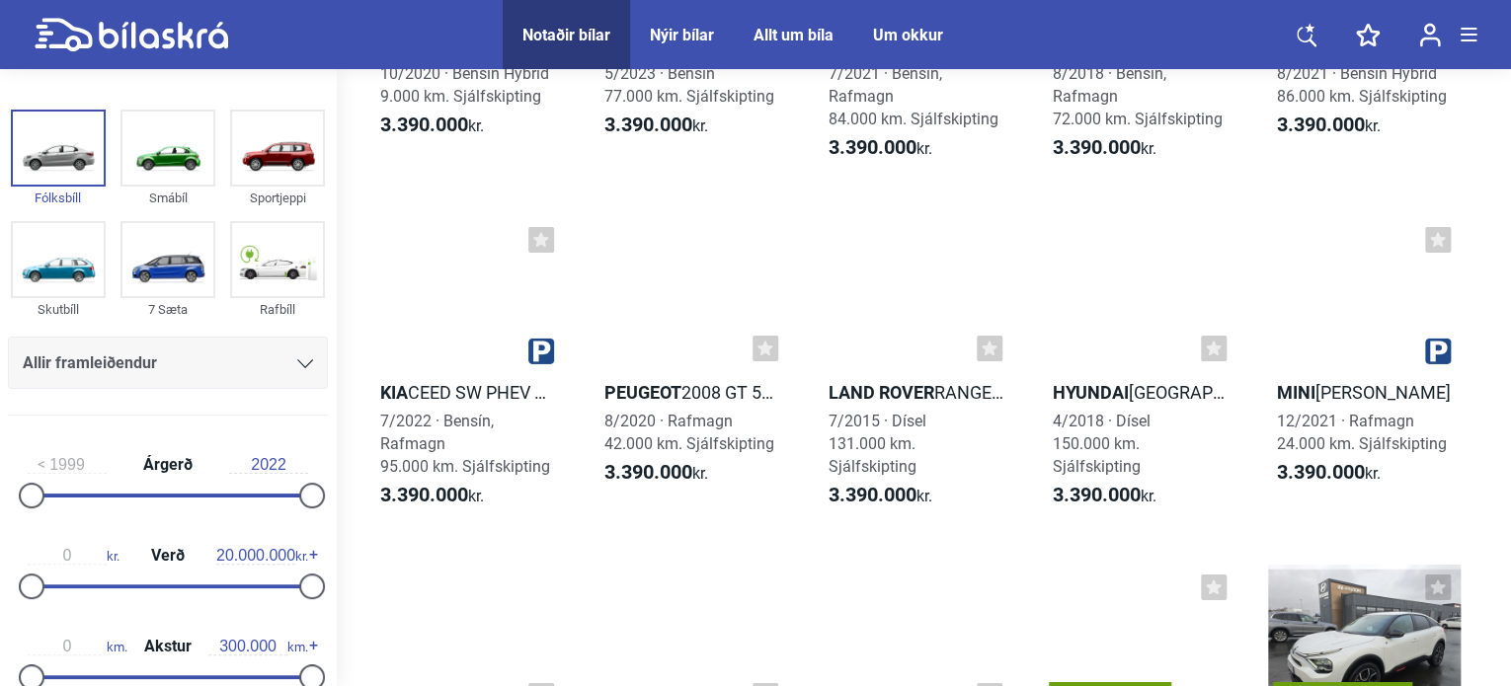
scroll to position [22330, 0]
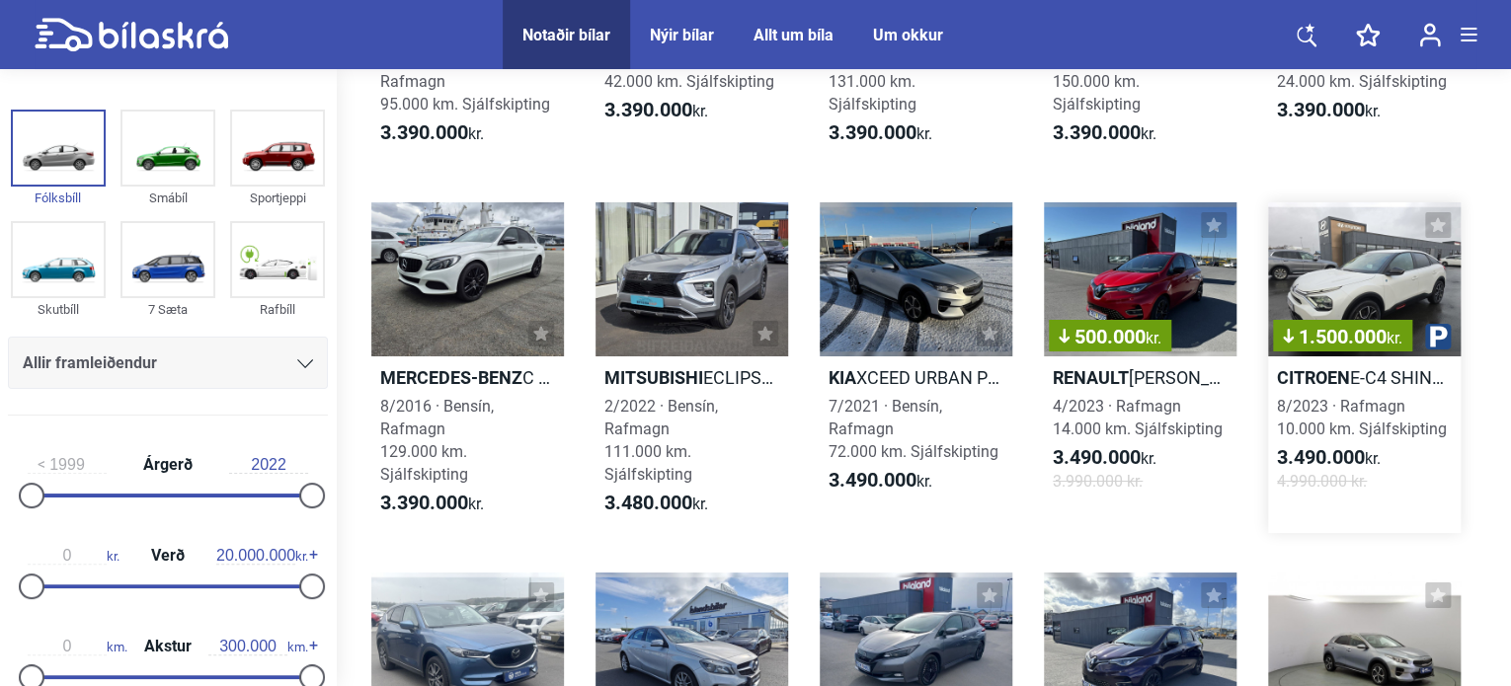
click at [1356, 348] on div "1.500.000 kr." at bounding box center [1364, 279] width 193 height 154
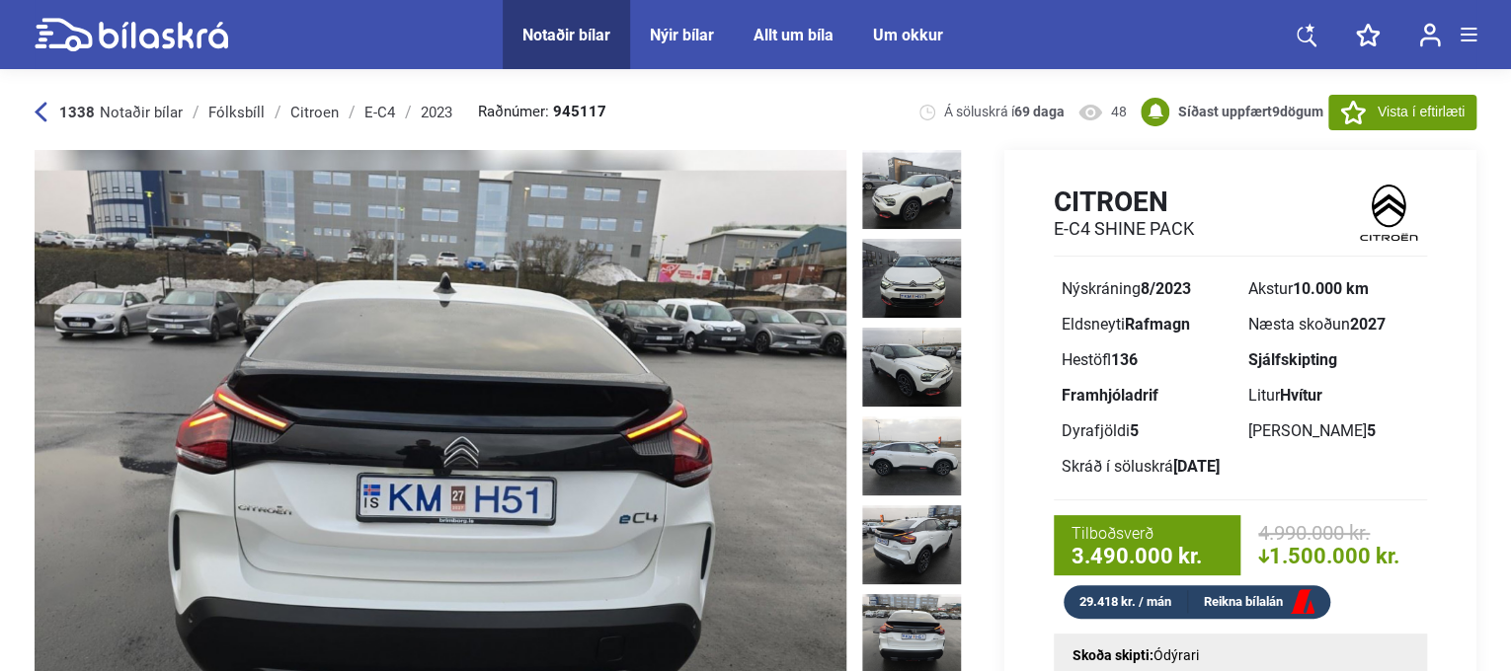
click at [42, 111] on icon at bounding box center [41, 112] width 13 height 21
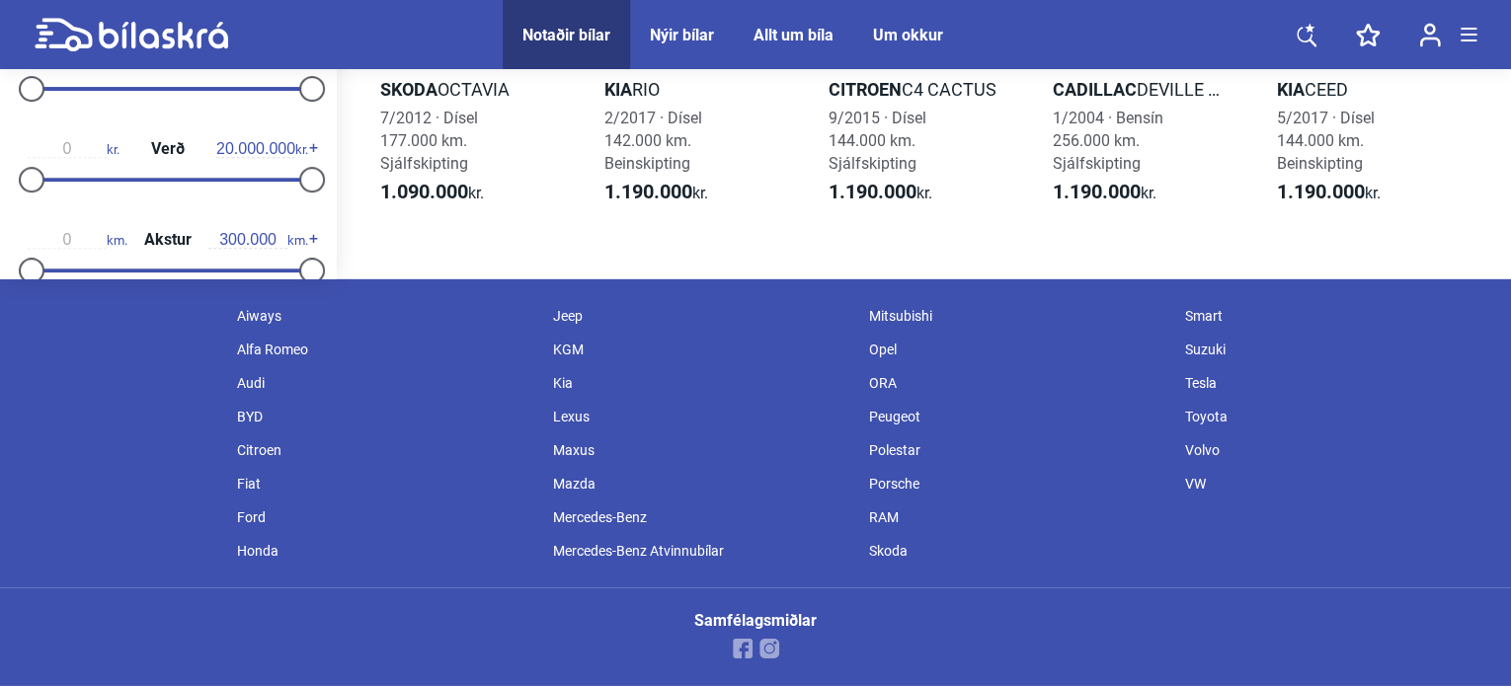
scroll to position [2421, 0]
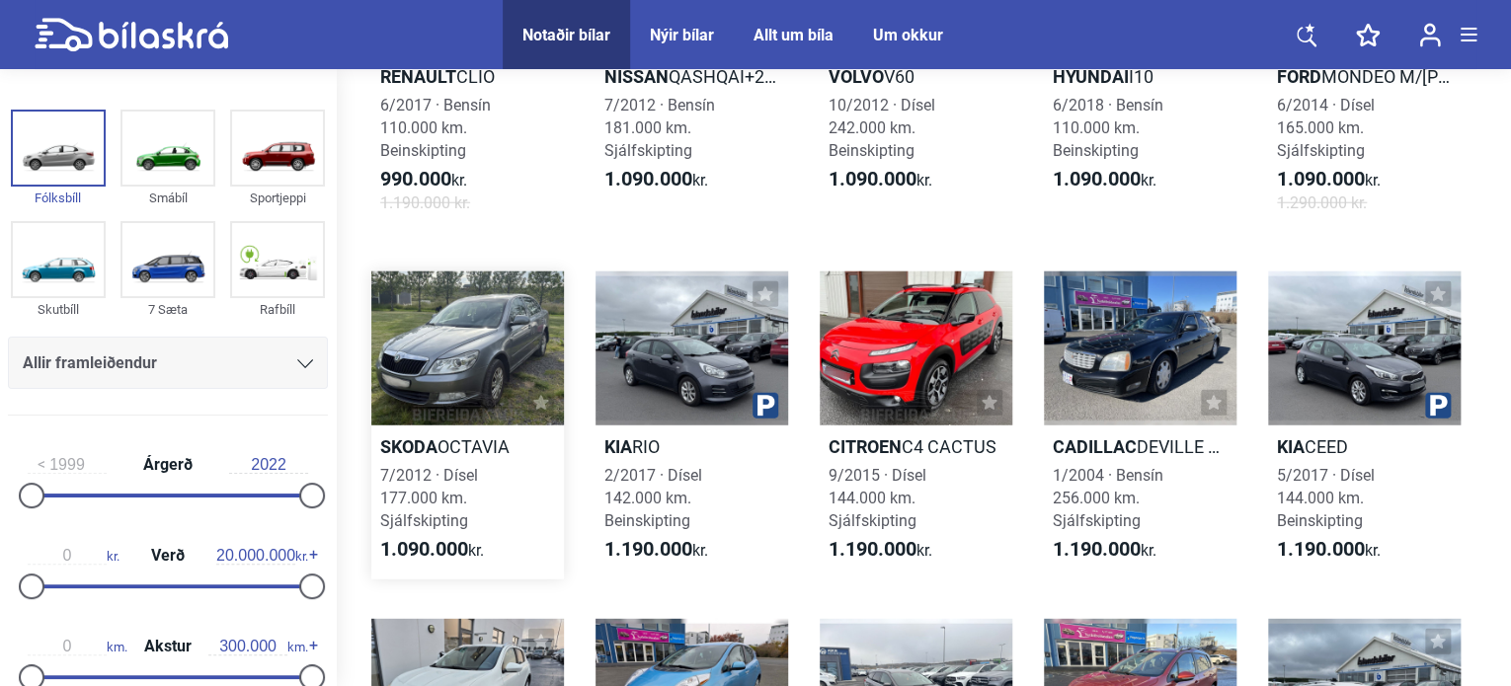
click at [454, 410] on div at bounding box center [467, 349] width 193 height 154
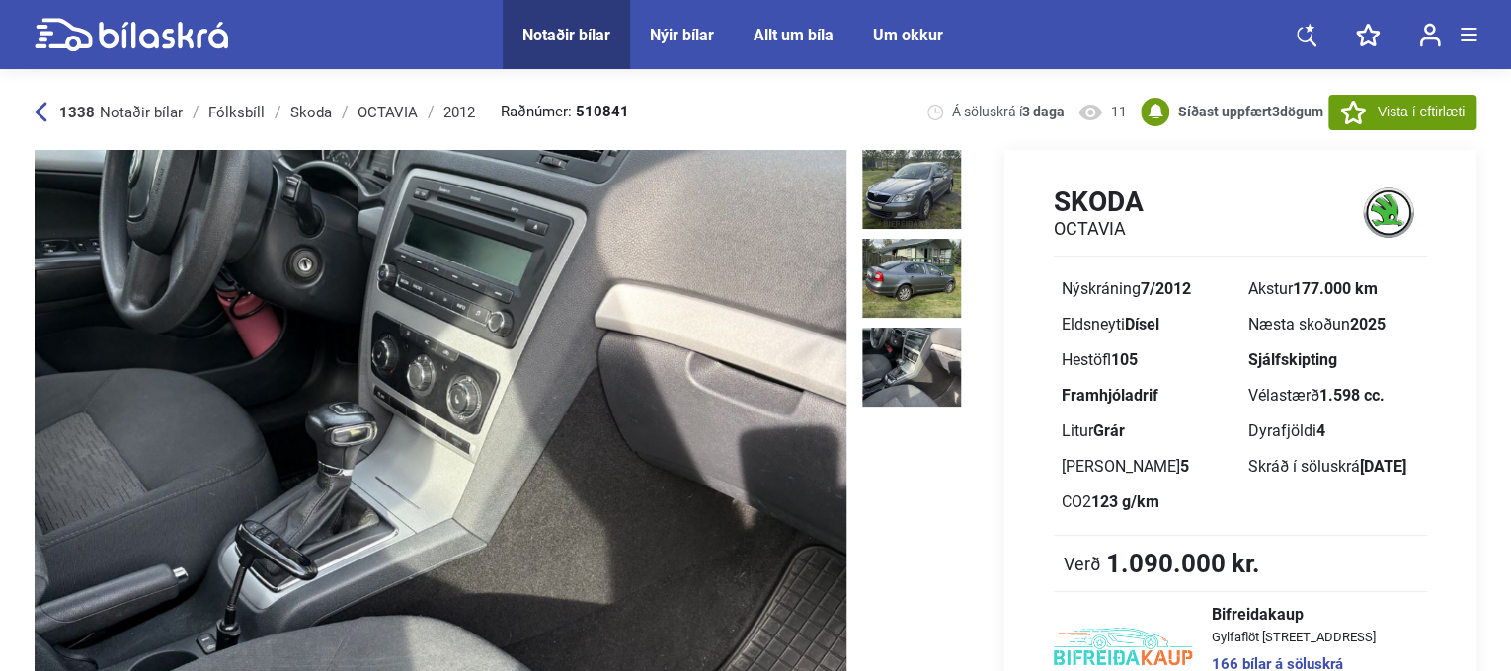
click at [41, 102] on icon at bounding box center [41, 112] width 13 height 21
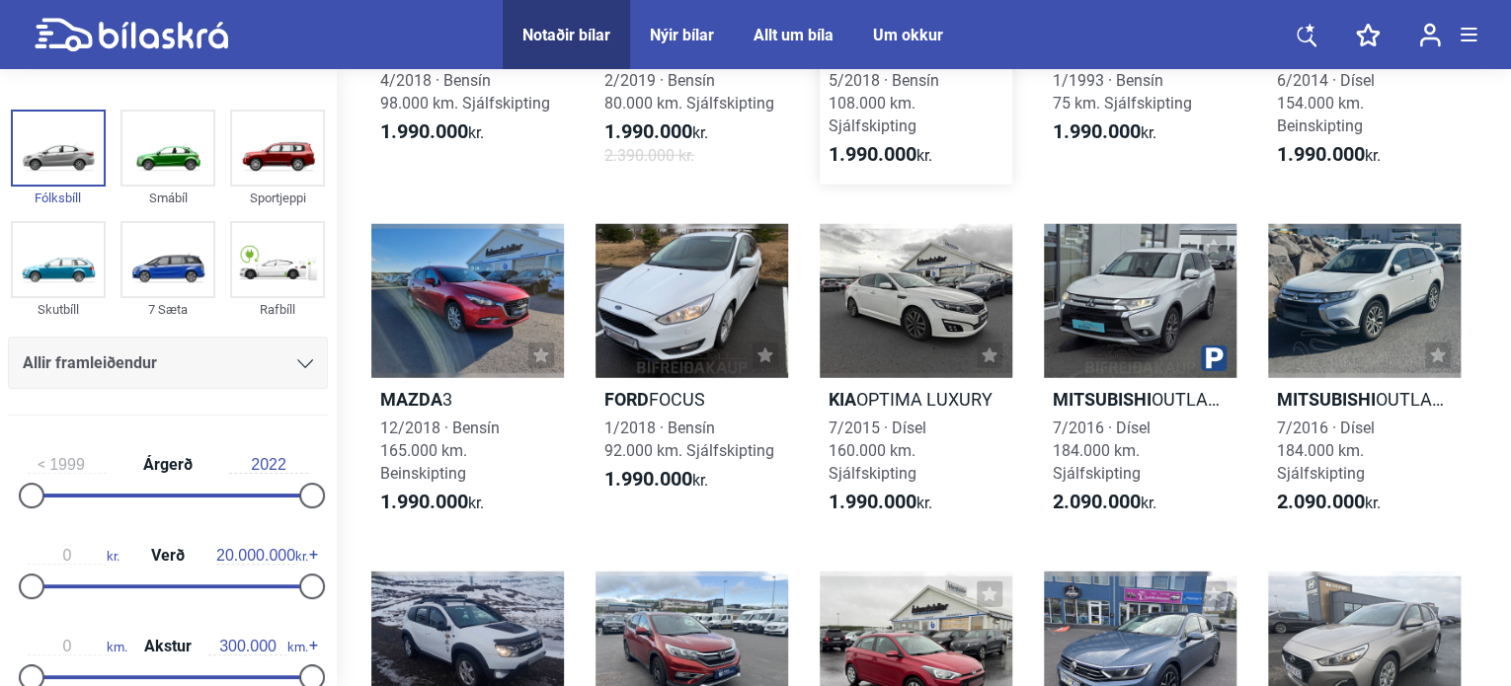
scroll to position [10384, 0]
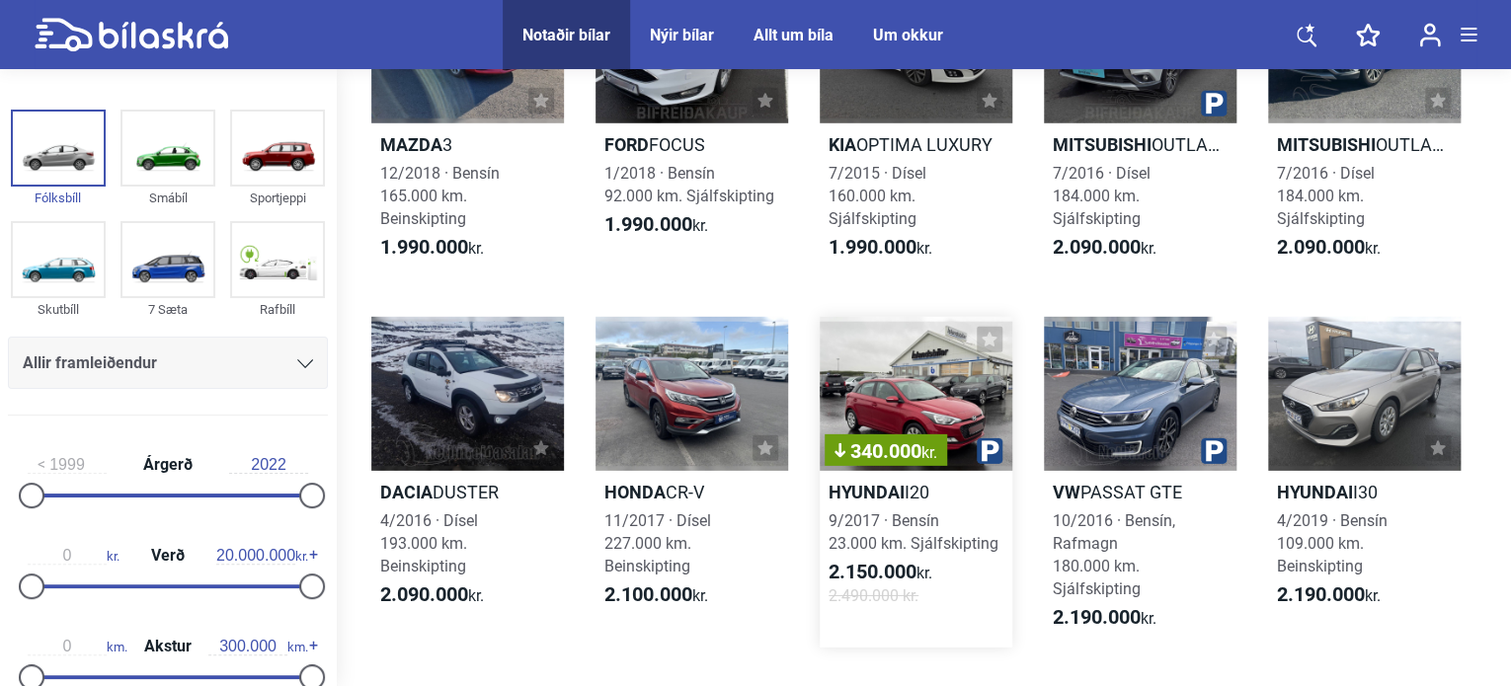
click at [952, 415] on div "340.000 kr." at bounding box center [915, 394] width 193 height 154
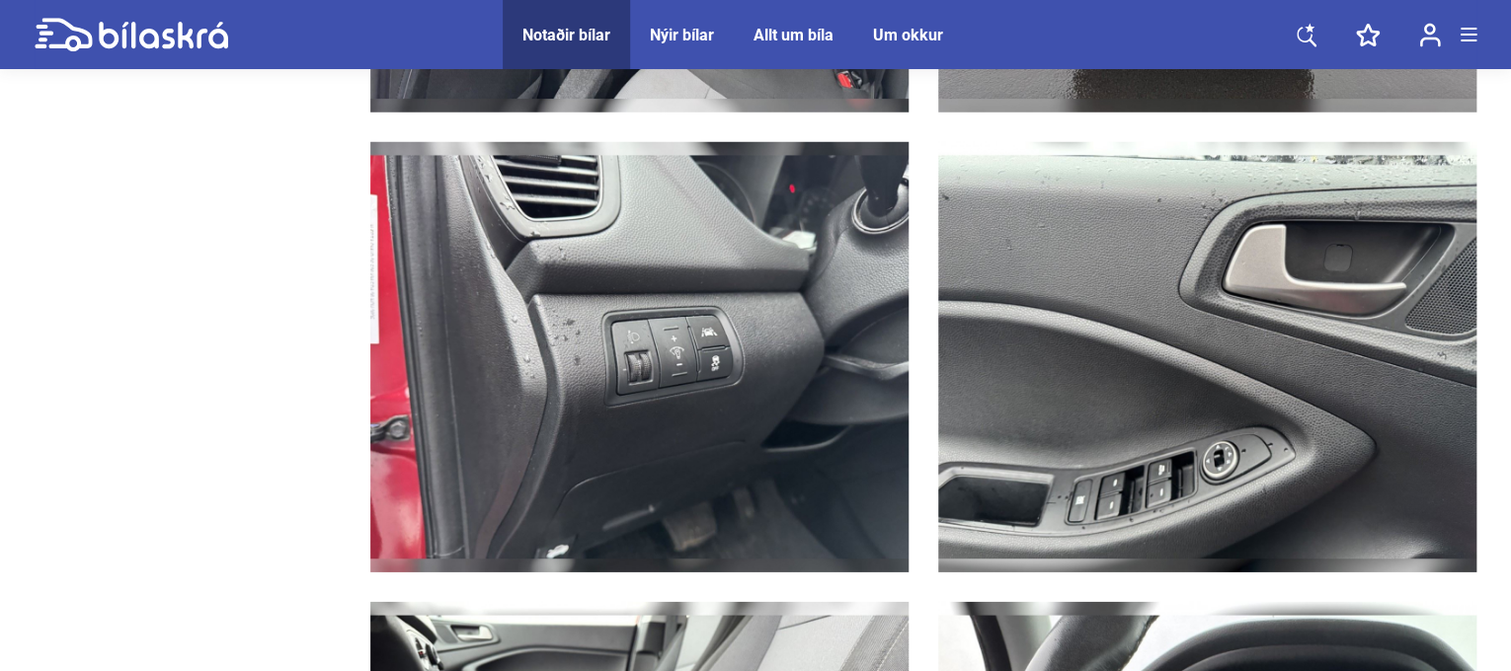
scroll to position [6877, 0]
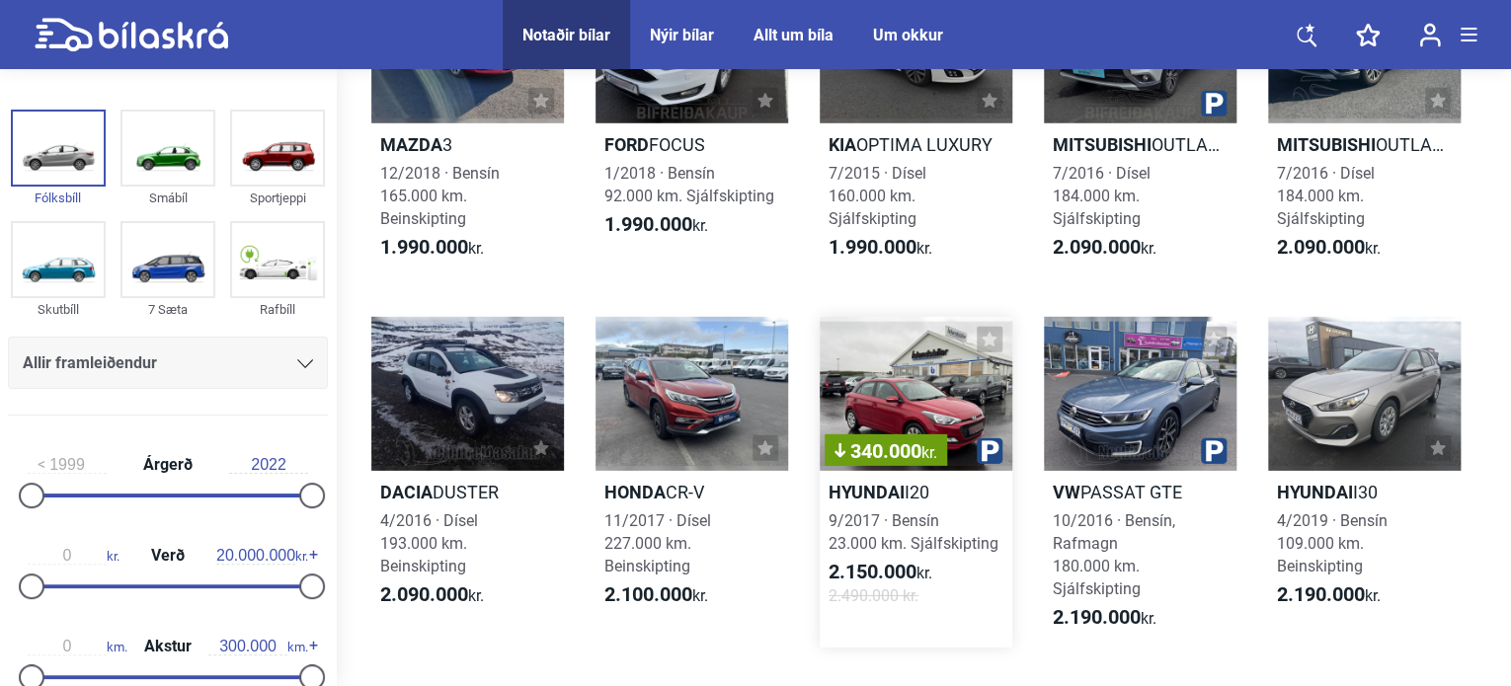
scroll to position [10746, 0]
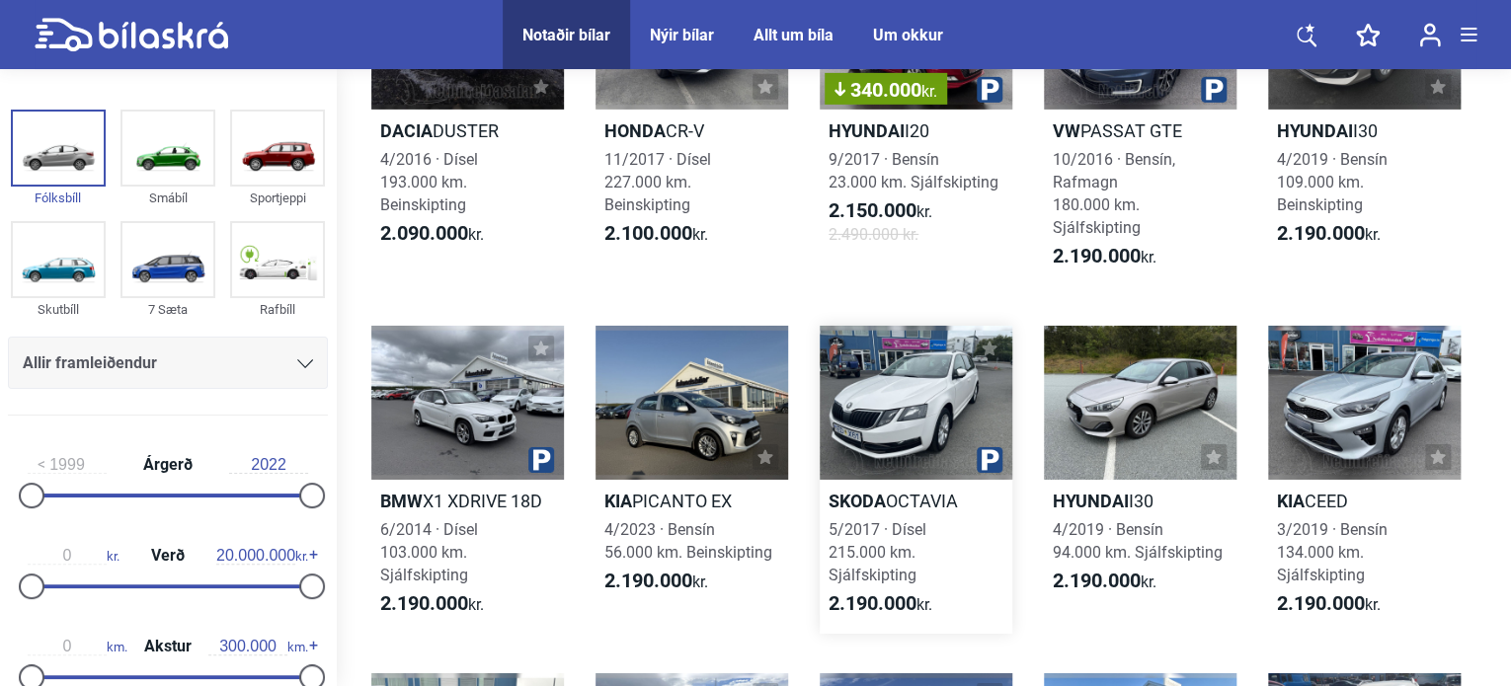
click at [876, 418] on div at bounding box center [915, 403] width 193 height 154
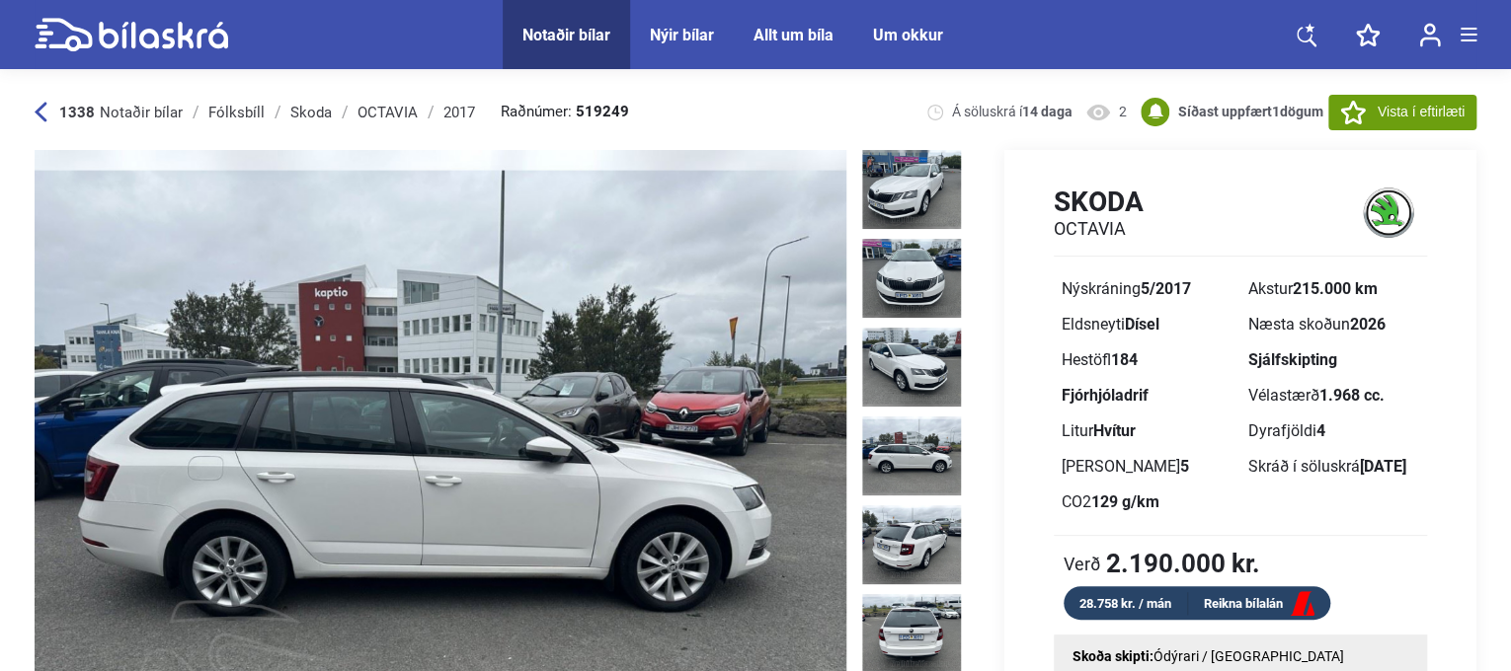
click at [44, 113] on icon at bounding box center [41, 112] width 13 height 21
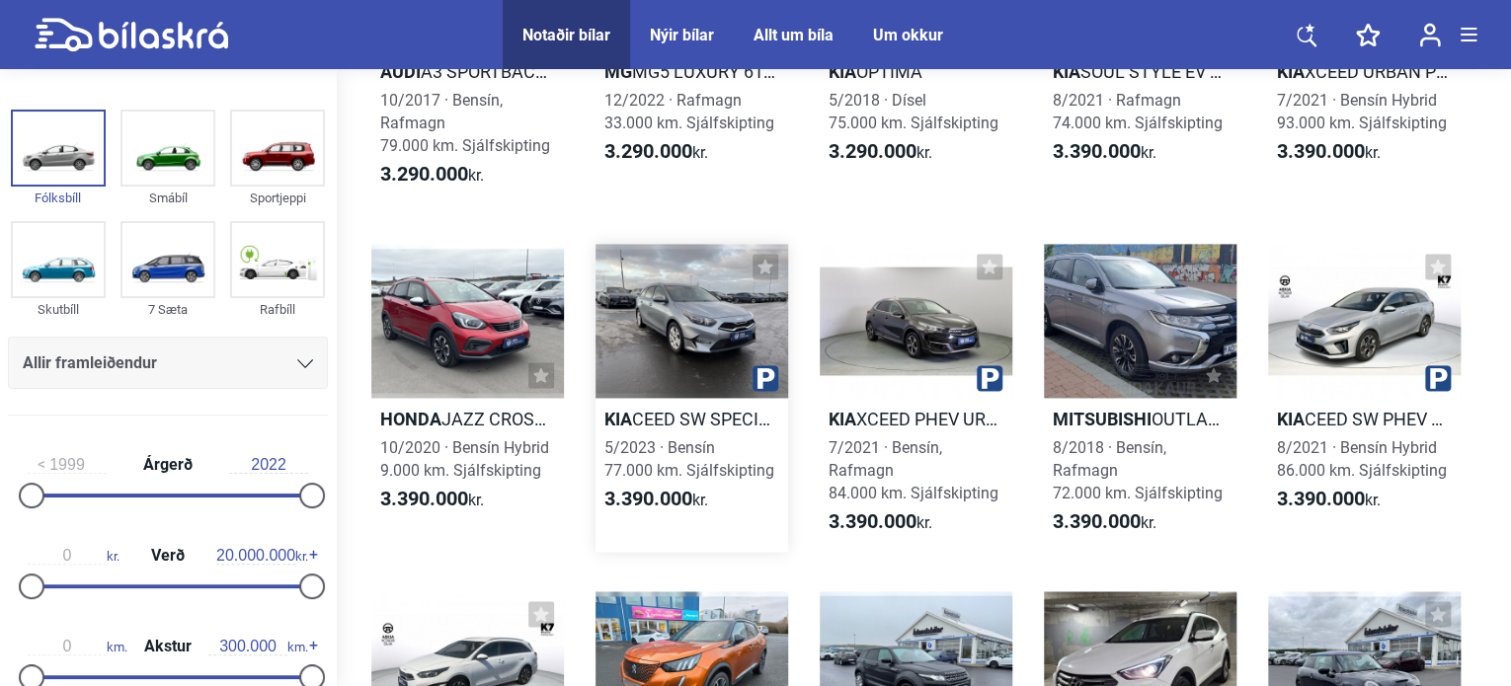
scroll to position [20520, 0]
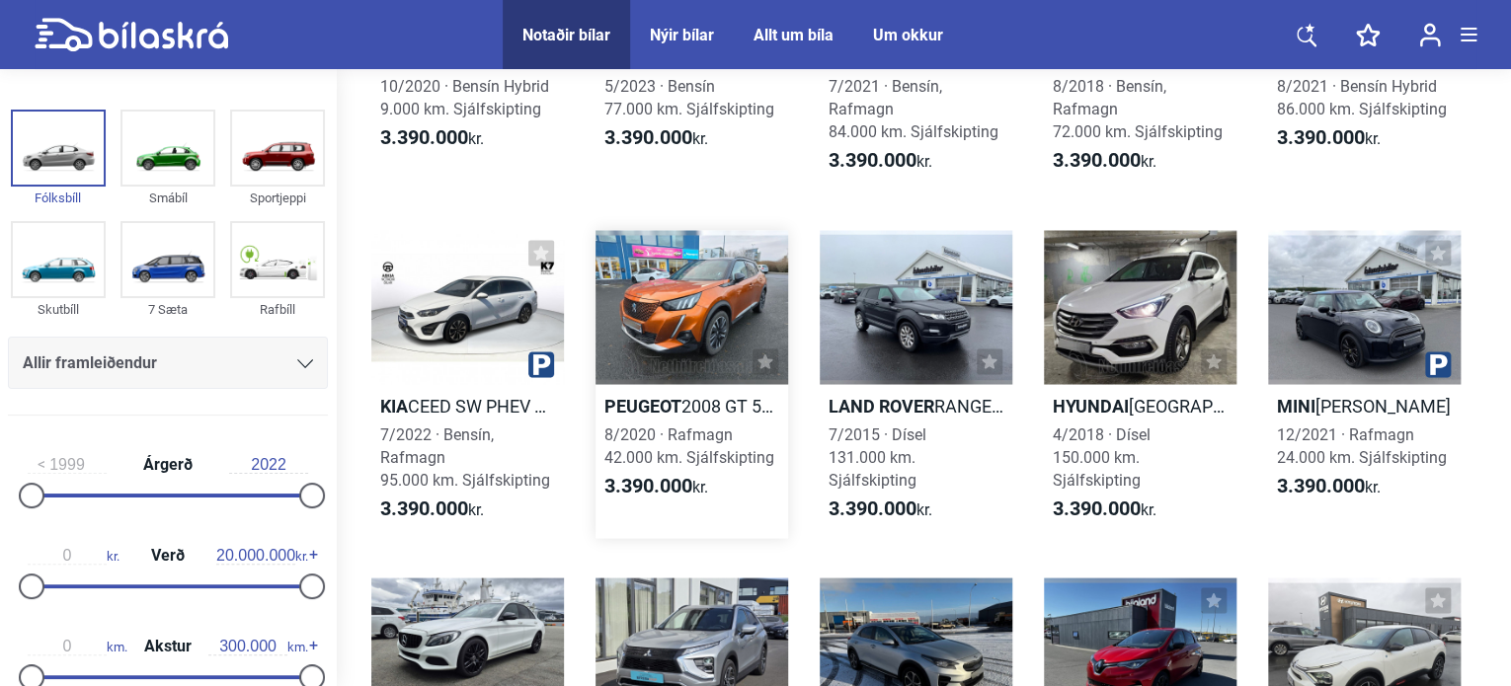
click at [727, 354] on div at bounding box center [691, 307] width 193 height 154
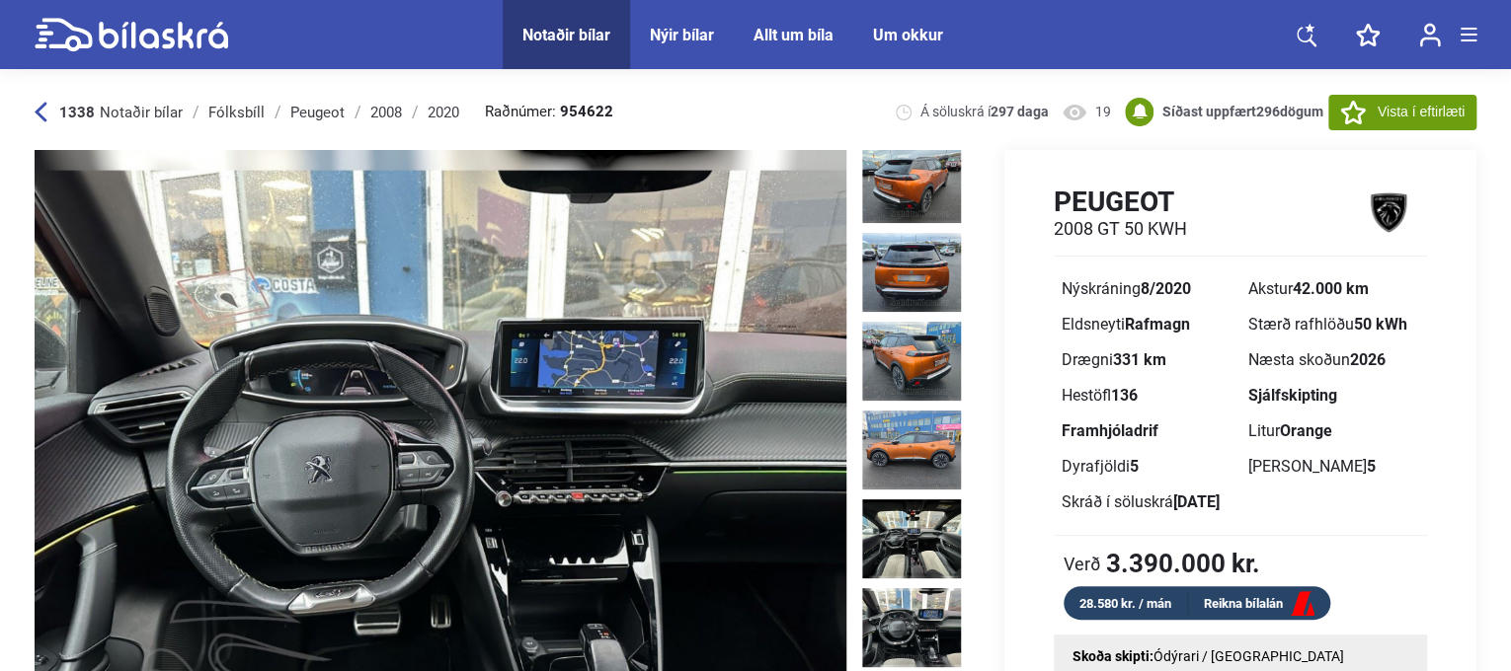
scroll to position [724, 0]
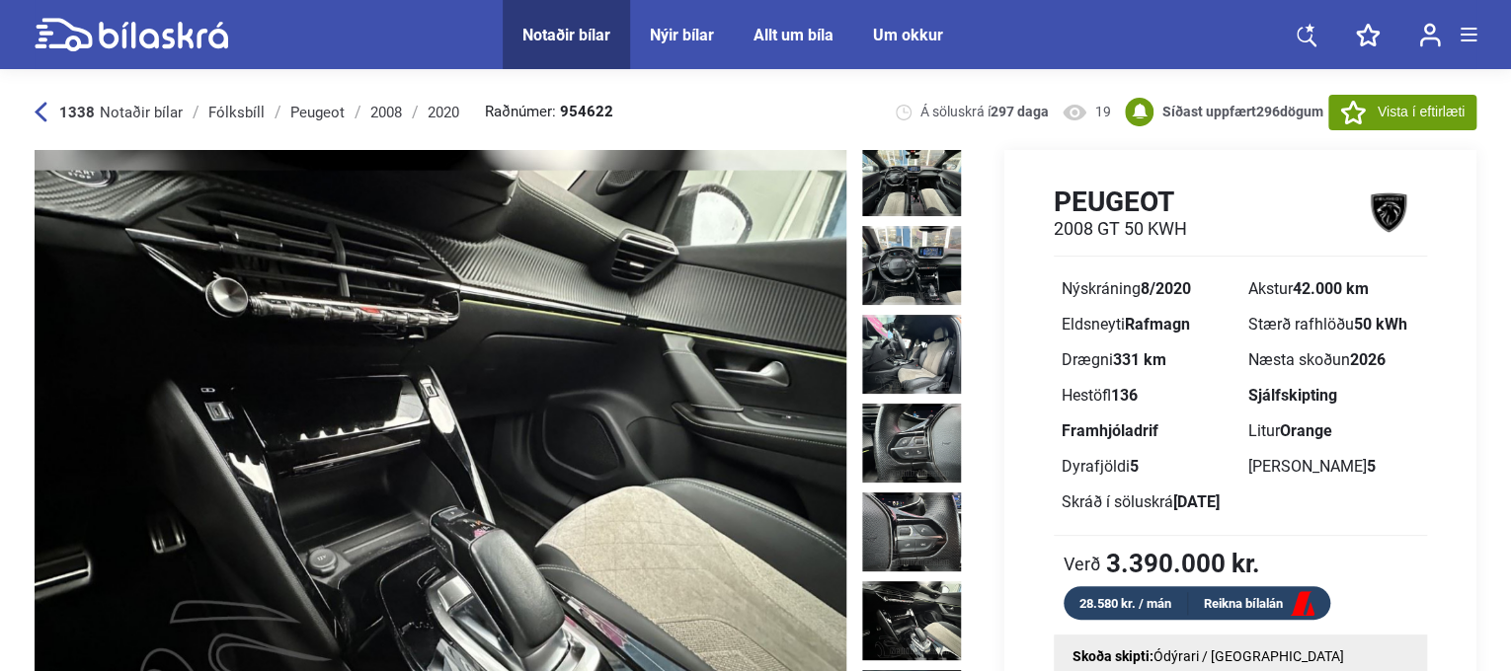
click at [39, 116] on icon at bounding box center [41, 113] width 12 height 20
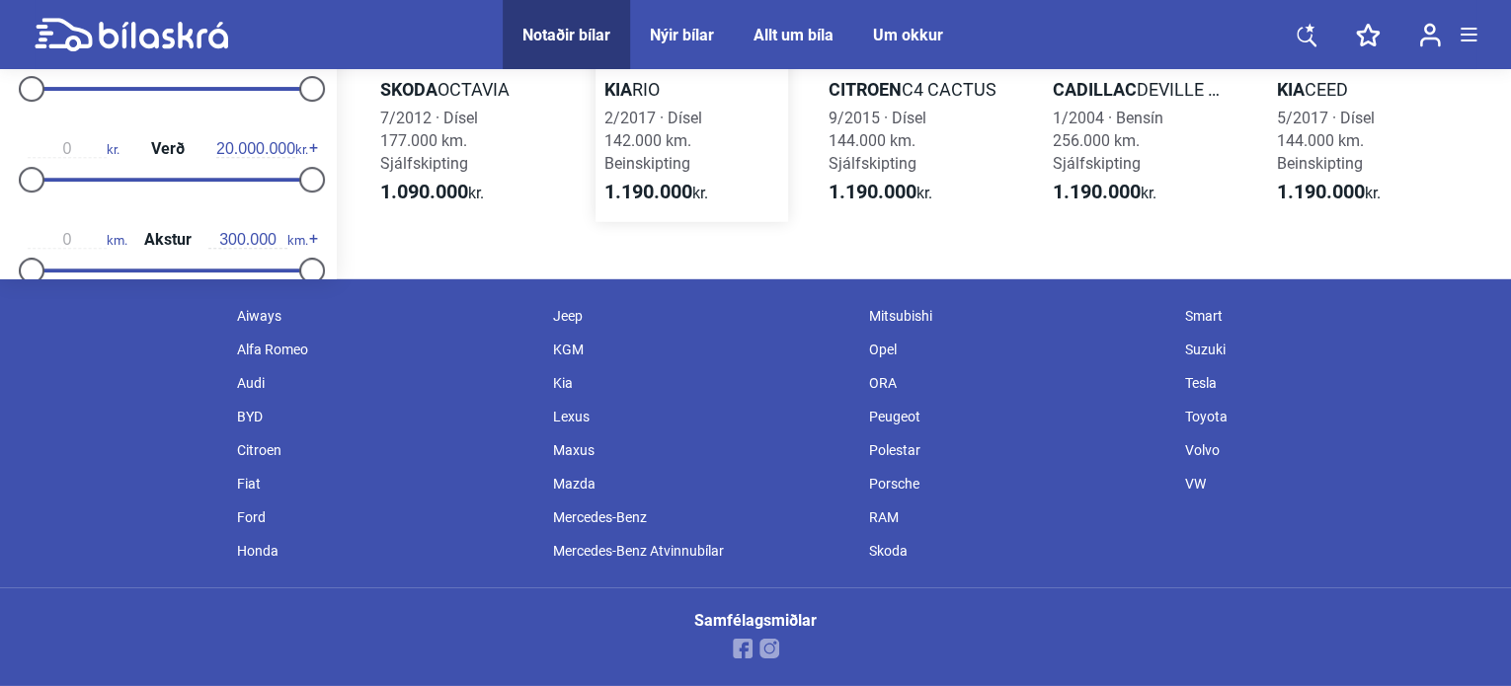
scroll to position [2421, 0]
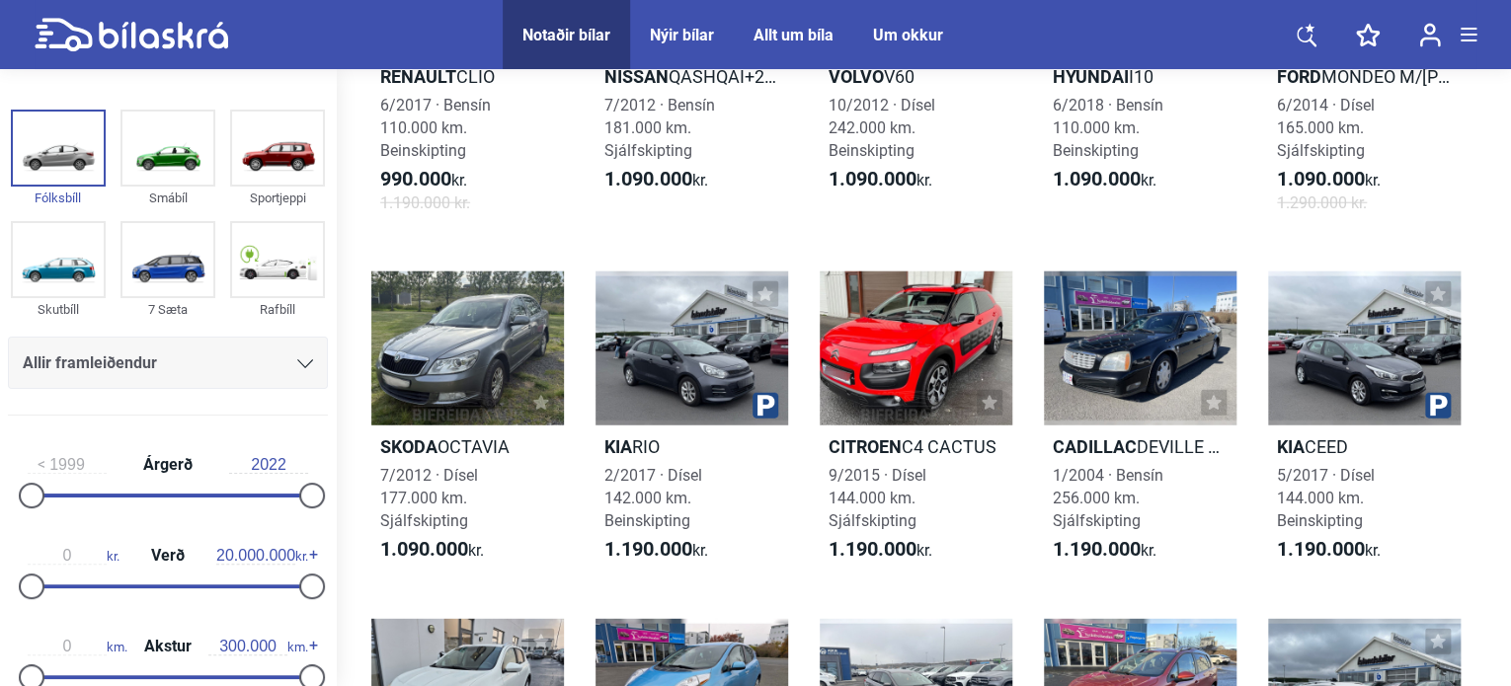
click at [889, 410] on div at bounding box center [915, 349] width 193 height 154
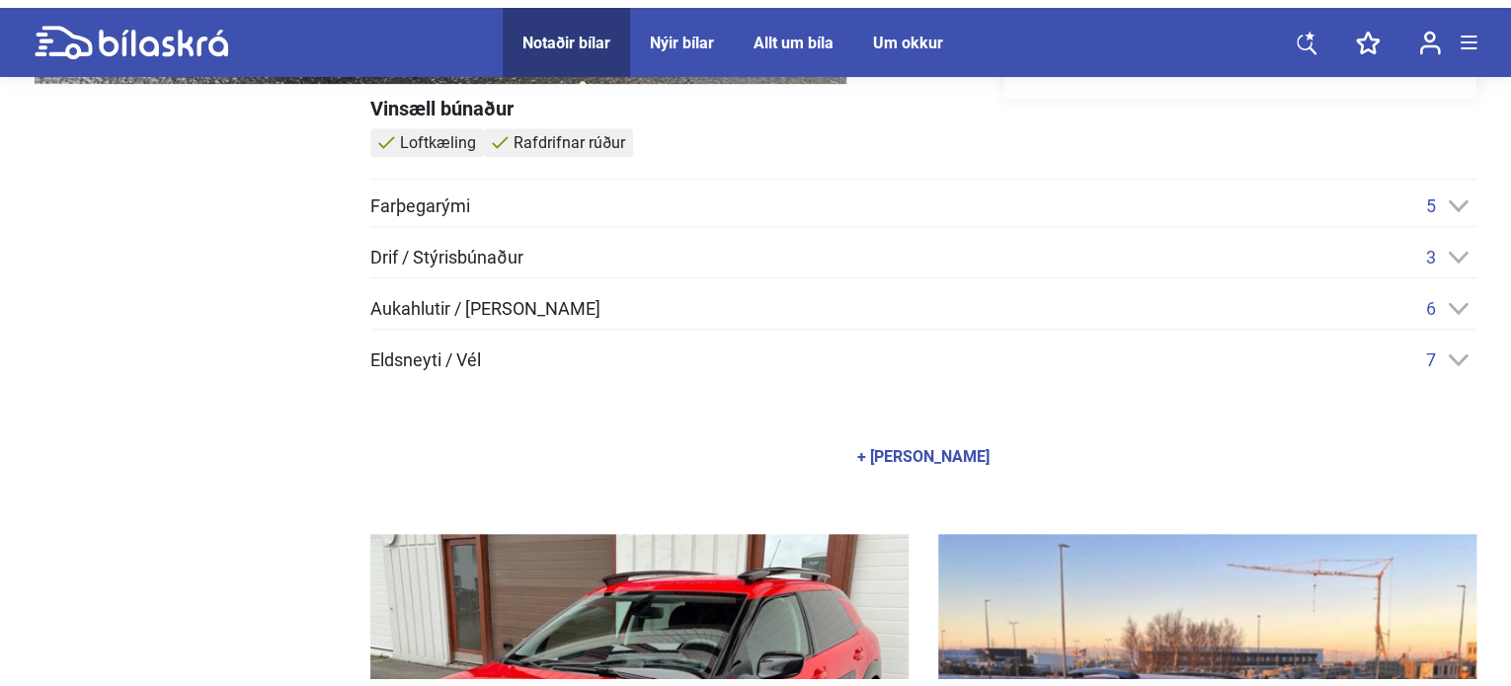
scroll to position [1086, 0]
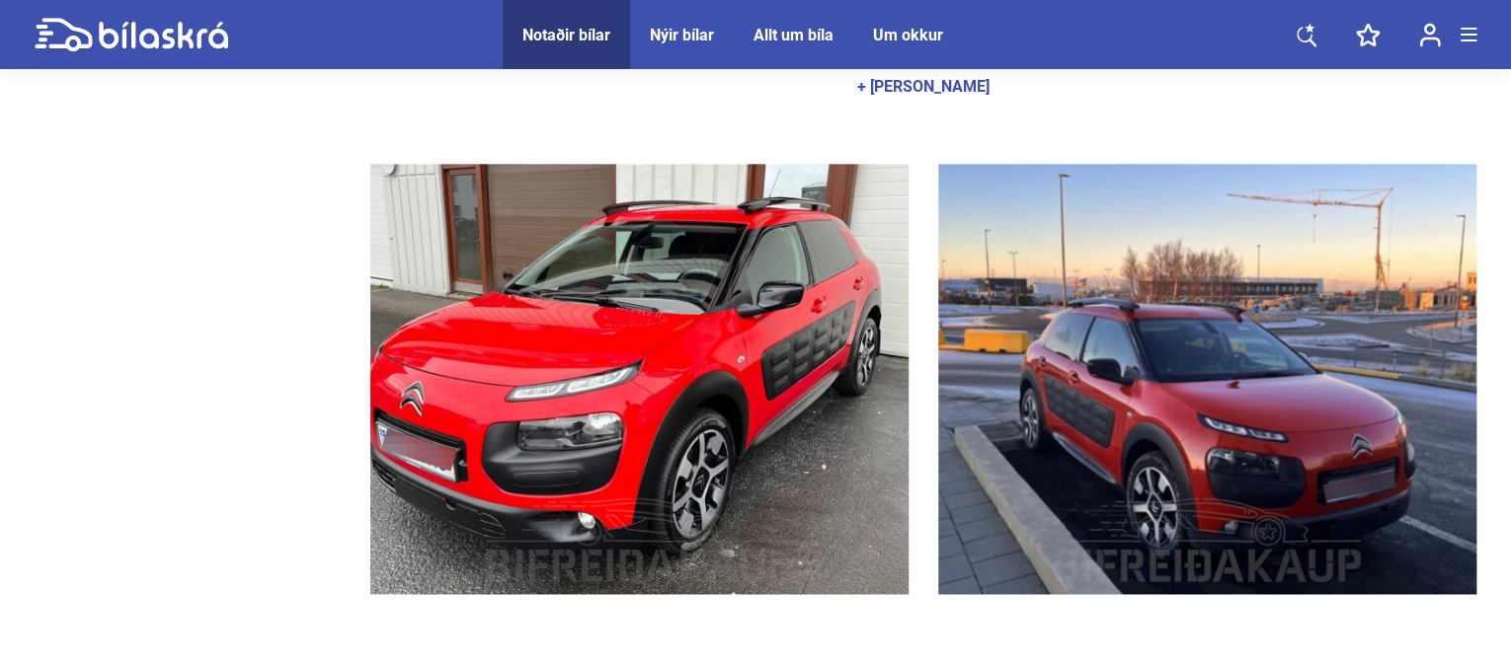
click at [475, 382] on img at bounding box center [639, 379] width 538 height 430
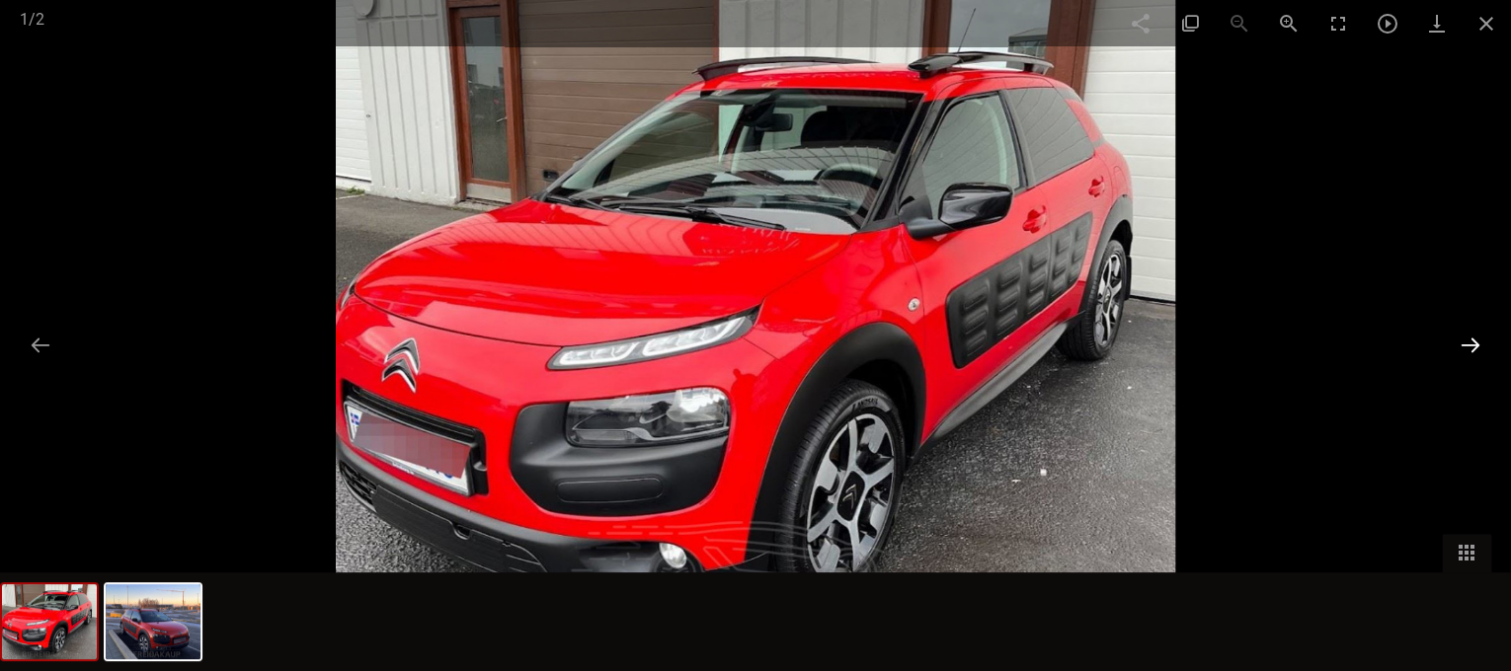
click at [1471, 340] on button at bounding box center [1469, 345] width 41 height 39
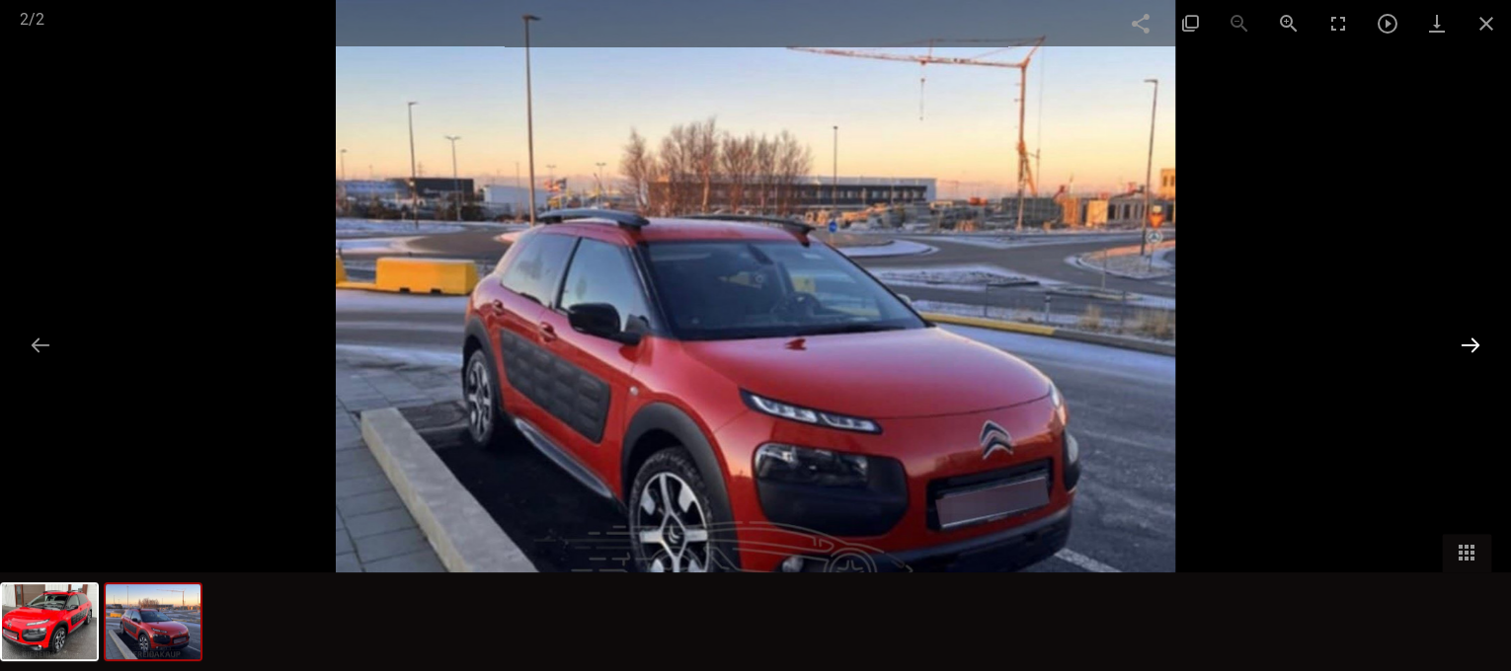
click at [1471, 340] on button at bounding box center [1469, 345] width 41 height 39
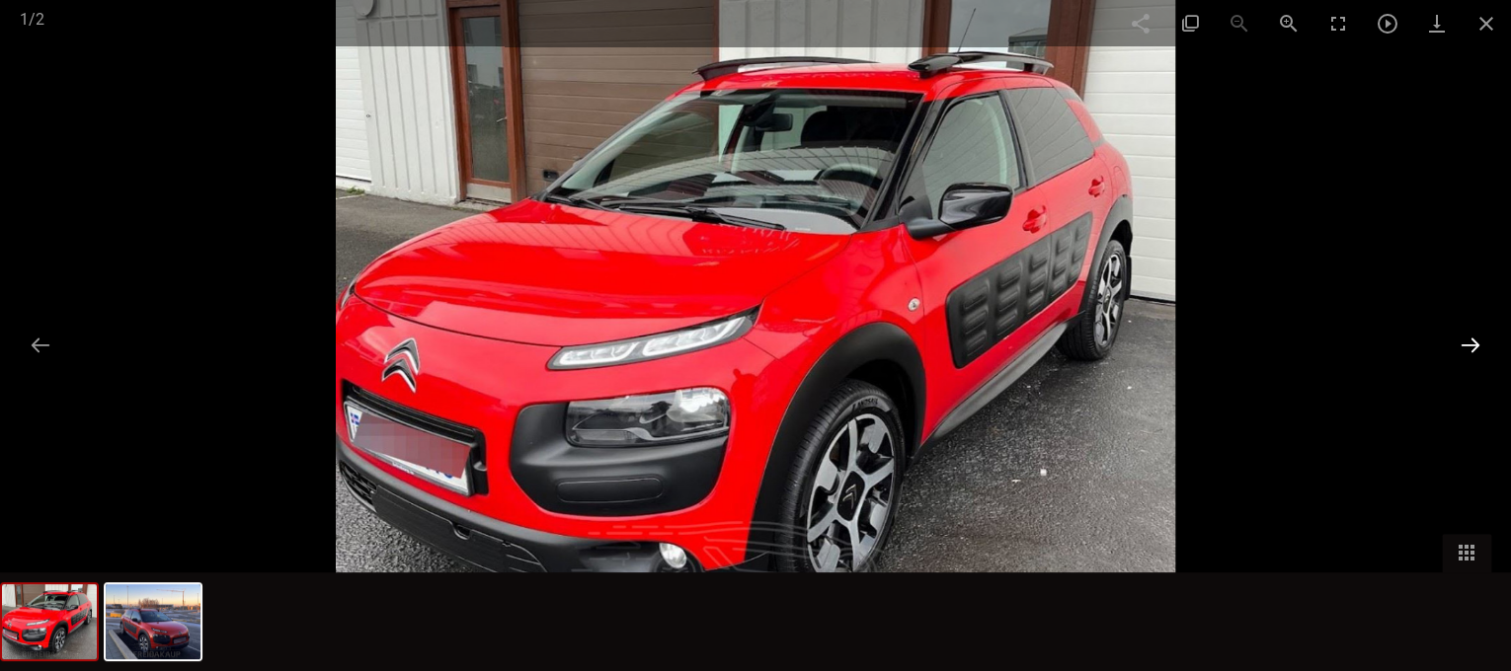
click at [1471, 340] on button at bounding box center [1469, 345] width 41 height 39
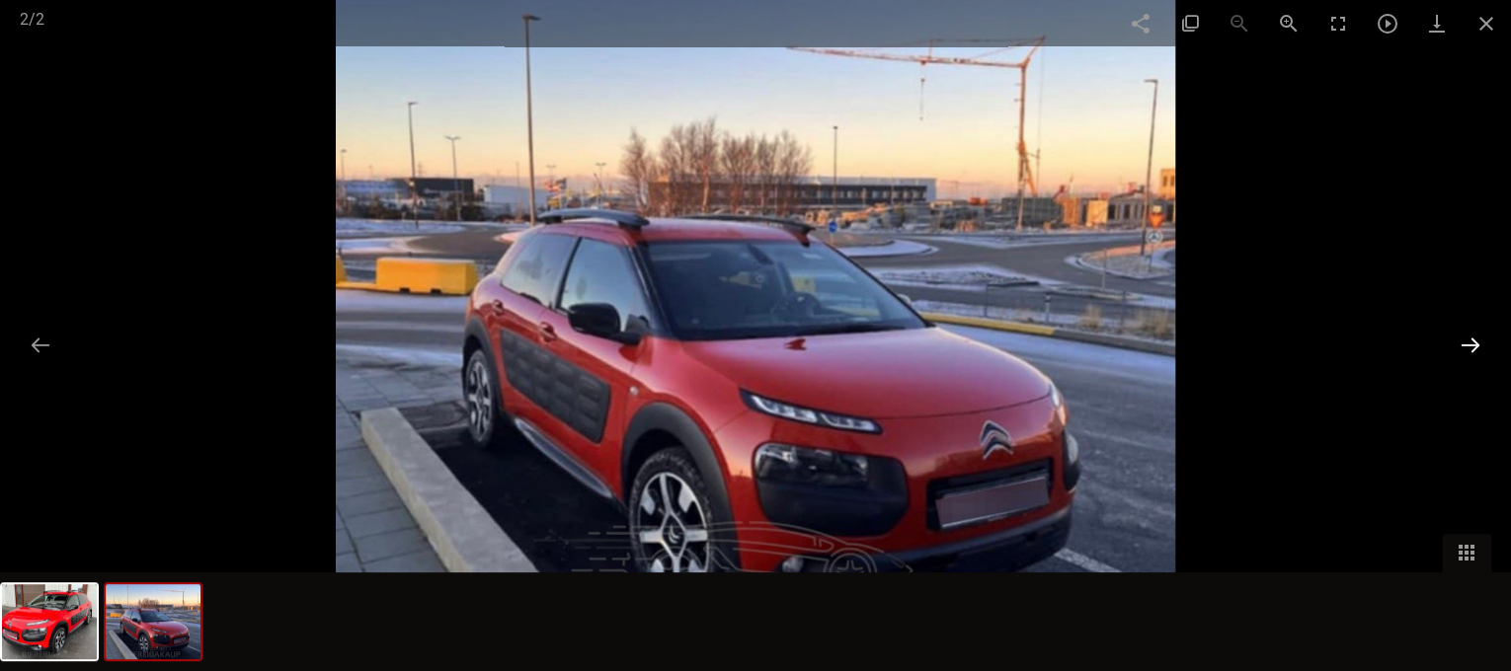
click at [1471, 340] on button at bounding box center [1469, 345] width 41 height 39
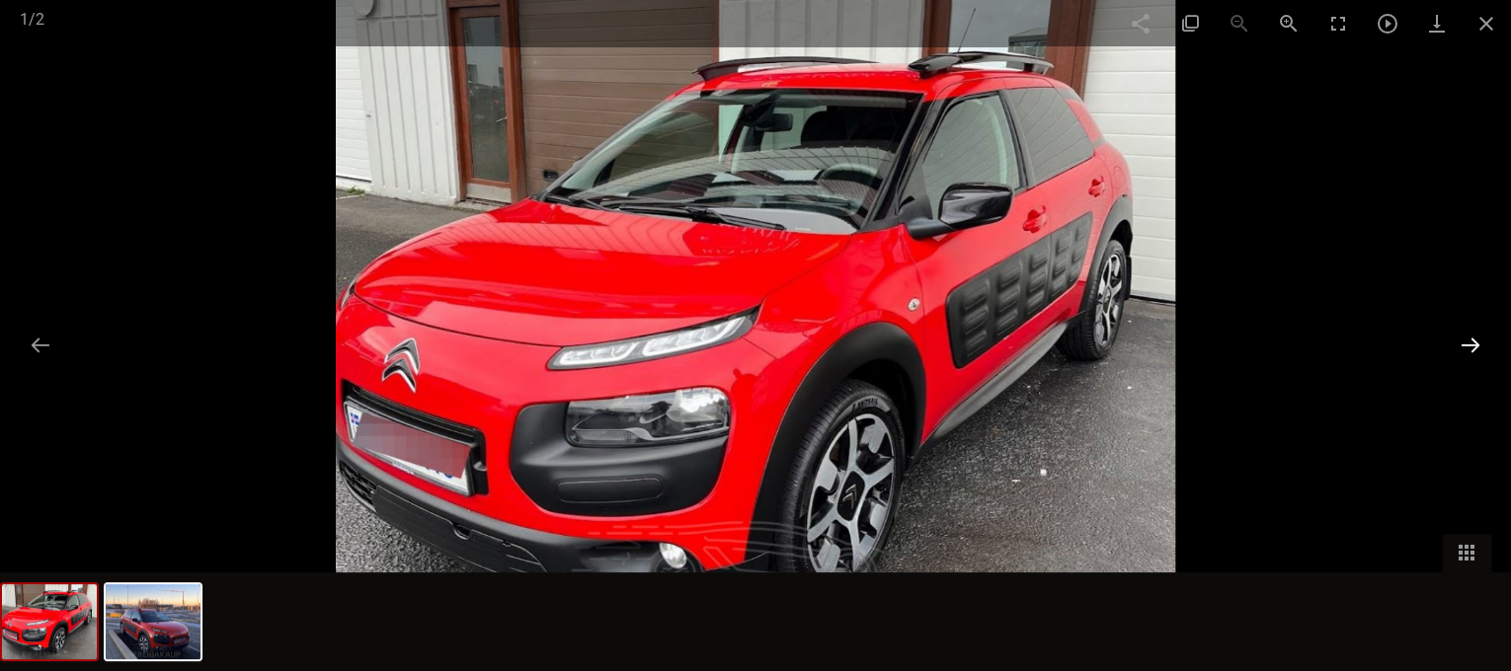
click at [1471, 340] on button at bounding box center [1469, 345] width 41 height 39
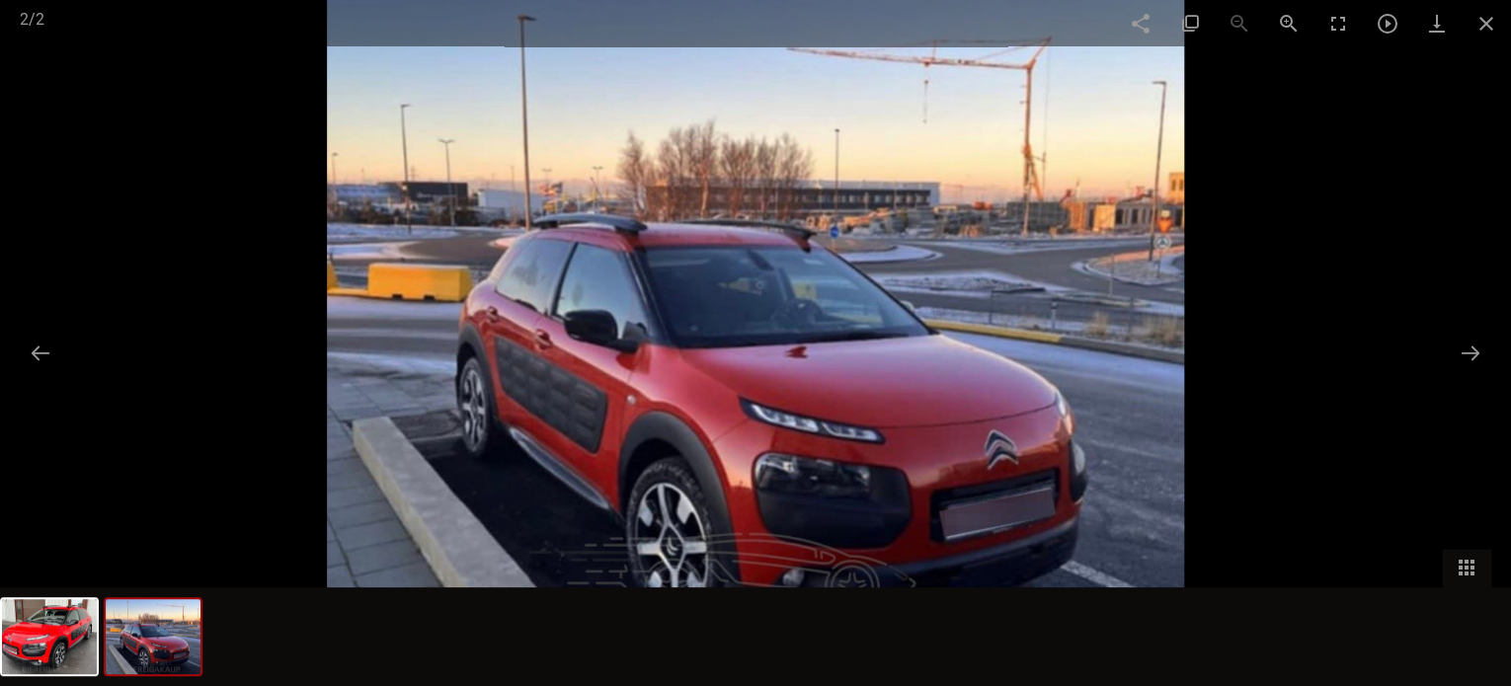
scroll to position [2421, 0]
